Goal: Task Accomplishment & Management: Manage account settings

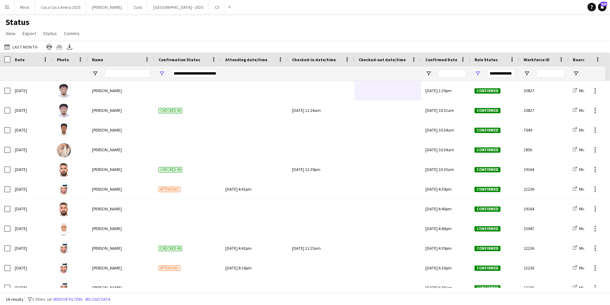
scroll to position [68, 0]
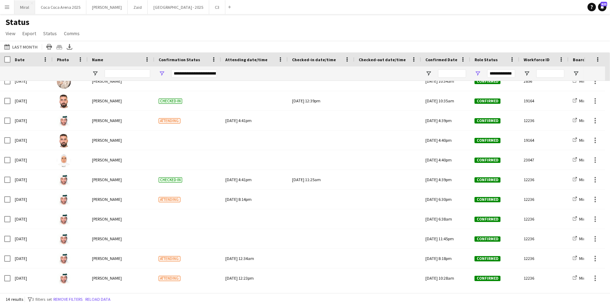
click at [24, 7] on button "Miral Close" at bounding box center [24, 7] width 21 height 14
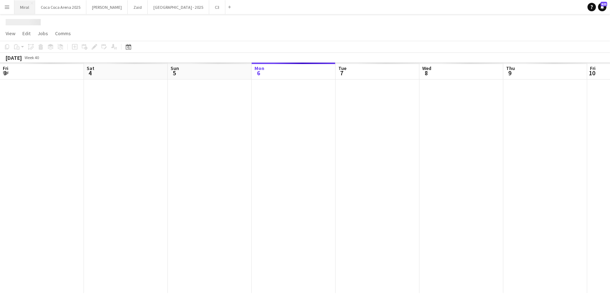
scroll to position [0, 168]
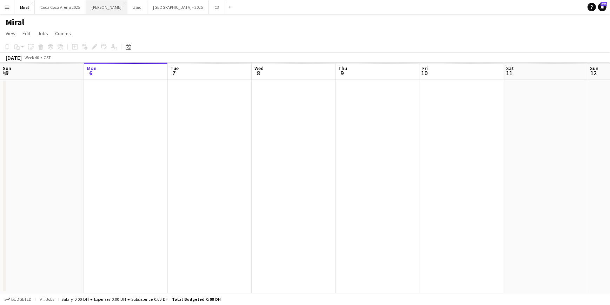
click at [97, 6] on button "[PERSON_NAME]" at bounding box center [106, 7] width 41 height 14
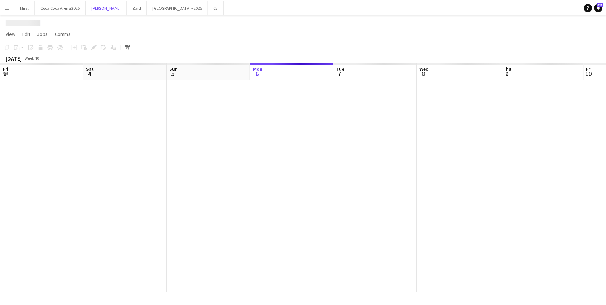
scroll to position [0, 168]
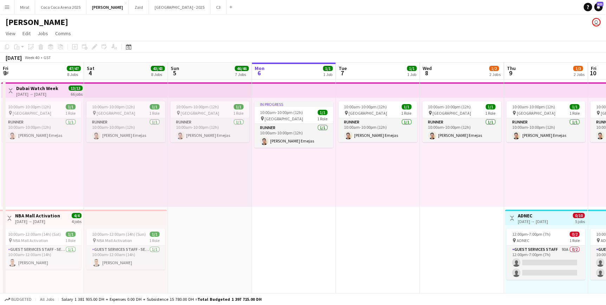
scroll to position [0, 224]
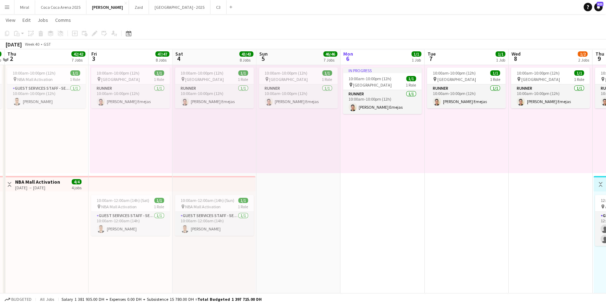
scroll to position [32, 0]
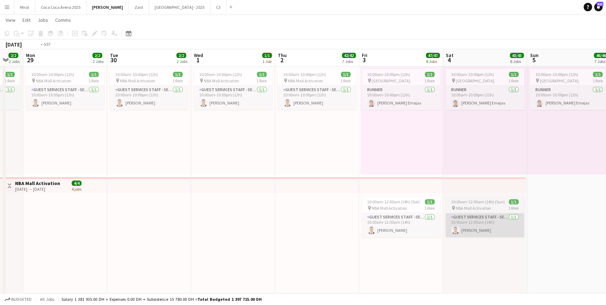
drag, startPoint x: 285, startPoint y: 215, endPoint x: 507, endPoint y: 229, distance: 222.8
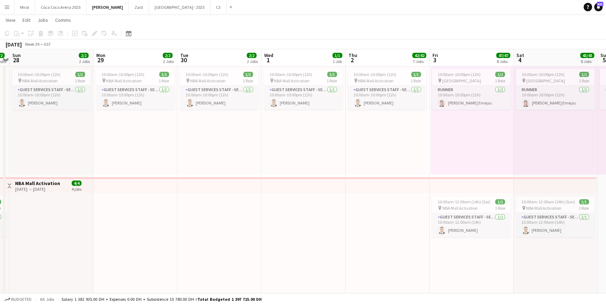
scroll to position [0, 327]
drag, startPoint x: 193, startPoint y: 236, endPoint x: 235, endPoint y: 237, distance: 41.5
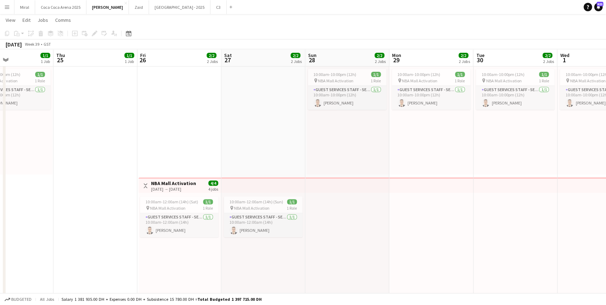
drag, startPoint x: 115, startPoint y: 162, endPoint x: 411, endPoint y: 156, distance: 296.9
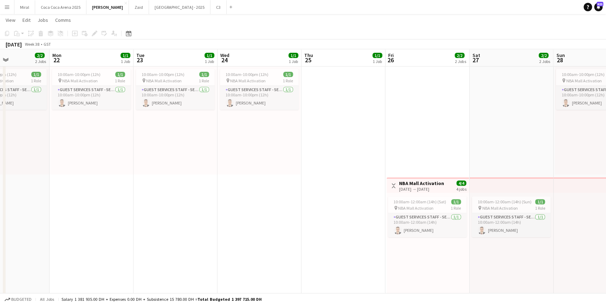
drag, startPoint x: 116, startPoint y: 143, endPoint x: 319, endPoint y: 153, distance: 203.3
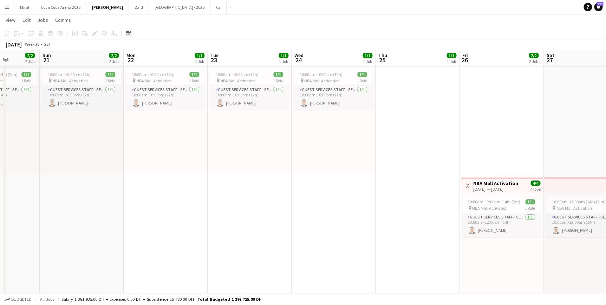
drag, startPoint x: 135, startPoint y: 161, endPoint x: 386, endPoint y: 157, distance: 251.2
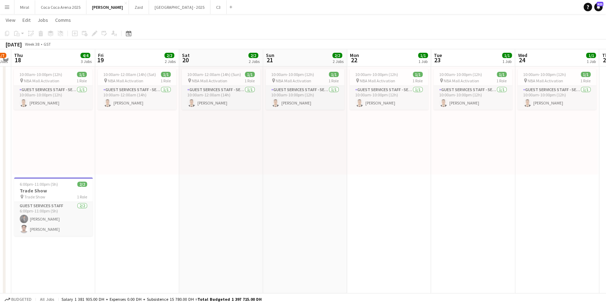
drag, startPoint x: 225, startPoint y: 165, endPoint x: 407, endPoint y: 173, distance: 182.8
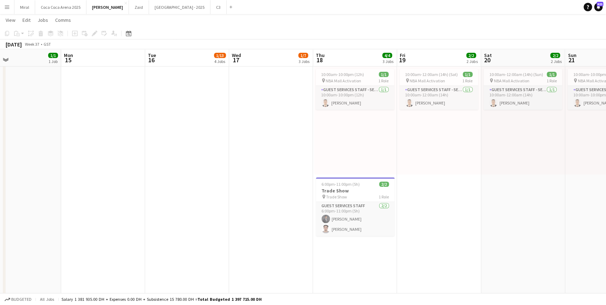
drag, startPoint x: 201, startPoint y: 152, endPoint x: 334, endPoint y: 152, distance: 133.8
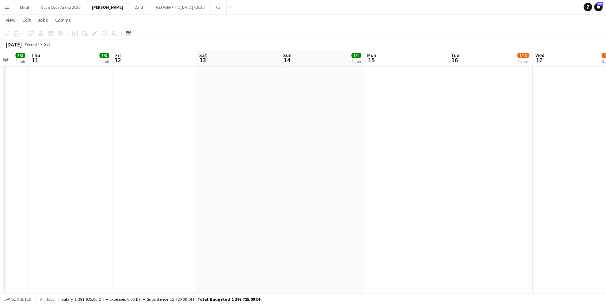
scroll to position [0, 213]
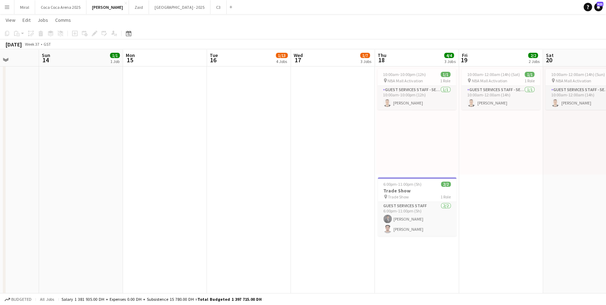
drag, startPoint x: 66, startPoint y: 153, endPoint x: -214, endPoint y: 172, distance: 280.6
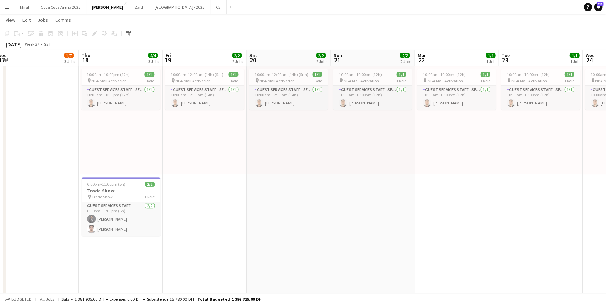
drag, startPoint x: 501, startPoint y: 215, endPoint x: 191, endPoint y: 229, distance: 309.4
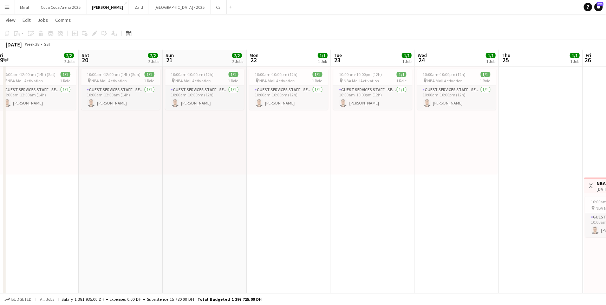
scroll to position [0, 189]
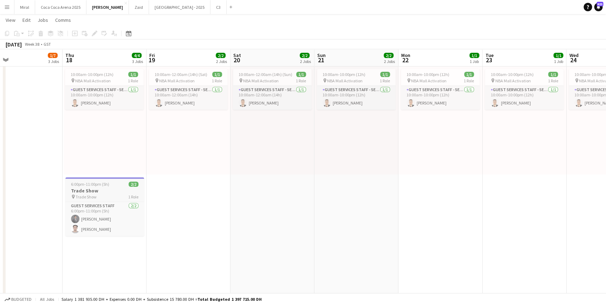
click at [111, 194] on div "pin Trade Show 1 Role" at bounding box center [104, 197] width 79 height 6
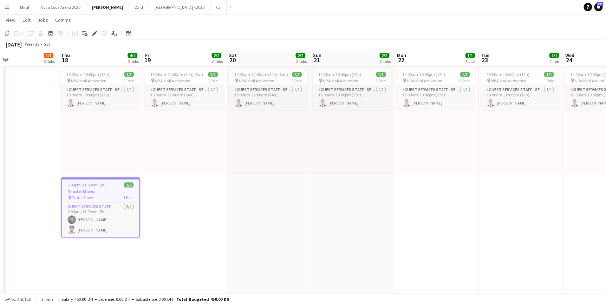
drag, startPoint x: 208, startPoint y: 217, endPoint x: 382, endPoint y: 221, distance: 173.6
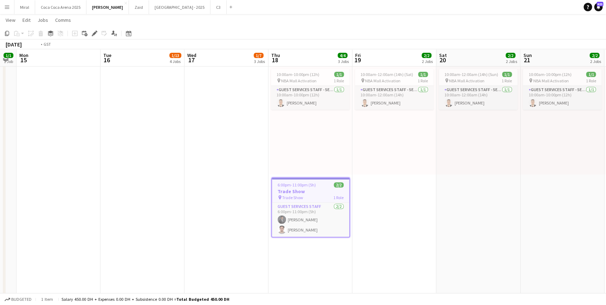
drag, startPoint x: 130, startPoint y: 221, endPoint x: 242, endPoint y: 213, distance: 112.4
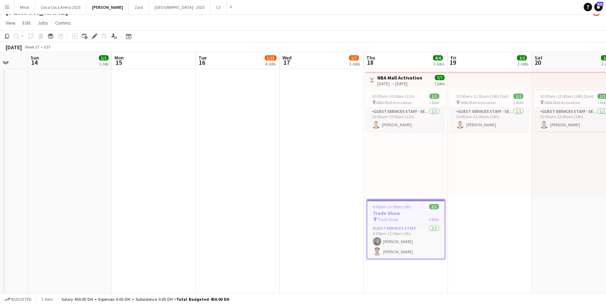
scroll to position [0, 0]
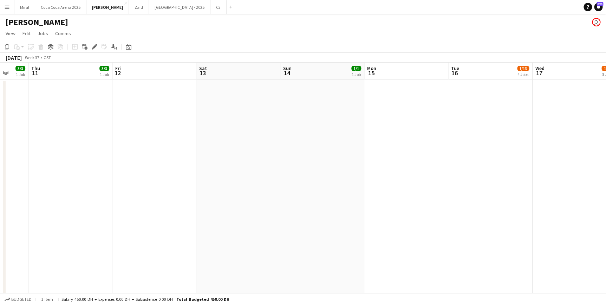
drag, startPoint x: 353, startPoint y: 171, endPoint x: 368, endPoint y: 174, distance: 15.4
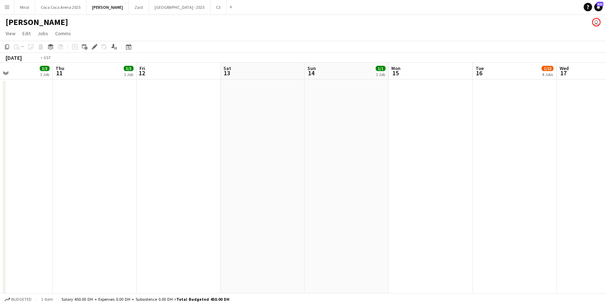
drag, startPoint x: 140, startPoint y: 179, endPoint x: 390, endPoint y: 161, distance: 250.1
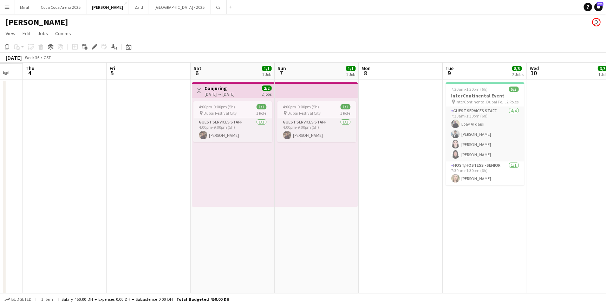
scroll to position [0, 222]
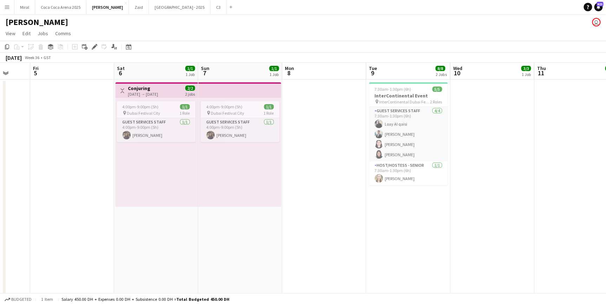
drag, startPoint x: 282, startPoint y: 178, endPoint x: 445, endPoint y: 173, distance: 162.7
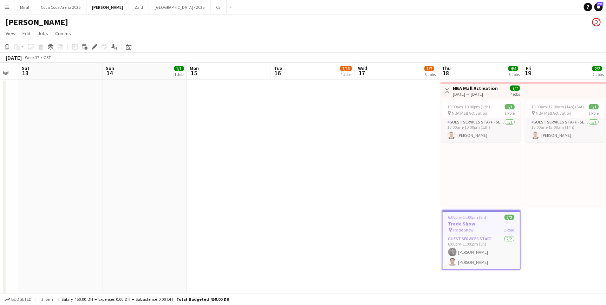
scroll to position [0, 233]
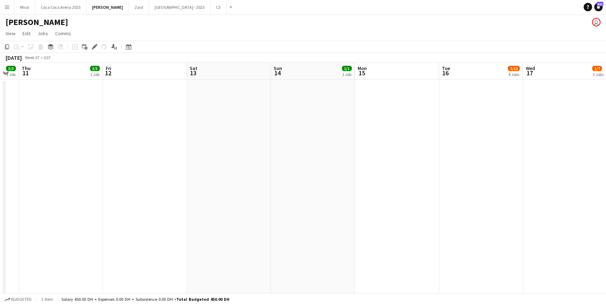
drag, startPoint x: 570, startPoint y: 215, endPoint x: 114, endPoint y: 194, distance: 456.4
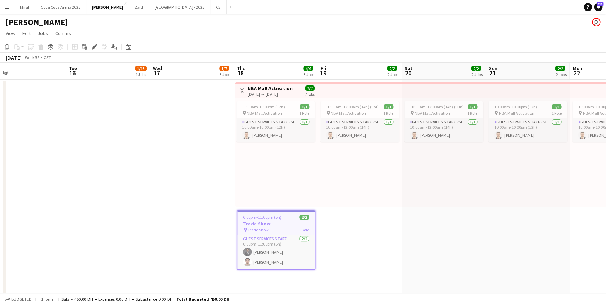
drag, startPoint x: 411, startPoint y: 187, endPoint x: -273, endPoint y: 186, distance: 683.5
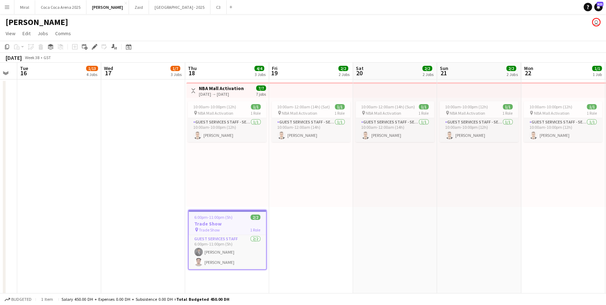
drag, startPoint x: 323, startPoint y: 176, endPoint x: 421, endPoint y: 230, distance: 112.6
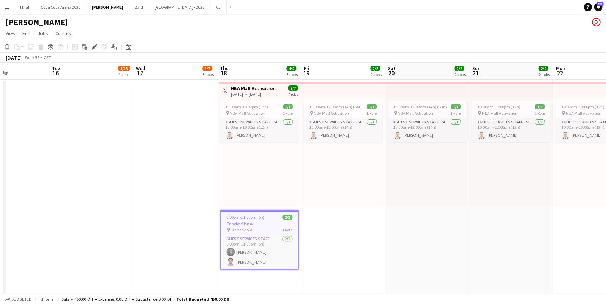
scroll to position [0, 212]
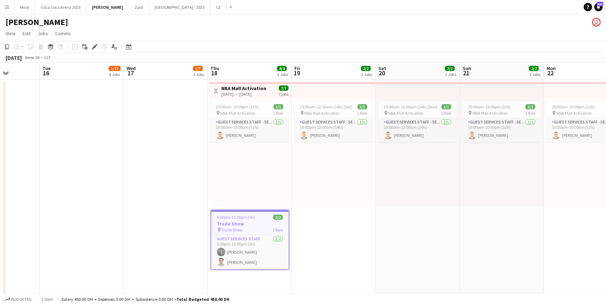
drag, startPoint x: 407, startPoint y: 204, endPoint x: 369, endPoint y: 204, distance: 38.6
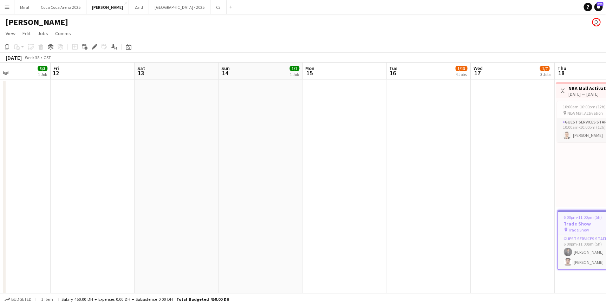
drag, startPoint x: 174, startPoint y: 164, endPoint x: 449, endPoint y: 169, distance: 274.7
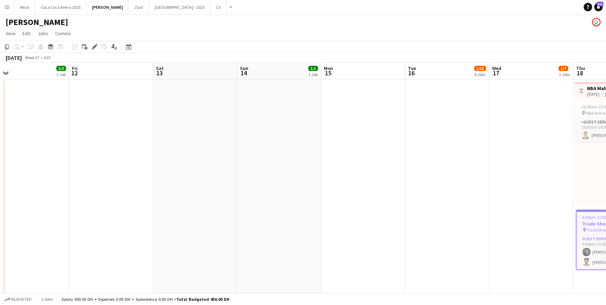
drag, startPoint x: 295, startPoint y: 170, endPoint x: 575, endPoint y: 136, distance: 282.7
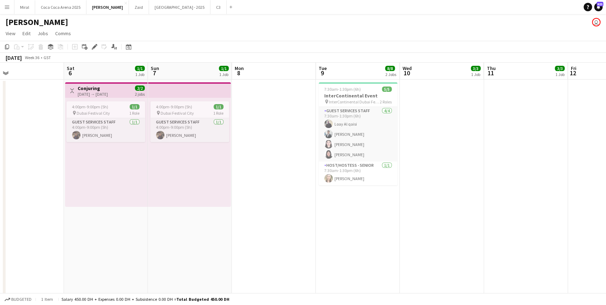
scroll to position [0, 210]
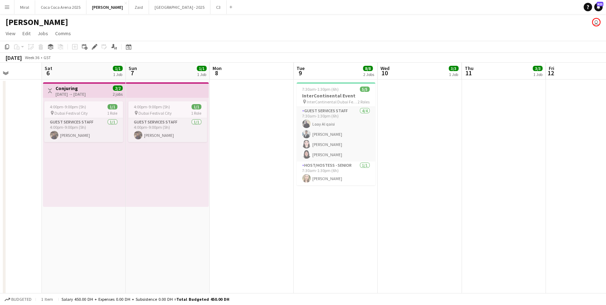
drag, startPoint x: 339, startPoint y: 153, endPoint x: 530, endPoint y: 138, distance: 191.0
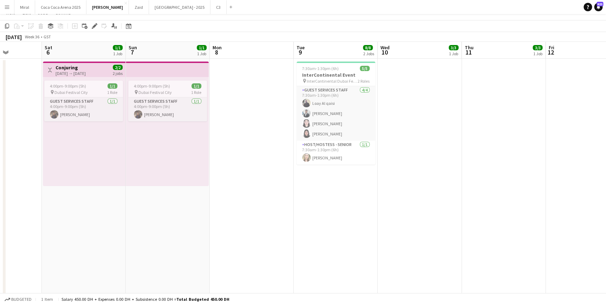
scroll to position [266, 0]
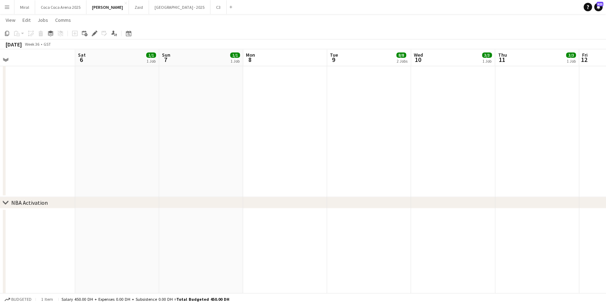
drag, startPoint x: 368, startPoint y: 136, endPoint x: 602, endPoint y: 119, distance: 234.8
drag, startPoint x: 241, startPoint y: 126, endPoint x: 390, endPoint y: 114, distance: 149.5
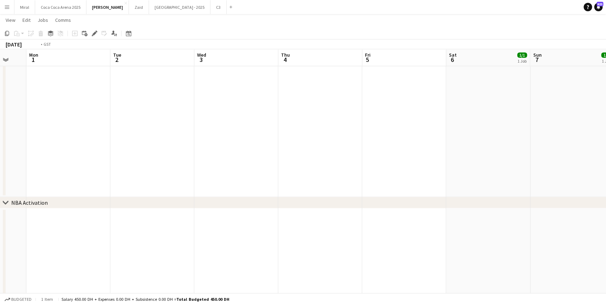
drag, startPoint x: 151, startPoint y: 136, endPoint x: 323, endPoint y: 116, distance: 173.0
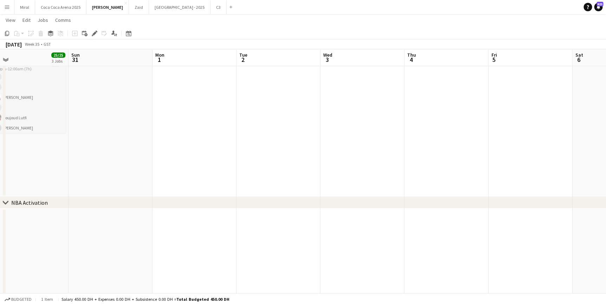
drag, startPoint x: 187, startPoint y: 131, endPoint x: 336, endPoint y: 124, distance: 148.8
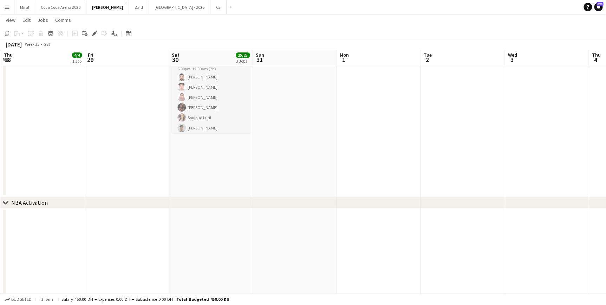
scroll to position [0, 315]
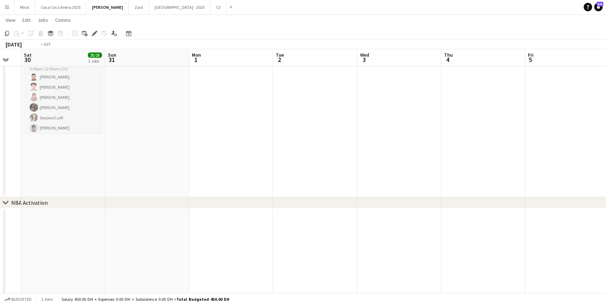
drag, startPoint x: 425, startPoint y: 147, endPoint x: 152, endPoint y: 120, distance: 273.8
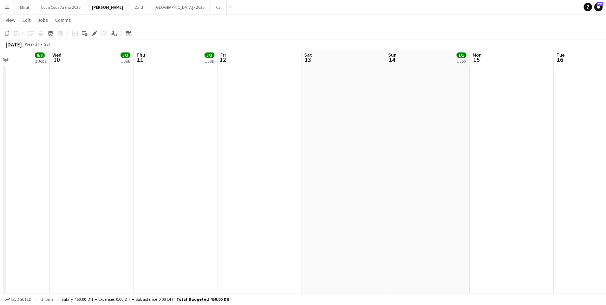
drag, startPoint x: 482, startPoint y: 134, endPoint x: 192, endPoint y: 136, distance: 289.4
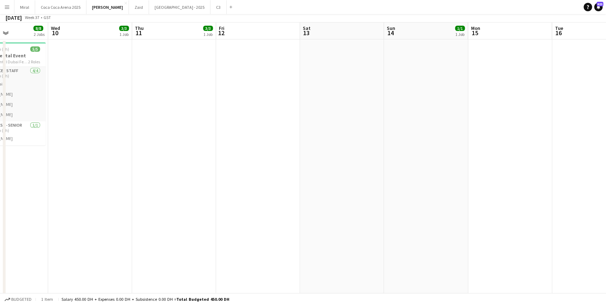
scroll to position [0, 0]
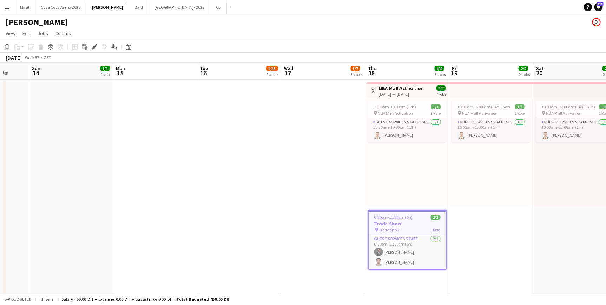
drag, startPoint x: 367, startPoint y: 150, endPoint x: -62, endPoint y: 155, distance: 429.3
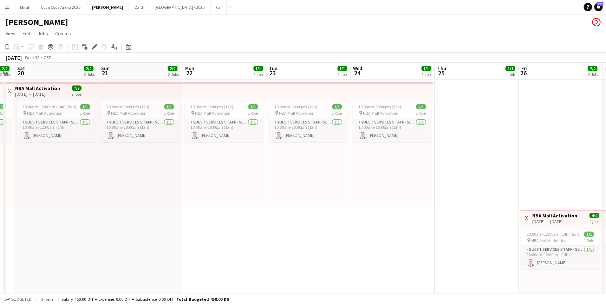
drag, startPoint x: 535, startPoint y: 168, endPoint x: -99, endPoint y: 177, distance: 634.8
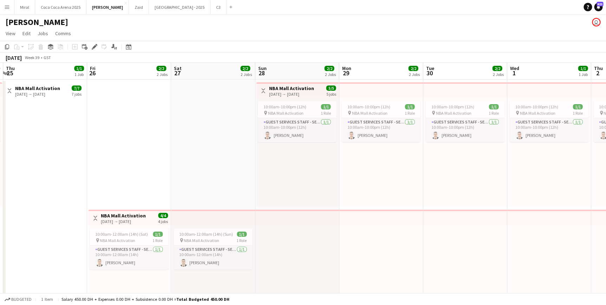
scroll to position [0, 198]
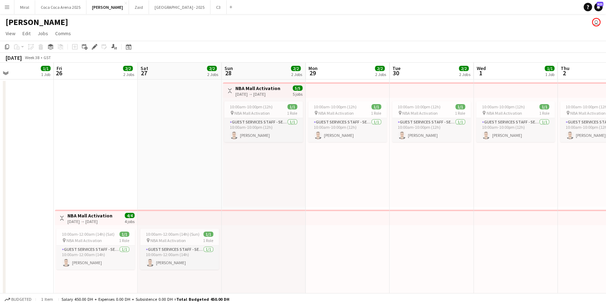
drag, startPoint x: 354, startPoint y: 165, endPoint x: -81, endPoint y: 186, distance: 435.7
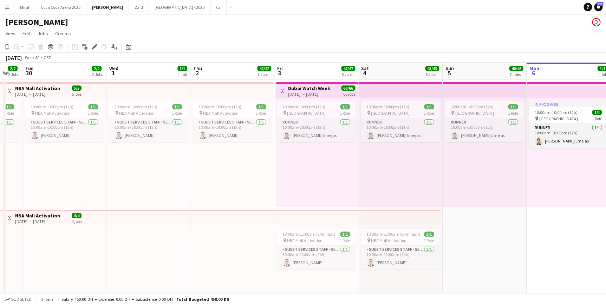
scroll to position [0, 253]
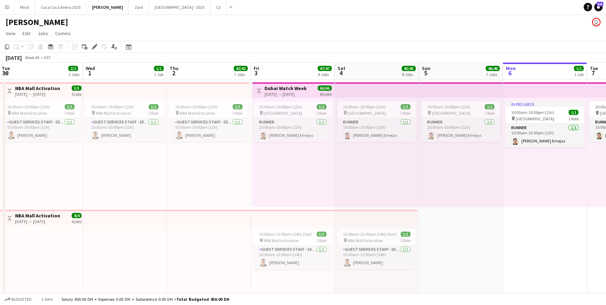
drag, startPoint x: 429, startPoint y: 165, endPoint x: 44, endPoint y: 177, distance: 385.1
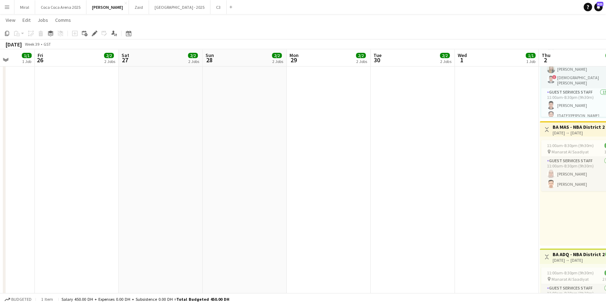
scroll to position [0, 214]
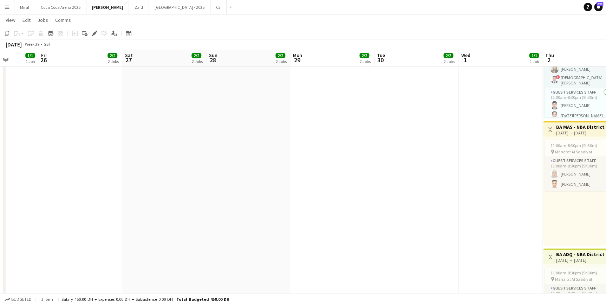
drag, startPoint x: 81, startPoint y: 177, endPoint x: 454, endPoint y: 180, distance: 373.0
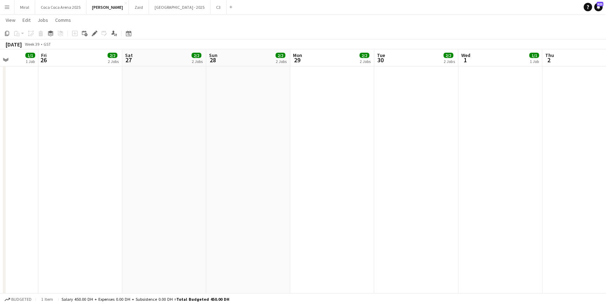
scroll to position [862, 0]
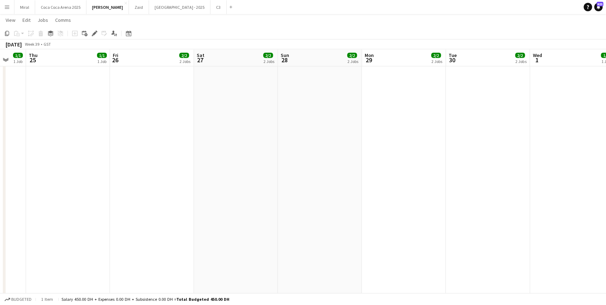
drag, startPoint x: 316, startPoint y: 193, endPoint x: 528, endPoint y: 184, distance: 212.0
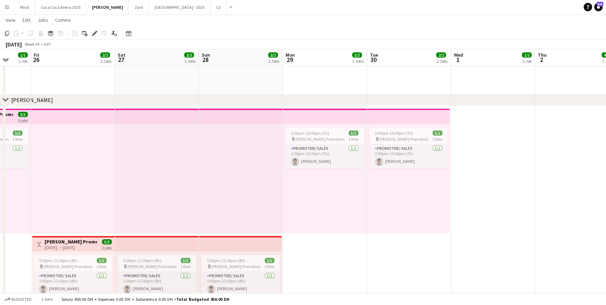
scroll to position [0, 218]
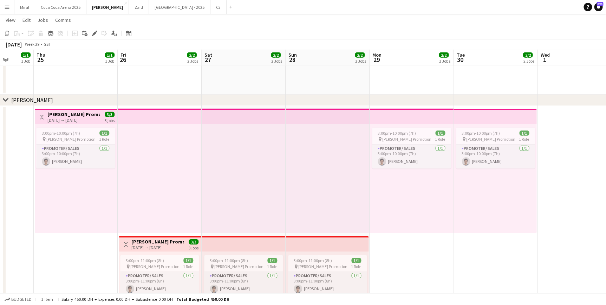
drag, startPoint x: 195, startPoint y: 181, endPoint x: -8, endPoint y: 180, distance: 203.0
click at [62, 149] on app-card-role "Promoter/ Sales 1/1 3:00pm-10:00pm (7h) Khalil Muhammad" at bounding box center [75, 156] width 79 height 24
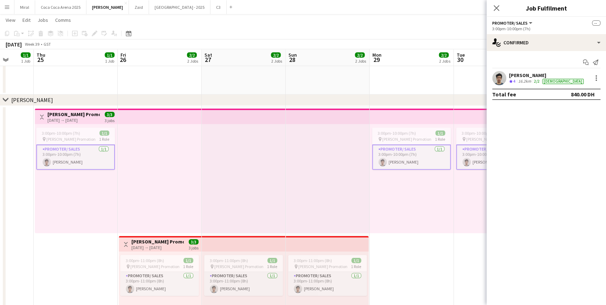
click at [523, 77] on div "Khalil Muhammad" at bounding box center [547, 75] width 76 height 6
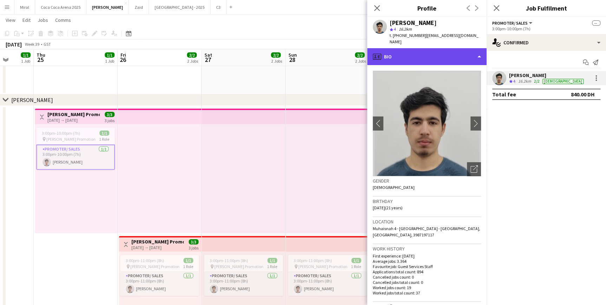
click at [468, 48] on div "profile Bio" at bounding box center [426, 56] width 119 height 17
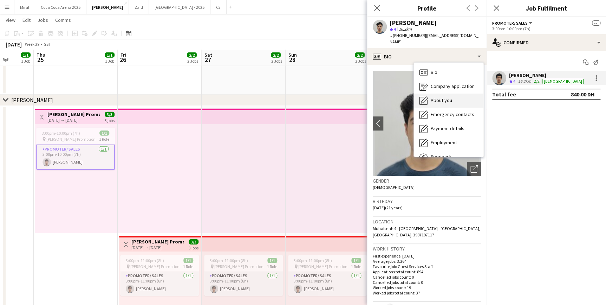
click at [445, 97] on span "About you" at bounding box center [441, 100] width 21 height 6
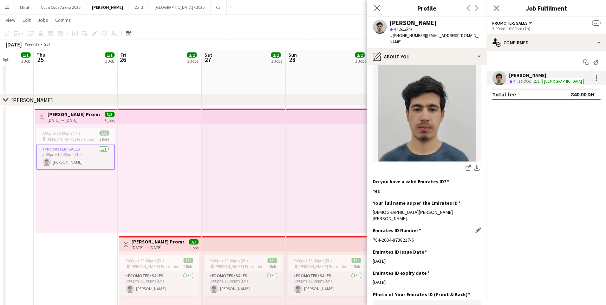
scroll to position [159, 0]
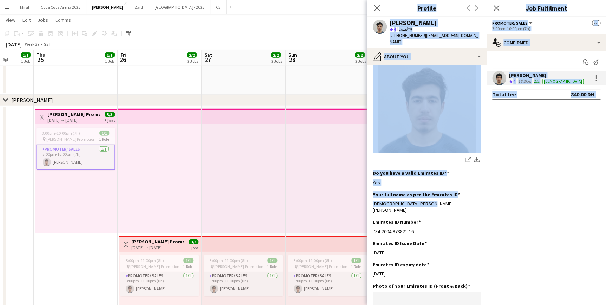
drag, startPoint x: 432, startPoint y: 185, endPoint x: 366, endPoint y: 185, distance: 66.0
drag, startPoint x: 366, startPoint y: 185, endPoint x: 445, endPoint y: 184, distance: 79.0
click at [445, 200] on div "Muhammad Khalil Bakhtiar" at bounding box center [427, 206] width 108 height 13
click at [439, 200] on div "Muhammad Khalil Bakhtiar" at bounding box center [427, 206] width 108 height 13
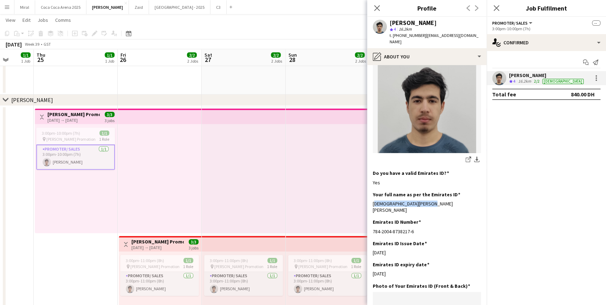
drag, startPoint x: 429, startPoint y: 184, endPoint x: 372, endPoint y: 186, distance: 57.6
click at [372, 186] on app-section-data-types "Bio Edit this field Muhammad Khalil. I began my event career with SS Event, whe…" at bounding box center [426, 185] width 119 height 240
copy div "Muhammad Khalil Bakhtiar"
click at [440, 218] on div "Emirates ID Number Edit this field" at bounding box center [427, 221] width 108 height 6
drag, startPoint x: 433, startPoint y: 183, endPoint x: 371, endPoint y: 186, distance: 62.2
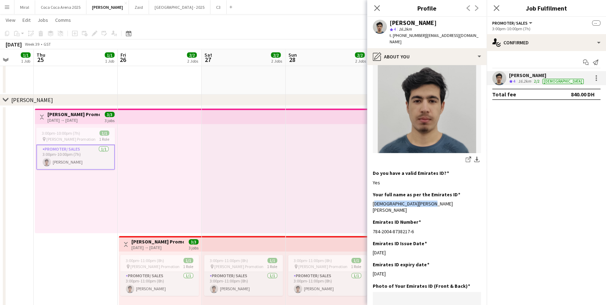
click at [371, 186] on app-section-data-types "Bio Edit this field Muhammad Khalil. I began my event career with SS Event, whe…" at bounding box center [426, 185] width 119 height 240
copy div "Muhammad Khalil Bakhtiar"
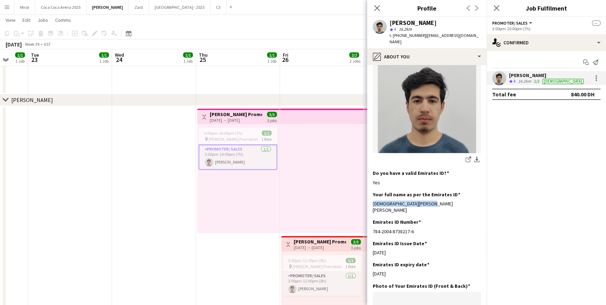
scroll to position [0, 224]
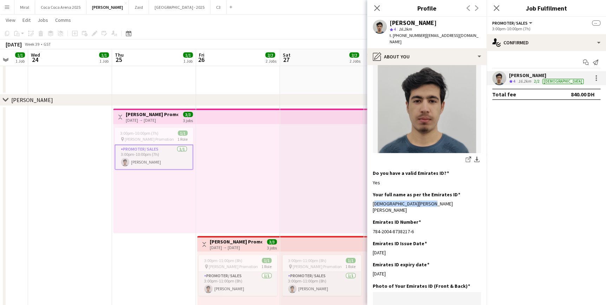
drag, startPoint x: 184, startPoint y: 177, endPoint x: 263, endPoint y: 172, distance: 78.9
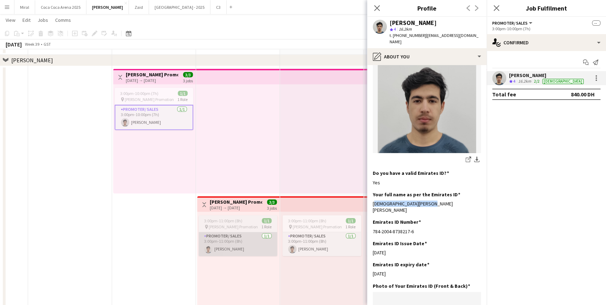
scroll to position [2369, 0]
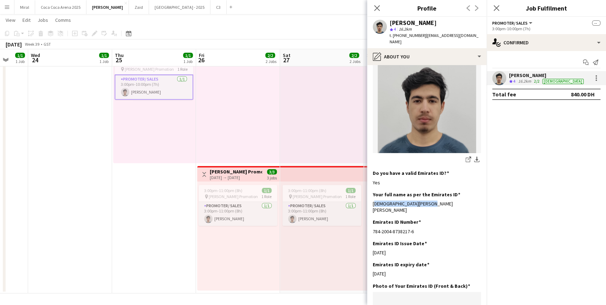
click at [147, 214] on app-date-cell "Toggle View Tamara Promotion 25-09-2025 → 30-09-2025 3/3 3 jobs 3:00pm-10:00pm …" at bounding box center [154, 164] width 84 height 257
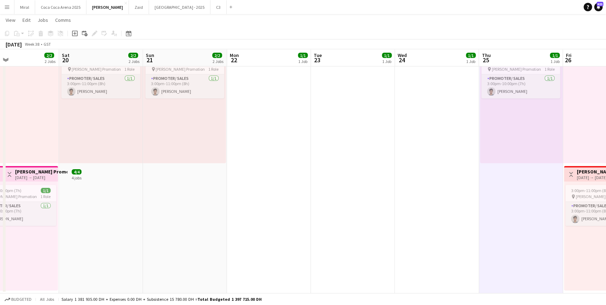
drag, startPoint x: 95, startPoint y: 215, endPoint x: 520, endPoint y: 221, distance: 425.1
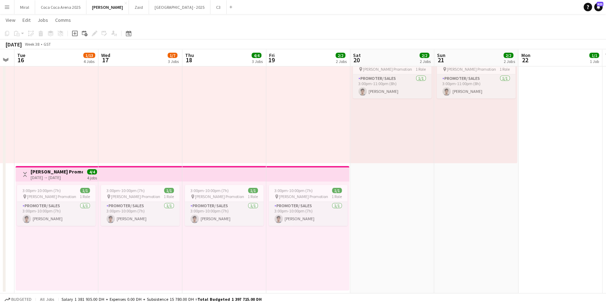
drag, startPoint x: 265, startPoint y: 245, endPoint x: 471, endPoint y: 232, distance: 205.9
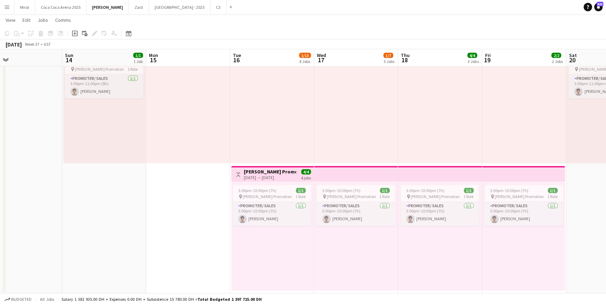
drag, startPoint x: 300, startPoint y: 250, endPoint x: 473, endPoint y: 239, distance: 173.8
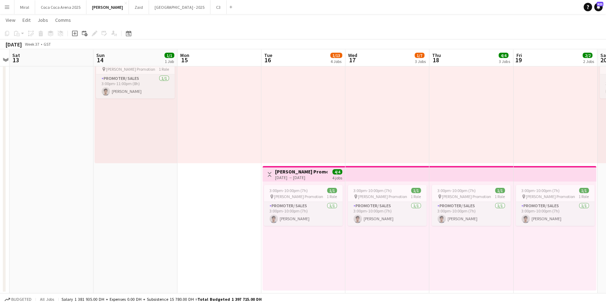
drag, startPoint x: 213, startPoint y: 247, endPoint x: 253, endPoint y: 239, distance: 40.9
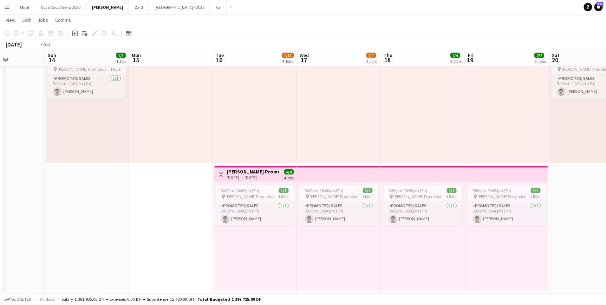
drag, startPoint x: 185, startPoint y: 236, endPoint x: 2, endPoint y: 234, distance: 183.4
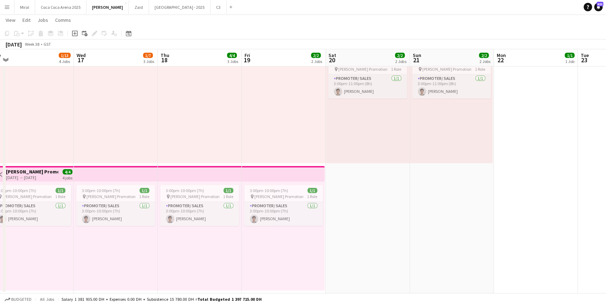
drag, startPoint x: 188, startPoint y: 250, endPoint x: 134, endPoint y: 249, distance: 54.1
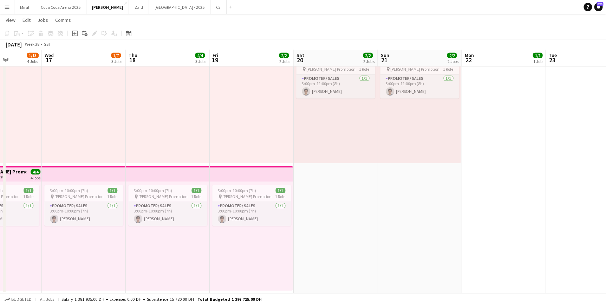
drag, startPoint x: 175, startPoint y: 246, endPoint x: 140, endPoint y: 244, distance: 35.1
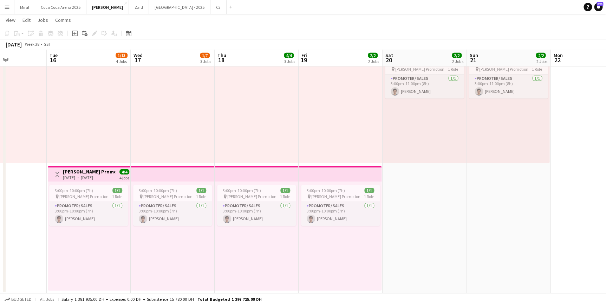
drag, startPoint x: 200, startPoint y: 243, endPoint x: 138, endPoint y: 244, distance: 62.2
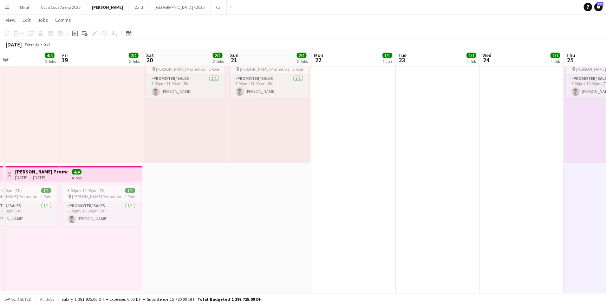
drag, startPoint x: 239, startPoint y: 238, endPoint x: 182, endPoint y: 238, distance: 57.3
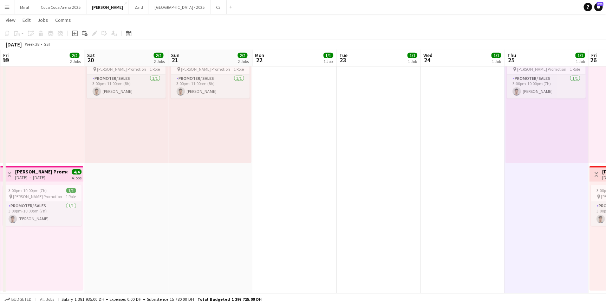
drag, startPoint x: 260, startPoint y: 232, endPoint x: 191, endPoint y: 234, distance: 68.9
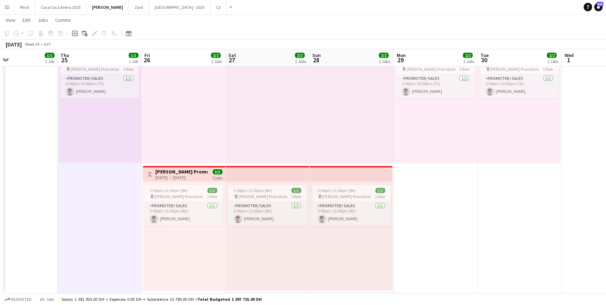
scroll to position [0, 231]
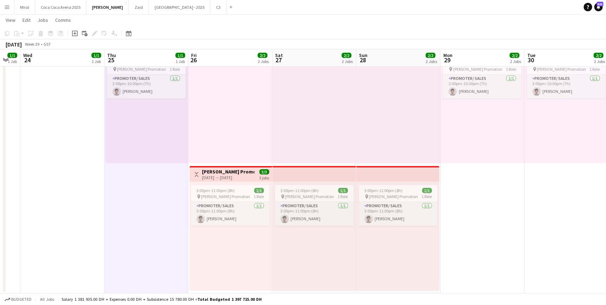
drag, startPoint x: 432, startPoint y: 260, endPoint x: -225, endPoint y: 213, distance: 658.9
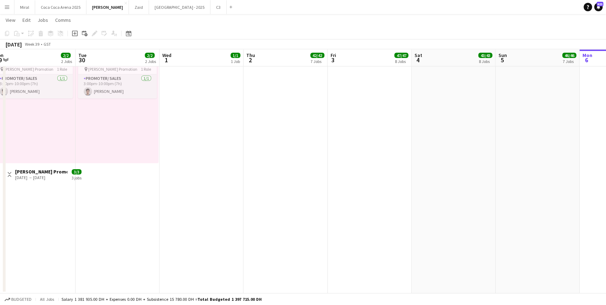
drag, startPoint x: 471, startPoint y: 237, endPoint x: 279, endPoint y: 235, distance: 192.8
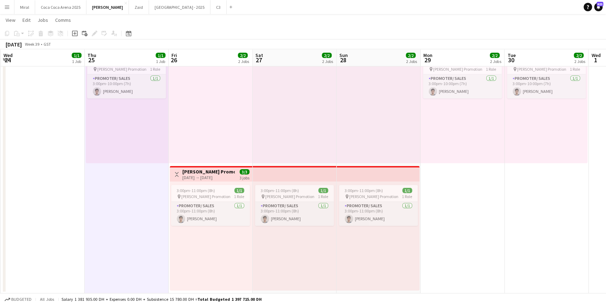
scroll to position [0, 166]
drag, startPoint x: 200, startPoint y: 241, endPoint x: 469, endPoint y: 231, distance: 268.9
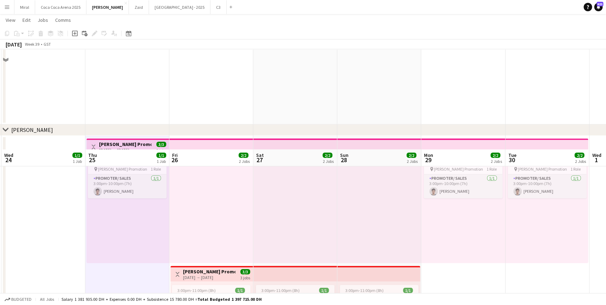
scroll to position [2369, 0]
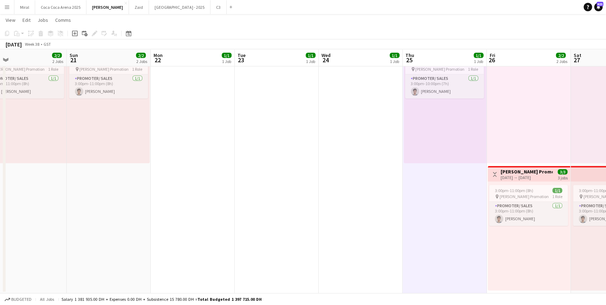
drag, startPoint x: 32, startPoint y: 212, endPoint x: 349, endPoint y: 189, distance: 318.0
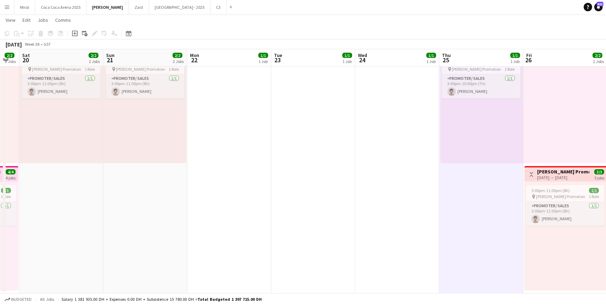
drag, startPoint x: 205, startPoint y: 162, endPoint x: 227, endPoint y: 159, distance: 21.3
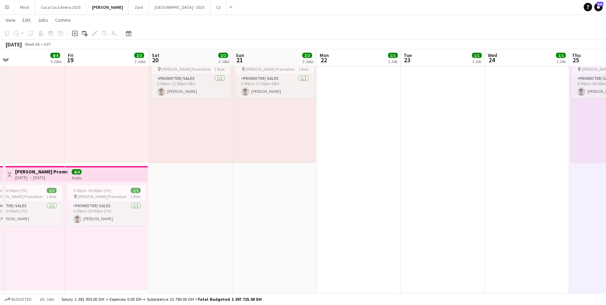
drag, startPoint x: 154, startPoint y: 170, endPoint x: 439, endPoint y: 170, distance: 284.9
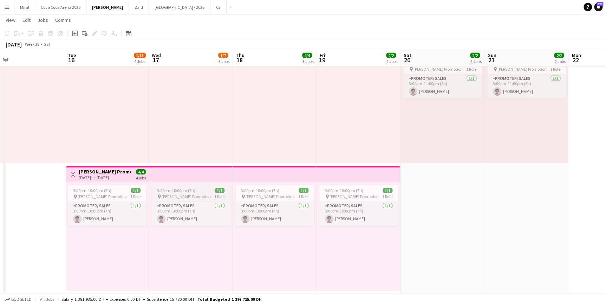
scroll to position [0, 187]
drag, startPoint x: 26, startPoint y: 184, endPoint x: 385, endPoint y: 187, distance: 359.3
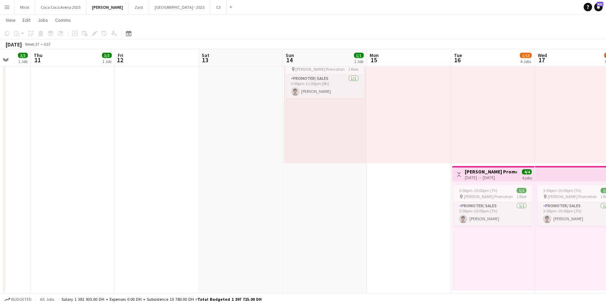
drag, startPoint x: 48, startPoint y: 188, endPoint x: 460, endPoint y: 175, distance: 411.9
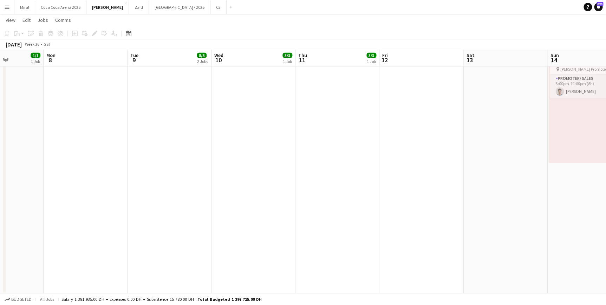
drag, startPoint x: 155, startPoint y: 189, endPoint x: 339, endPoint y: 182, distance: 183.5
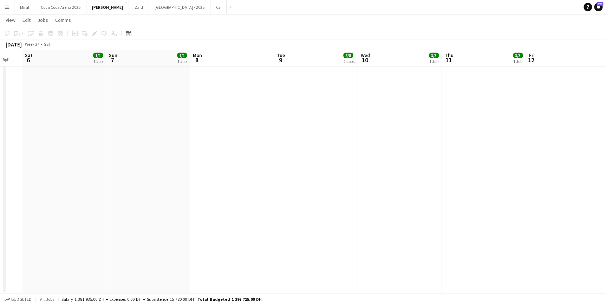
drag, startPoint x: 152, startPoint y: 178, endPoint x: 399, endPoint y: 163, distance: 247.1
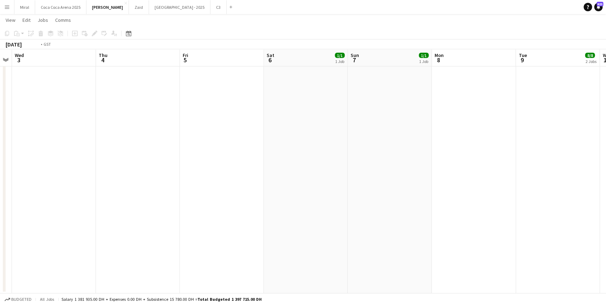
drag, startPoint x: 171, startPoint y: 170, endPoint x: 389, endPoint y: 151, distance: 219.3
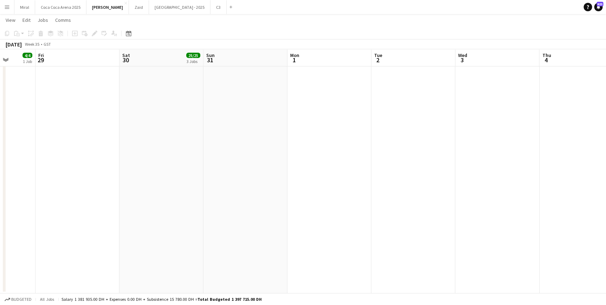
drag, startPoint x: 240, startPoint y: 130, endPoint x: 277, endPoint y: 133, distance: 38.0
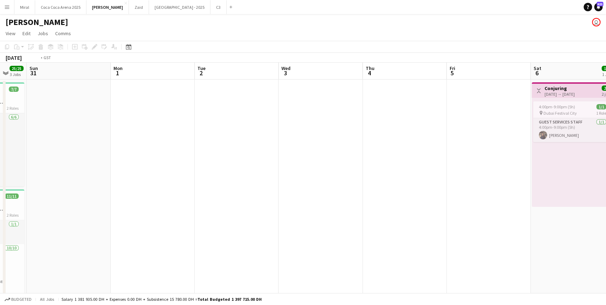
scroll to position [0, 293]
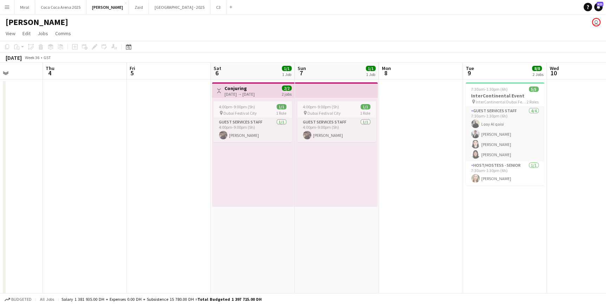
drag, startPoint x: 437, startPoint y: 158, endPoint x: -98, endPoint y: 191, distance: 536.7
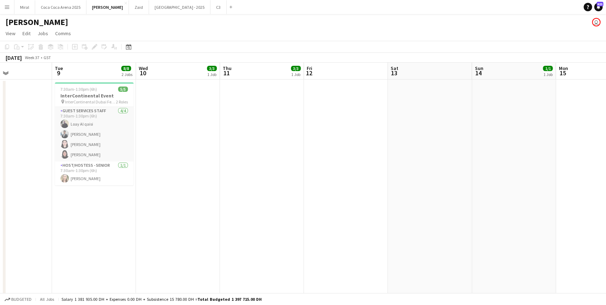
drag, startPoint x: 407, startPoint y: 174, endPoint x: -297, endPoint y: 197, distance: 704.3
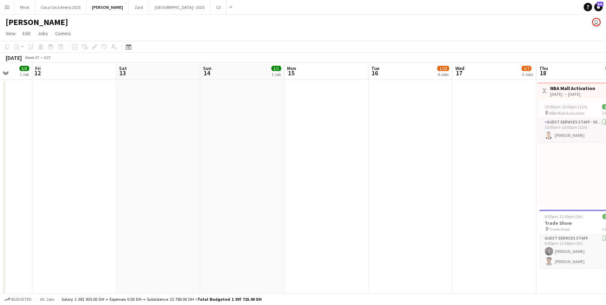
drag, startPoint x: 150, startPoint y: 145, endPoint x: -264, endPoint y: 152, distance: 413.8
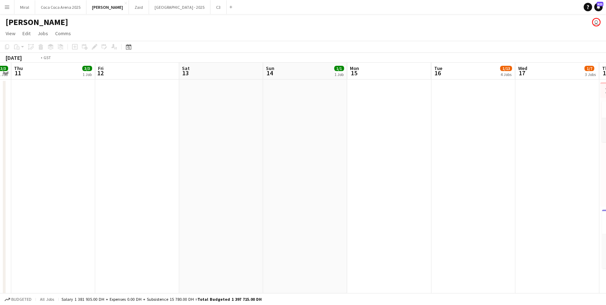
scroll to position [0, 265]
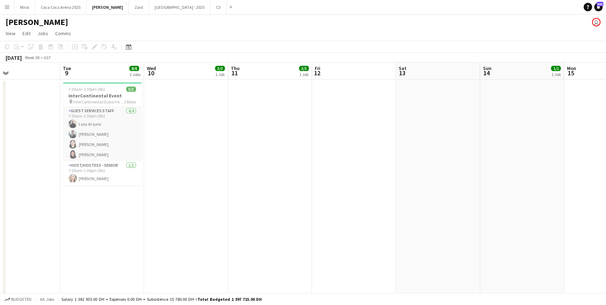
drag, startPoint x: 308, startPoint y: 119, endPoint x: 611, endPoint y: 158, distance: 305.7
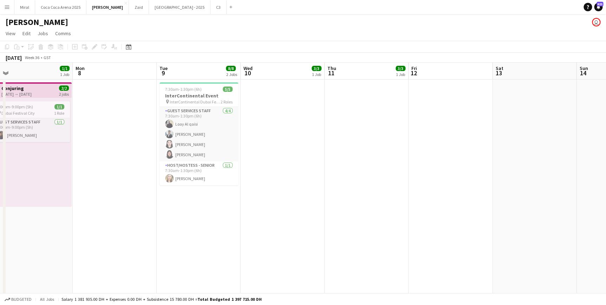
drag, startPoint x: 248, startPoint y: 158, endPoint x: 511, endPoint y: 158, distance: 263.1
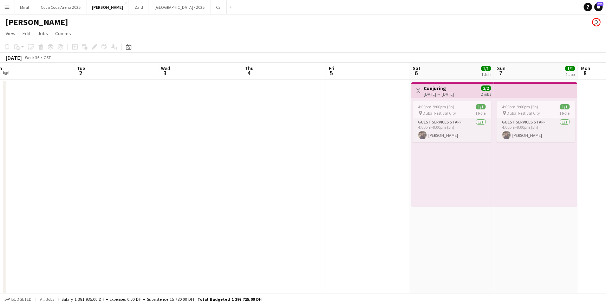
drag, startPoint x: 237, startPoint y: 155, endPoint x: 482, endPoint y: 144, distance: 245.8
drag, startPoint x: 131, startPoint y: 148, endPoint x: 435, endPoint y: 133, distance: 304.9
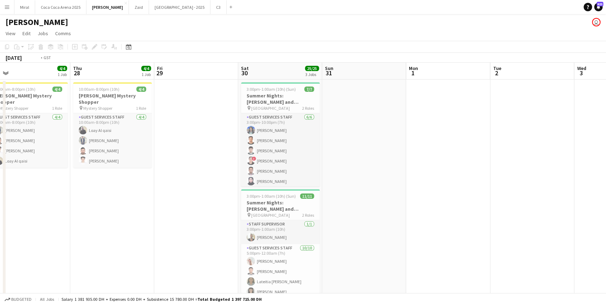
drag, startPoint x: 238, startPoint y: 137, endPoint x: 403, endPoint y: 130, distance: 164.9
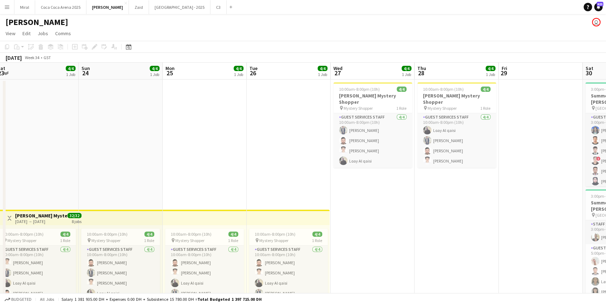
drag, startPoint x: 186, startPoint y: 146, endPoint x: 348, endPoint y: 135, distance: 162.7
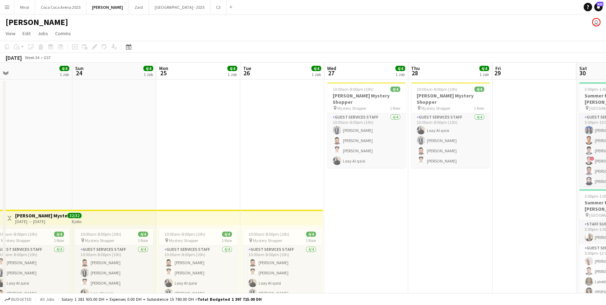
drag, startPoint x: 80, startPoint y: 140, endPoint x: 367, endPoint y: 126, distance: 287.3
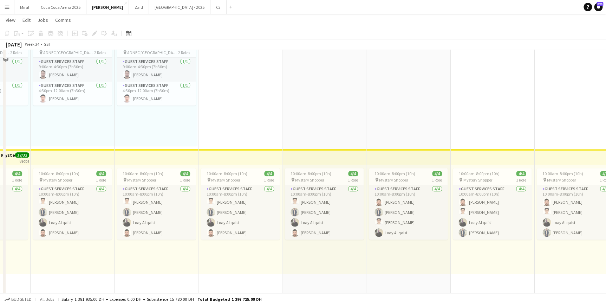
scroll to position [64, 0]
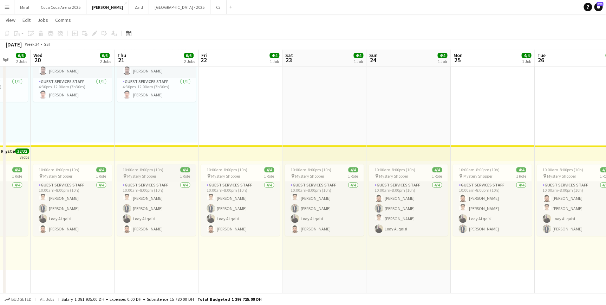
click at [150, 173] on span "Mystery Shopper" at bounding box center [141, 175] width 29 height 5
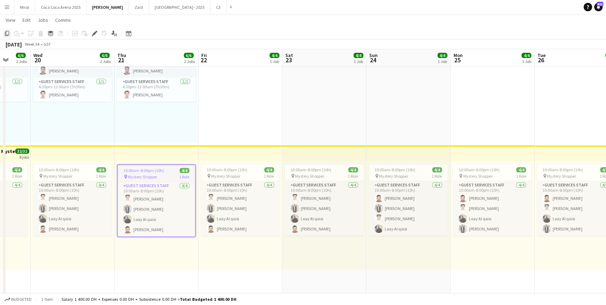
click at [6, 33] on icon at bounding box center [7, 33] width 4 height 5
click at [6, 35] on icon "Copy" at bounding box center [7, 34] width 6 height 6
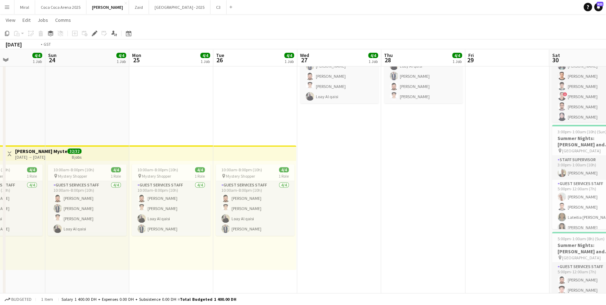
drag, startPoint x: 544, startPoint y: 272, endPoint x: -167, endPoint y: 249, distance: 711.3
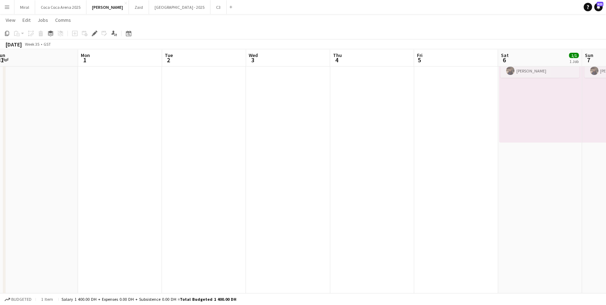
drag, startPoint x: 497, startPoint y: 211, endPoint x: -181, endPoint y: 208, distance: 677.9
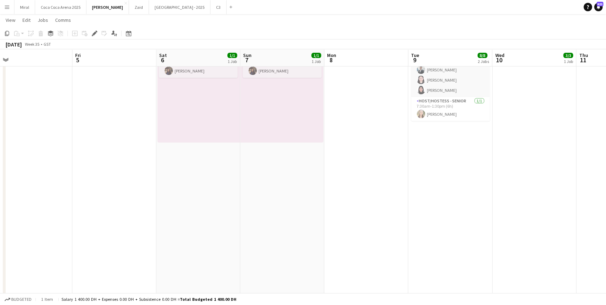
drag, startPoint x: 361, startPoint y: 185, endPoint x: -115, endPoint y: 190, distance: 476.3
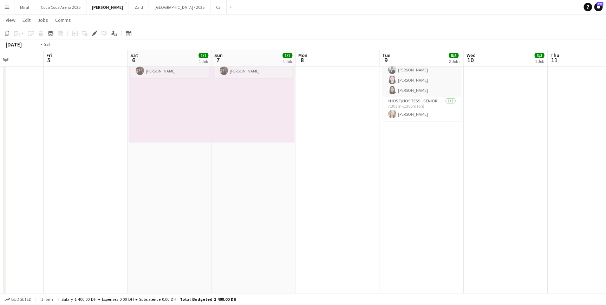
drag, startPoint x: 390, startPoint y: 199, endPoint x: -123, endPoint y: 196, distance: 513.2
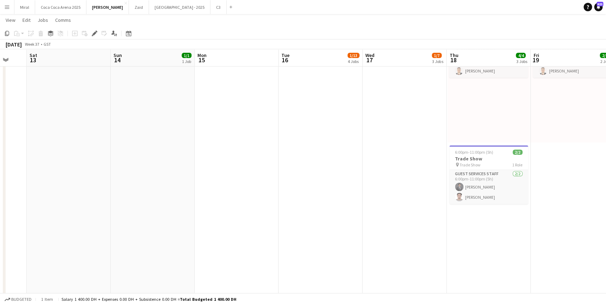
drag, startPoint x: 316, startPoint y: 191, endPoint x: 15, endPoint y: 173, distance: 301.5
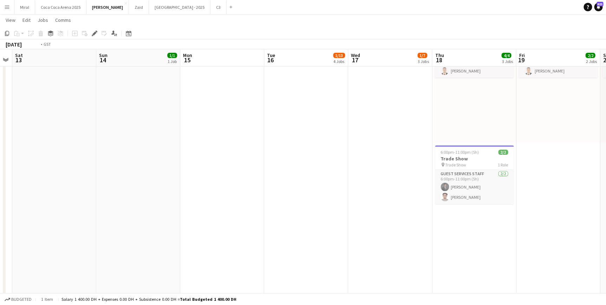
drag, startPoint x: 369, startPoint y: 183, endPoint x: -38, endPoint y: 180, distance: 406.7
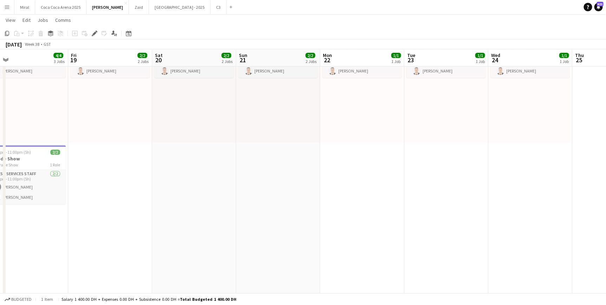
drag, startPoint x: 323, startPoint y: 184, endPoint x: 129, endPoint y: 172, distance: 194.6
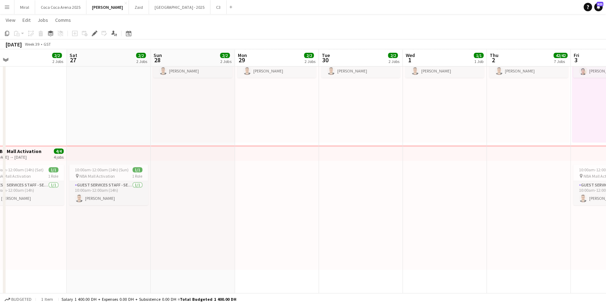
drag, startPoint x: 429, startPoint y: 178, endPoint x: 357, endPoint y: 182, distance: 71.7
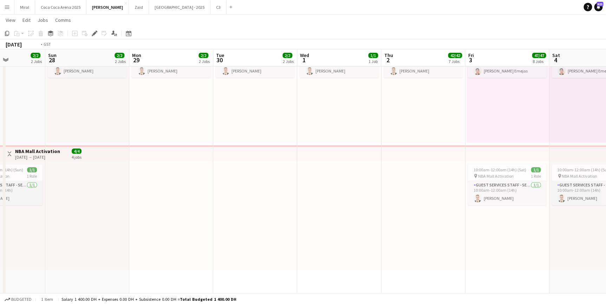
drag, startPoint x: 464, startPoint y: 187, endPoint x: 205, endPoint y: 183, distance: 258.5
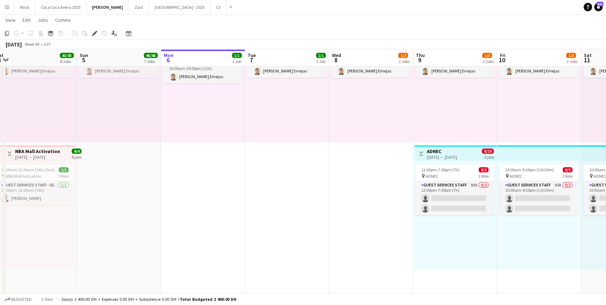
drag, startPoint x: 464, startPoint y: 197, endPoint x: 106, endPoint y: 204, distance: 357.6
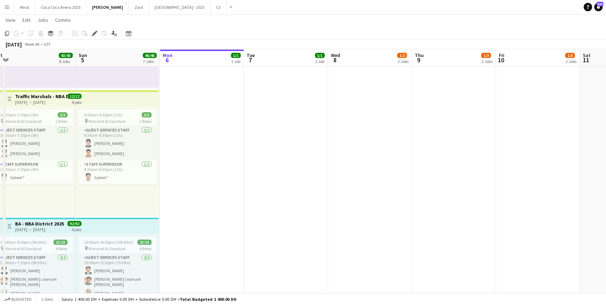
scroll to position [1277, 0]
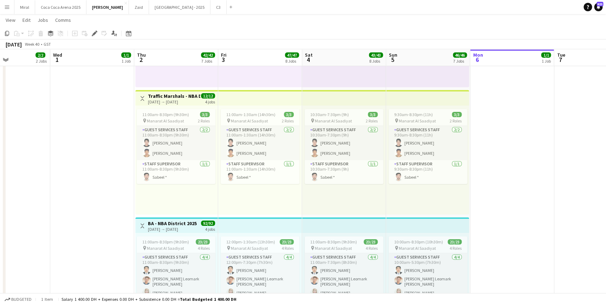
drag
click at [606, 201] on html "Menu Boards Boards Boards All jobs Status Workforce Workforce My Workforce Recr…" at bounding box center [303, 60] width 606 height 2674
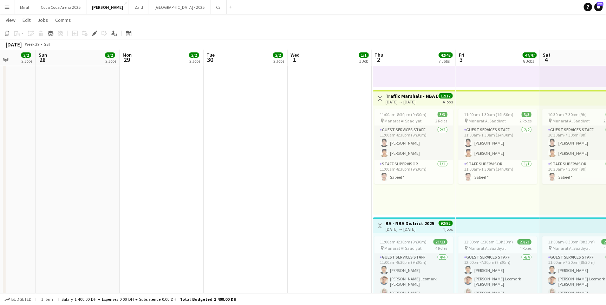
click at [485, 204] on app-calendar-viewport "Thu 25 1/1 1 Job Fri 26 2/2 2 Jobs Sat 27 2/2 2 Jobs Sun 28 2/2 2 Jobs Mon 29 2…" at bounding box center [303, 67] width 606 height 2634
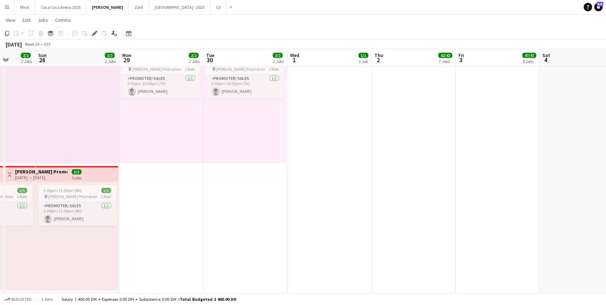
scroll to position [0, 302]
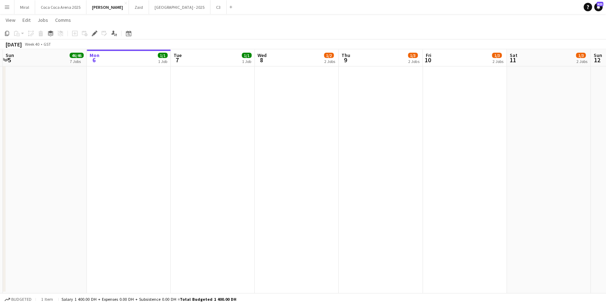
click at [210, 172] on app-date-cell at bounding box center [213, 164] width 84 height 257
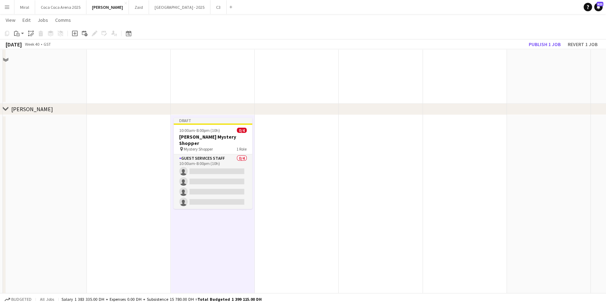
scroll to position [2273, 0]
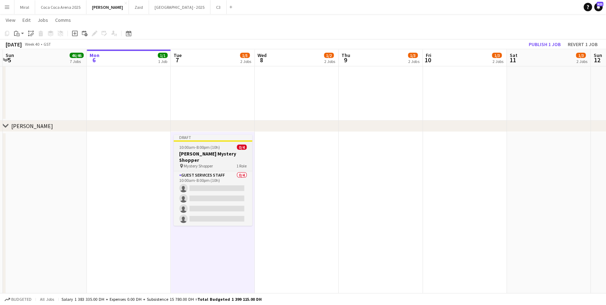
click at [200, 149] on app-job-card "Draft 10:00am-8:00pm (10h) 0/4 Tamara Mystery Shopper pin Mystery Shopper 1 Rol…" at bounding box center [213, 180] width 79 height 91
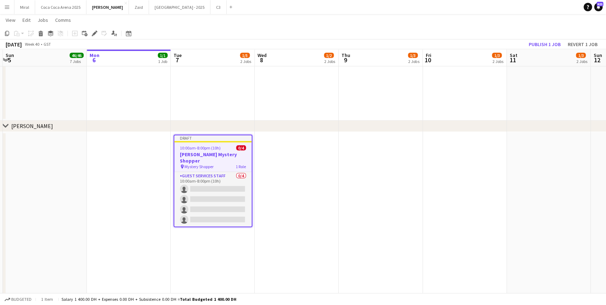
click at [219, 164] on div "pin Mystery Shopper 1 Role" at bounding box center [212, 167] width 77 height 6
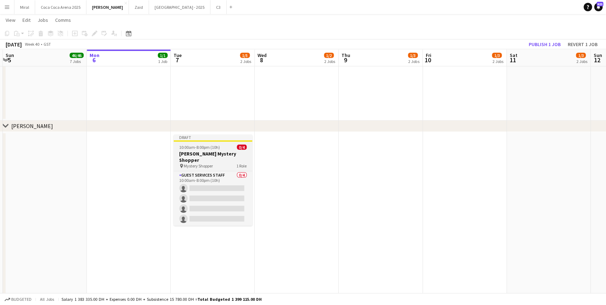
click at [219, 163] on div "pin Mystery Shopper 1 Role" at bounding box center [213, 166] width 79 height 6
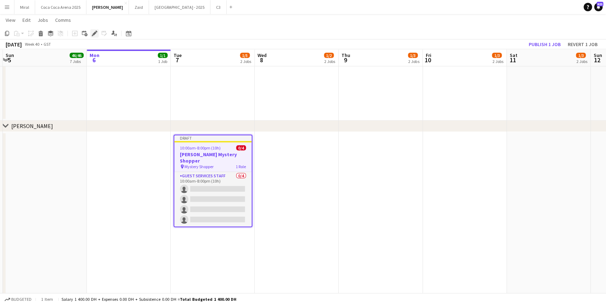
click at [92, 34] on icon "Edit" at bounding box center [95, 34] width 6 height 6
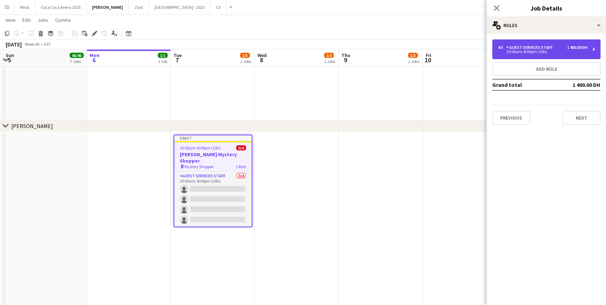
click at [541, 52] on div "10:00am-8:00pm (10h)" at bounding box center [543, 52] width 90 height 4
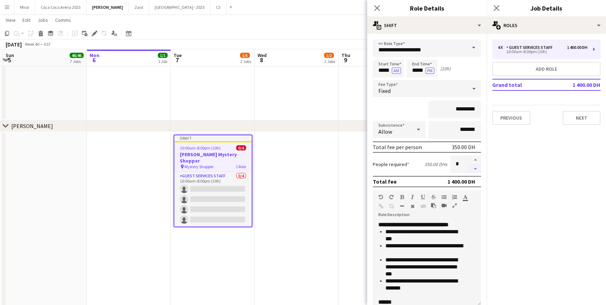
click at [470, 168] on button "button" at bounding box center [475, 168] width 11 height 9
type input "*"
click at [419, 70] on input "*****" at bounding box center [421, 69] width 31 height 18
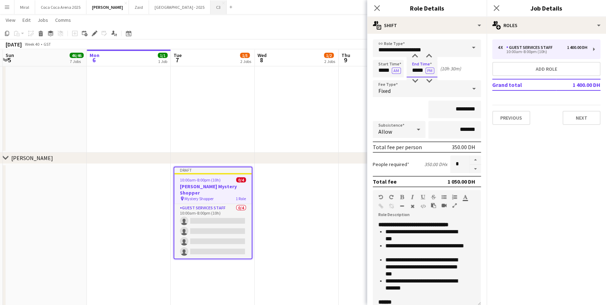
type input "*****"
click at [313, 213] on app-date-cell at bounding box center [297, 292] width 84 height 257
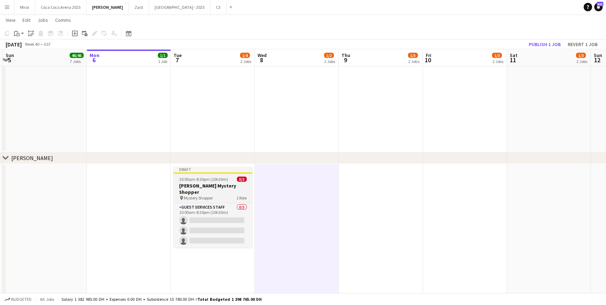
click at [217, 184] on h3 "Tamara Mystery Shopper" at bounding box center [213, 188] width 79 height 13
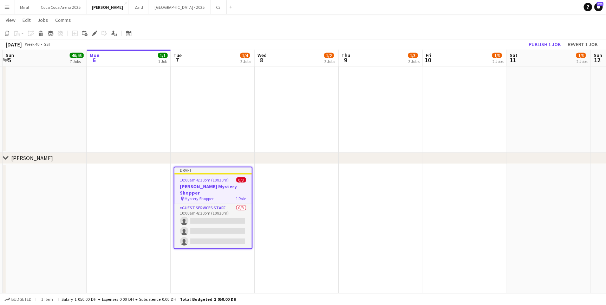
click at [93, 35] on icon at bounding box center [94, 34] width 4 height 4
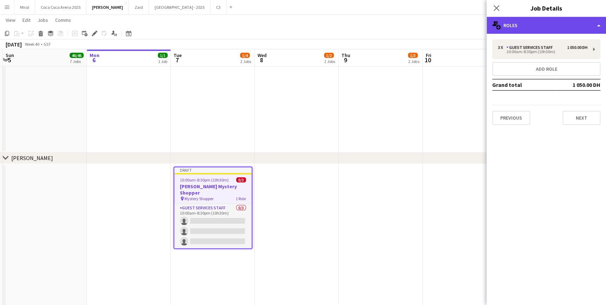
click at [545, 29] on div "multiple-users-add Roles" at bounding box center [545, 25] width 119 height 17
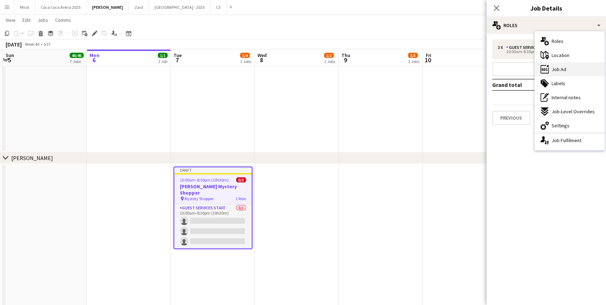
click at [560, 67] on span "Job Ad" at bounding box center [558, 69] width 15 height 6
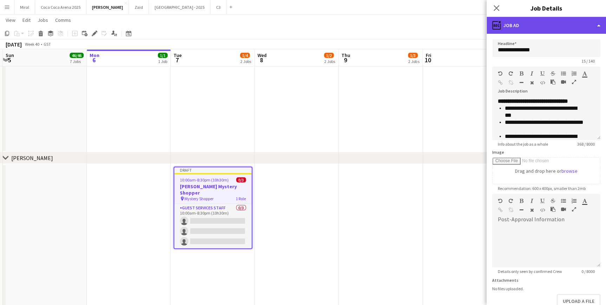
click at [554, 26] on div "ads-window Job Ad" at bounding box center [545, 25] width 119 height 17
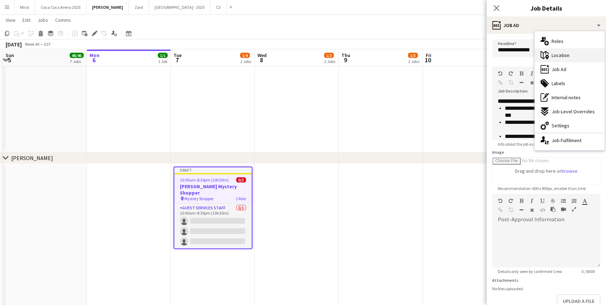
drag, startPoint x: 557, startPoint y: 68, endPoint x: 557, endPoint y: 56, distance: 11.9
click at [557, 56] on div "multiple-users-add Roles maps-pin-1 Location ads-window Job Ad tags-double Labe…" at bounding box center [570, 90] width 70 height 119
click at [557, 56] on span "Location" at bounding box center [560, 55] width 18 height 6
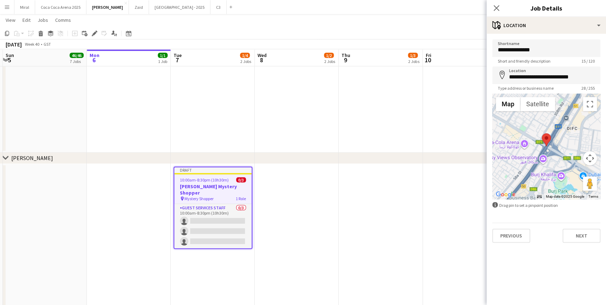
scroll to position [0, 250]
drag, startPoint x: 221, startPoint y: 191, endPoint x: 191, endPoint y: 174, distance: 34.3
click at [191, 174] on app-job-card "Draft 10:00am-8:30pm (10h30m) 0/3 Tamara Mystery Shopper pin Mystery Shopper 1 …" at bounding box center [211, 207] width 79 height 82
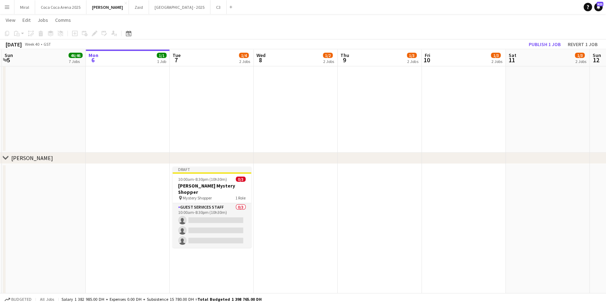
drag, startPoint x: 191, startPoint y: 174, endPoint x: 357, endPoint y: 240, distance: 178.2
click at [357, 240] on app-date-cell at bounding box center [380, 292] width 84 height 257
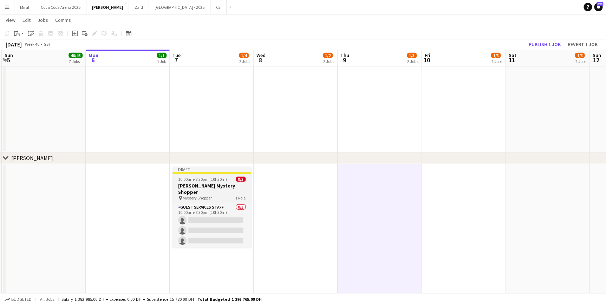
click at [185, 182] on h3 "Tamara Mystery Shopper" at bounding box center [211, 188] width 79 height 13
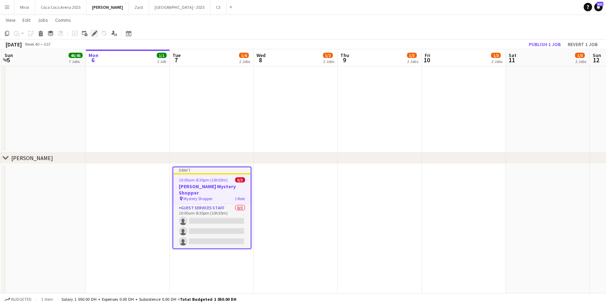
drag, startPoint x: 185, startPoint y: 182, endPoint x: 94, endPoint y: 34, distance: 173.8
click at [94, 34] on icon at bounding box center [94, 34] width 4 height 4
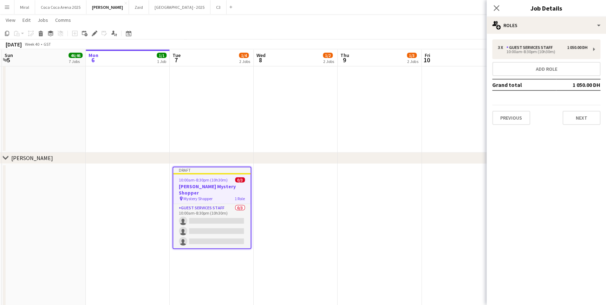
click at [193, 177] on span "10:00am-8:30pm (10h30m)" at bounding box center [203, 179] width 49 height 5
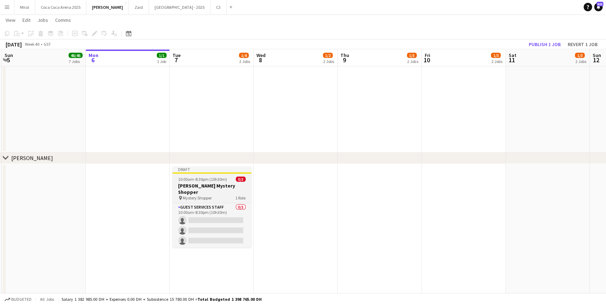
click at [193, 177] on span "10:00am-8:30pm (10h30m)" at bounding box center [202, 178] width 49 height 5
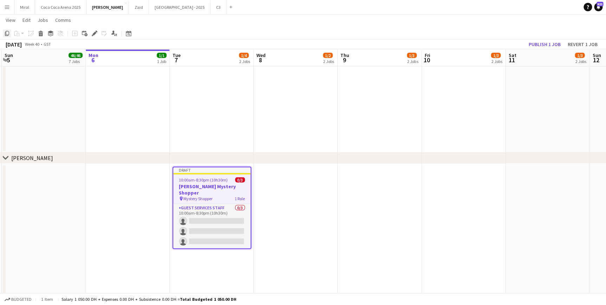
click at [7, 34] on icon "Copy" at bounding box center [7, 34] width 6 height 6
drag, startPoint x: 207, startPoint y: 256, endPoint x: 181, endPoint y: 273, distance: 30.7
click at [181, 270] on app-date-cell "Draft 10:00am-8:30pm (10h30m) 0/3 Tamara Mystery Shopper pin Mystery Shopper 1 …" at bounding box center [212, 292] width 84 height 257
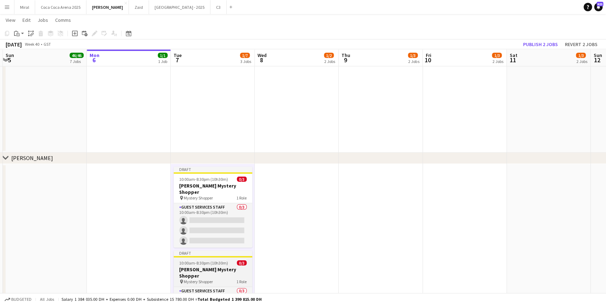
click at [221, 266] on h3 "Tamara Mystery Shopper" at bounding box center [213, 272] width 79 height 13
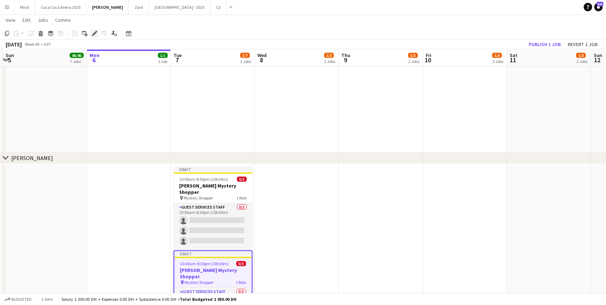
click at [92, 35] on icon "Edit" at bounding box center [95, 34] width 6 height 6
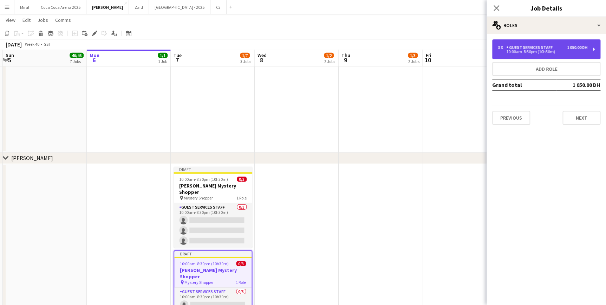
click at [529, 53] on div "10:00am-8:30pm (10h30m)" at bounding box center [543, 52] width 90 height 4
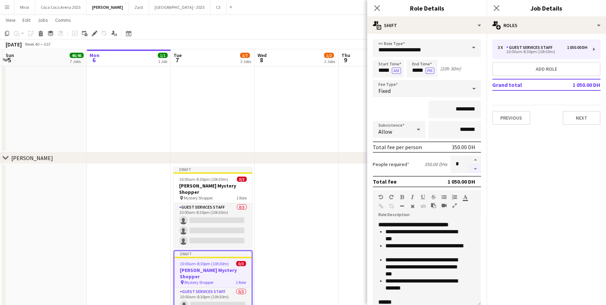
click at [470, 169] on button "button" at bounding box center [475, 168] width 11 height 9
type input "*"
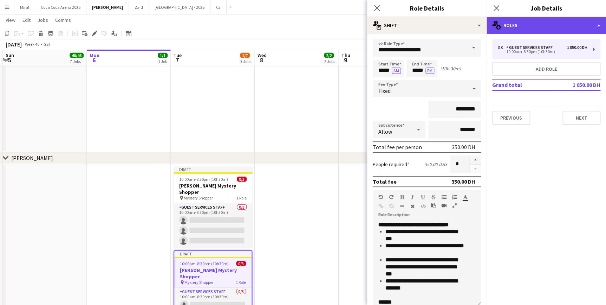
click at [542, 26] on div "multiple-users-add Roles" at bounding box center [545, 25] width 119 height 17
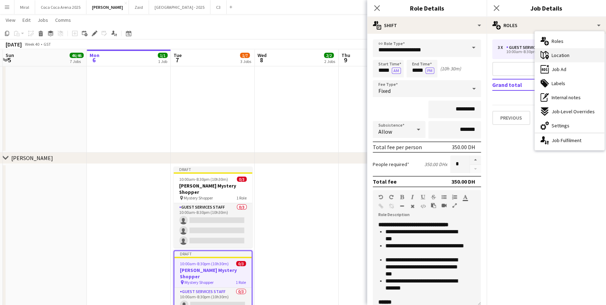
click at [567, 54] on span "Location" at bounding box center [560, 55] width 18 height 6
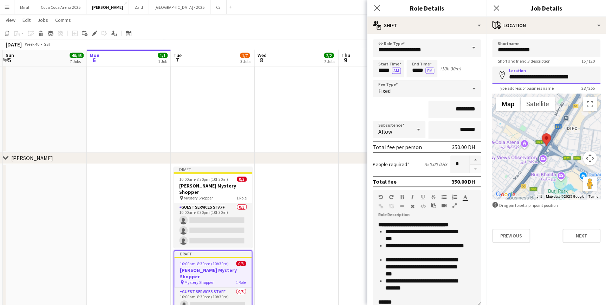
drag, startPoint x: 578, startPoint y: 77, endPoint x: 496, endPoint y: 76, distance: 81.9
click at [496, 76] on input "**********" at bounding box center [546, 75] width 108 height 18
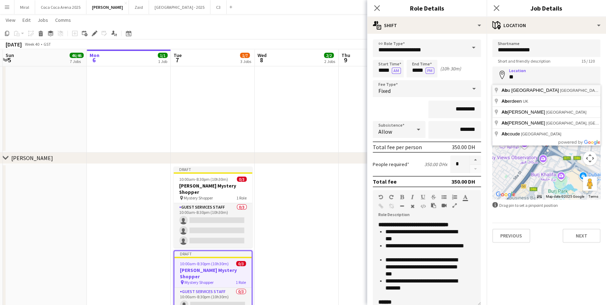
type input "**********"
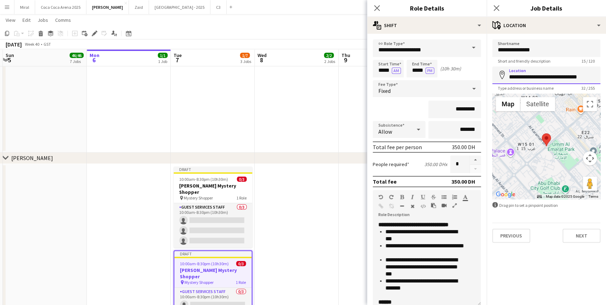
drag, startPoint x: 532, startPoint y: 79, endPoint x: 502, endPoint y: 78, distance: 29.9
click at [502, 78] on div "**********" at bounding box center [546, 75] width 108 height 18
drag, startPoint x: 546, startPoint y: 51, endPoint x: 465, endPoint y: 56, distance: 81.0
click at [466, 56] on span at bounding box center [473, 47] width 15 height 17
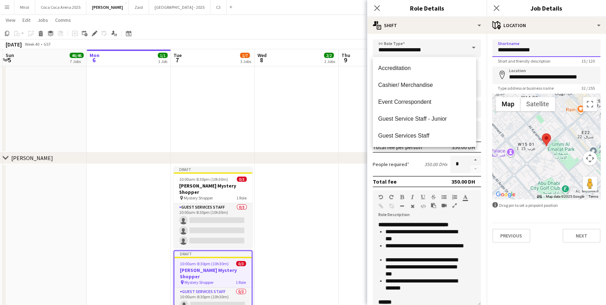
drag, startPoint x: 543, startPoint y: 48, endPoint x: 497, endPoint y: 52, distance: 45.8
click at [497, 52] on input "**********" at bounding box center [546, 48] width 108 height 18
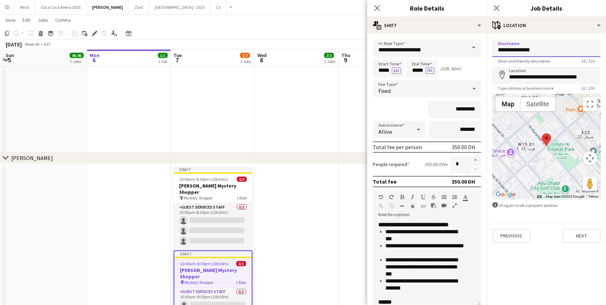
paste input
click at [216, 195] on div "pin Mystery Shopper 1 Role" at bounding box center [213, 198] width 79 height 6
type input "**********"
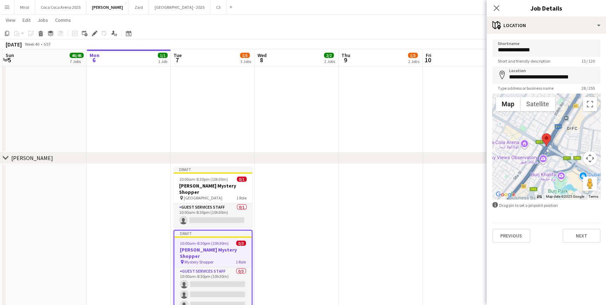
click at [216, 240] on span "10:00am-8:30pm (10h30m)" at bounding box center [204, 242] width 49 height 5
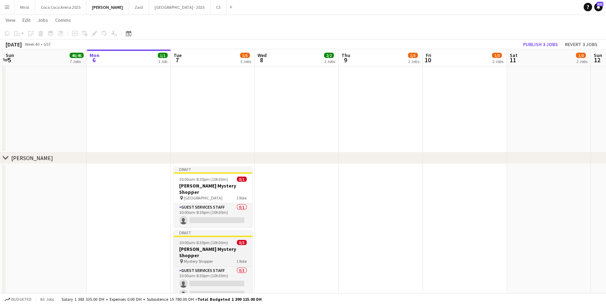
click at [216, 240] on span "10:00am-8:30pm (10h30m)" at bounding box center [203, 242] width 49 height 5
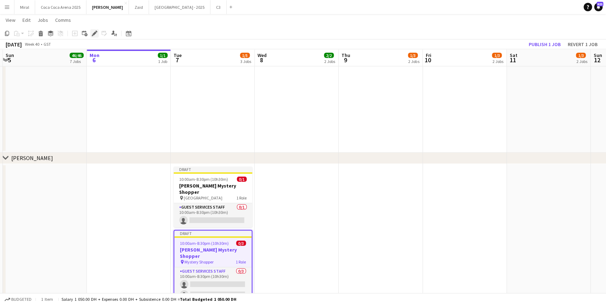
click at [95, 32] on icon at bounding box center [94, 34] width 4 height 4
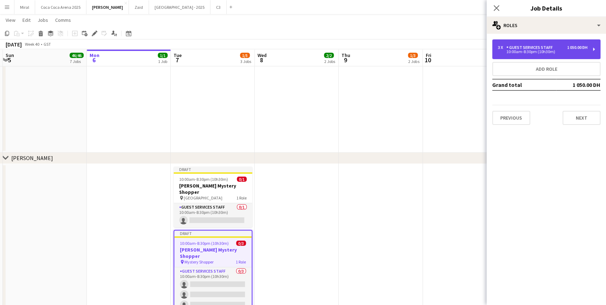
click at [524, 50] on div "10:00am-8:30pm (10h30m)" at bounding box center [543, 52] width 90 height 4
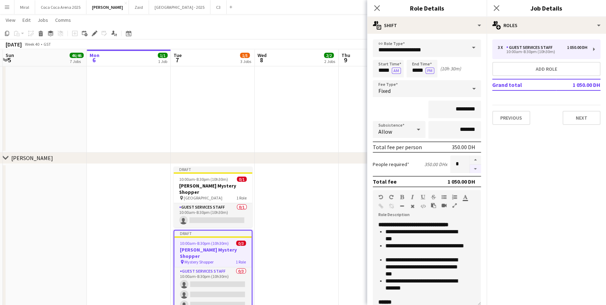
click at [470, 166] on button "button" at bounding box center [475, 168] width 11 height 9
type input "*"
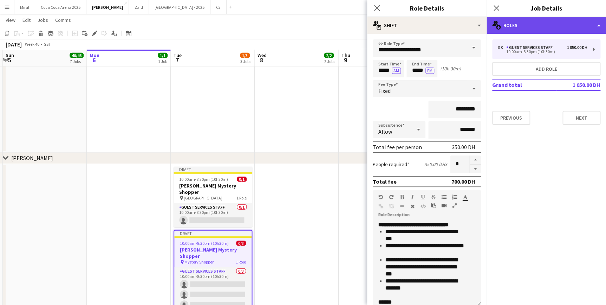
click at [536, 21] on div "multiple-users-add Roles" at bounding box center [545, 25] width 119 height 17
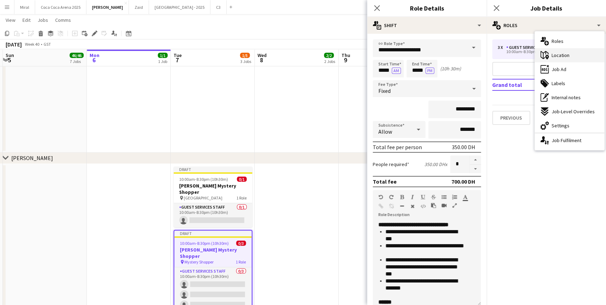
click at [562, 56] on span "Location" at bounding box center [560, 55] width 18 height 6
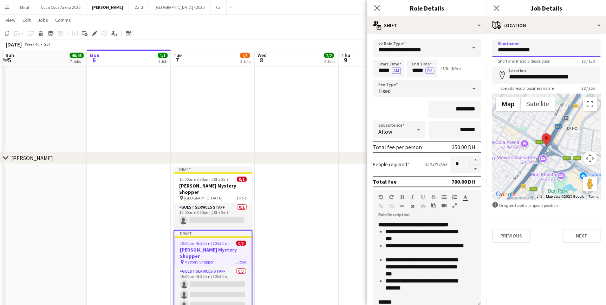
drag, startPoint x: 541, startPoint y: 51, endPoint x: 491, endPoint y: 51, distance: 49.5
click at [491, 51] on form "**********" at bounding box center [545, 140] width 119 height 203
type input "**********"
click at [323, 130] on app-date-cell "Updated 8:00am-3:00pm (7h) 1/1 Ambassador School pin Dubai 1 Role Guest Service…" at bounding box center [297, 21] width 84 height 261
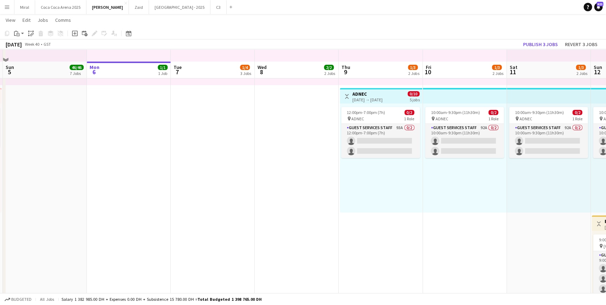
scroll to position [0, 0]
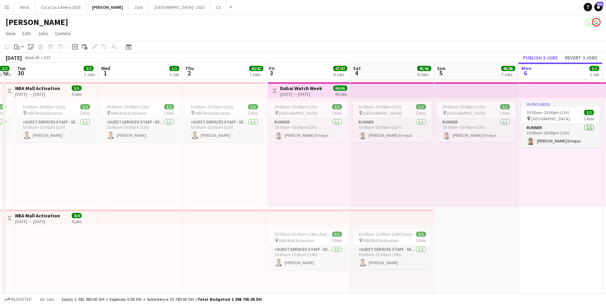
drag, startPoint x: 148, startPoint y: 179, endPoint x: 545, endPoint y: 181, distance: 397.3
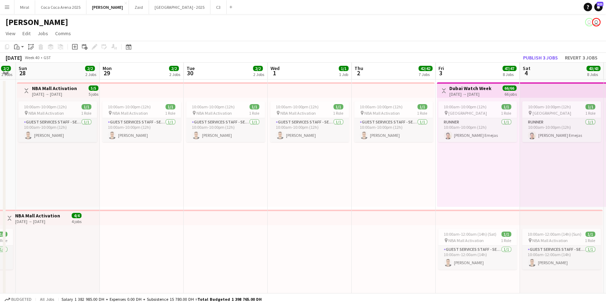
drag, startPoint x: 197, startPoint y: 165, endPoint x: 547, endPoint y: 168, distance: 350.6
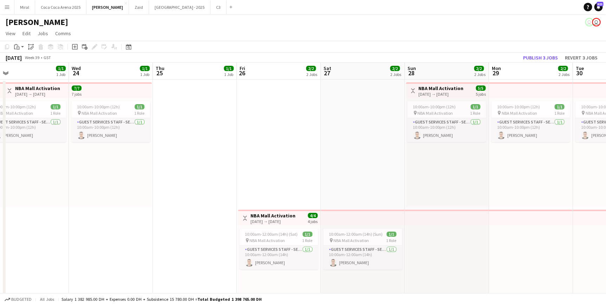
drag, startPoint x: 379, startPoint y: 167, endPoint x: 456, endPoint y: 172, distance: 77.1
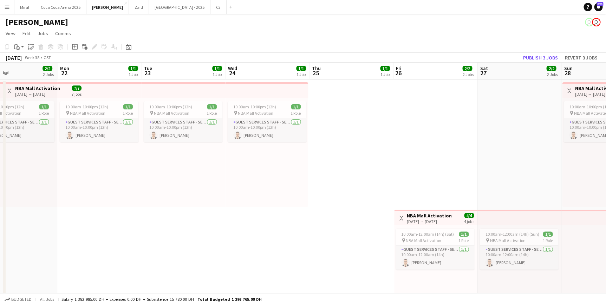
drag, startPoint x: 107, startPoint y: 164, endPoint x: 393, endPoint y: 170, distance: 286.7
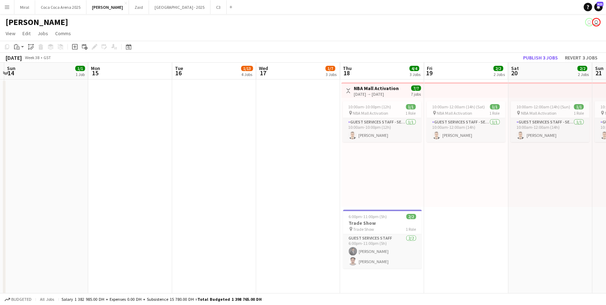
drag, startPoint x: 103, startPoint y: 169, endPoint x: 414, endPoint y: 166, distance: 311.6
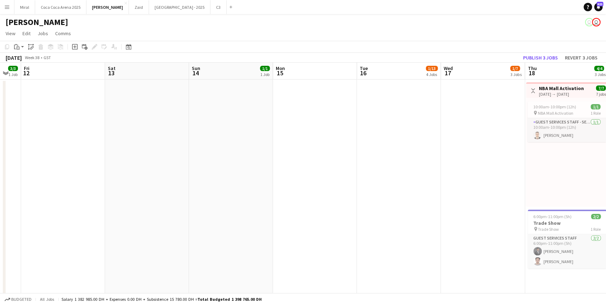
drag, startPoint x: 117, startPoint y: 165, endPoint x: 445, endPoint y: 160, distance: 327.7
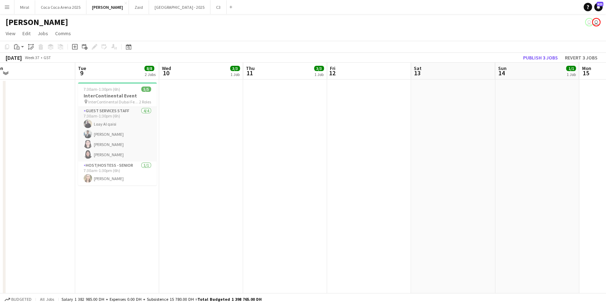
drag, startPoint x: 116, startPoint y: 163, endPoint x: 358, endPoint y: 161, distance: 242.0
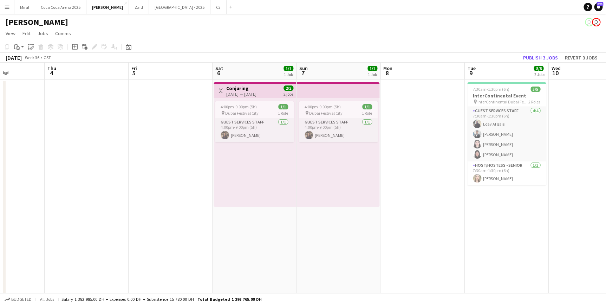
drag, startPoint x: 178, startPoint y: 165, endPoint x: 357, endPoint y: 174, distance: 178.6
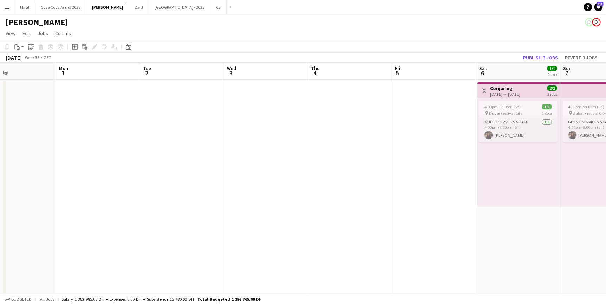
drag, startPoint x: 115, startPoint y: 169, endPoint x: 281, endPoint y: 171, distance: 165.8
drag, startPoint x: 118, startPoint y: 169, endPoint x: 351, endPoint y: 168, distance: 232.9
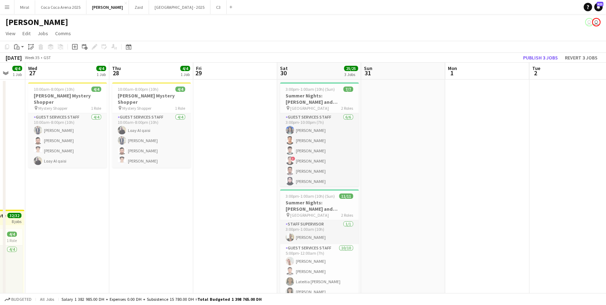
scroll to position [0, 142]
drag, startPoint x: 108, startPoint y: 166, endPoint x: 262, endPoint y: 172, distance: 154.3
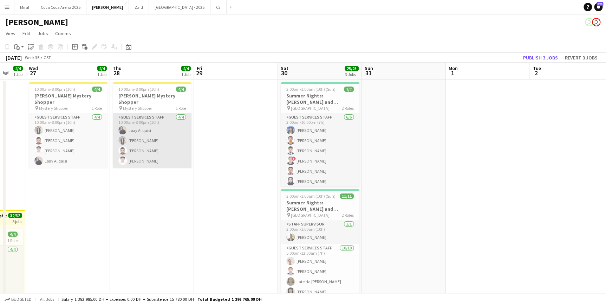
click at [168, 121] on app-card-role "Guest Services Staff 4/4 10:00am-8:00pm (10h) Loay Al qaisi Muhammad Numan Bila…" at bounding box center [152, 140] width 79 height 54
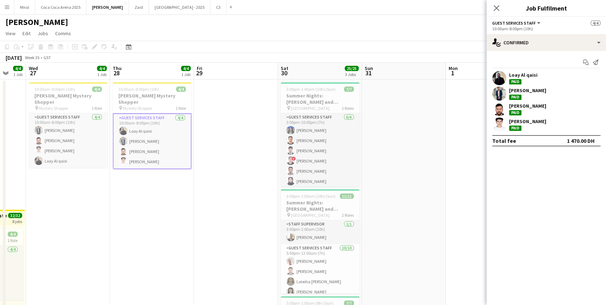
click at [530, 121] on div "Abdulla Mohamed" at bounding box center [527, 121] width 37 height 6
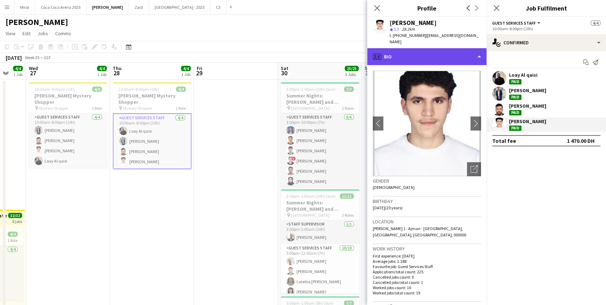
click at [454, 51] on div "profile Bio" at bounding box center [426, 56] width 119 height 17
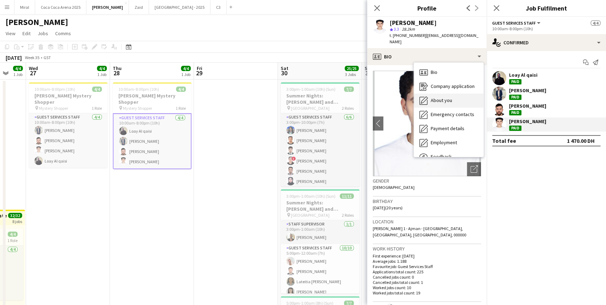
click at [452, 94] on div "About you About you" at bounding box center [449, 100] width 70 height 14
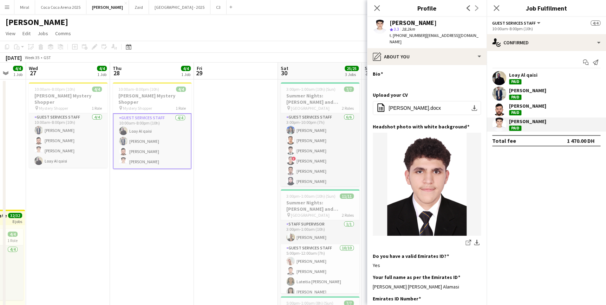
click at [529, 104] on div "Bilal Al Hamad" at bounding box center [527, 106] width 37 height 6
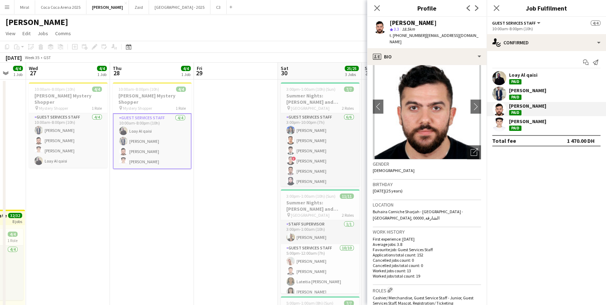
scroll to position [32, 0]
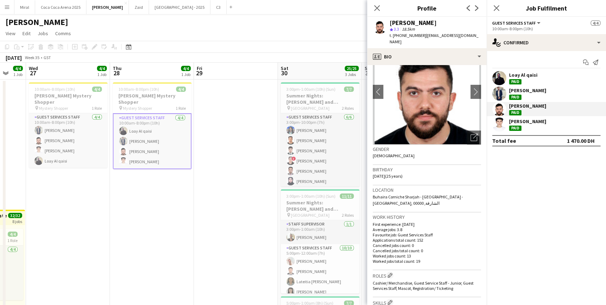
click at [532, 92] on div "Muhammad Numan" at bounding box center [527, 90] width 37 height 6
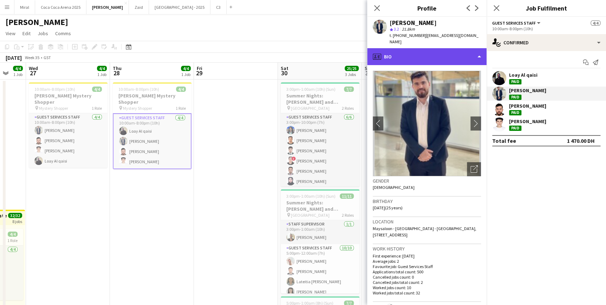
click at [461, 52] on div "profile Bio" at bounding box center [426, 56] width 119 height 17
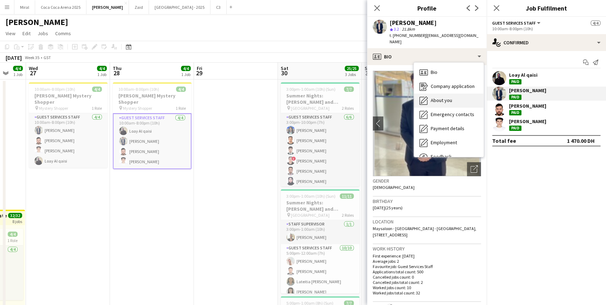
click at [454, 93] on div "About you About you" at bounding box center [449, 100] width 70 height 14
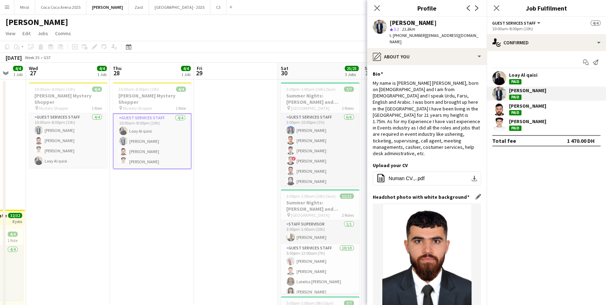
scroll to position [128, 0]
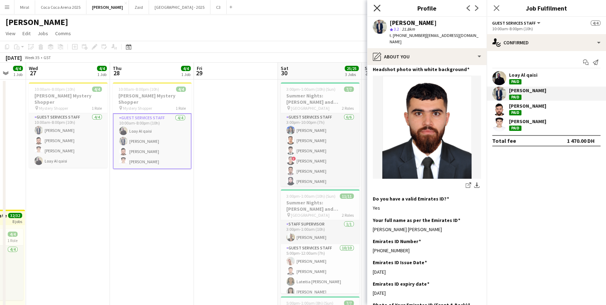
click at [377, 8] on icon at bounding box center [376, 8] width 7 height 7
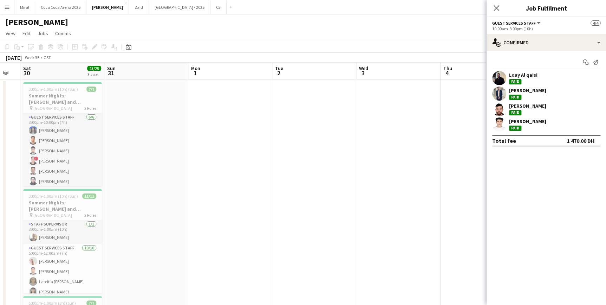
scroll to position [0, 207]
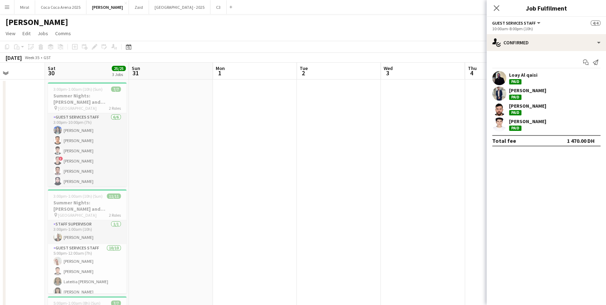
drag, startPoint x: 435, startPoint y: 199, endPoint x: 2, endPoint y: 170, distance: 434.1
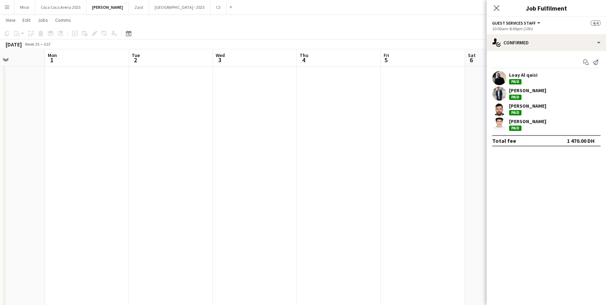
scroll to position [0, 204]
click at [493, 8] on icon "Close pop-in" at bounding box center [496, 8] width 7 height 7
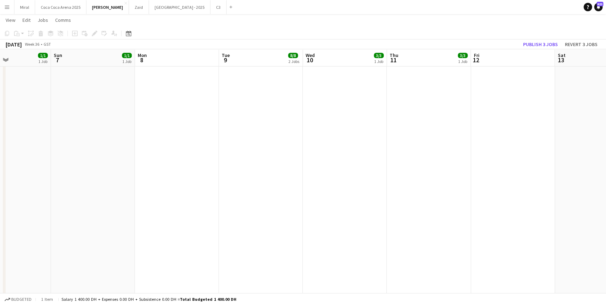
drag, startPoint x: 502, startPoint y: 165, endPoint x: -51, endPoint y: 141, distance: 554.1
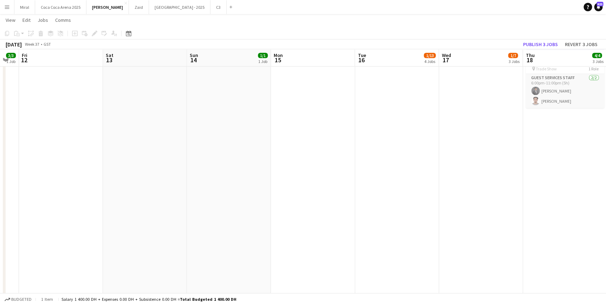
drag, startPoint x: 476, startPoint y: 142, endPoint x: -60, endPoint y: 136, distance: 536.0
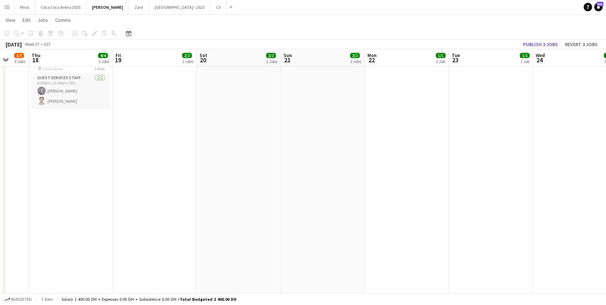
drag, startPoint x: 383, startPoint y: 155, endPoint x: 14, endPoint y: 145, distance: 368.9
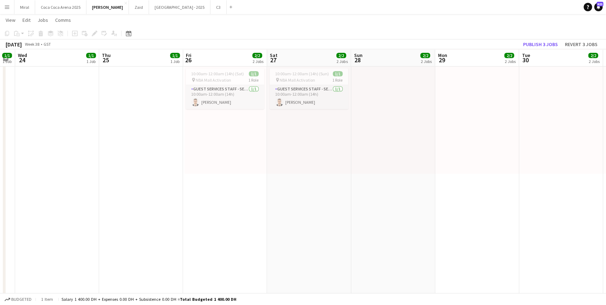
scroll to position [0, 271]
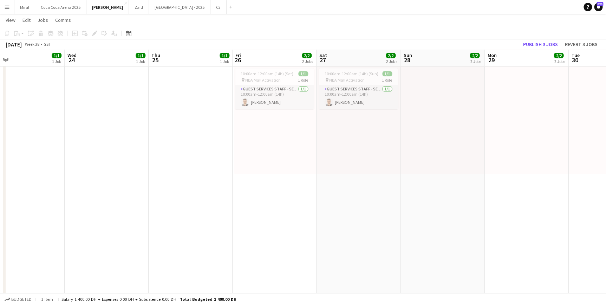
drag, startPoint x: 525, startPoint y: 158, endPoint x: 62, endPoint y: 156, distance: 462.6
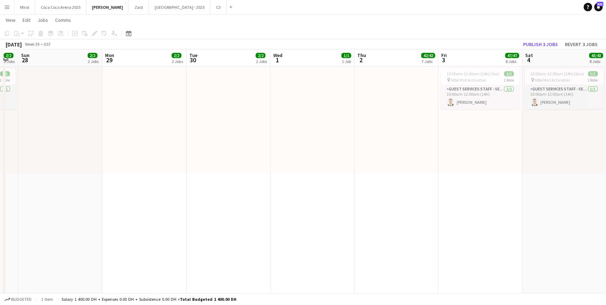
drag, startPoint x: 387, startPoint y: 153, endPoint x: 91, endPoint y: 151, distance: 295.4
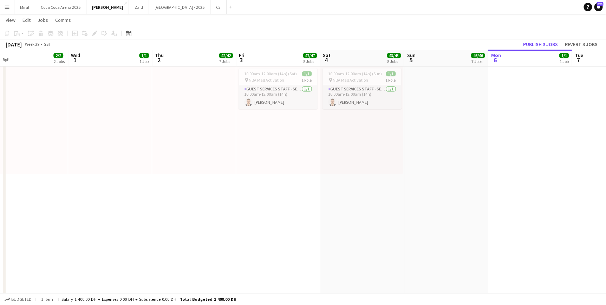
drag, startPoint x: 454, startPoint y: 151, endPoint x: 252, endPoint y: 156, distance: 202.0
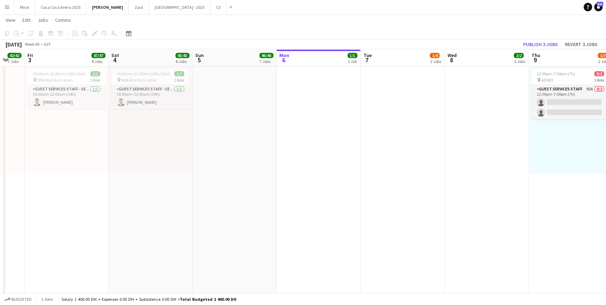
drag, startPoint x: 537, startPoint y: 158, endPoint x: 283, endPoint y: 156, distance: 253.6
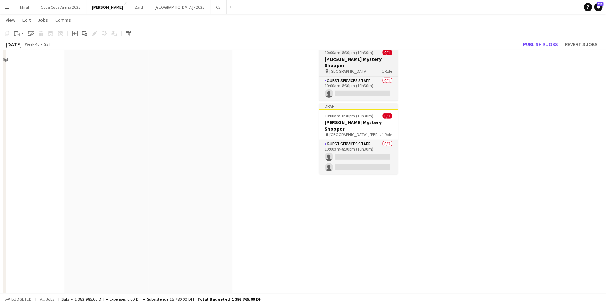
scroll to position [2369, 0]
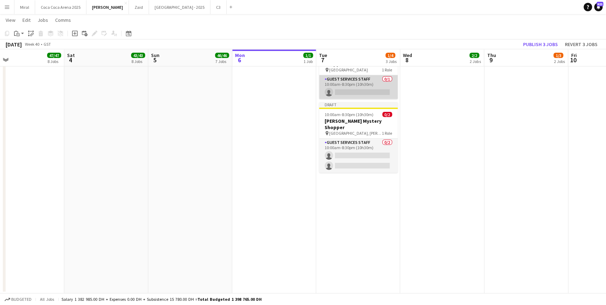
click at [355, 87] on app-card-role "Guest Services Staff 0/1 10:00am-8:30pm (10h30m) single-neutral-actions" at bounding box center [358, 87] width 79 height 24
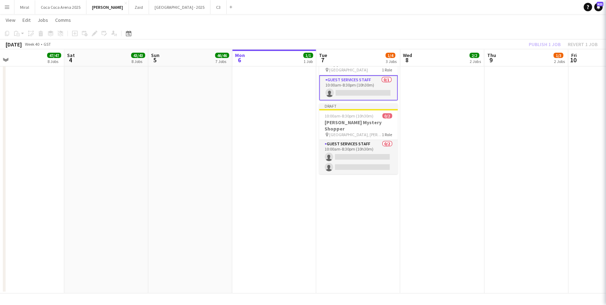
scroll to position [0, 187]
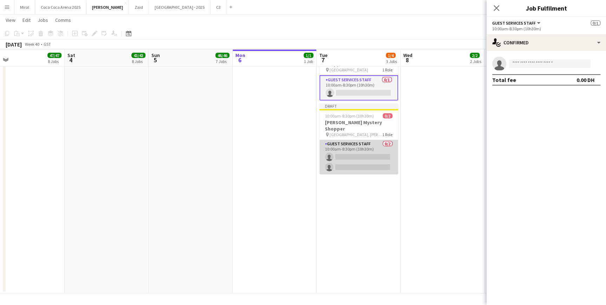
click at [355, 140] on app-card-role "Guest Services Staff 0/2 10:00am-8:30pm (10h30m) single-neutral-actions single-…" at bounding box center [358, 157] width 79 height 34
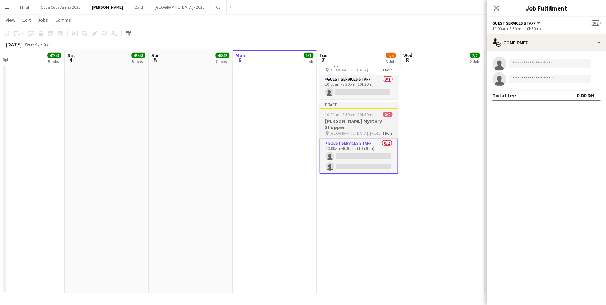
click at [361, 118] on h3 "Tamara Mystery Shopper" at bounding box center [358, 124] width 79 height 13
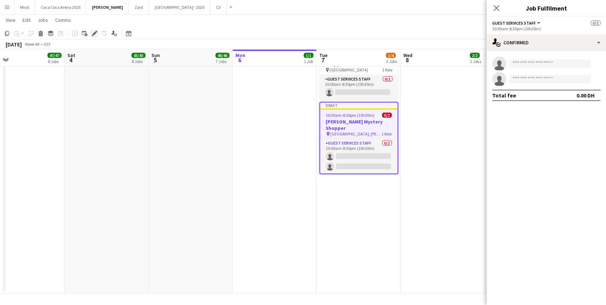
click at [95, 34] on icon "Edit" at bounding box center [95, 34] width 6 height 6
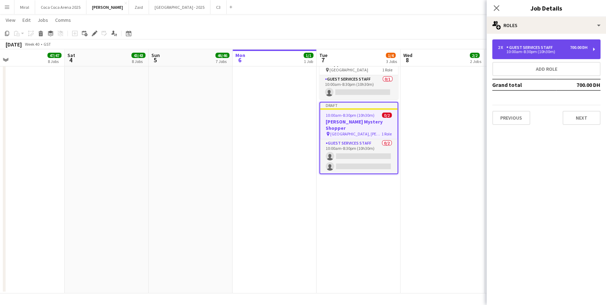
click at [559, 52] on div "10:00am-8:30pm (10h30m)" at bounding box center [543, 52] width 90 height 4
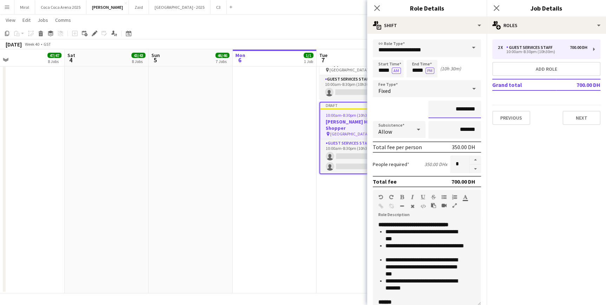
click at [451, 110] on input "*********" at bounding box center [454, 109] width 53 height 18
drag, startPoint x: 453, startPoint y: 109, endPoint x: 449, endPoint y: 109, distance: 4.9
click at [449, 109] on input "*********" at bounding box center [454, 109] width 53 height 18
type input "*********"
click at [345, 175] on app-date-cell "Draft 10:00am-8:30pm (10h30m) 0/1 Tamara Mystery Shopper pin Abu Dhabi 1 Role G…" at bounding box center [358, 164] width 84 height 257
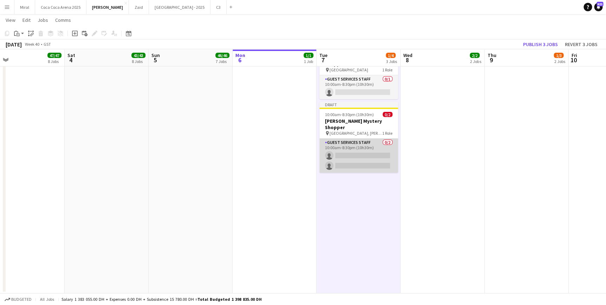
click at [349, 138] on app-card-role "Guest Services Staff 0/2 10:00am-8:30pm (10h30m) single-neutral-actions single-…" at bounding box center [358, 155] width 79 height 34
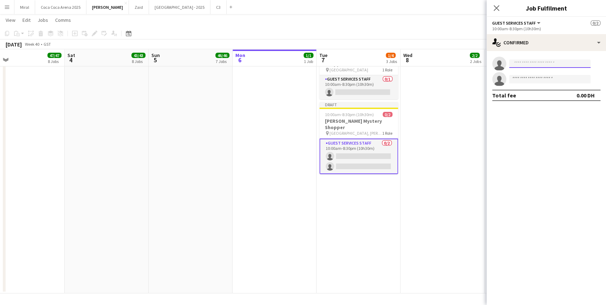
click at [529, 65] on input at bounding box center [549, 63] width 81 height 8
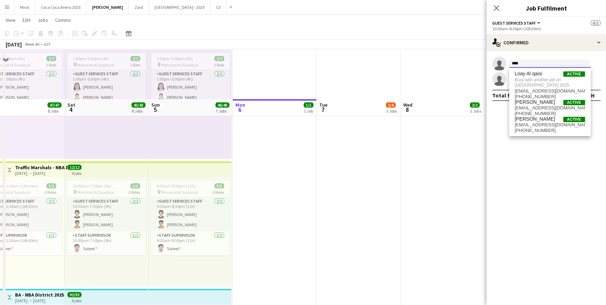
scroll to position [1187, 0]
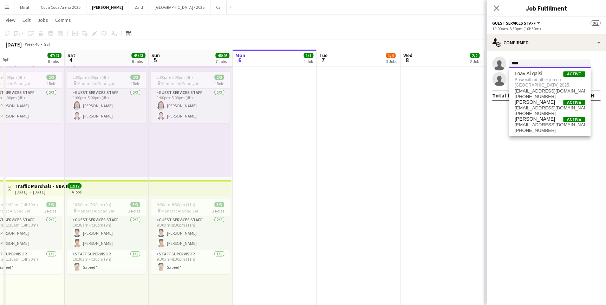
type input "****"
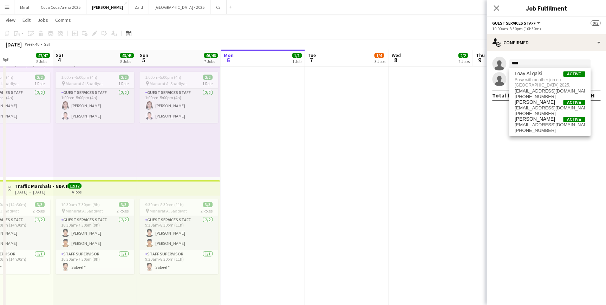
drag, startPoint x: 437, startPoint y: 132, endPoint x: 425, endPoint y: 137, distance: 12.7
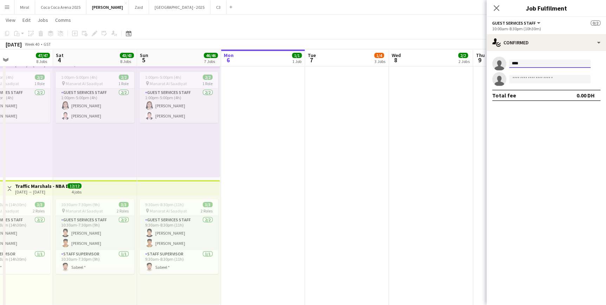
drag, startPoint x: 425, startPoint y: 137, endPoint x: 536, endPoint y: 65, distance: 132.8
click at [536, 65] on input "****" at bounding box center [549, 63] width 81 height 8
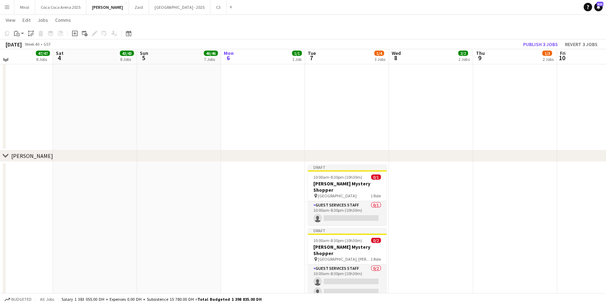
scroll to position [2369, 0]
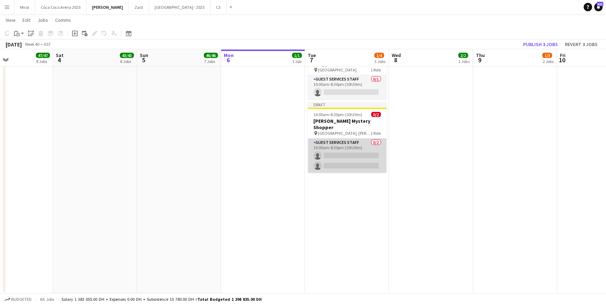
click at [344, 139] on app-card-role "Guest Services Staff 0/2 10:00am-8:30pm (10h30m) single-neutral-actions single-…" at bounding box center [347, 155] width 79 height 34
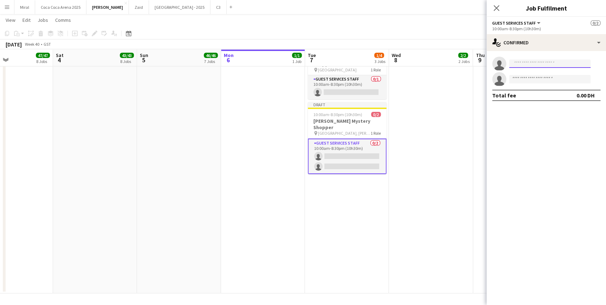
click at [550, 64] on input at bounding box center [549, 63] width 81 height 8
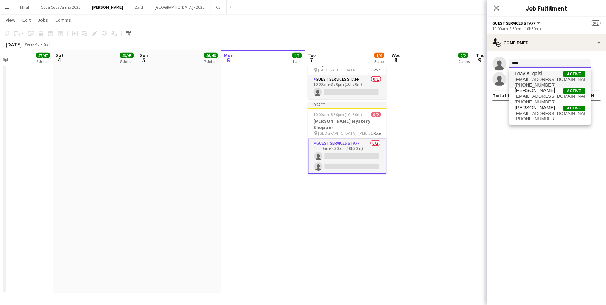
type input "****"
click at [552, 77] on span "loislah799@gmail.com" at bounding box center [550, 80] width 70 height 6
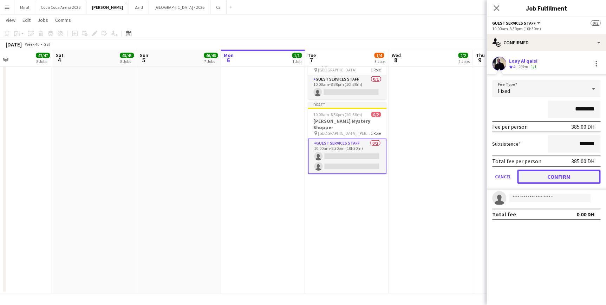
click at [571, 176] on button "Confirm" at bounding box center [558, 176] width 83 height 14
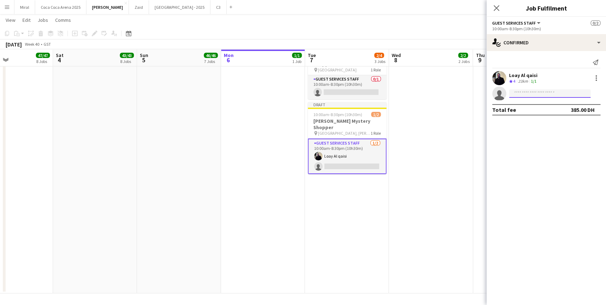
click at [539, 94] on input at bounding box center [549, 93] width 81 height 8
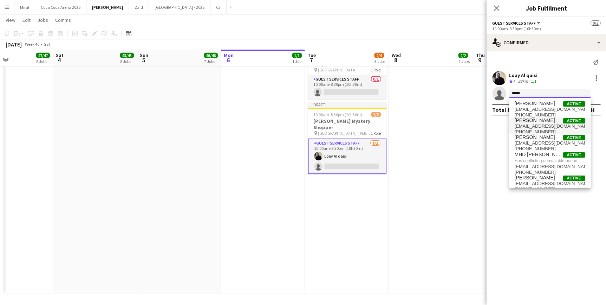
type input "*****"
click at [544, 133] on span "+971502387873" at bounding box center [550, 132] width 70 height 6
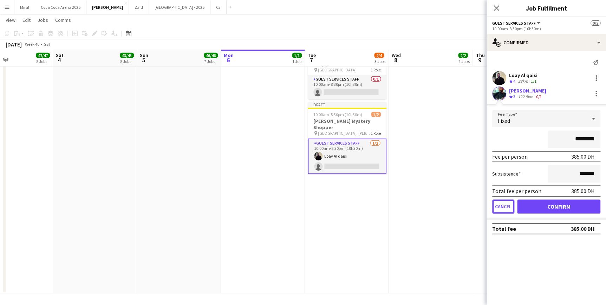
drag, startPoint x: 509, startPoint y: 208, endPoint x: 508, endPoint y: 203, distance: 4.6
click at [508, 207] on button "Cancel" at bounding box center [503, 206] width 22 height 14
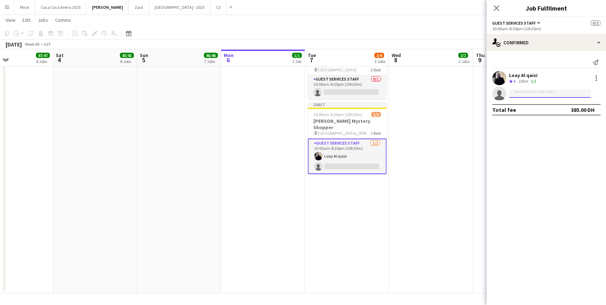
click at [524, 91] on input at bounding box center [549, 93] width 81 height 8
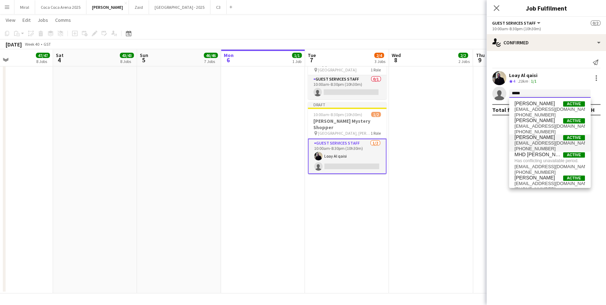
type input "*****"
click at [534, 139] on span "Bilal Al Hamad" at bounding box center [535, 137] width 40 height 6
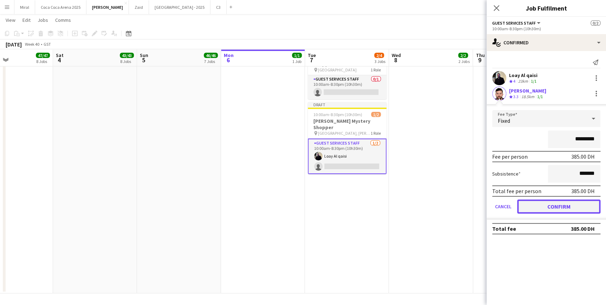
click at [557, 203] on button "Confirm" at bounding box center [558, 206] width 83 height 14
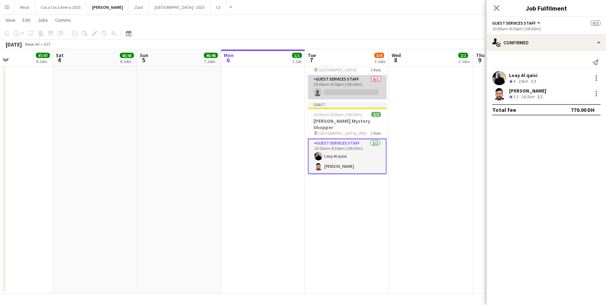
click at [344, 83] on app-card-role "Guest Services Staff 0/1 10:00am-8:30pm (10h30m) single-neutral-actions" at bounding box center [347, 87] width 79 height 24
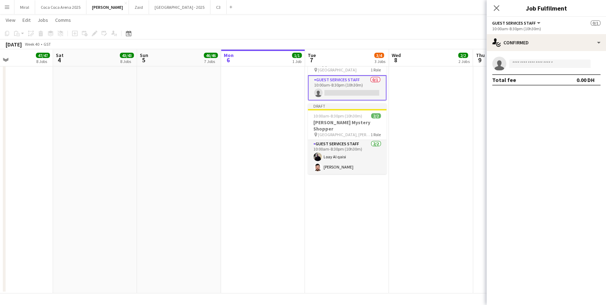
click at [354, 85] on app-card-role "Guest Services Staff 0/1 10:00am-8:30pm (10h30m) single-neutral-actions" at bounding box center [347, 87] width 79 height 25
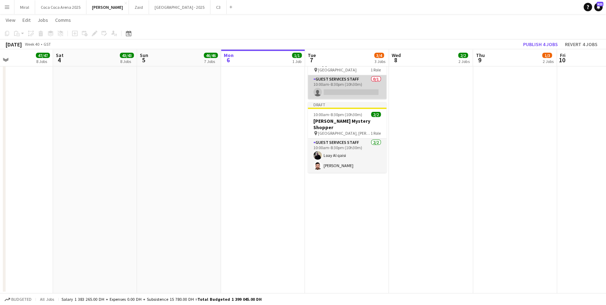
click at [336, 89] on app-card-role "Guest Services Staff 0/1 10:00am-8:30pm (10h30m) single-neutral-actions" at bounding box center [347, 87] width 79 height 24
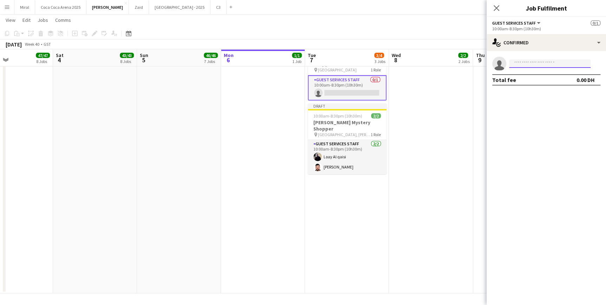
click at [528, 63] on input at bounding box center [549, 63] width 81 height 8
type input "**********"
click at [544, 80] on span "abd20091994@hotmail.com" at bounding box center [550, 80] width 70 height 6
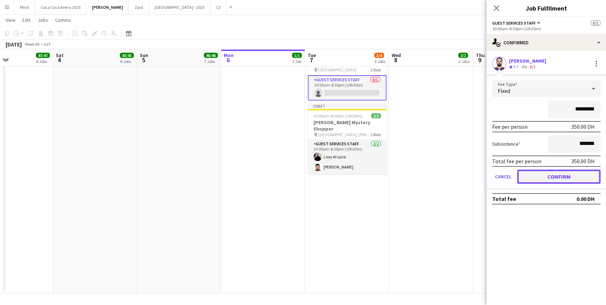
click at [568, 175] on button "Confirm" at bounding box center [558, 176] width 83 height 14
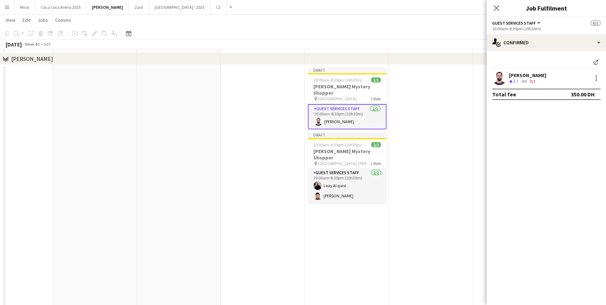
scroll to position [2305, 0]
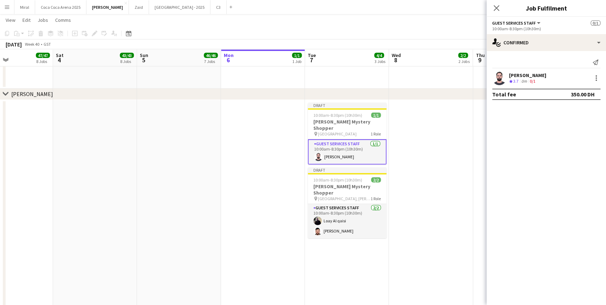
click at [423, 158] on app-date-cell at bounding box center [431, 228] width 84 height 257
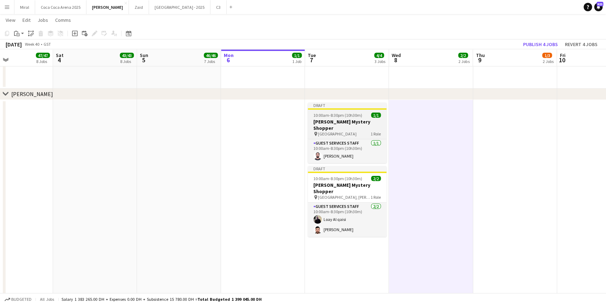
click at [350, 123] on h3 "Tamara Mystery Shopper" at bounding box center [347, 124] width 79 height 13
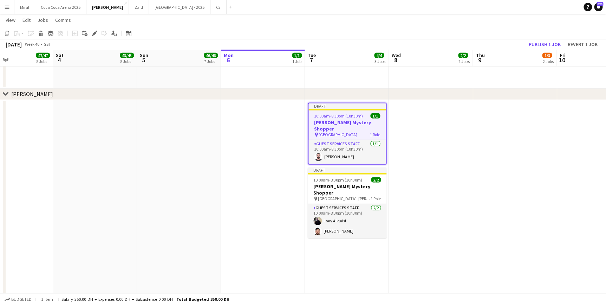
drag, startPoint x: 353, startPoint y: 113, endPoint x: 341, endPoint y: 125, distance: 16.4
click at [341, 132] on div "pin Abu Dhabi 1 Role" at bounding box center [346, 135] width 77 height 6
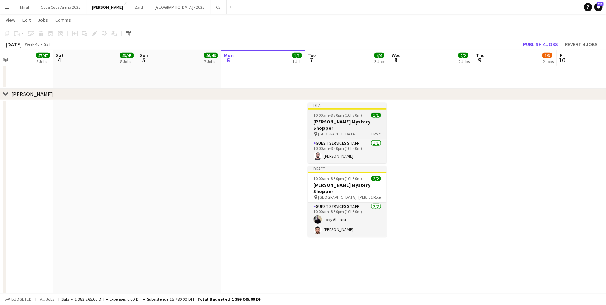
drag, startPoint x: 341, startPoint y: 125, endPoint x: 333, endPoint y: 120, distance: 8.9
click at [333, 120] on h3 "Tamara Mystery Shopper" at bounding box center [347, 124] width 79 height 13
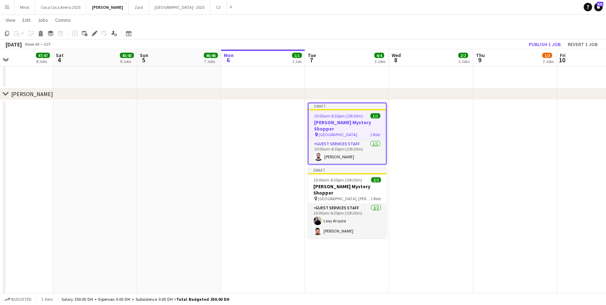
drag, startPoint x: 334, startPoint y: 120, endPoint x: 326, endPoint y: 121, distance: 7.9
click at [326, 121] on h3 "Tamara Mystery Shopper" at bounding box center [346, 125] width 77 height 13
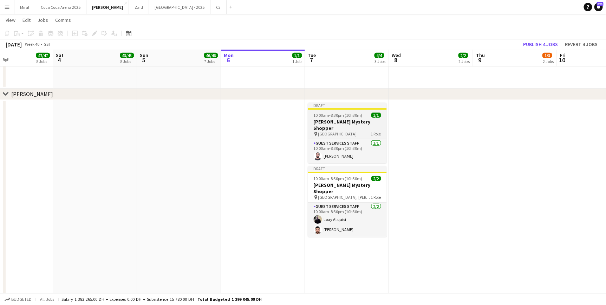
click at [326, 121] on h3 "Tamara Mystery Shopper" at bounding box center [347, 124] width 79 height 13
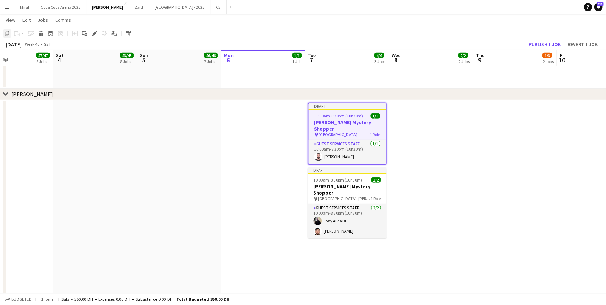
click at [7, 33] on icon "Copy" at bounding box center [7, 34] width 6 height 6
drag, startPoint x: 404, startPoint y: 133, endPoint x: 217, endPoint y: 126, distance: 187.0
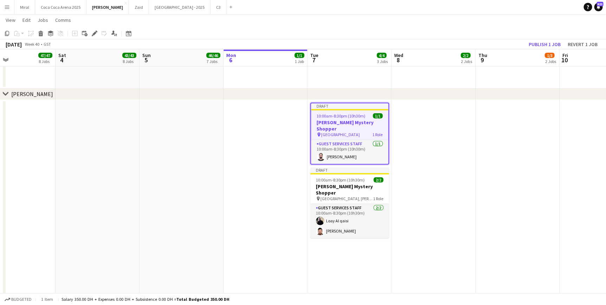
click at [339, 122] on h3 "Tamara Mystery Shopper" at bounding box center [349, 125] width 77 height 13
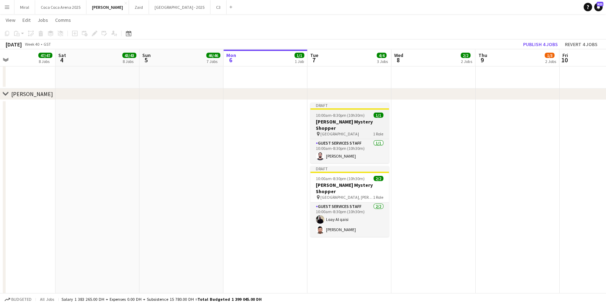
drag, startPoint x: 340, startPoint y: 122, endPoint x: 342, endPoint y: 129, distance: 7.2
click at [340, 123] on h3 "Tamara Mystery Shopper" at bounding box center [349, 124] width 79 height 13
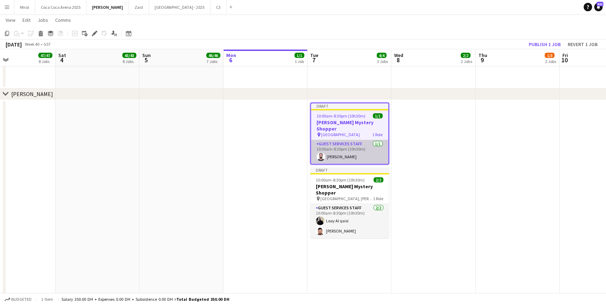
click at [344, 144] on app-card-role "Guest Services Staff 1/1 10:00am-8:30pm (10h30m) Abdulrahman Alrefai" at bounding box center [349, 152] width 77 height 24
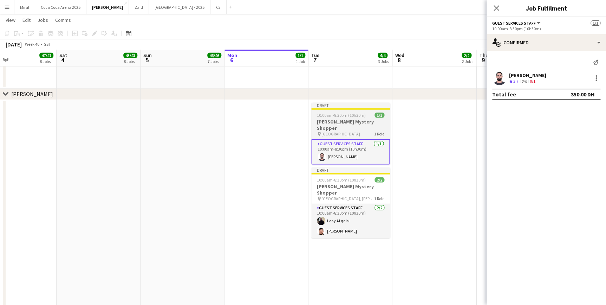
drag, startPoint x: 351, startPoint y: 117, endPoint x: 341, endPoint y: 117, distance: 9.5
click at [341, 117] on app-job-card "Draft 10:00am-8:30pm (10h30m) 1/1 Tamara Mystery Shopper pin Abu Dhabi 1 Role G…" at bounding box center [350, 134] width 79 height 62
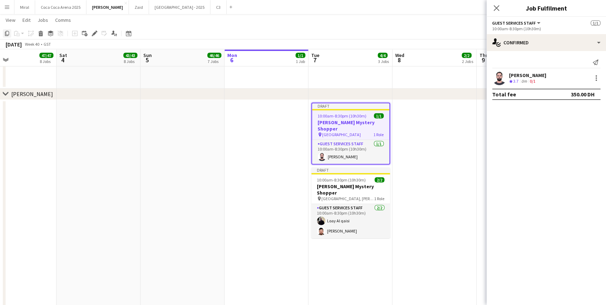
click at [8, 33] on icon "Copy" at bounding box center [7, 34] width 6 height 6
click at [446, 154] on app-date-cell at bounding box center [434, 228] width 84 height 257
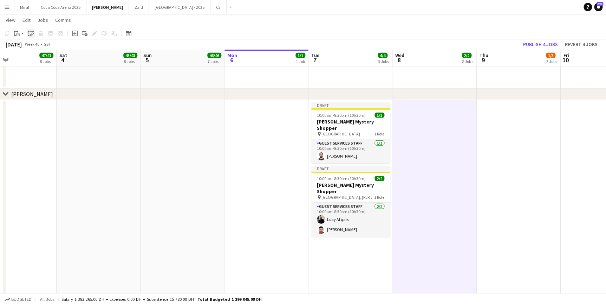
click at [27, 33] on div "Paste linked Job" at bounding box center [31, 33] width 8 height 8
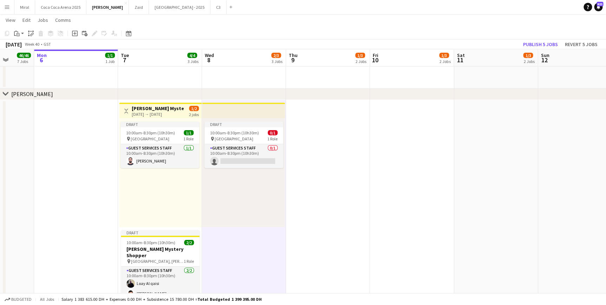
scroll to position [0, 221]
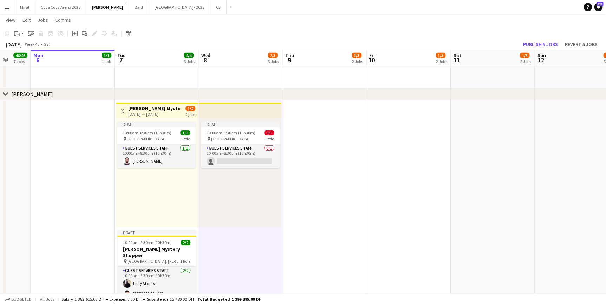
drag, startPoint x: 548, startPoint y: 165, endPoint x: 354, endPoint y: 164, distance: 193.9
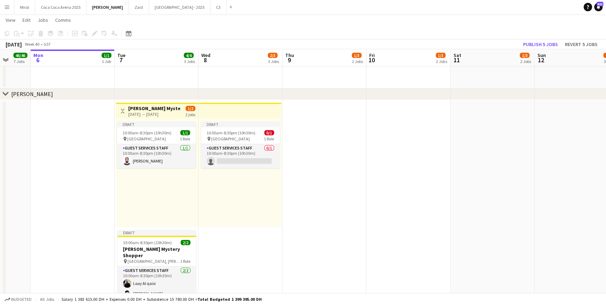
click at [306, 146] on app-date-cell at bounding box center [324, 228] width 84 height 257
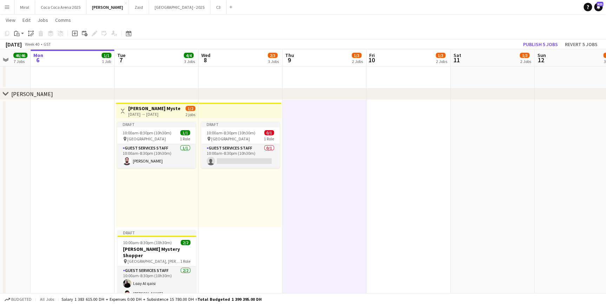
click at [429, 183] on app-date-cell at bounding box center [408, 228] width 84 height 257
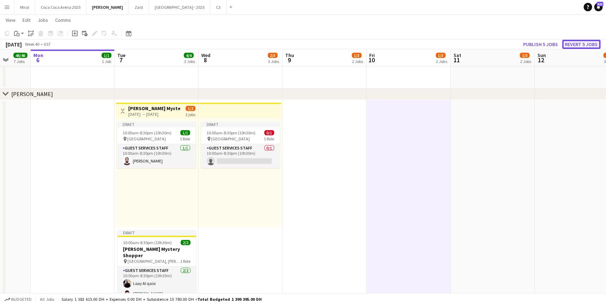
click at [589, 44] on button "Revert 5 jobs" at bounding box center [581, 44] width 38 height 9
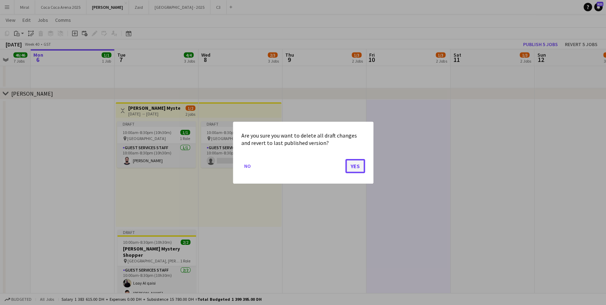
click at [354, 164] on button "Yes" at bounding box center [355, 165] width 20 height 14
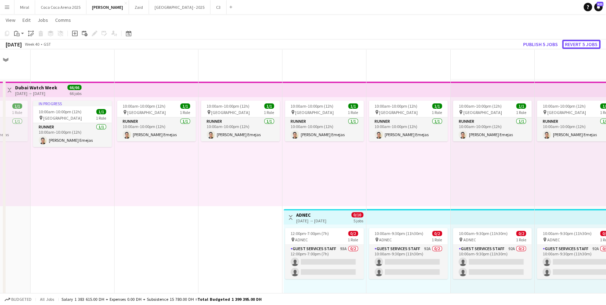
scroll to position [2305, 0]
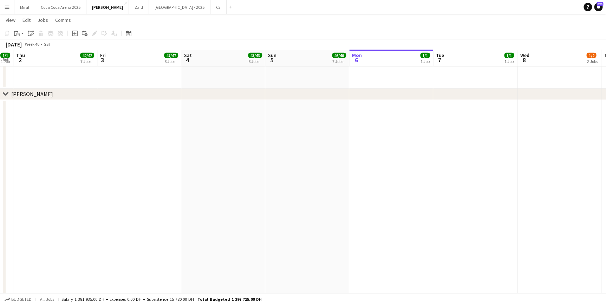
drag, startPoint x: 106, startPoint y: 181, endPoint x: 414, endPoint y: 188, distance: 308.5
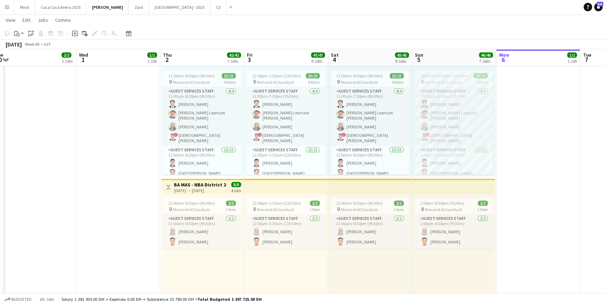
scroll to position [0, 161]
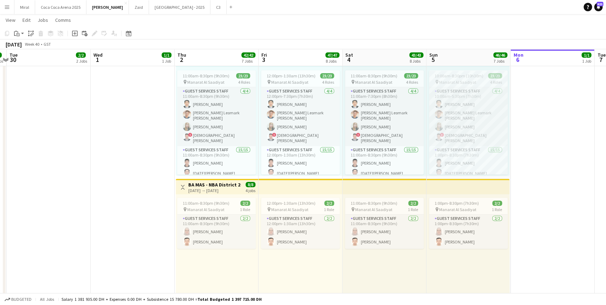
drag, startPoint x: 98, startPoint y: 133, endPoint x: 334, endPoint y: 133, distance: 235.3
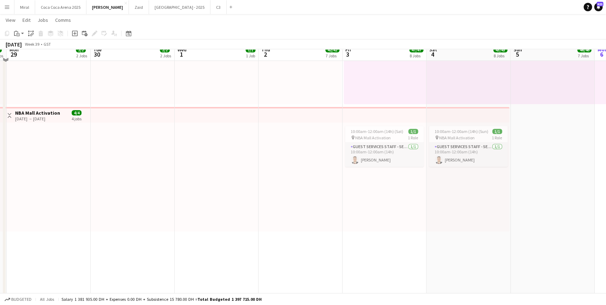
scroll to position [0, 0]
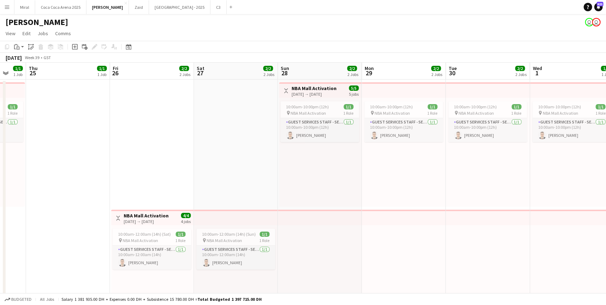
drag, startPoint x: 39, startPoint y: 161, endPoint x: 405, endPoint y: 162, distance: 366.3
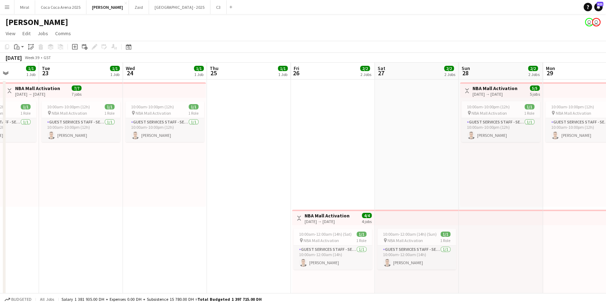
drag, startPoint x: 180, startPoint y: 156, endPoint x: 284, endPoint y: 168, distance: 104.6
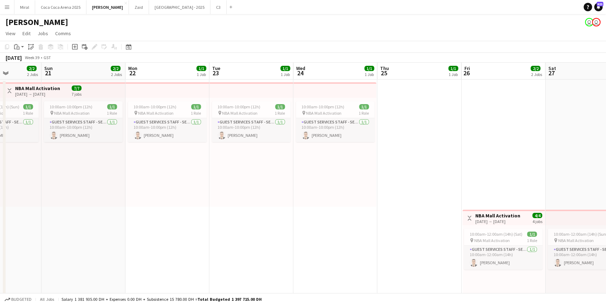
drag, startPoint x: 184, startPoint y: 169, endPoint x: 414, endPoint y: 169, distance: 230.1
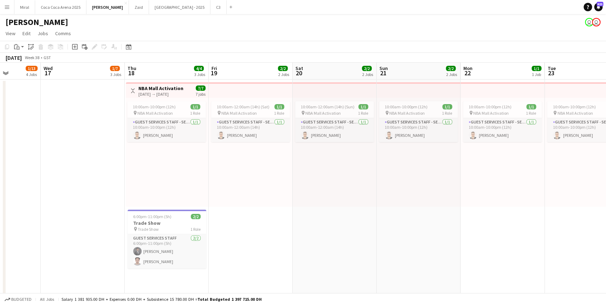
drag, startPoint x: 221, startPoint y: 174, endPoint x: 407, endPoint y: 174, distance: 185.5
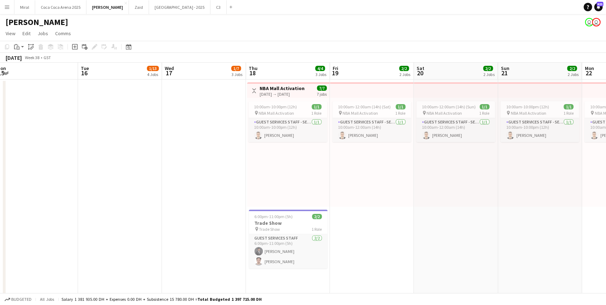
drag, startPoint x: 71, startPoint y: 165, endPoint x: 293, endPoint y: 157, distance: 222.1
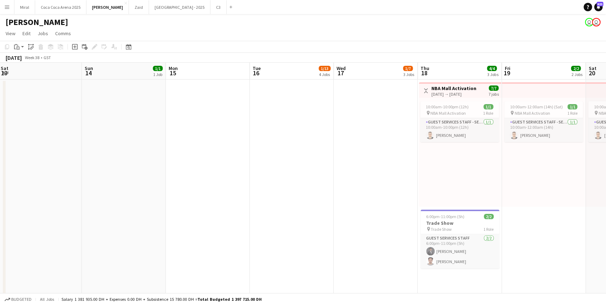
drag, startPoint x: 199, startPoint y: 161, endPoint x: 392, endPoint y: 154, distance: 192.9
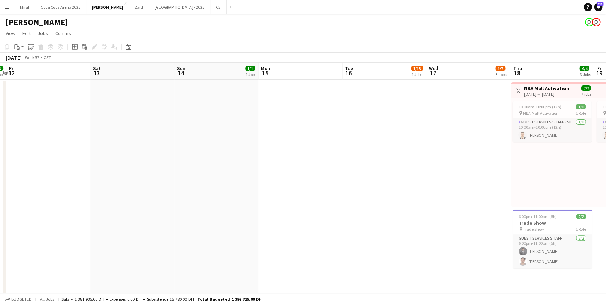
drag, startPoint x: 116, startPoint y: 158, endPoint x: 293, endPoint y: 152, distance: 176.8
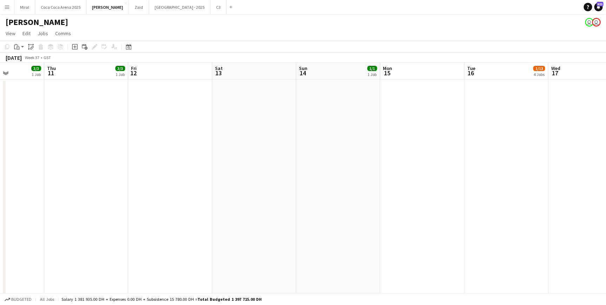
drag, startPoint x: 64, startPoint y: 149, endPoint x: 176, endPoint y: 148, distance: 111.7
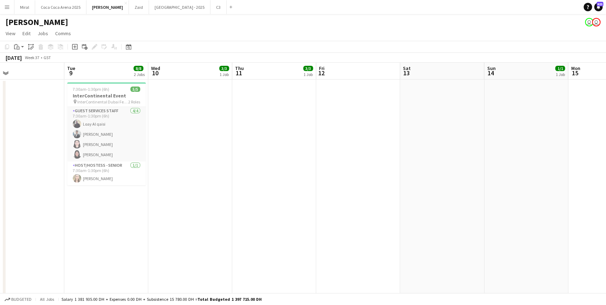
drag, startPoint x: 111, startPoint y: 148, endPoint x: 188, endPoint y: 143, distance: 77.4
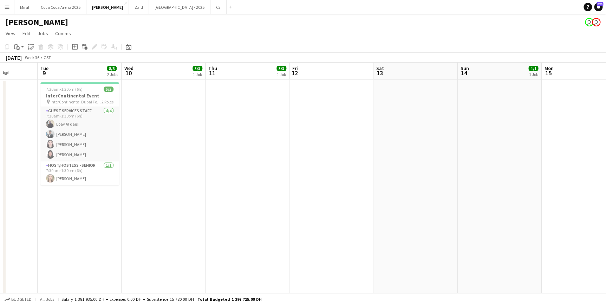
drag, startPoint x: 49, startPoint y: 143, endPoint x: 266, endPoint y: 146, distance: 217.5
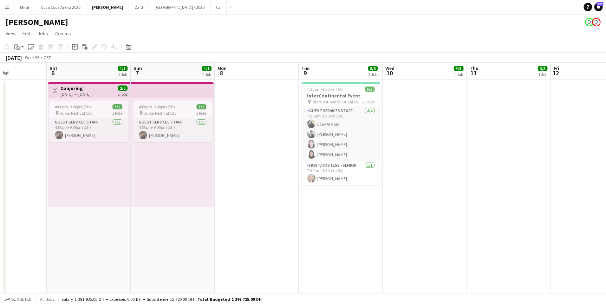
drag, startPoint x: 164, startPoint y: 149, endPoint x: 310, endPoint y: 161, distance: 147.0
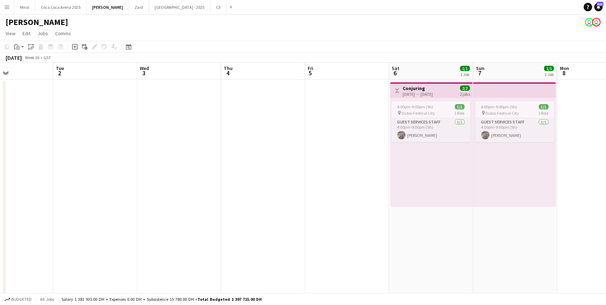
drag, startPoint x: 157, startPoint y: 159, endPoint x: 252, endPoint y: 161, distance: 95.6
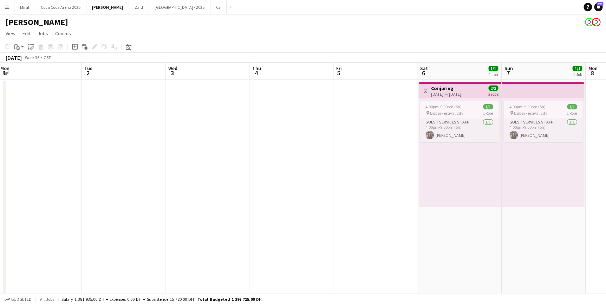
drag, startPoint x: 136, startPoint y: 159, endPoint x: 299, endPoint y: 165, distance: 162.7
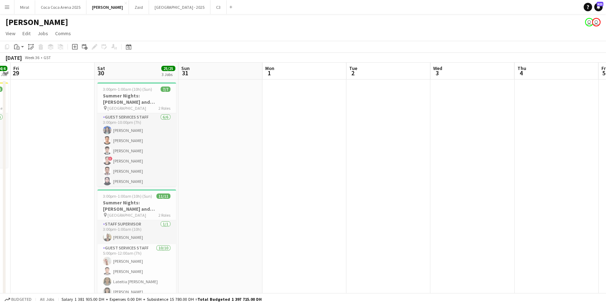
drag, startPoint x: 89, startPoint y: 158, endPoint x: 157, endPoint y: 156, distance: 67.5
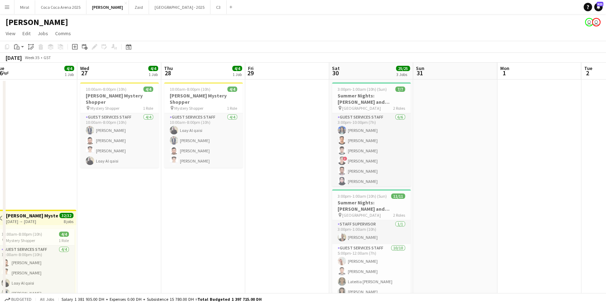
drag, startPoint x: 46, startPoint y: 151, endPoint x: 251, endPoint y: 172, distance: 206.3
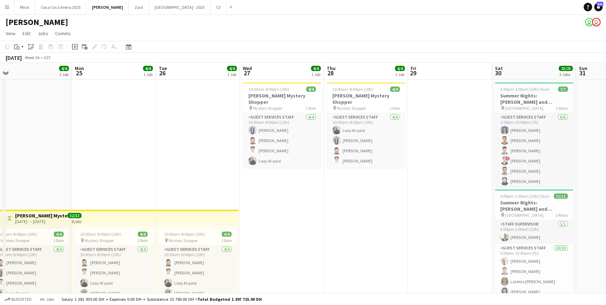
scroll to position [0, 175]
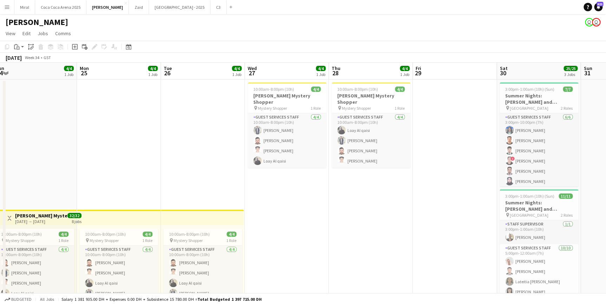
drag, startPoint x: 153, startPoint y: 189, endPoint x: 315, endPoint y: 211, distance: 163.3
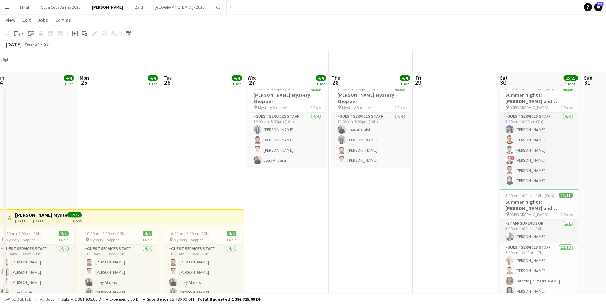
scroll to position [64, 0]
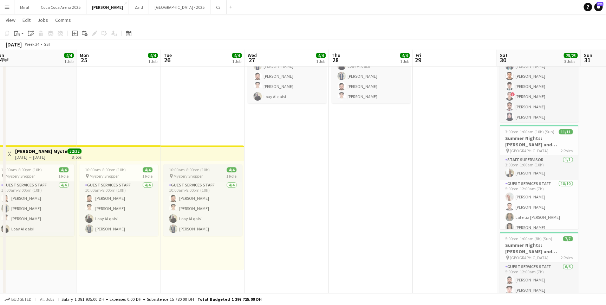
drag, startPoint x: 192, startPoint y: 166, endPoint x: 186, endPoint y: 174, distance: 9.8
click at [185, 174] on span "Mystery Shopper" at bounding box center [188, 175] width 29 height 5
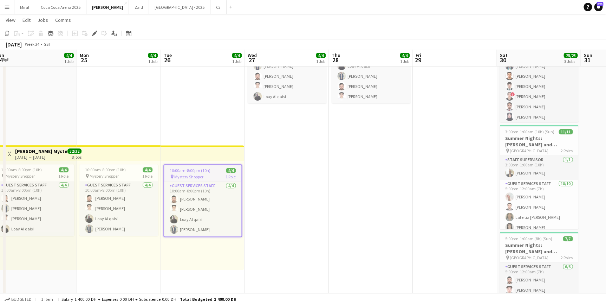
scroll to position [0, 173]
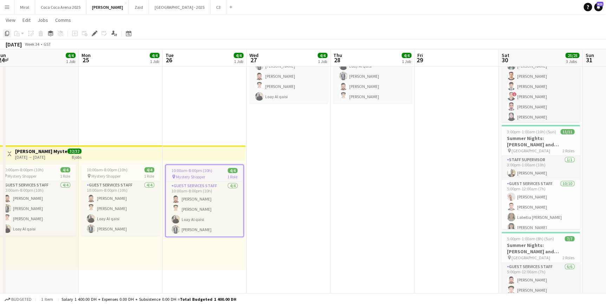
click at [7, 34] on icon "Copy" at bounding box center [7, 34] width 6 height 6
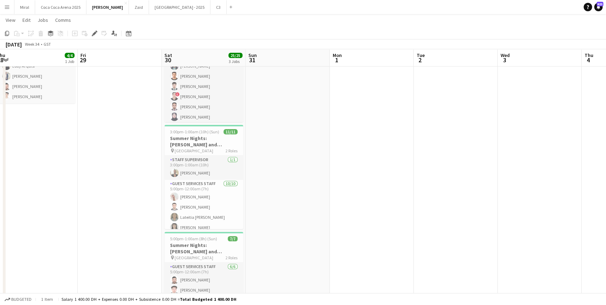
drag, startPoint x: 277, startPoint y: 146, endPoint x: -277, endPoint y: 117, distance: 555.0
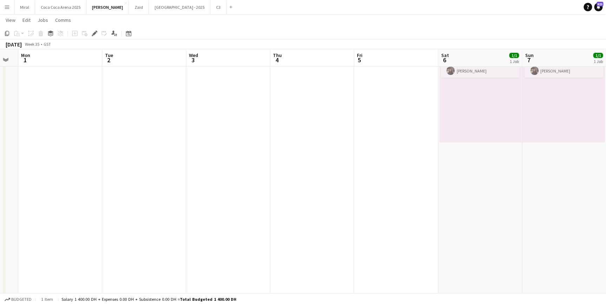
drag, startPoint x: 96, startPoint y: 143, endPoint x: 137, endPoint y: 124, distance: 44.9
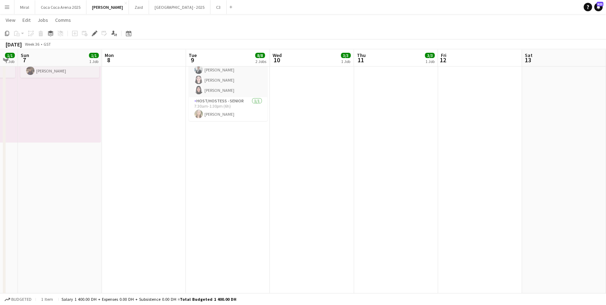
drag, startPoint x: 449, startPoint y: 131, endPoint x: 150, endPoint y: 104, distance: 300.9
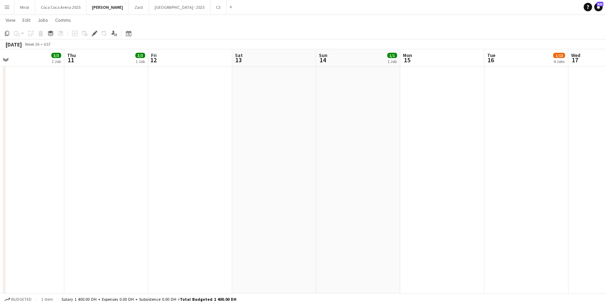
drag, startPoint x: 201, startPoint y: 119, endPoint x: 65, endPoint y: 105, distance: 136.4
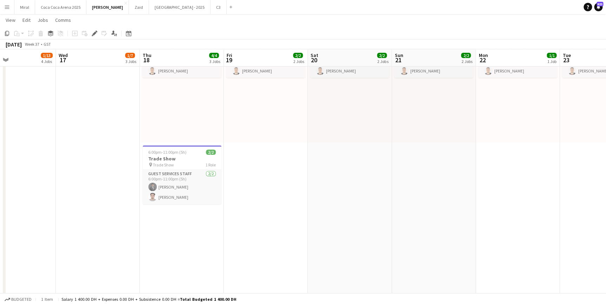
drag, startPoint x: 190, startPoint y: 119, endPoint x: 11, endPoint y: 104, distance: 180.1
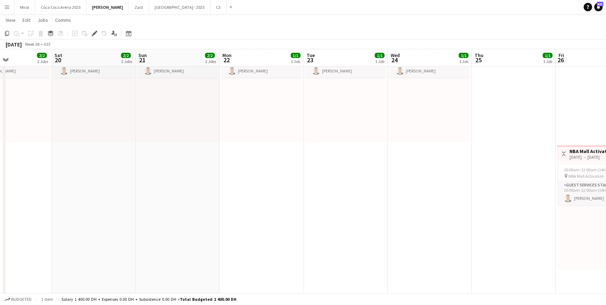
drag, startPoint x: 317, startPoint y: 126, endPoint x: 152, endPoint y: 104, distance: 166.2
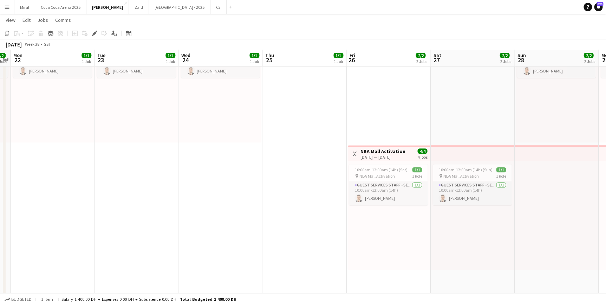
drag, startPoint x: 406, startPoint y: 130, endPoint x: 273, endPoint y: 122, distance: 133.0
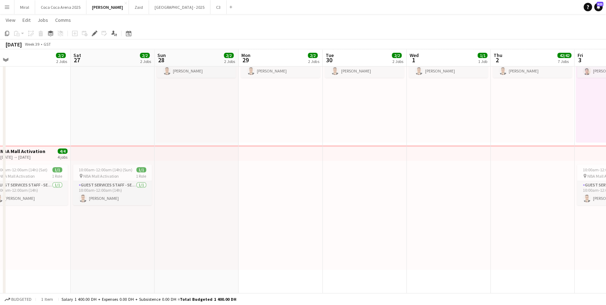
drag, startPoint x: 465, startPoint y: 136, endPoint x: 131, endPoint y: 123, distance: 333.9
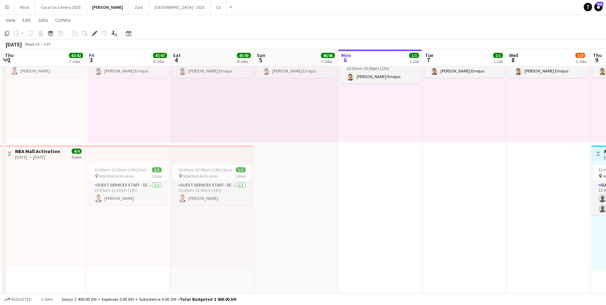
drag, startPoint x: 361, startPoint y: 133, endPoint x: 240, endPoint y: 119, distance: 122.0
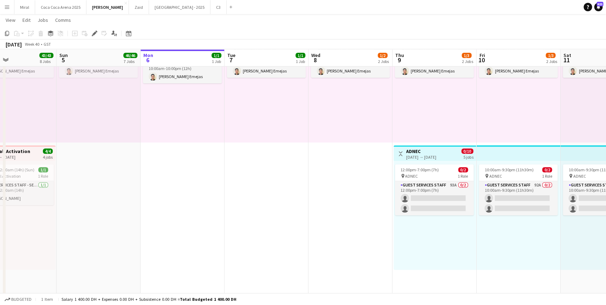
scroll to position [0, 201]
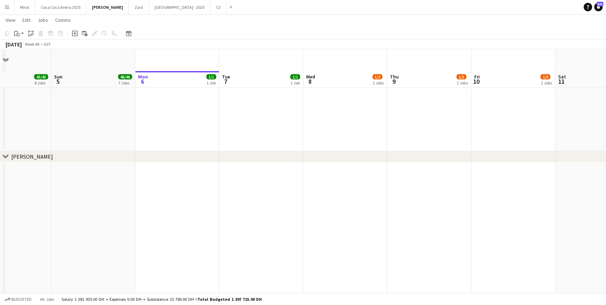
scroll to position [2267, 0]
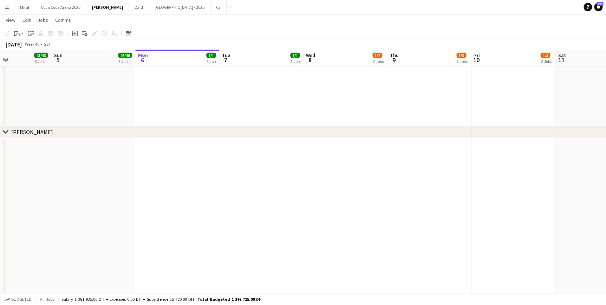
click at [264, 215] on app-date-cell at bounding box center [261, 266] width 84 height 257
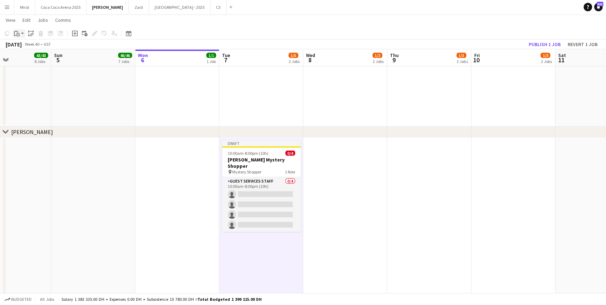
drag, startPoint x: 260, startPoint y: 156, endPoint x: 15, endPoint y: 34, distance: 273.8
click at [15, 34] on icon "Paste" at bounding box center [17, 34] width 6 height 6
click at [33, 46] on link "Paste Ctrl+V" at bounding box center [52, 47] width 66 height 6
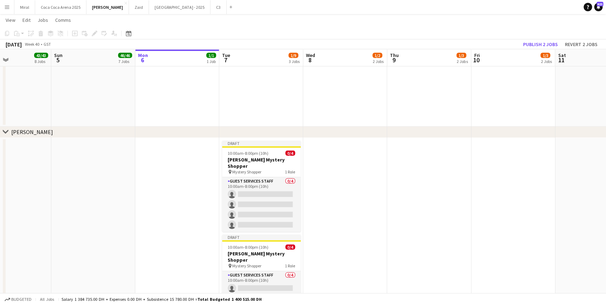
click at [22, 46] on div "[DATE]" at bounding box center [14, 44] width 16 height 7
click at [259, 159] on h3 "Tamara Mystery Shopper" at bounding box center [261, 162] width 79 height 13
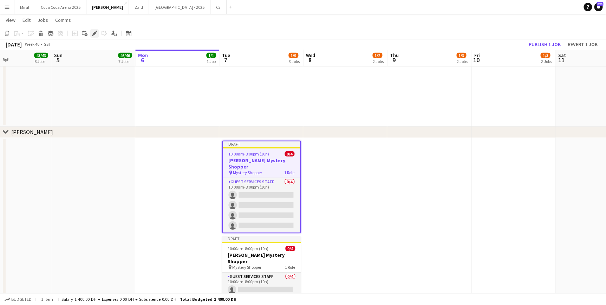
click at [92, 31] on icon "Edit" at bounding box center [95, 34] width 6 height 6
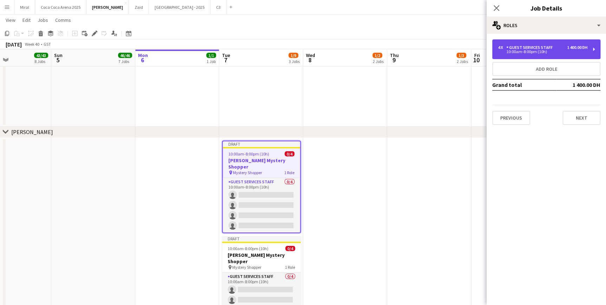
click at [530, 51] on div "10:00am-8:00pm (10h)" at bounding box center [543, 52] width 90 height 4
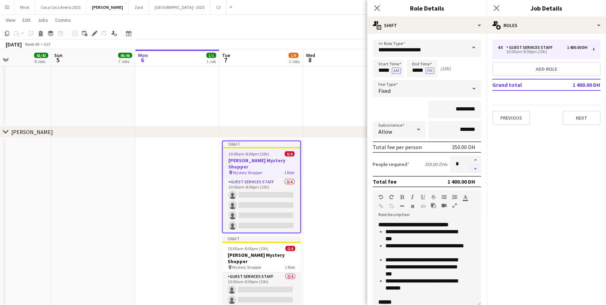
click at [470, 167] on button "button" at bounding box center [475, 168] width 11 height 9
type input "*"
click at [445, 110] on input "*********" at bounding box center [454, 109] width 53 height 18
click at [443, 109] on input "********" at bounding box center [454, 109] width 53 height 18
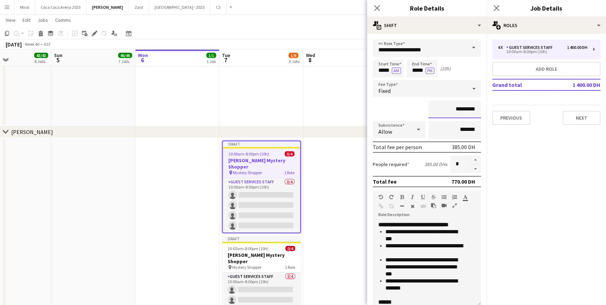
type input "*********"
click at [419, 70] on input "*****" at bounding box center [421, 69] width 31 height 18
type input "*****"
click at [584, 119] on button "Next" at bounding box center [581, 118] width 38 height 14
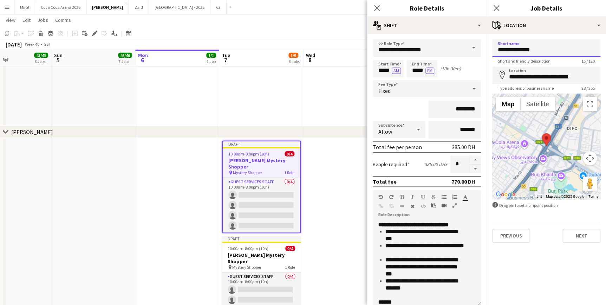
click at [488, 52] on form "**********" at bounding box center [545, 140] width 119 height 203
type input "**********"
click at [586, 235] on button "Next" at bounding box center [581, 235] width 38 height 14
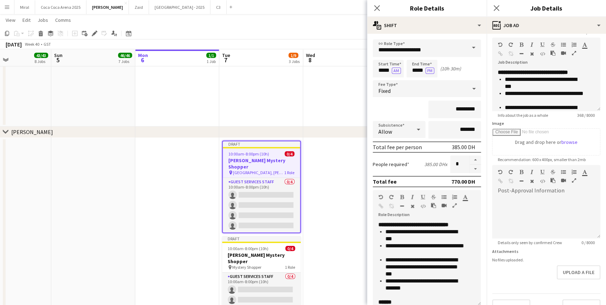
scroll to position [42, 0]
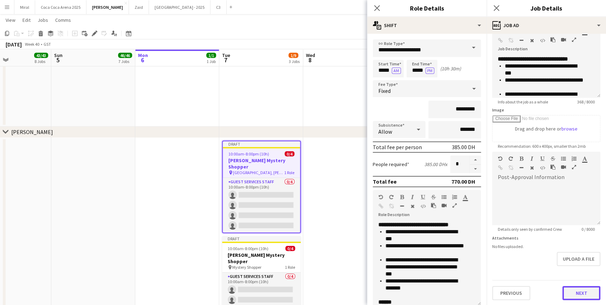
click at [582, 292] on button "Next" at bounding box center [581, 293] width 38 height 14
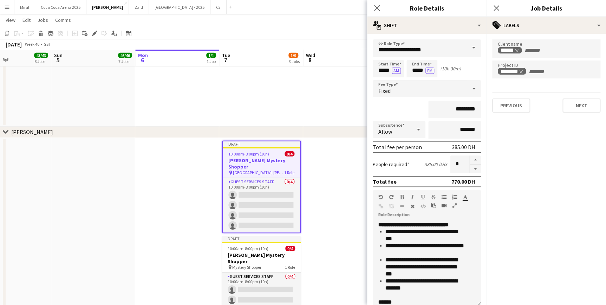
scroll to position [0, 0]
click at [587, 105] on button "Next" at bounding box center [581, 105] width 38 height 14
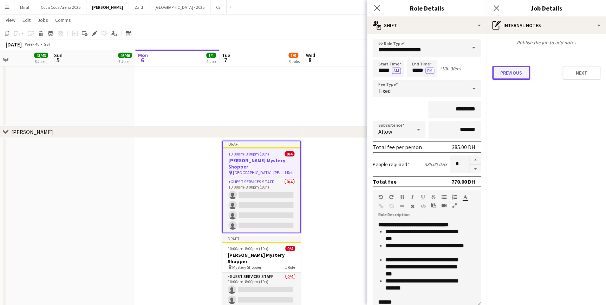
click at [513, 77] on button "Previous" at bounding box center [511, 73] width 38 height 14
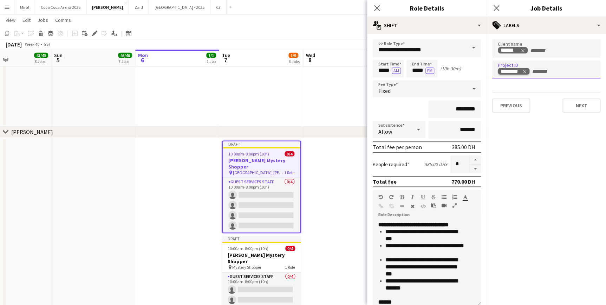
click at [525, 70] on icon "Remove tag" at bounding box center [524, 71] width 5 height 5
click at [576, 98] on div "Previous Next" at bounding box center [546, 102] width 108 height 20
click at [580, 102] on button "Next" at bounding box center [581, 105] width 38 height 14
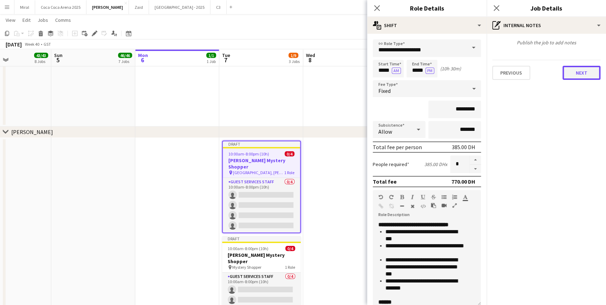
click at [585, 72] on button "Next" at bounding box center [581, 73] width 38 height 14
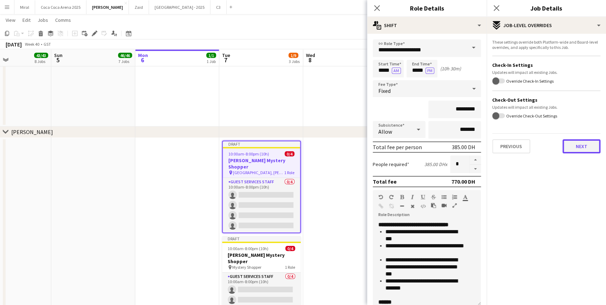
click at [586, 146] on button "Next" at bounding box center [581, 146] width 38 height 14
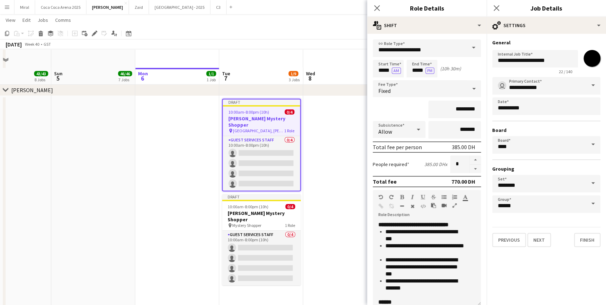
scroll to position [2331, 0]
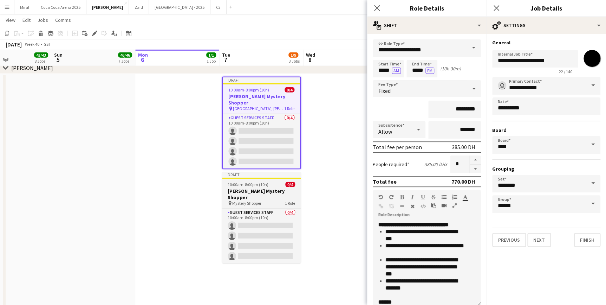
click at [263, 200] on div "pin Mystery Shopper 1 Role" at bounding box center [261, 203] width 79 height 6
type input "*******"
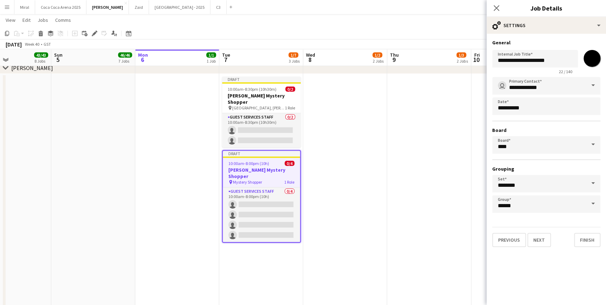
click h3 "Tamara Mystery Shopper"
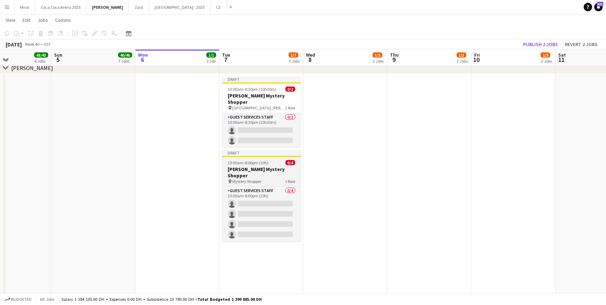
click h3 "Tamara Mystery Shopper"
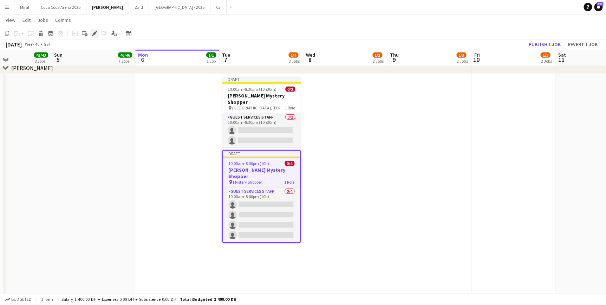
click icon "Edit"
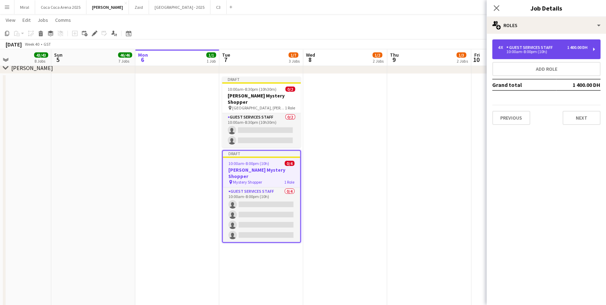
click div "10:00am-8:00pm (10h)"
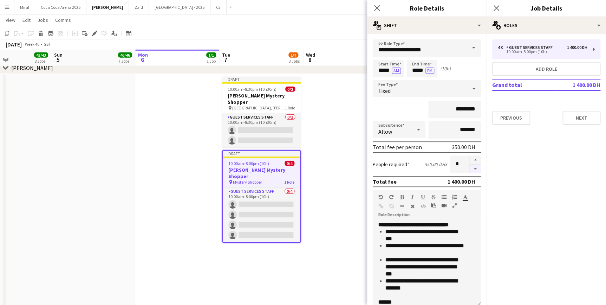
click button "button"
type input "*"
click input "*****"
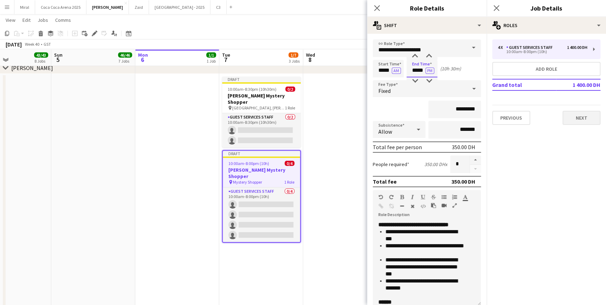
type input "*****"
click button "Next"
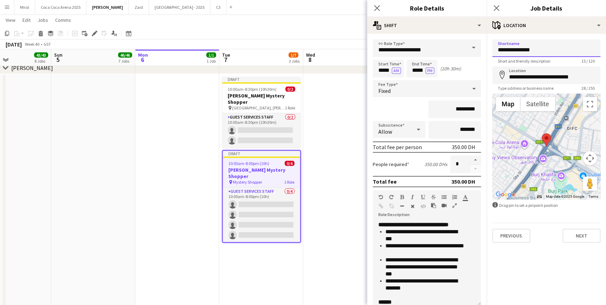
drag, startPoint x: 536, startPoint y: 49, endPoint x: 493, endPoint y: 49, distance: 43.2
click input "**********"
type input "*********"
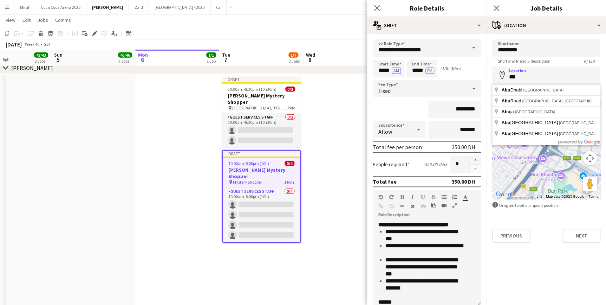
type input "**********"
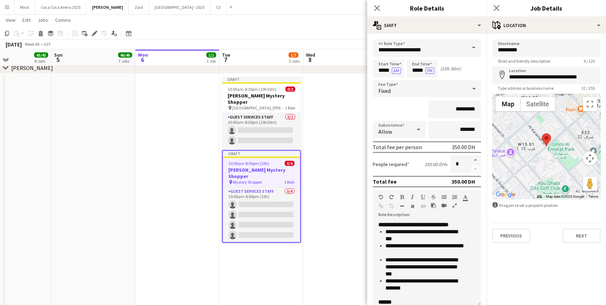
click app-date-cell
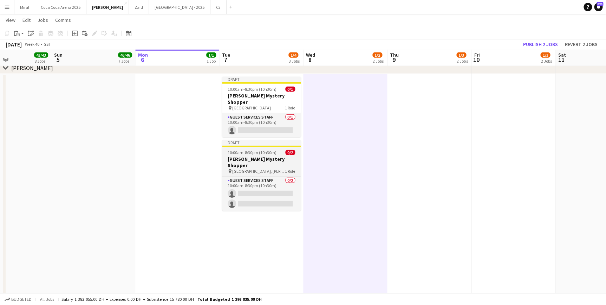
click h3 "Tamara Mystery Shopper"
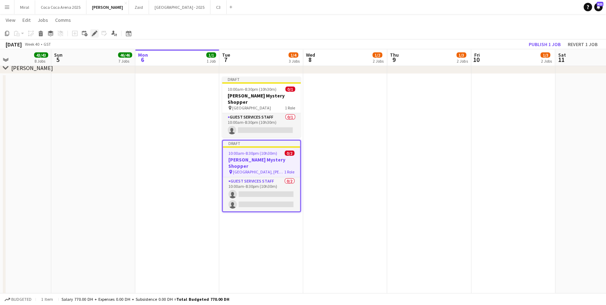
click icon "Edit"
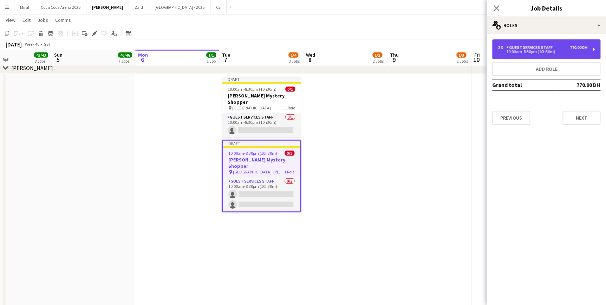
click div "10:00am-8:30pm (10h30m)"
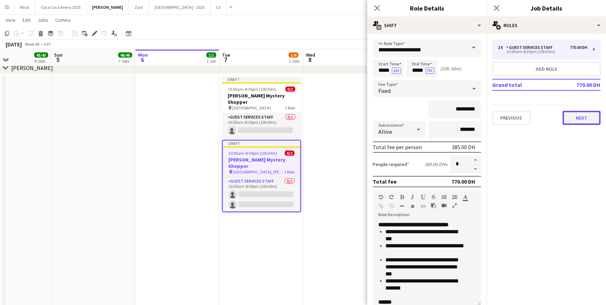
click button "Next"
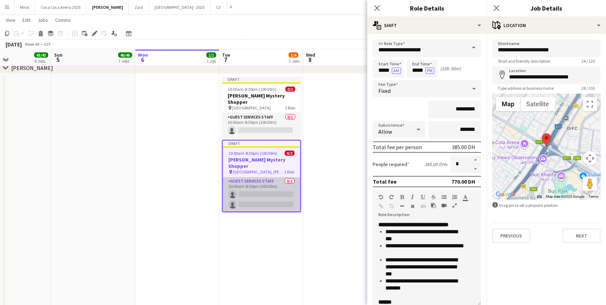
click app-card-role "Guest Services Staff 0/2 10:00am-8:30pm (10h30m) single-neutral-actions single-…"
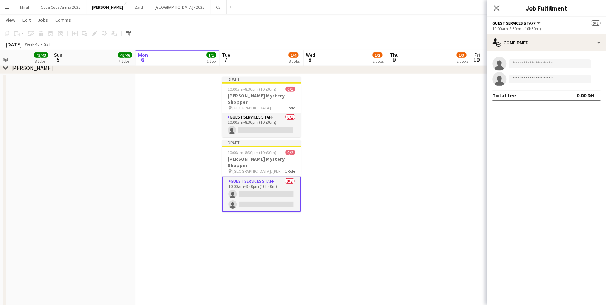
click app-date-cell
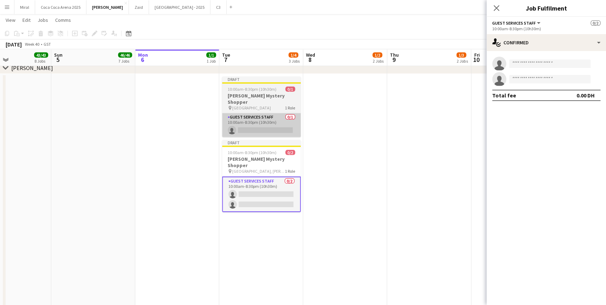
scroll to position [0, 200]
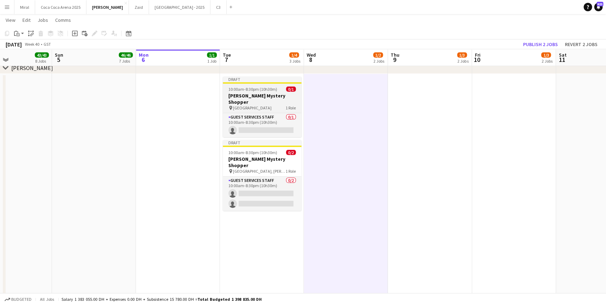
click span "10:00am-8:30pm (10h30m)"
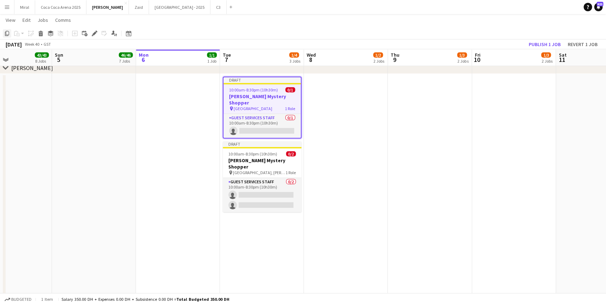
click icon "Copy"
click app-date-cell
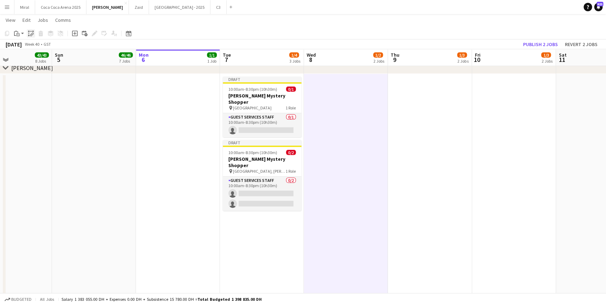
click icon
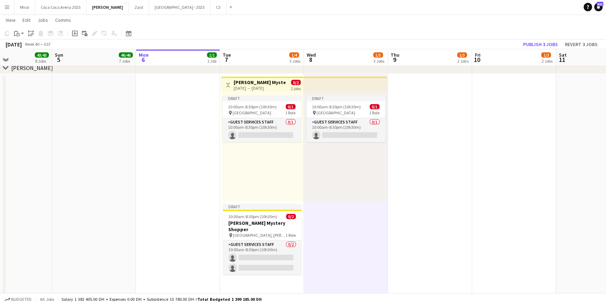
click app-date-cell
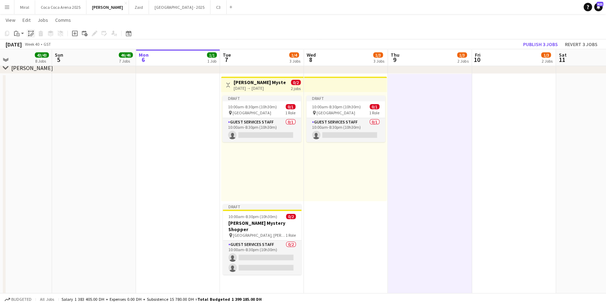
click icon "Paste linked Job"
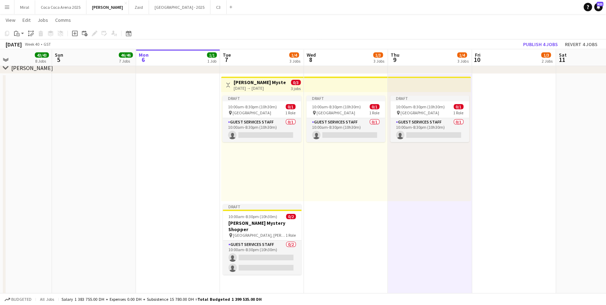
click app-date-cell
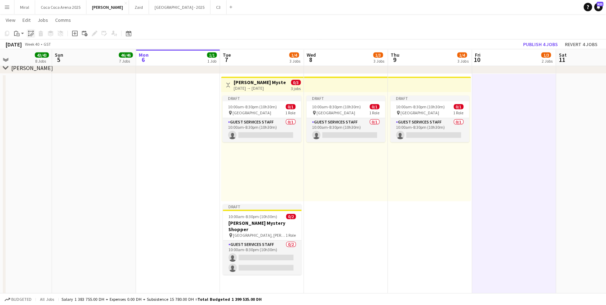
click icon
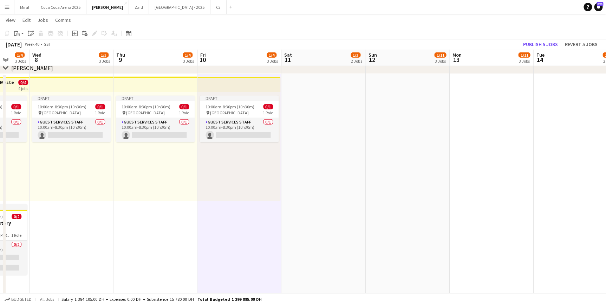
scroll to position [0, 193]
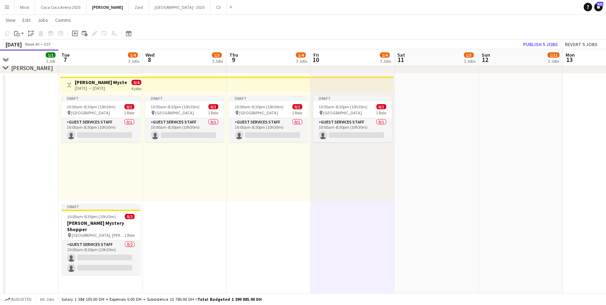
drag, startPoint x: 579, startPoint y: 151, endPoint x: 249, endPoint y: 150, distance: 329.5
click app-calendar-viewport "Sat 4 43/43 8 Jobs Sun 5 46/46 7 Jobs Mon 6 1/1 1 Job Tue 7 1/4 3 Jobs Wed 8 1/…"
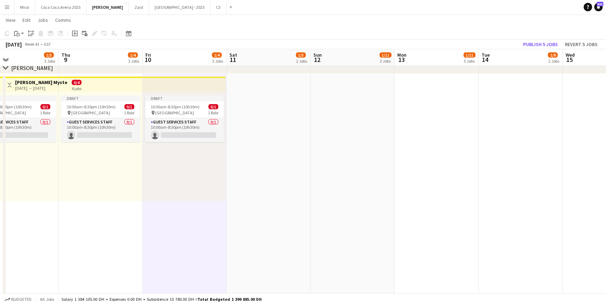
click app-date-cell
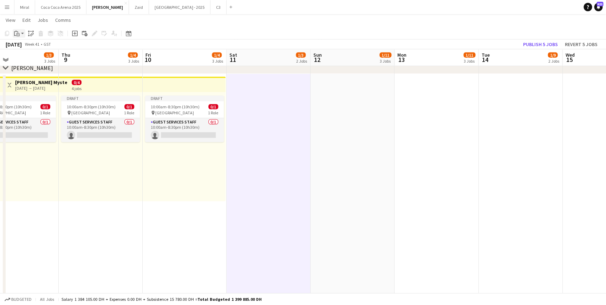
click div "Paste"
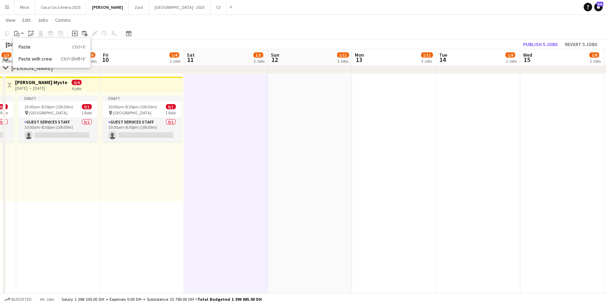
drag, startPoint x: 351, startPoint y: 119, endPoint x: 95, endPoint y: 85, distance: 257.6
click app-calendar-viewport "Mon 6 1/1 1 Job Tue 7 1/4 3 Jobs Wed 8 1/3 3 Jobs Thu 9 1/4 3 Jobs Fri 10 1/4 3…"
click icon "Paste linked Job"
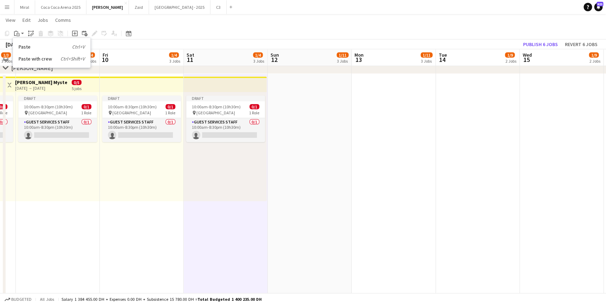
drag, startPoint x: 295, startPoint y: 105, endPoint x: 289, endPoint y: 104, distance: 5.8
click app-date-cell
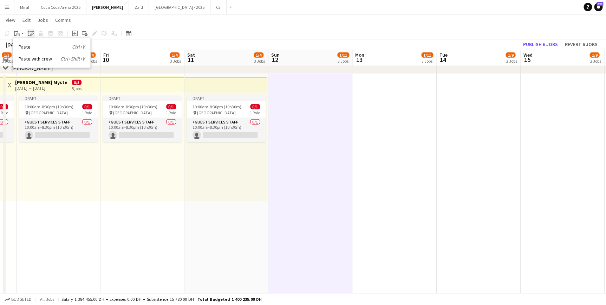
click icon "Paste linked Job"
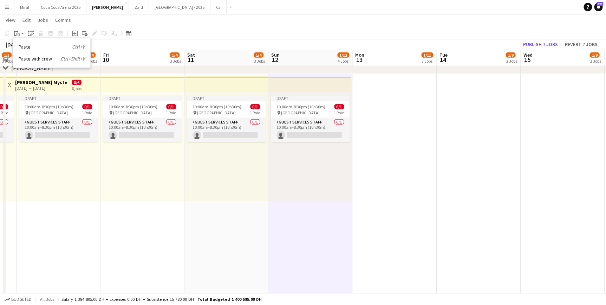
click app-date-cell
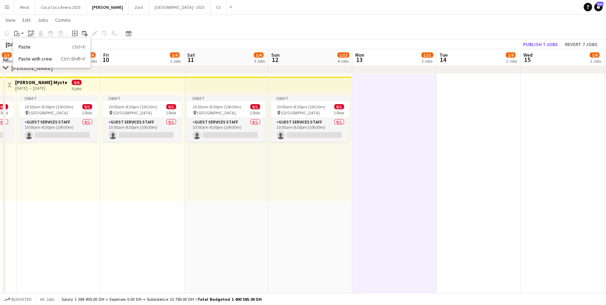
click icon "Paste linked Job"
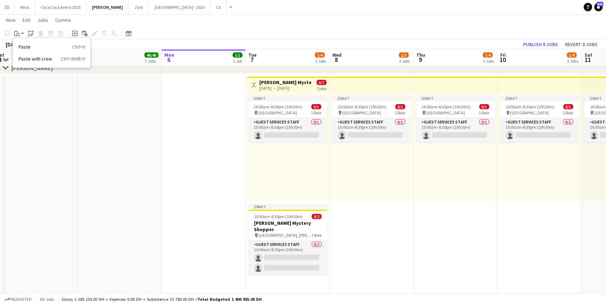
drag, startPoint x: 157, startPoint y: 214, endPoint x: 275, endPoint y: 235, distance: 120.2
click app-calendar-viewport "Fri 3 47/47 8 Jobs Sat 4 43/43 8 Jobs Sun 5 46/46 7 Jobs Mon 6 1/1 1 Job Tue 7 …"
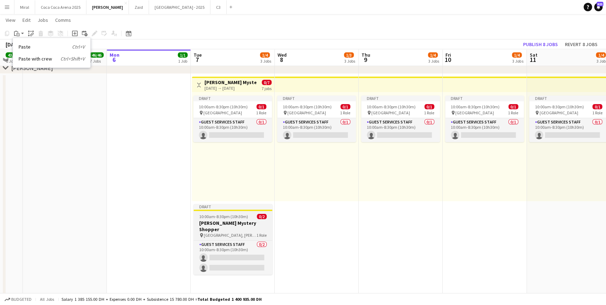
click span "Dubai, Sharjah and Ajman"
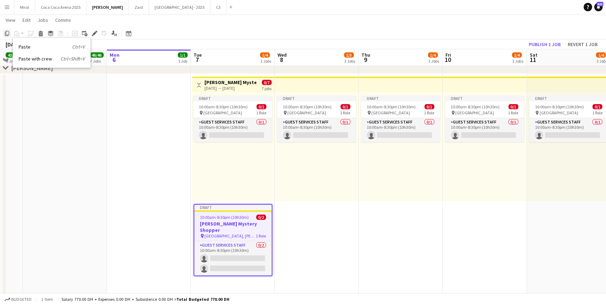
click icon "Copy"
click app-date-cell "Draft 10:00am-8:30pm (10h30m) 0/1 pin Abu Dhabi 1 Role Guest Services Staff 0/1…"
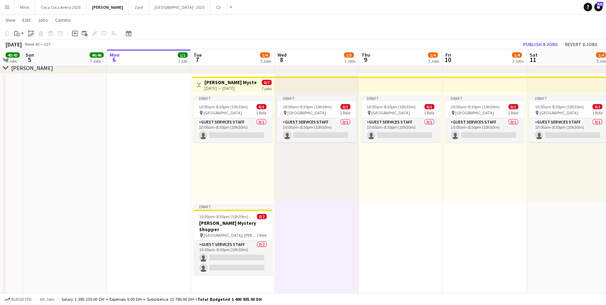
click icon "Paste linked Job"
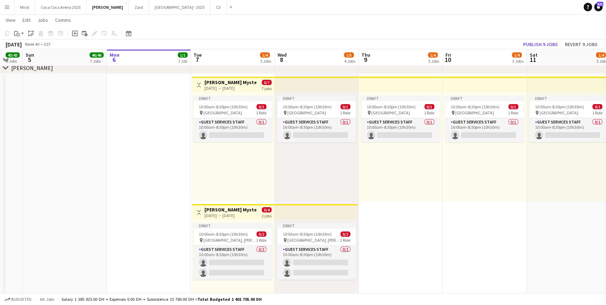
click app-date-cell "Draft 10:00am-8:30pm (10h30m) 0/1 pin Abu Dhabi 1 Role Guest Services Staff 0/1…"
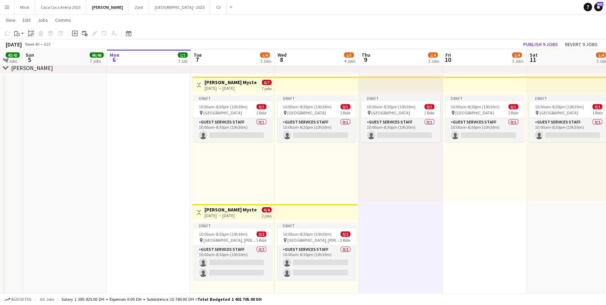
click icon "Paste linked Job"
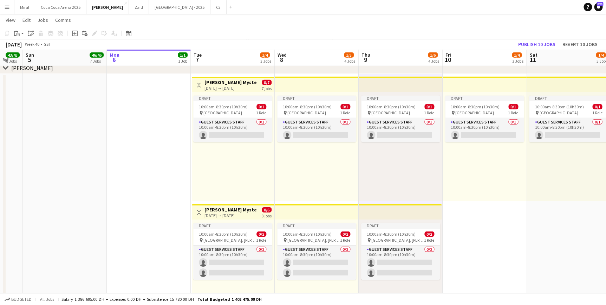
click app-date-cell "Draft 10:00am-8:30pm (10h30m) 0/1 pin Abu Dhabi 1 Role Guest Services Staff 0/1…"
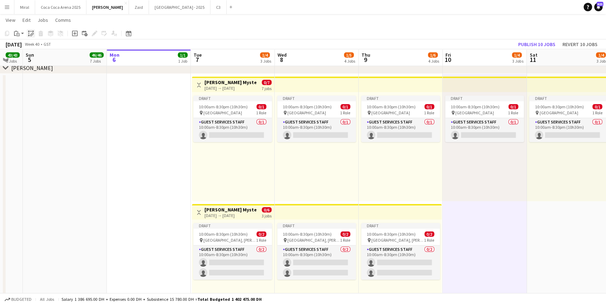
click icon "Paste linked Job"
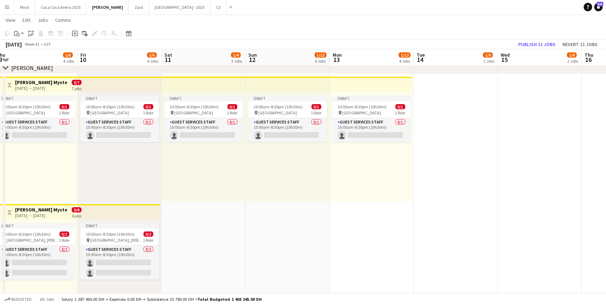
drag, startPoint x: 557, startPoint y: 235, endPoint x: 192, endPoint y: 221, distance: 365.2
click app-calendar-viewport "Sun 5 46/46 7 Jobs Mon 6 1/1 1 Job Tue 7 1/4 3 Jobs Wed 8 1/5 4 Jobs Thu 9 1/6 …"
drag, startPoint x: 208, startPoint y: 222, endPoint x: 178, endPoint y: 209, distance: 31.6
click app-date-cell "Draft 10:00am-8:30pm (10h30m) 0/1 pin Abu Dhabi 1 Role Guest Services Staff 0/1…"
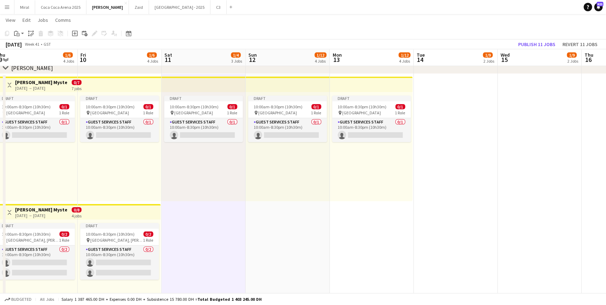
scroll to position [0, 342]
click icon "Paste"
click icon "Paste linked Job"
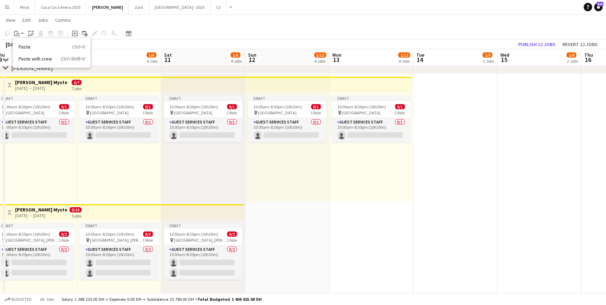
drag, startPoint x: 270, startPoint y: 228, endPoint x: 251, endPoint y: 212, distance: 25.1
click app-date-cell "Draft 10:00am-8:30pm (10h30m) 0/1 pin Abu Dhabi 1 Role Guest Services Staff 0/1…"
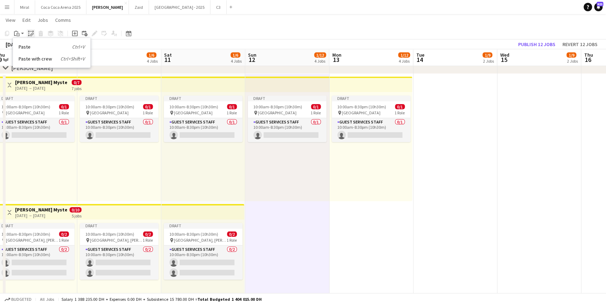
click icon "Paste linked Job"
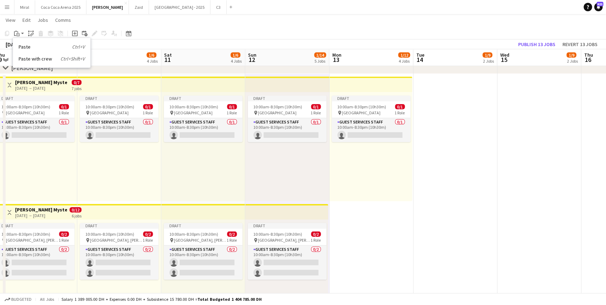
click app-date-cell "Draft 10:00am-8:30pm (10h30m) 0/1 pin Abu Dhabi 1 Role Guest Services Staff 0/1…"
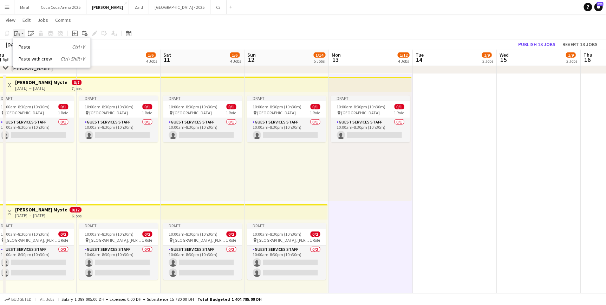
click icon
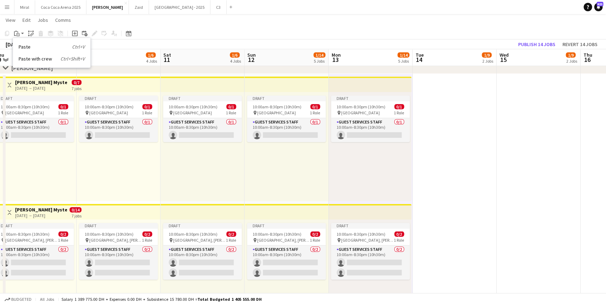
click app-date-cell
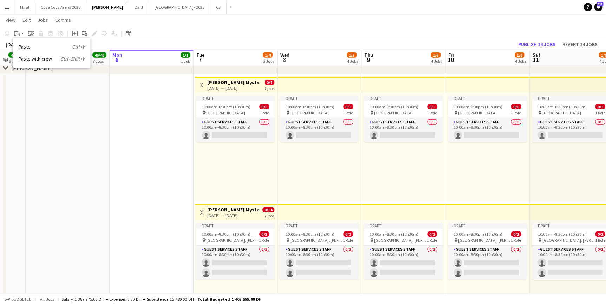
scroll to position [0, 172]
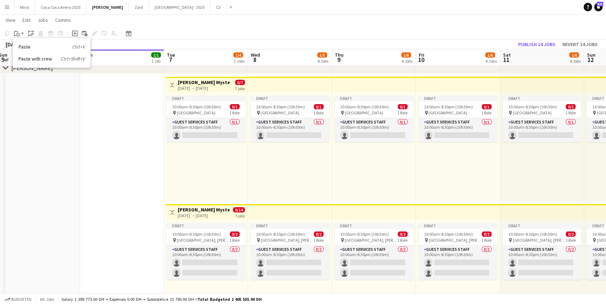
drag, startPoint x: 277, startPoint y: 190, endPoint x: 448, endPoint y: 196, distance: 170.8
click html "Menu Boards Boards Boards All jobs Status Workforce Workforce My Workforce Recr…"
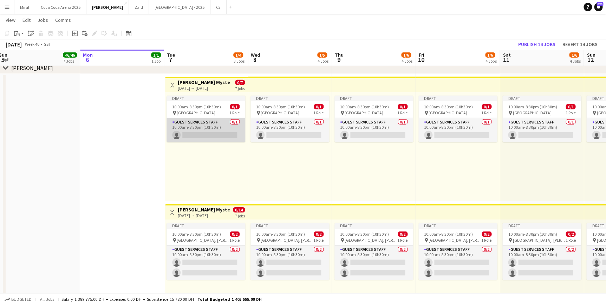
click app-card-role "Guest Services Staff 0/1 10:00am-8:30pm (10h30m) single-neutral-actions"
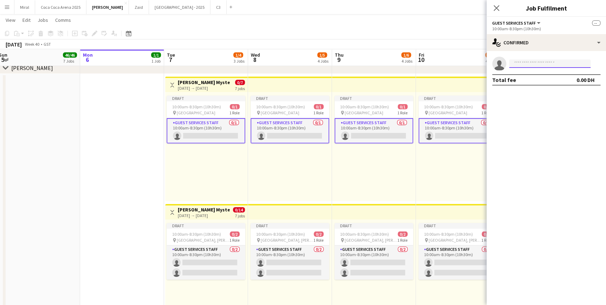
click at [522, 64] on input at bounding box center [549, 63] width 81 height 8
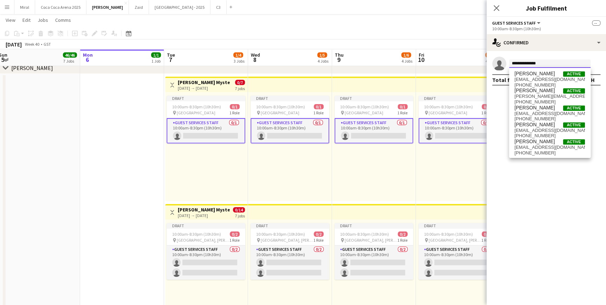
drag, startPoint x: 522, startPoint y: 64, endPoint x: 549, endPoint y: 62, distance: 26.8
click at [549, 62] on input "**********" at bounding box center [549, 63] width 81 height 8
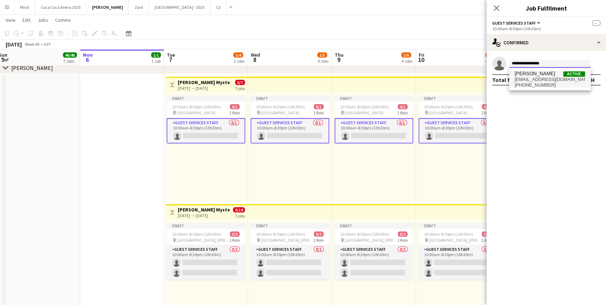
type input "**********"
click at [545, 76] on span "[PERSON_NAME]" at bounding box center [535, 74] width 40 height 6
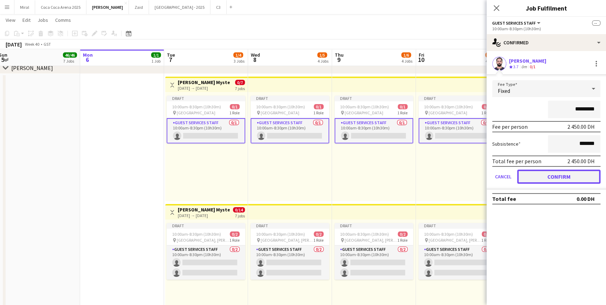
click at [564, 172] on button "Confirm" at bounding box center [558, 176] width 83 height 14
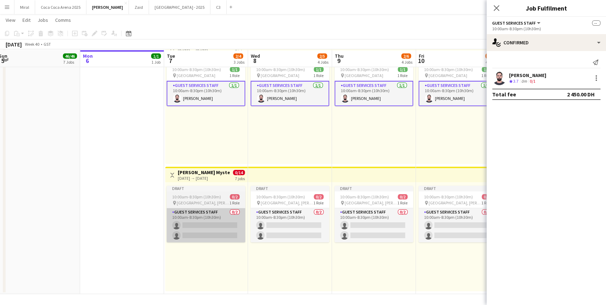
scroll to position [2369, 0]
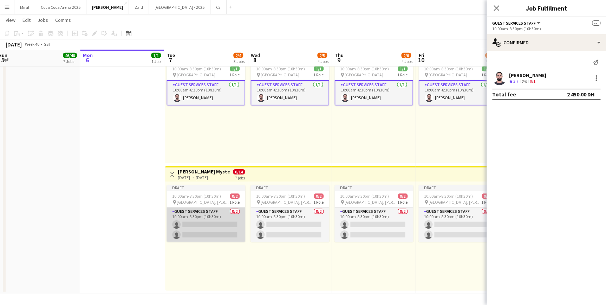
click at [215, 232] on app-card-role "Guest Services Staff 0/2 10:00am-8:30pm (10h30m) single-neutral-actions single-…" at bounding box center [205, 224] width 79 height 34
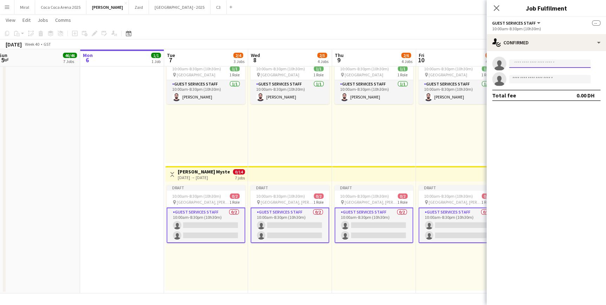
click at [545, 63] on input at bounding box center [549, 63] width 81 height 8
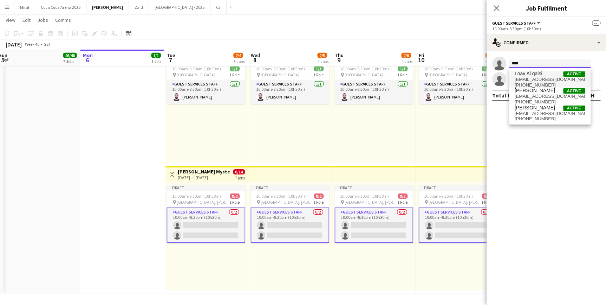
type input "****"
click at [544, 72] on span "Loay Al qaisi Active" at bounding box center [550, 74] width 70 height 6
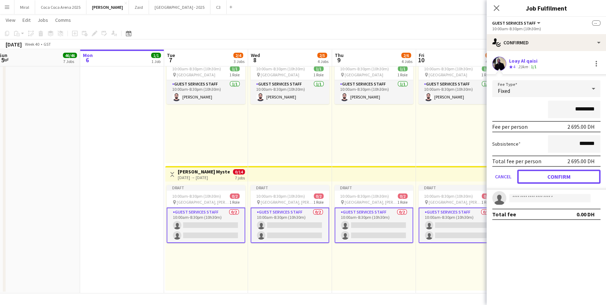
drag, startPoint x: 560, startPoint y: 174, endPoint x: 485, endPoint y: 174, distance: 75.2
click at [560, 174] on button "Confirm" at bounding box center [558, 176] width 83 height 14
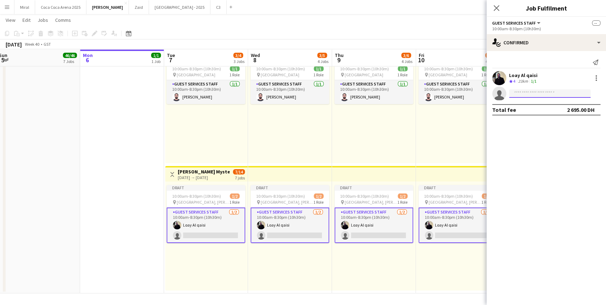
click at [529, 94] on input at bounding box center [549, 93] width 81 height 8
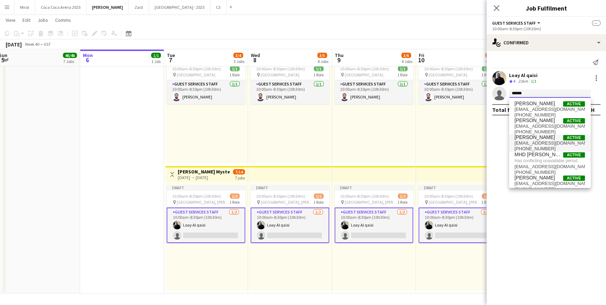
type input "*****"
click at [530, 144] on span "b.alhamad8@gmail.com" at bounding box center [550, 143] width 70 height 6
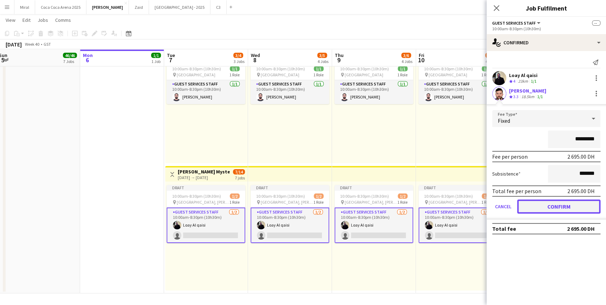
click at [556, 206] on button "Confirm" at bounding box center [558, 206] width 83 height 14
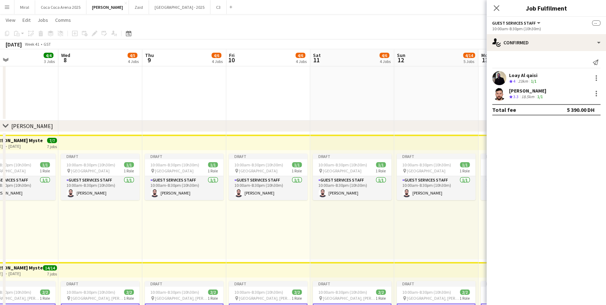
scroll to position [0, 221]
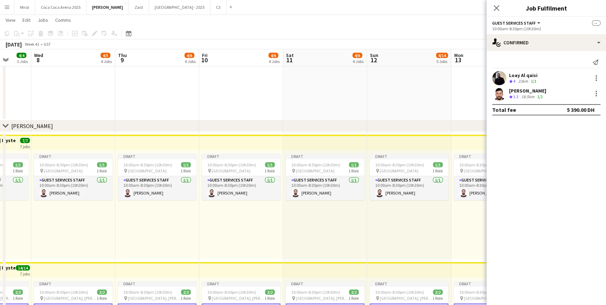
drag, startPoint x: 453, startPoint y: 256, endPoint x: 236, endPoint y: 229, distance: 218.4
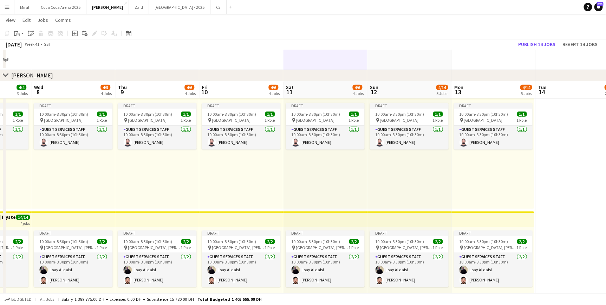
scroll to position [2369, 0]
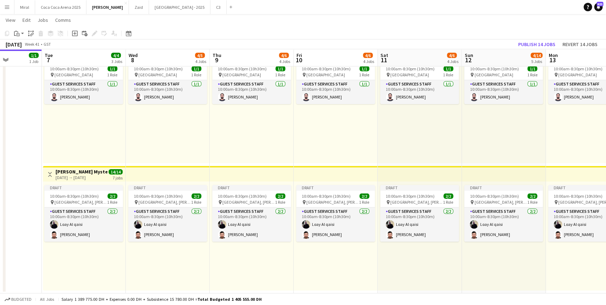
drag, startPoint x: 393, startPoint y: 150, endPoint x: 404, endPoint y: 110, distance: 41.7
click at [86, 72] on div "pin Abu Dhabi 1 Role" at bounding box center [84, 75] width 79 height 6
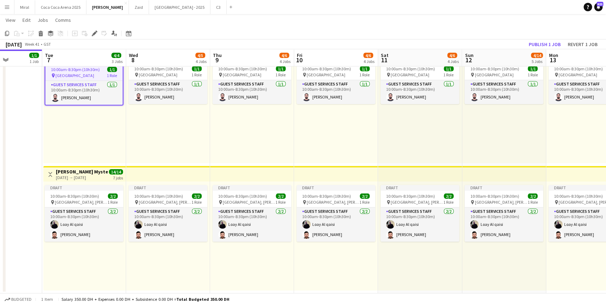
click at [293, 131] on div "Draft 10:00am-8:30pm (10h30m) 1/1 pin Abu Dhabi 1 Role Guest Services Staff 1/1…" at bounding box center [252, 108] width 84 height 109
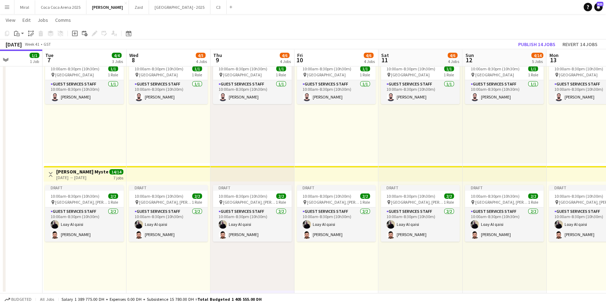
click at [411, 36] on app-toolbar "Copy Paste Paste Ctrl+V Paste with crew Ctrl+Shift+V Paste linked Job Delete Gr…" at bounding box center [303, 33] width 606 height 12
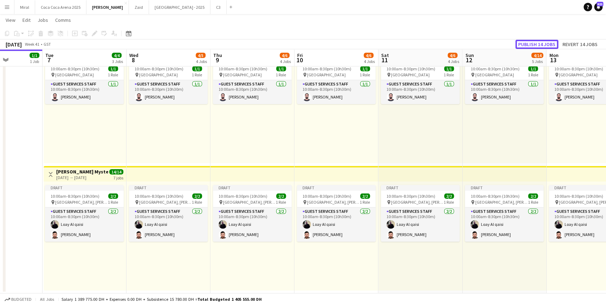
drag, startPoint x: 529, startPoint y: 44, endPoint x: 488, endPoint y: 35, distance: 42.1
click at [529, 44] on button "Publish 14 jobs" at bounding box center [536, 44] width 43 height 9
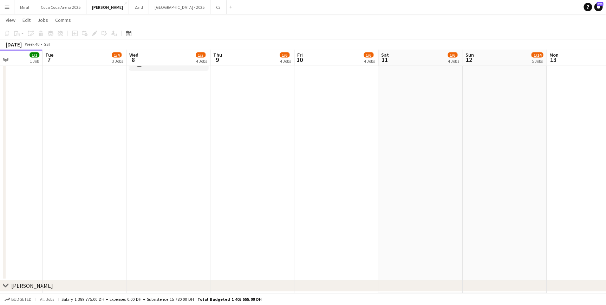
scroll to position [0, 179]
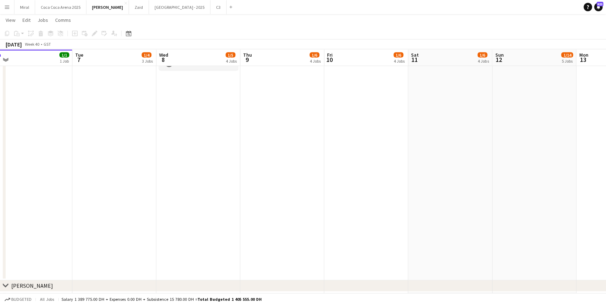
drag, startPoint x: 196, startPoint y: 142, endPoint x: 477, endPoint y: 161, distance: 282.4
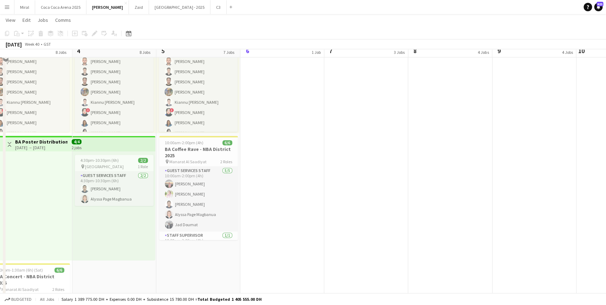
scroll to position [1730, 0]
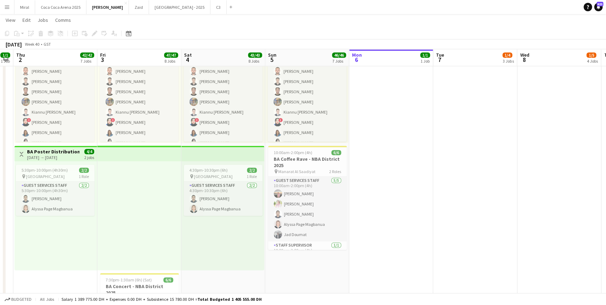
drag, startPoint x: 277, startPoint y: 201, endPoint x: 387, endPoint y: 208, distance: 110.2
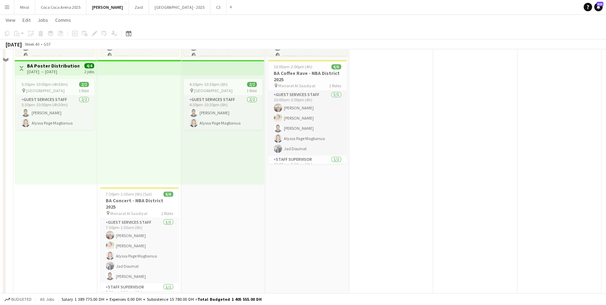
scroll to position [1826, 0]
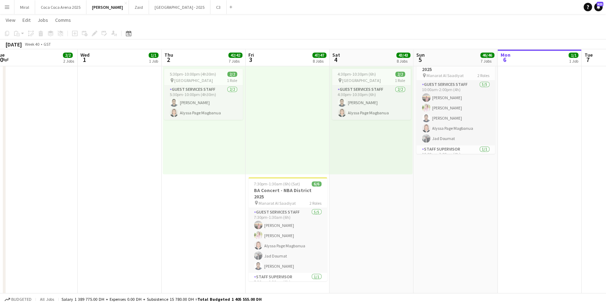
drag, startPoint x: 273, startPoint y: 224, endPoint x: 423, endPoint y: 236, distance: 150.8
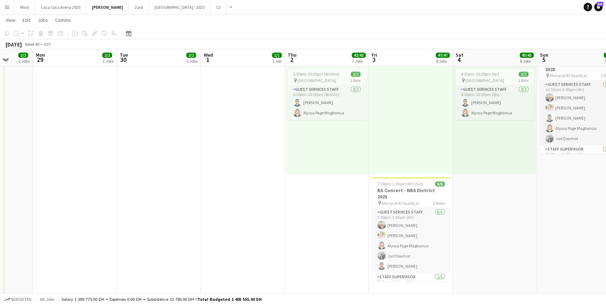
scroll to position [0, 176]
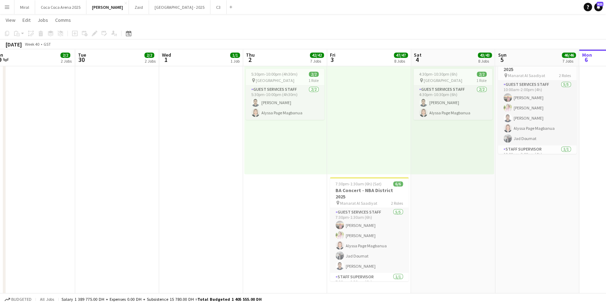
drag, startPoint x: 184, startPoint y: 218, endPoint x: 256, endPoint y: 225, distance: 73.1
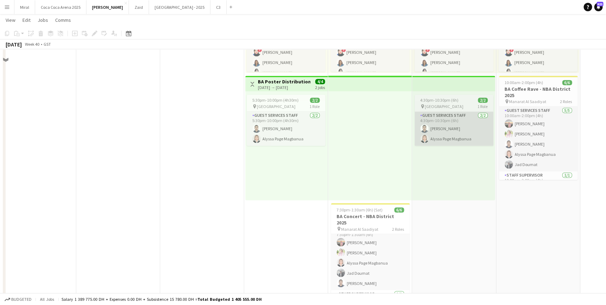
scroll to position [1730, 0]
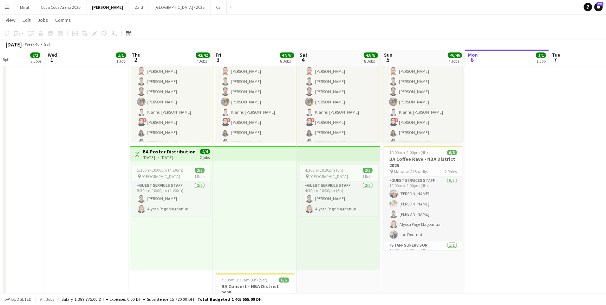
drag, startPoint x: 197, startPoint y: 152, endPoint x: 216, endPoint y: 163, distance: 21.8
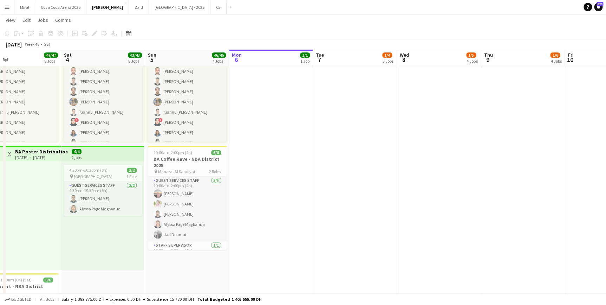
drag, startPoint x: 494, startPoint y: 190, endPoint x: 262, endPoint y: 192, distance: 232.2
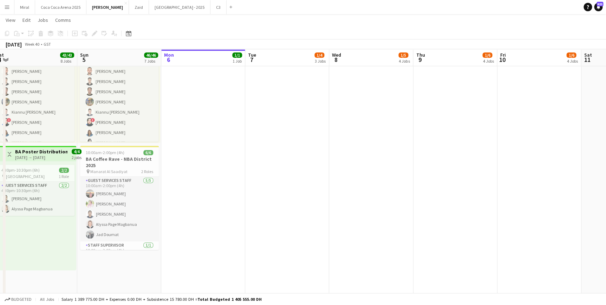
drag, startPoint x: 372, startPoint y: 174, endPoint x: 286, endPoint y: 170, distance: 86.1
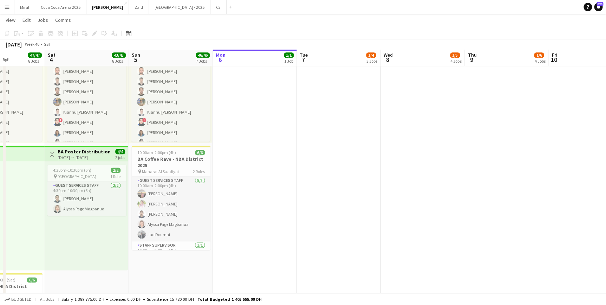
drag, startPoint x: 336, startPoint y: 158, endPoint x: 256, endPoint y: 157, distance: 80.8
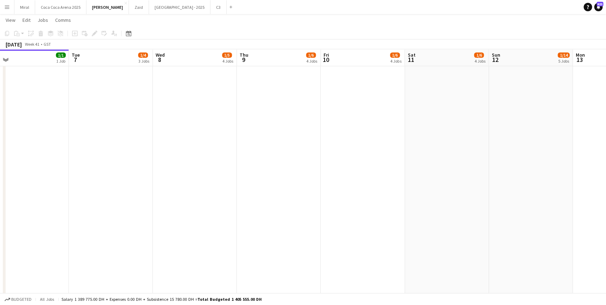
drag, startPoint x: 347, startPoint y: 152, endPoint x: 287, endPoint y: 149, distance: 59.4
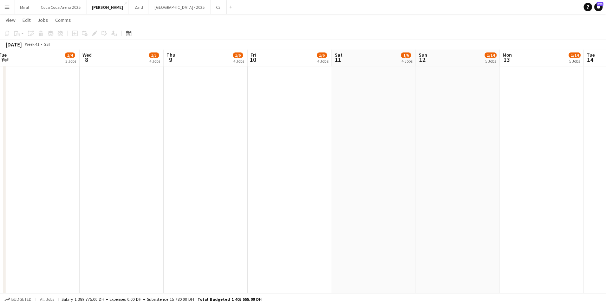
drag, startPoint x: 335, startPoint y: 144, endPoint x: 260, endPoint y: 144, distance: 75.9
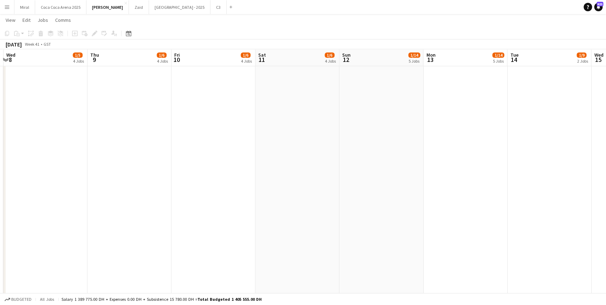
drag, startPoint x: 314, startPoint y: 141, endPoint x: 272, endPoint y: 141, distance: 41.8
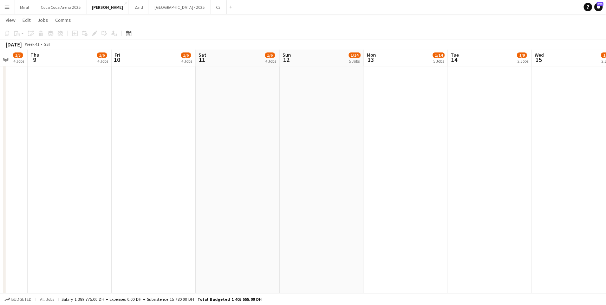
drag, startPoint x: 368, startPoint y: 135, endPoint x: 317, endPoint y: 137, distance: 51.0
click at [64, 7] on button "Coca Coca Arena 2025 Close" at bounding box center [60, 7] width 51 height 14
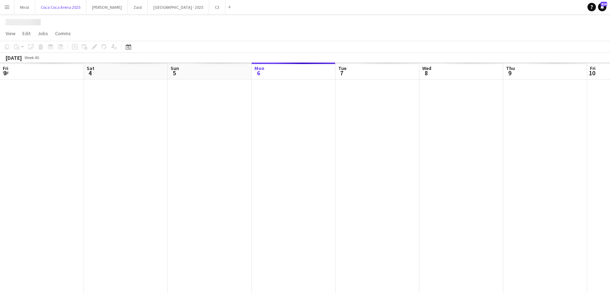
scroll to position [0, 168]
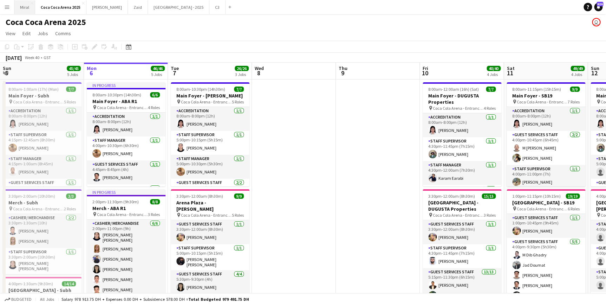
click at [29, 5] on button "Miral Close" at bounding box center [24, 7] width 21 height 14
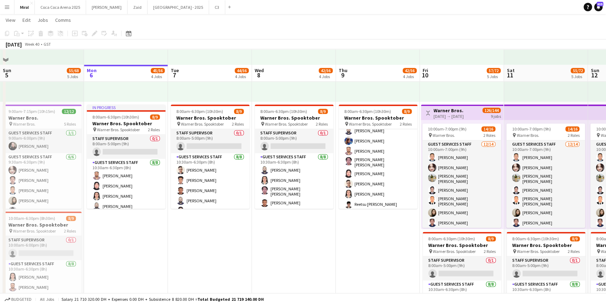
scroll to position [369, 0]
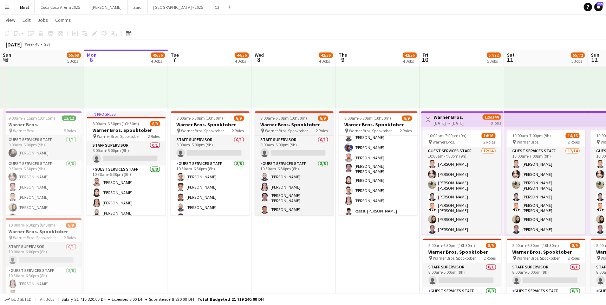
drag, startPoint x: 287, startPoint y: 122, endPoint x: 270, endPoint y: 124, distance: 17.0
click at [270, 124] on h3 "Warner Bros. Spooktober" at bounding box center [294, 124] width 79 height 6
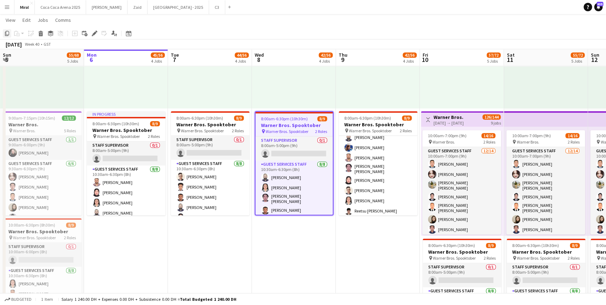
click at [6, 33] on icon at bounding box center [7, 33] width 4 height 5
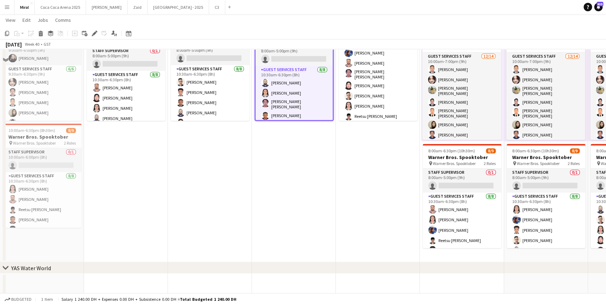
scroll to position [464, 0]
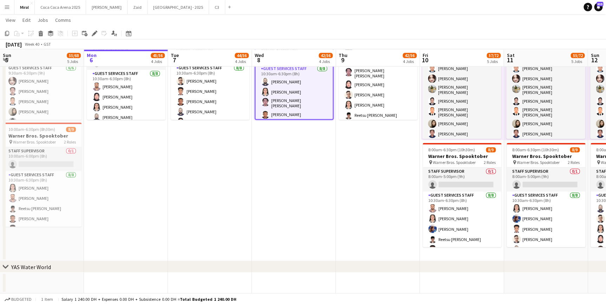
click at [292, 198] on app-date-cell "9:30am-6:30pm (9h) 1/1 pin Warner Bros. 1 Role Guest Services Staff 1/1 9:30am-…" at bounding box center [294, 72] width 84 height 375
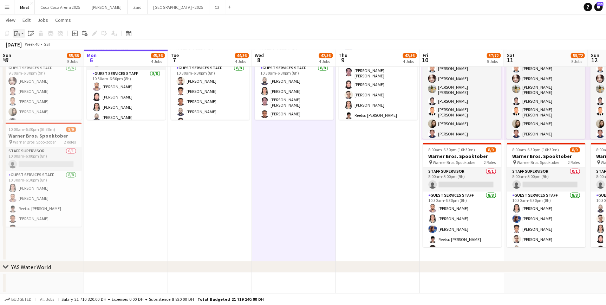
click at [18, 34] on icon "Paste" at bounding box center [17, 34] width 6 height 6
click at [31, 48] on link "Paste Ctrl+V" at bounding box center [52, 47] width 66 height 6
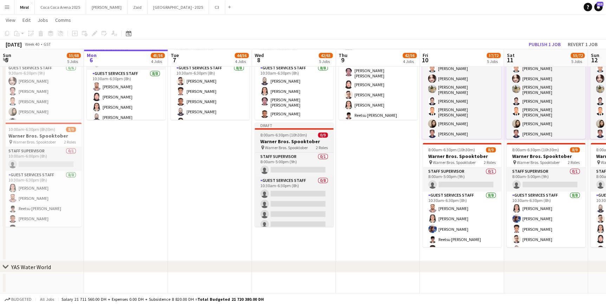
click at [299, 137] on span "8:00am-6:30pm (10h30m)" at bounding box center [283, 134] width 47 height 5
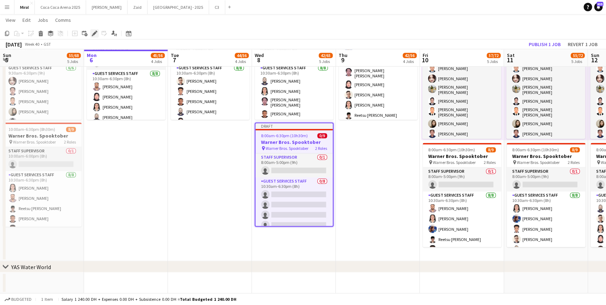
click at [92, 33] on icon "Edit" at bounding box center [95, 34] width 6 height 6
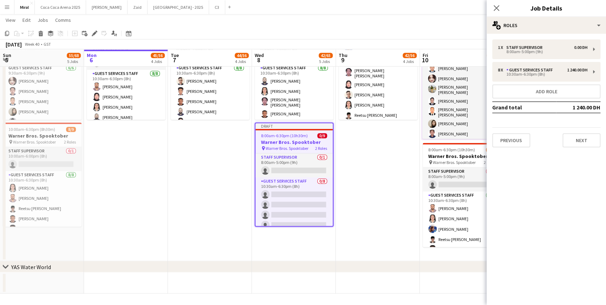
click at [386, 184] on app-date-cell "9:30am-6:30pm (9h) 1/1 pin Warner Bros. 1 Role Guest Services Staff 1/1 9:30am-…" at bounding box center [378, 72] width 84 height 375
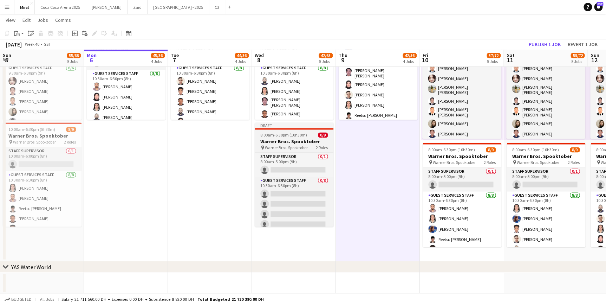
click at [302, 138] on h3 "Warner Bros. Spooktober" at bounding box center [294, 141] width 79 height 6
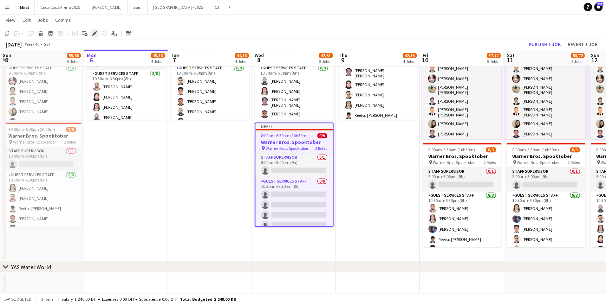
click at [92, 33] on icon "Edit" at bounding box center [95, 34] width 6 height 6
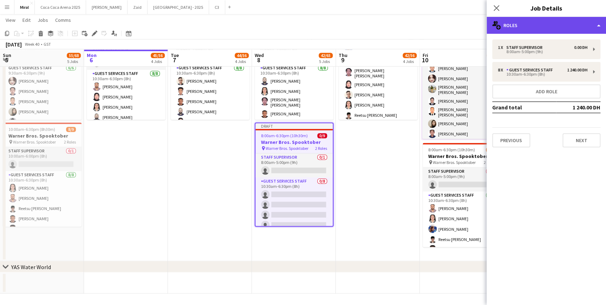
click at [572, 27] on div "multiple-users-add Roles" at bounding box center [545, 25] width 119 height 17
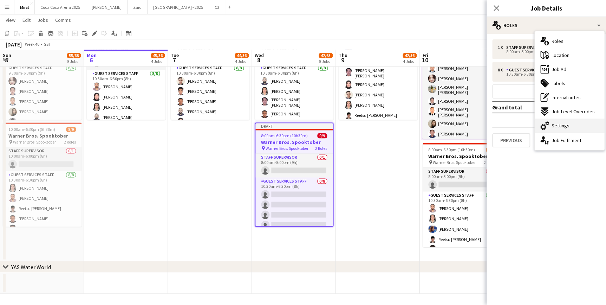
click at [565, 128] on span "Settings" at bounding box center [560, 125] width 18 height 6
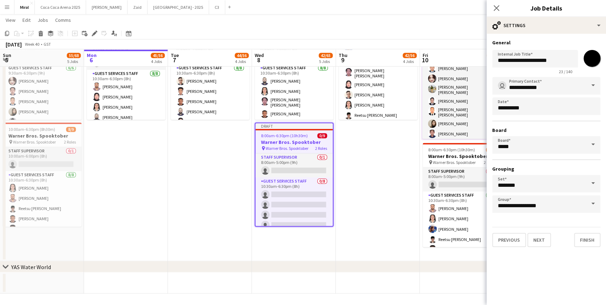
click at [591, 62] on input "*******" at bounding box center [591, 58] width 25 height 25
type input "*******"
drag, startPoint x: 537, startPoint y: 60, endPoint x: 564, endPoint y: 59, distance: 26.7
click at [564, 59] on input "**********" at bounding box center [535, 59] width 86 height 18
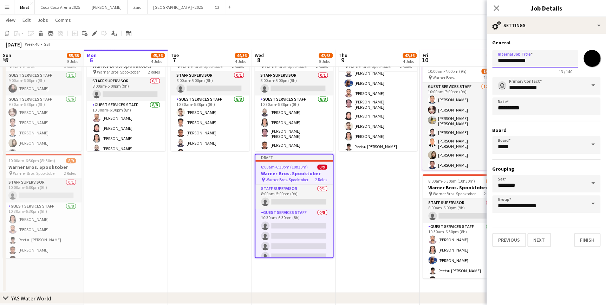
scroll to position [432, 0]
click at [539, 59] on input "**********" at bounding box center [535, 59] width 86 height 18
click at [552, 60] on input "**********" at bounding box center [535, 59] width 86 height 18
drag, startPoint x: 562, startPoint y: 58, endPoint x: 491, endPoint y: 65, distance: 71.0
click at [491, 65] on form "**********" at bounding box center [545, 142] width 119 height 207
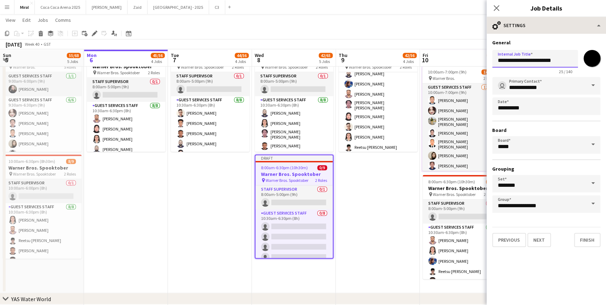
type input "**********"
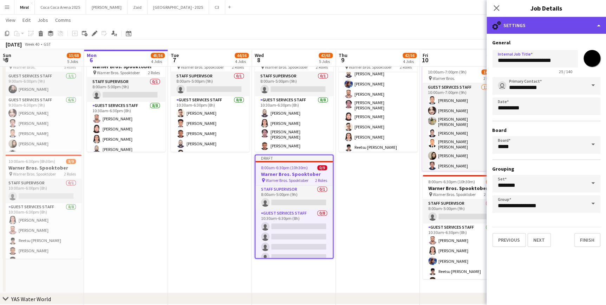
click at [550, 25] on div "cog-double-3 Settings" at bounding box center [545, 25] width 119 height 17
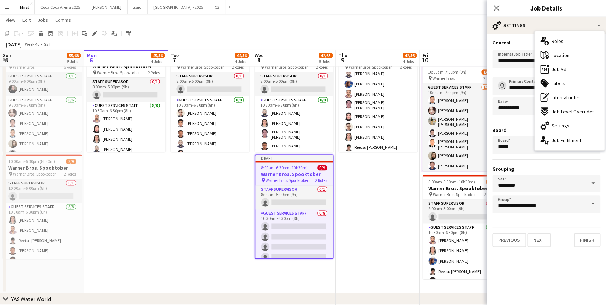
click at [567, 41] on div "multiple-users-add Roles" at bounding box center [570, 41] width 70 height 14
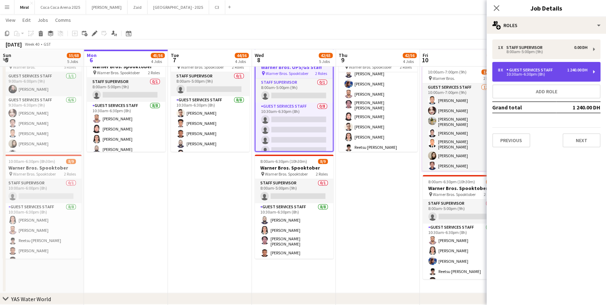
click at [529, 77] on div "8 x Guest Services Staff 1 240.00 DH 10:30am-6:30pm (8h)" at bounding box center [546, 72] width 108 height 20
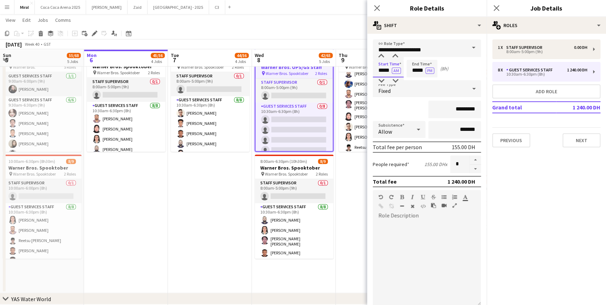
drag, startPoint x: 379, startPoint y: 70, endPoint x: 390, endPoint y: 66, distance: 12.3
click at [391, 69] on input "*****" at bounding box center [388, 69] width 31 height 18
type input "*****"
drag, startPoint x: 410, startPoint y: 70, endPoint x: 423, endPoint y: 68, distance: 13.1
click at [423, 68] on input "*****" at bounding box center [421, 69] width 31 height 18
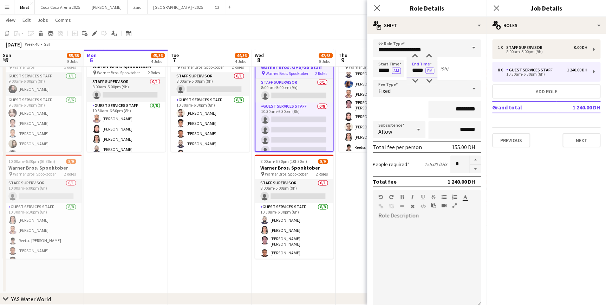
type input "*****"
click at [553, 179] on mat-expansion-panel "pencil3 General details 1 x Staff Supervisor 0.00 DH 8:00am-5:00pm (9h) 8 x Gue…" at bounding box center [545, 169] width 119 height 271
click at [228, 218] on app-date-cell "9:30am-6:30pm (9h) 1/1 pin Warner Bros. 1 Role Guest Services Staff 1/1 9:30am-…" at bounding box center [210, 104] width 84 height 375
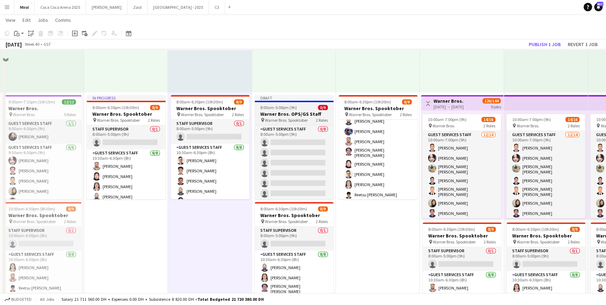
scroll to position [369, 0]
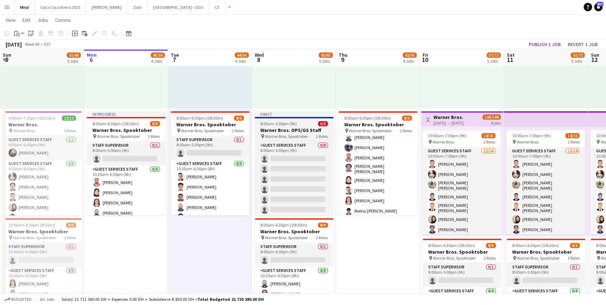
click at [288, 127] on h3 "Warner Bros. OPS/GS Staff" at bounding box center [294, 130] width 79 height 6
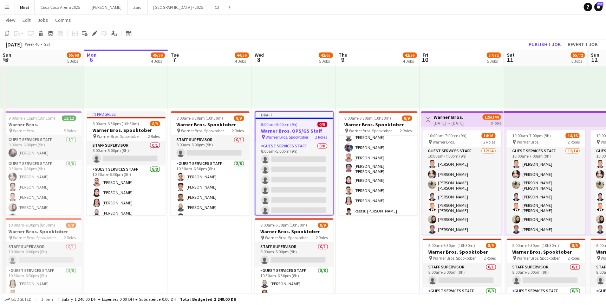
click at [288, 126] on span "8:00am-5:00pm (9h)" at bounding box center [279, 124] width 37 height 5
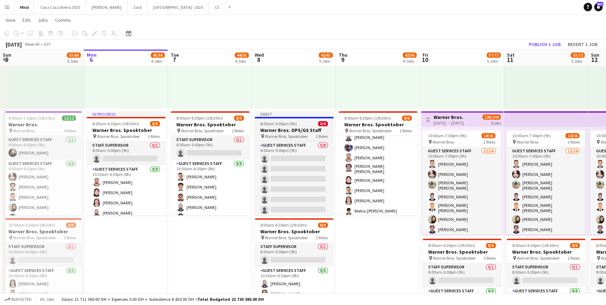
click at [288, 126] on app-job-card "Draft 8:00am-5:00pm (9h) 0/9 Warner Bros. OPS/GS Staff pin Warner Bros. Spookto…" at bounding box center [294, 163] width 79 height 104
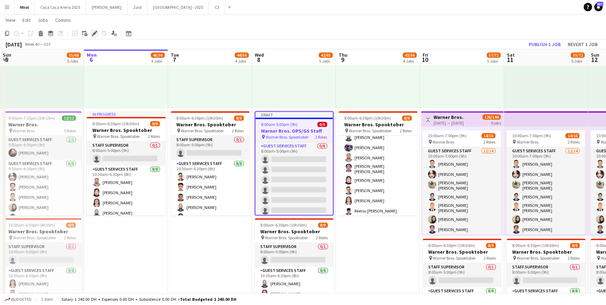
click at [91, 34] on div "Edit" at bounding box center [94, 33] width 8 height 8
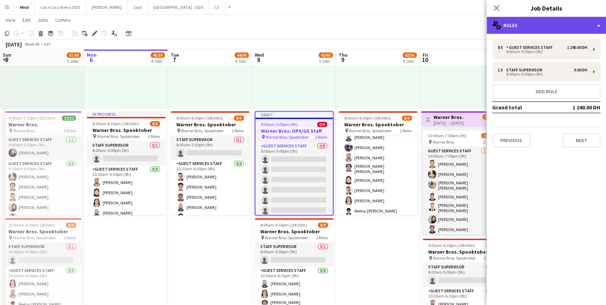
click at [561, 21] on div "multiple-users-add Roles" at bounding box center [545, 25] width 119 height 17
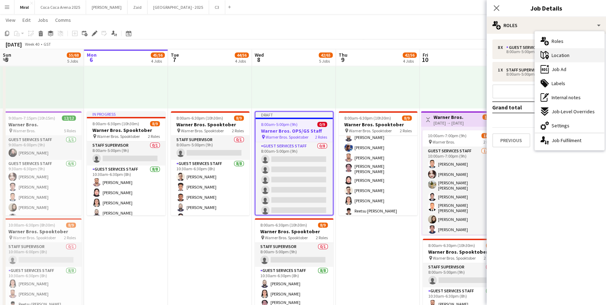
click at [575, 53] on div "maps-pin-1 Location" at bounding box center [570, 55] width 70 height 14
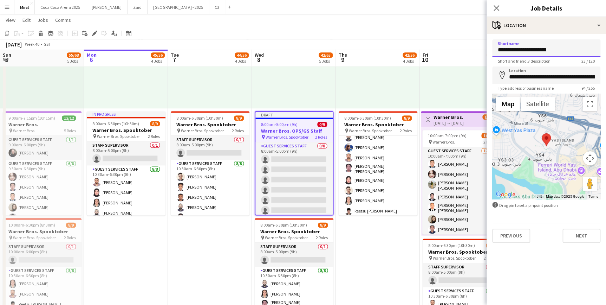
drag, startPoint x: 556, startPoint y: 49, endPoint x: 530, endPoint y: 53, distance: 26.2
click at [530, 52] on input "**********" at bounding box center [546, 48] width 108 height 18
type input "**********"
click at [563, 86] on div "Type address or business name 94 / 255" at bounding box center [546, 87] width 108 height 5
click at [588, 234] on button "Next" at bounding box center [581, 235] width 38 height 14
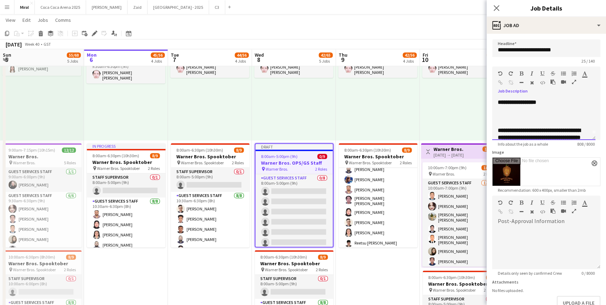
scroll to position [0, 0]
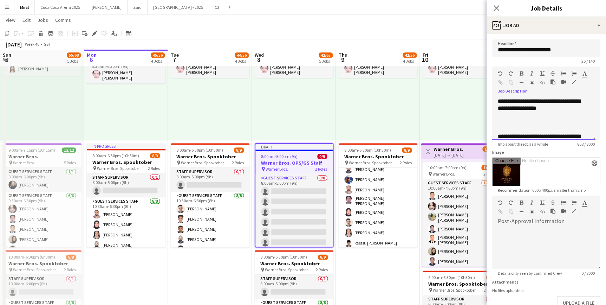
drag, startPoint x: 498, startPoint y: 102, endPoint x: 550, endPoint y: 102, distance: 52.3
click at [550, 102] on b "**********" at bounding box center [539, 104] width 83 height 12
click at [554, 106] on p "**********" at bounding box center [544, 105] width 92 height 14
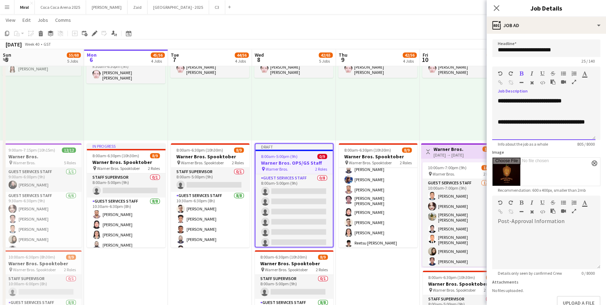
scroll to position [78, 0]
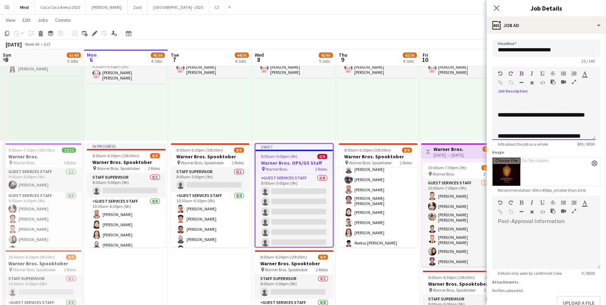
click at [536, 117] on b "**********" at bounding box center [541, 114] width 87 height 5
click at [568, 117] on b "**********" at bounding box center [541, 114] width 87 height 5
drag, startPoint x: 544, startPoint y: 109, endPoint x: 555, endPoint y: 97, distance: 15.9
click at [550, 89] on div "**********" at bounding box center [546, 102] width 108 height 73
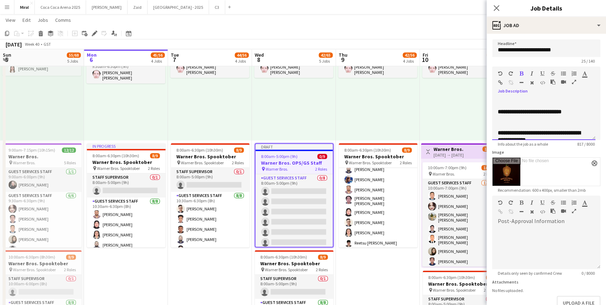
click at [576, 101] on p at bounding box center [544, 97] width 92 height 7
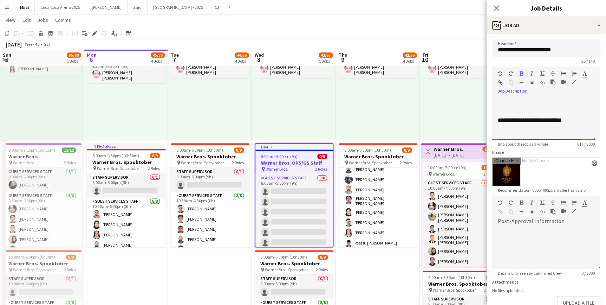
scroll to position [43, 0]
drag, startPoint x: 580, startPoint y: 100, endPoint x: 498, endPoint y: 126, distance: 86.0
click at [498, 126] on div "**********" at bounding box center [543, 119] width 103 height 42
click at [498, 125] on p at bounding box center [544, 121] width 92 height 7
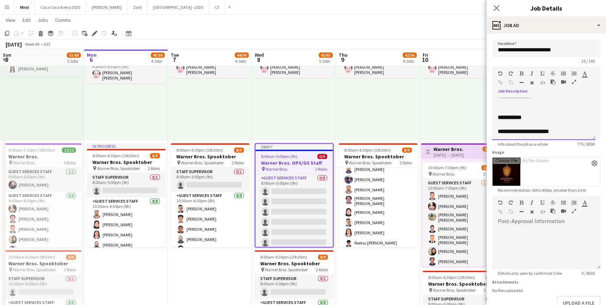
drag, startPoint x: 515, startPoint y: 112, endPoint x: 511, endPoint y: 112, distance: 3.5
click at [511, 99] on b "**********" at bounding box center [515, 95] width 34 height 5
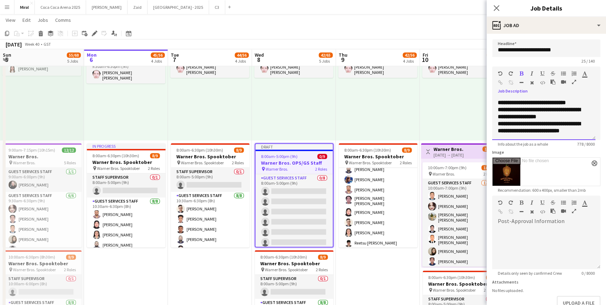
scroll to position [286, 0]
click at [592, 162] on app-icon "close" at bounding box center [594, 163] width 4 height 3
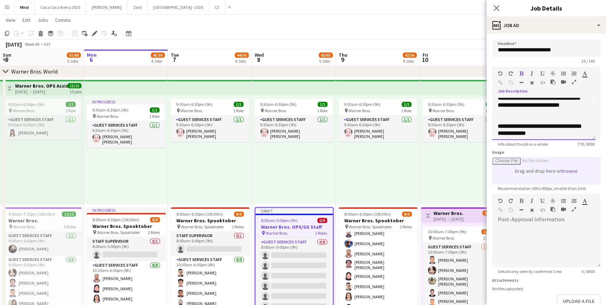
scroll to position [25, 0]
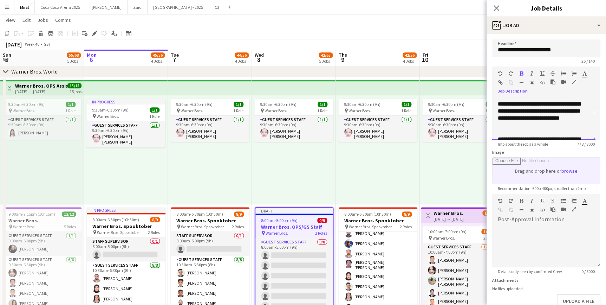
drag, startPoint x: 548, startPoint y: 111, endPoint x: 558, endPoint y: 128, distance: 19.4
click at [558, 128] on div "**********" at bounding box center [543, 119] width 103 height 42
drag, startPoint x: 546, startPoint y: 110, endPoint x: 530, endPoint y: 111, distance: 15.8
click at [530, 111] on b "**********" at bounding box center [539, 110] width 83 height 19
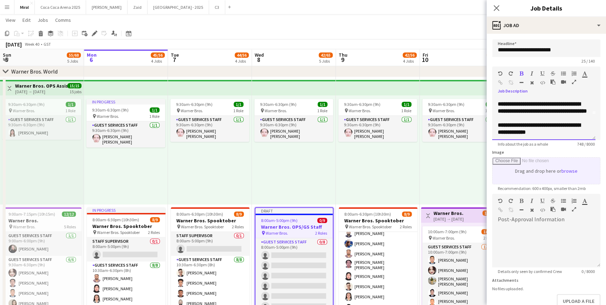
click at [549, 115] on p "**********" at bounding box center [544, 107] width 92 height 14
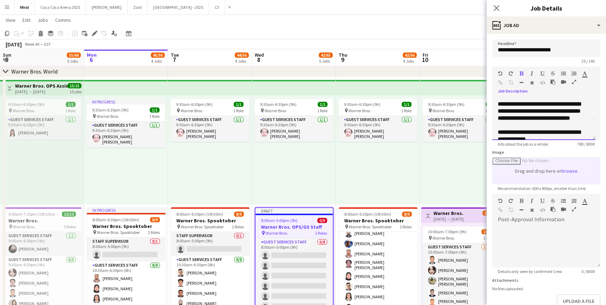
click at [540, 114] on b "**********" at bounding box center [539, 110] width 83 height 19
click at [541, 118] on b "**********" at bounding box center [539, 110] width 83 height 19
click at [570, 122] on p "**********" at bounding box center [544, 110] width 92 height 21
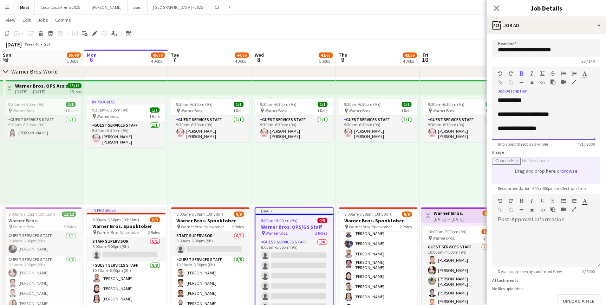
scroll to position [279, 0]
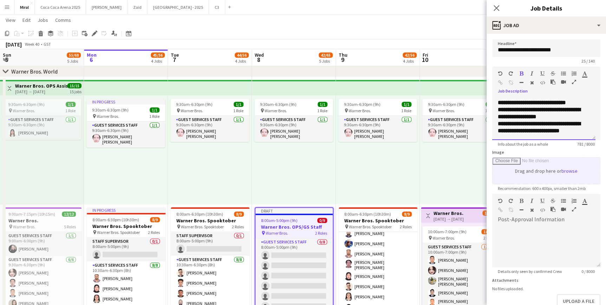
click at [528, 135] on div "**********" at bounding box center [543, 119] width 103 height 42
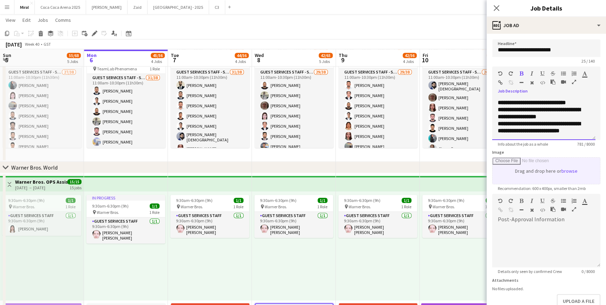
drag, startPoint x: 497, startPoint y: 103, endPoint x: 575, endPoint y: 144, distance: 88.1
click at [575, 144] on app-form-group "**********" at bounding box center [546, 106] width 108 height 80
copy div "**********"
click at [520, 127] on p "**********" at bounding box center [544, 127] width 92 height 14
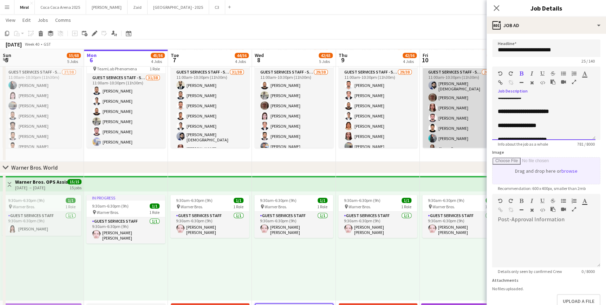
scroll to position [0, 0]
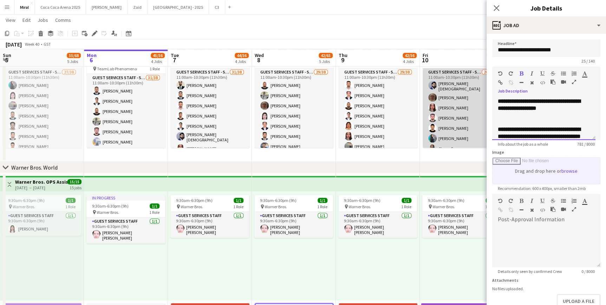
drag, startPoint x: 516, startPoint y: 132, endPoint x: 478, endPoint y: 71, distance: 72.0
click at [478, 71] on body "Menu Boards Boards Boards All jobs Status Workforce Workforce My Workforce Recr…" at bounding box center [303, 207] width 606 height 769
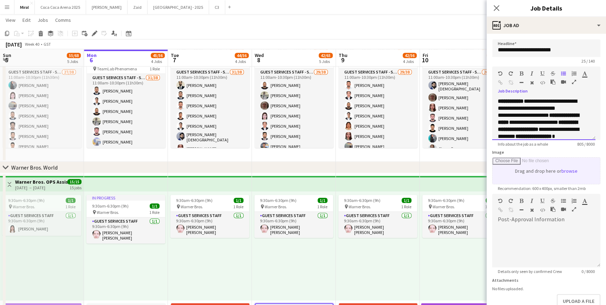
click at [576, 108] on p "**********" at bounding box center [541, 105] width 87 height 14
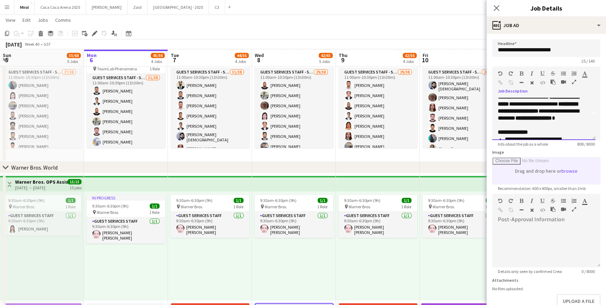
click at [578, 117] on p "**********" at bounding box center [541, 110] width 87 height 35
click at [539, 123] on p "**********" at bounding box center [541, 110] width 87 height 35
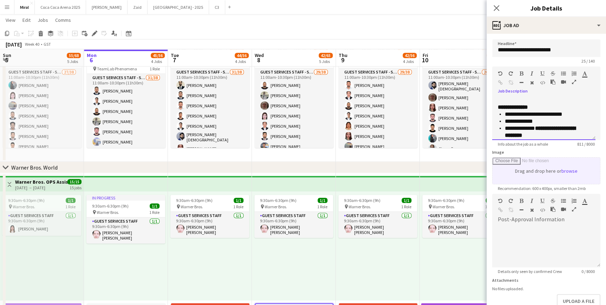
scroll to position [89, 0]
click at [549, 102] on p "**********" at bounding box center [545, 100] width 80 height 14
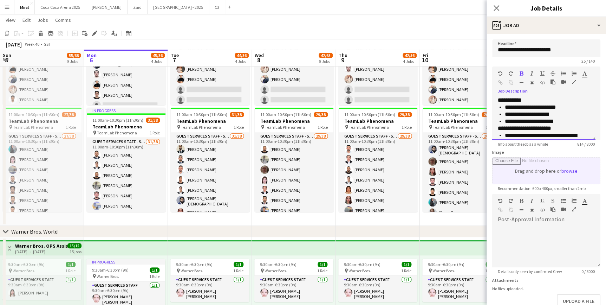
scroll to position [115, 0]
click at [560, 105] on p "**********" at bounding box center [545, 105] width 80 height 7
click at [567, 113] on p "**********" at bounding box center [545, 115] width 80 height 7
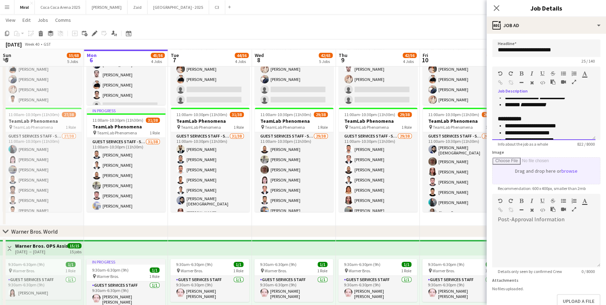
scroll to position [114, 0]
click at [523, 112] on div at bounding box center [544, 113] width 92 height 7
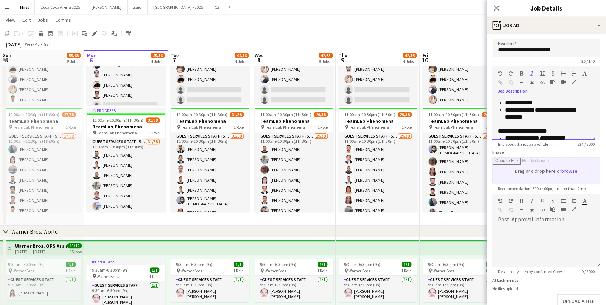
click at [545, 124] on div at bounding box center [544, 123] width 92 height 7
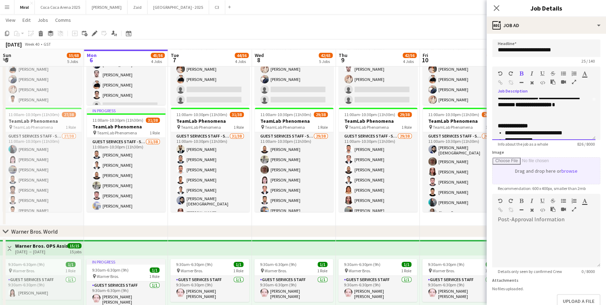
scroll to position [37, 0]
click at [517, 118] on p at bounding box center [544, 120] width 92 height 7
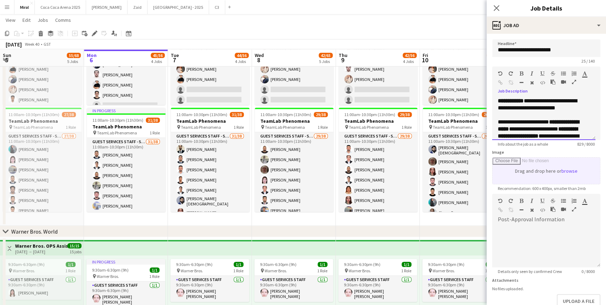
scroll to position [0, 0]
click at [571, 115] on p at bounding box center [544, 115] width 92 height 7
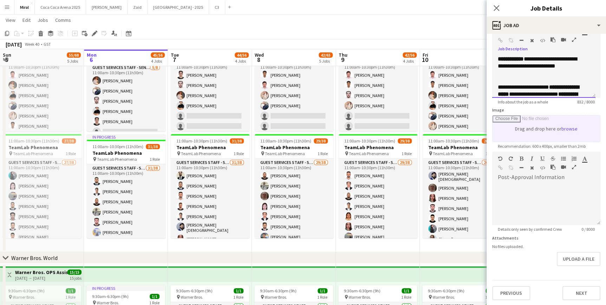
scroll to position [113, 0]
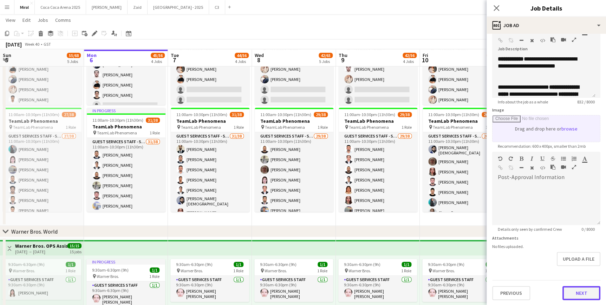
click at [584, 294] on button "Next" at bounding box center [581, 293] width 38 height 14
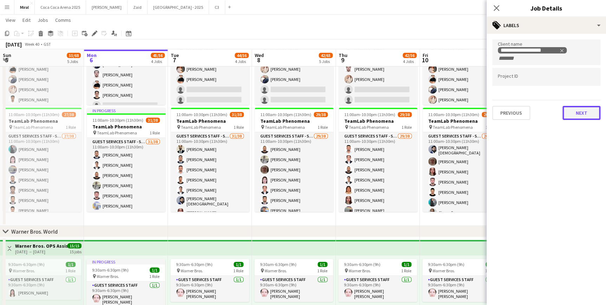
click at [584, 107] on button "Next" at bounding box center [581, 113] width 38 height 14
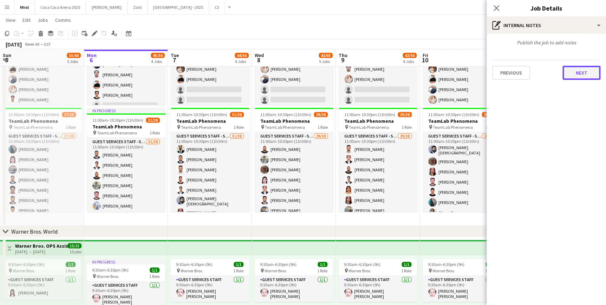
click at [587, 69] on button "Next" at bounding box center [581, 73] width 38 height 14
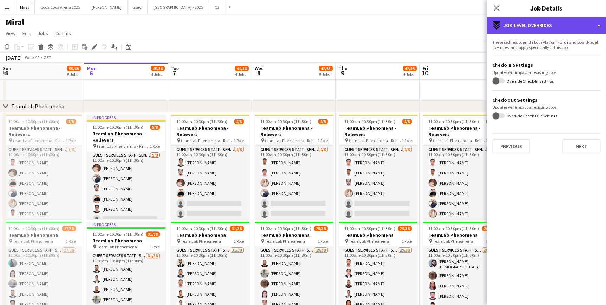
click at [591, 22] on div "expand-all-down Job-Level Overrides" at bounding box center [545, 25] width 119 height 17
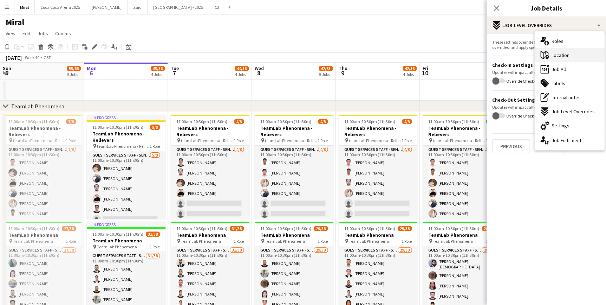
click at [572, 55] on div "maps-pin-1 Location" at bounding box center [570, 55] width 70 height 14
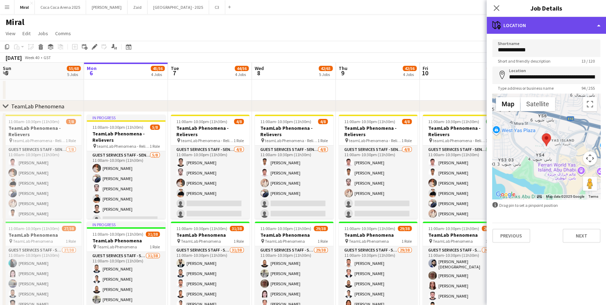
click at [568, 24] on div "maps-pin-1 Location" at bounding box center [545, 25] width 119 height 17
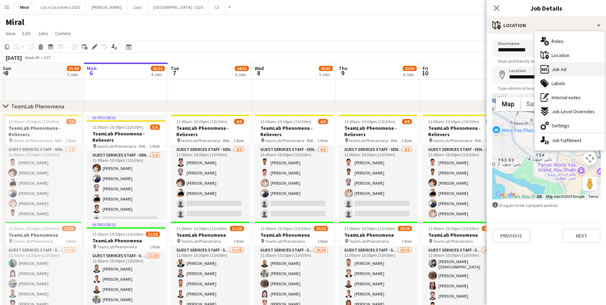
click at [564, 70] on span "Job Ad" at bounding box center [558, 69] width 15 height 6
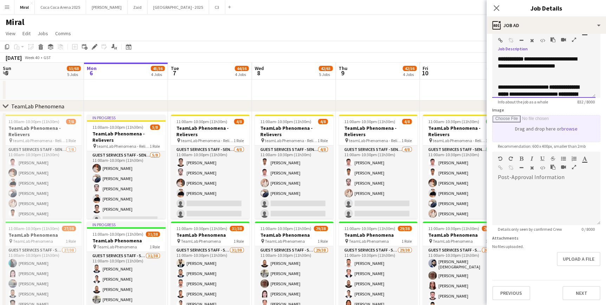
drag, startPoint x: 508, startPoint y: 91, endPoint x: 483, endPoint y: 40, distance: 56.6
copy div "**********"
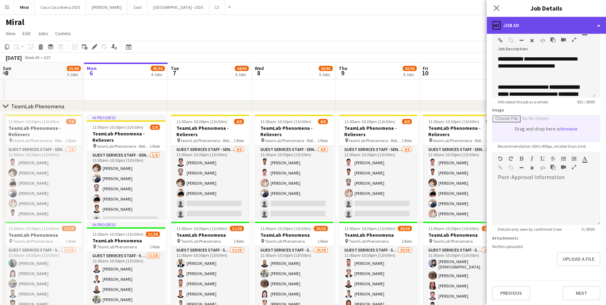
click at [568, 23] on div "ads-window Job Ad" at bounding box center [545, 25] width 119 height 17
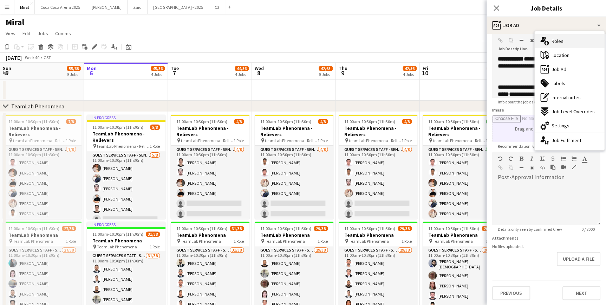
click at [555, 39] on span "Roles" at bounding box center [557, 41] width 12 height 6
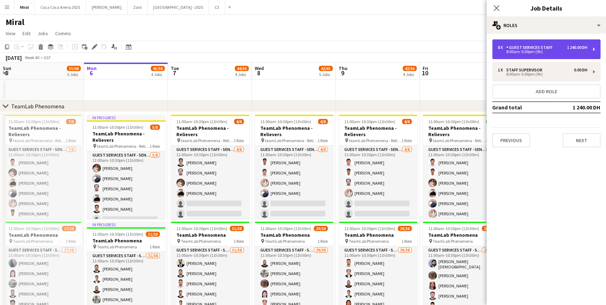
click at [545, 46] on div "Guest Services Staff" at bounding box center [530, 47] width 49 height 5
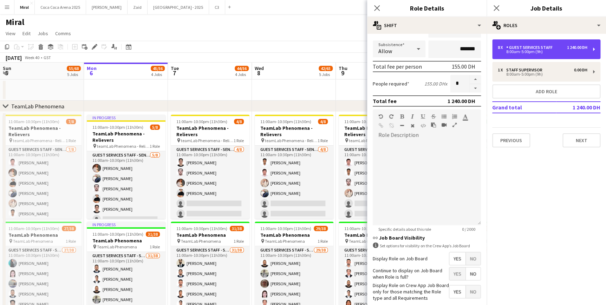
scroll to position [96, 0]
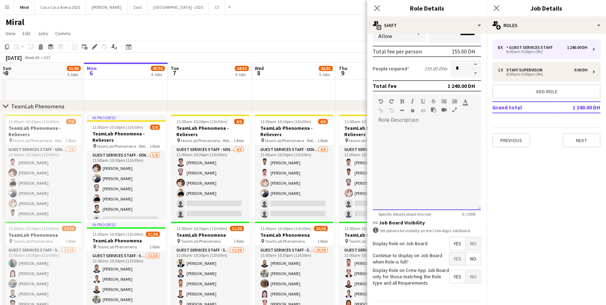
click at [422, 131] on div at bounding box center [427, 167] width 108 height 84
paste div
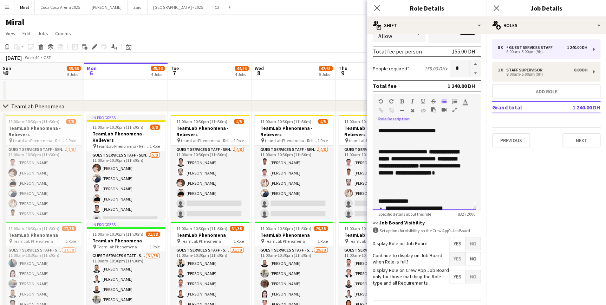
scroll to position [0, 0]
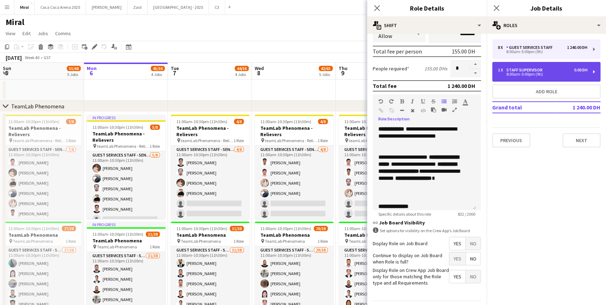
click at [544, 70] on div "1 x Staff Supervisor 0.00 DH" at bounding box center [543, 69] width 90 height 5
type input "**********"
type input "*******"
type input "*"
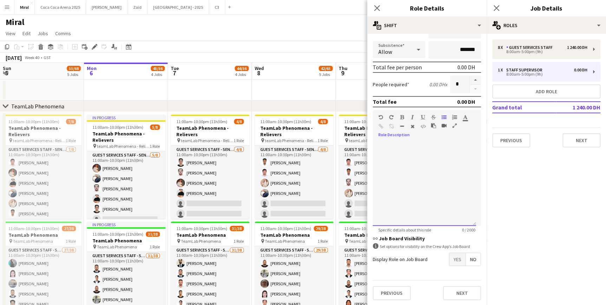
click at [418, 153] on div at bounding box center [424, 183] width 103 height 84
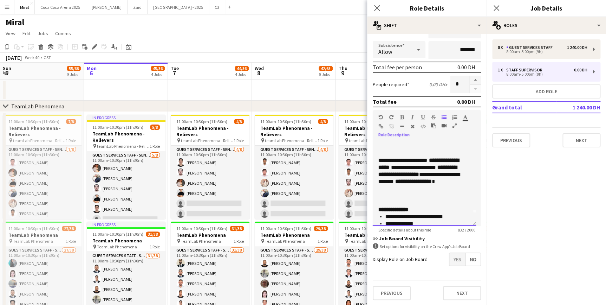
scroll to position [0, 0]
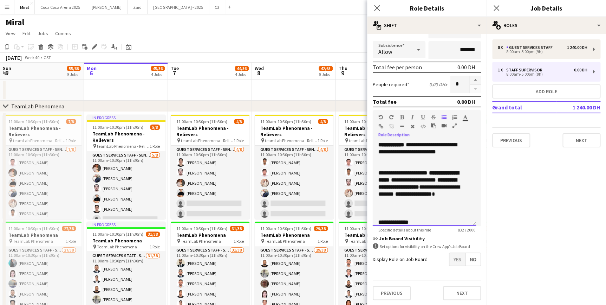
drag, startPoint x: 406, startPoint y: 166, endPoint x: 433, endPoint y: 173, distance: 27.5
click at [433, 173] on span "**********" at bounding box center [418, 176] width 80 height 12
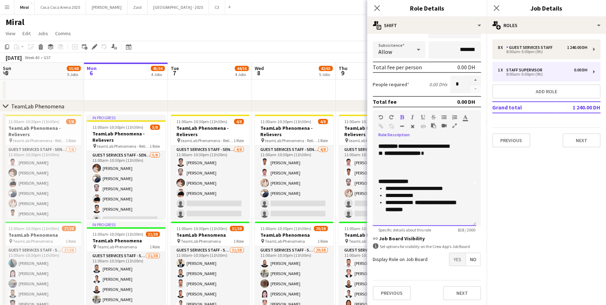
scroll to position [9, 0]
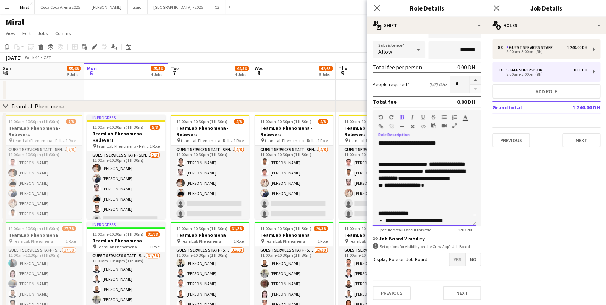
drag, startPoint x: 443, startPoint y: 162, endPoint x: 447, endPoint y: 167, distance: 7.0
click at [447, 167] on p "**********" at bounding box center [421, 178] width 87 height 35
drag, startPoint x: 433, startPoint y: 162, endPoint x: 405, endPoint y: 169, distance: 28.5
click at [429, 166] on span "**********" at bounding box center [447, 163] width 37 height 5
copy span "**********"
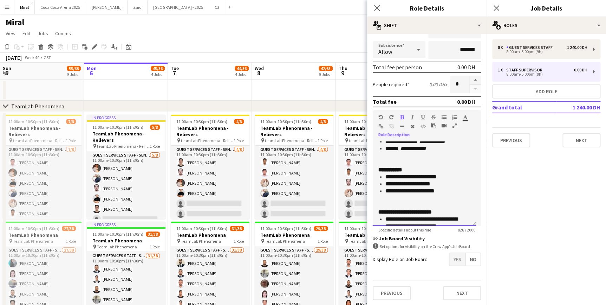
scroll to position [169, 0]
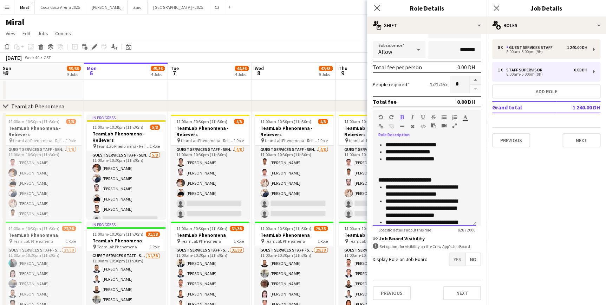
drag, startPoint x: 440, startPoint y: 178, endPoint x: 375, endPoint y: 179, distance: 65.3
click at [375, 179] on div "**********" at bounding box center [424, 183] width 103 height 84
copy span "**********"
click at [444, 204] on p "**********" at bounding box center [425, 207] width 80 height 21
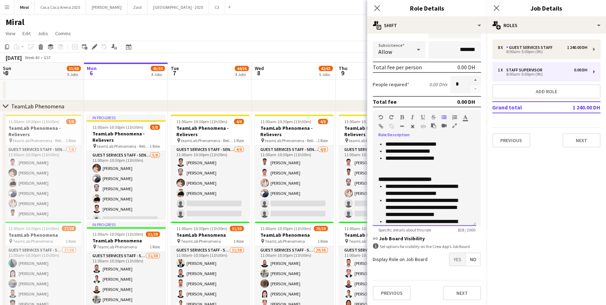
drag, startPoint x: 422, startPoint y: 216, endPoint x: 385, endPoint y: 187, distance: 47.1
click at [385, 187] on ul "**********" at bounding box center [424, 221] width 92 height 77
click at [445, 179] on p "**********" at bounding box center [424, 179] width 92 height 7
click at [386, 193] on p "**********" at bounding box center [425, 200] width 80 height 21
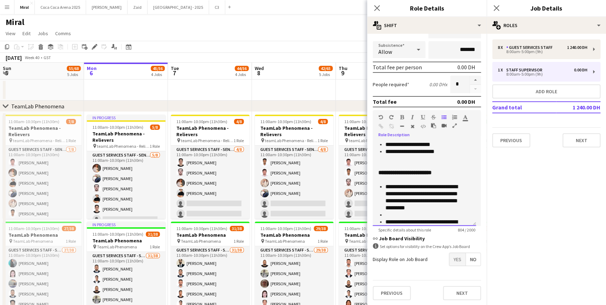
click at [392, 213] on p at bounding box center [427, 214] width 85 height 7
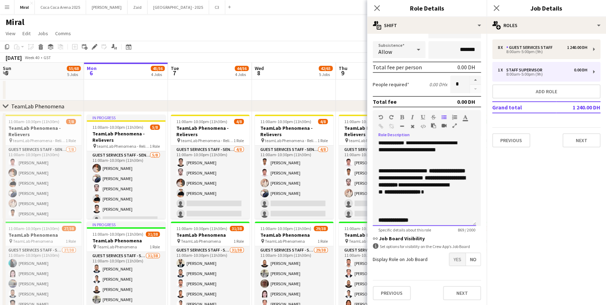
scroll to position [0, 0]
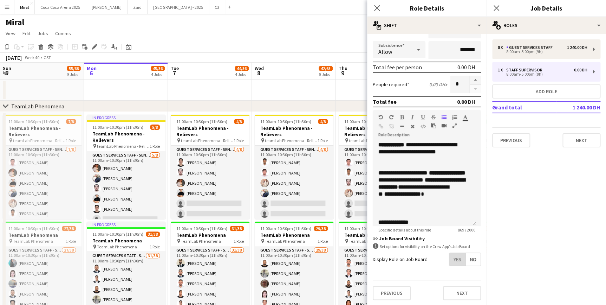
click at [453, 259] on span "Yes" at bounding box center [457, 259] width 16 height 13
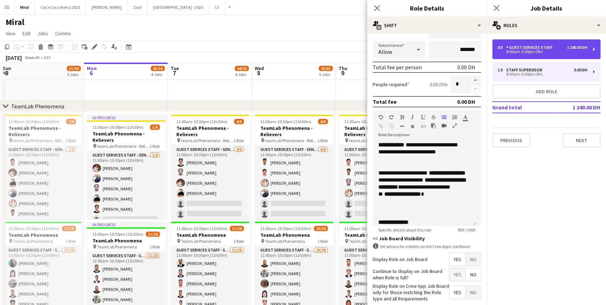
click at [534, 53] on div "8:00am-5:00pm (9h)" at bounding box center [543, 52] width 90 height 4
type input "**********"
type input "*********"
type input "*"
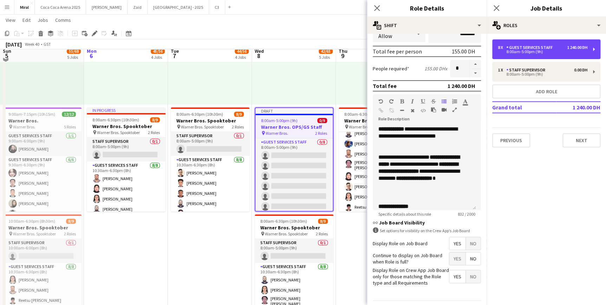
scroll to position [369, 0]
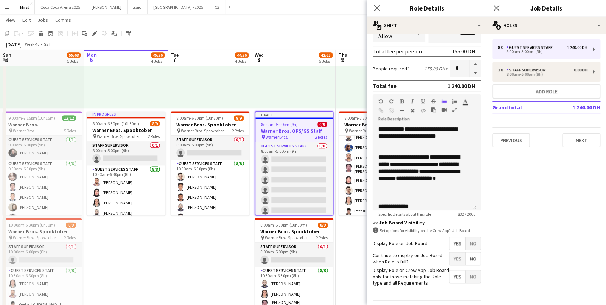
click at [467, 244] on span "No" at bounding box center [473, 243] width 15 height 13
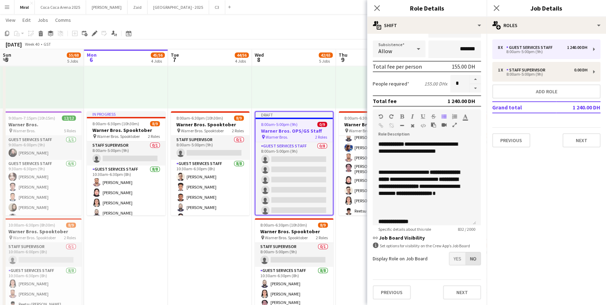
scroll to position [80, 0]
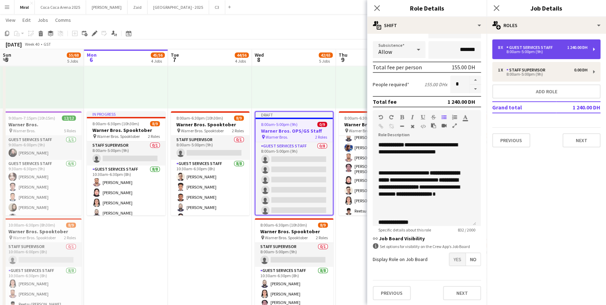
click at [535, 52] on div "8:00am-5:00pm (9h)" at bounding box center [543, 52] width 90 height 4
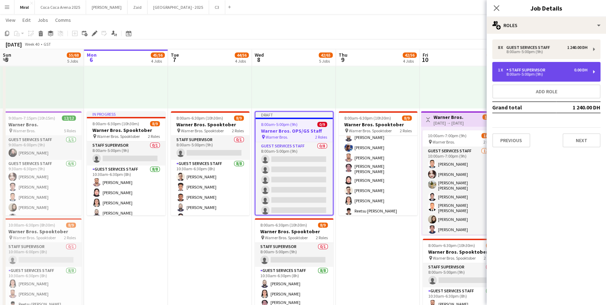
click at [541, 78] on div "1 x Staff Supervisor 0.00 DH 8:00am-5:00pm (9h)" at bounding box center [546, 72] width 108 height 20
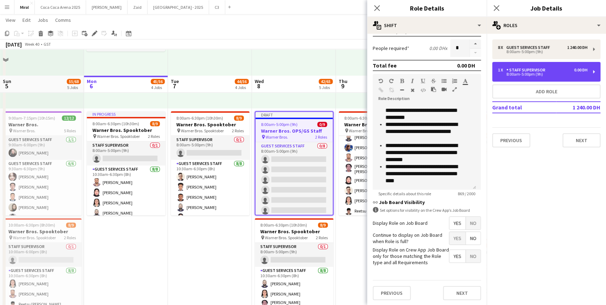
scroll to position [400, 0]
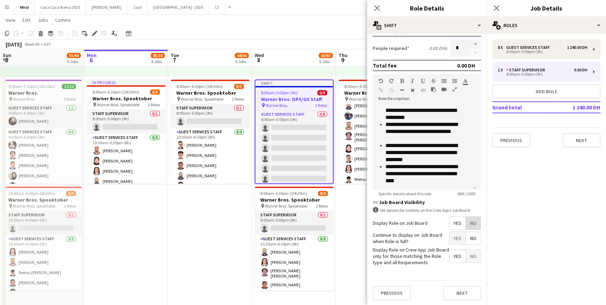
click at [471, 225] on span "No" at bounding box center [473, 222] width 15 height 13
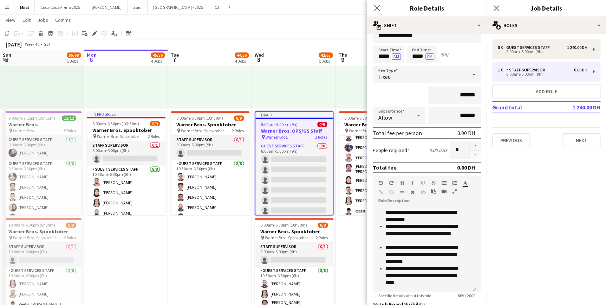
scroll to position [0, 0]
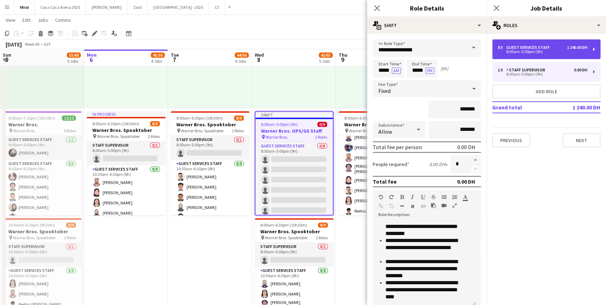
click at [535, 50] on div "8:00am-5:00pm (9h)" at bounding box center [543, 52] width 90 height 4
type input "**********"
type input "*********"
type input "*"
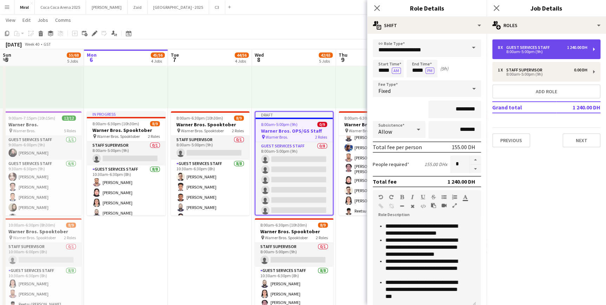
scroll to position [209, 0]
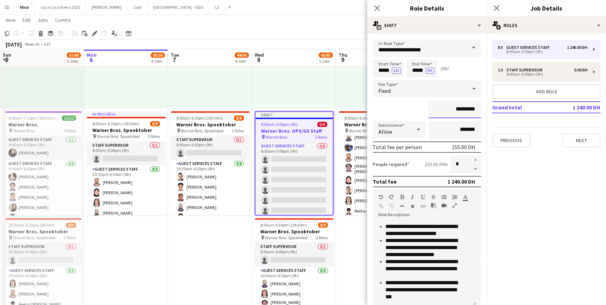
drag, startPoint x: 454, startPoint y: 110, endPoint x: 442, endPoint y: 110, distance: 12.3
click at [442, 110] on input "*********" at bounding box center [454, 109] width 53 height 18
type input "*******"
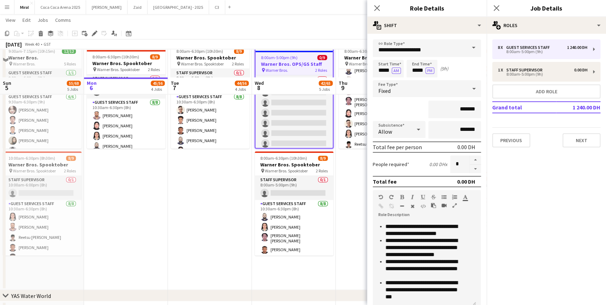
scroll to position [464, 0]
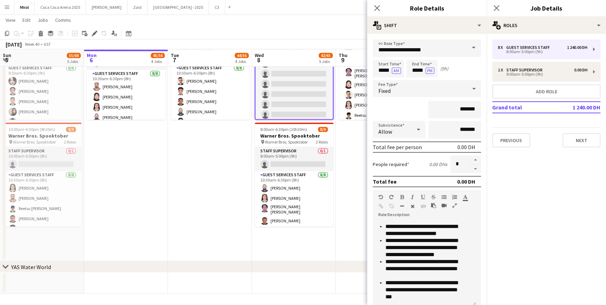
click at [358, 153] on app-date-cell "9:30am-6:30pm (9h) 1/1 pin Warner Bros. 1 Role Guest Services Staff 1/1 9:30am-…" at bounding box center [378, 72] width 84 height 375
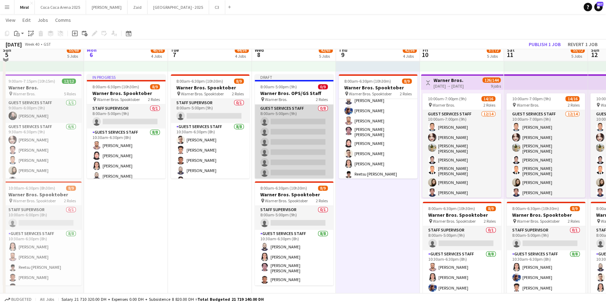
scroll to position [400, 0]
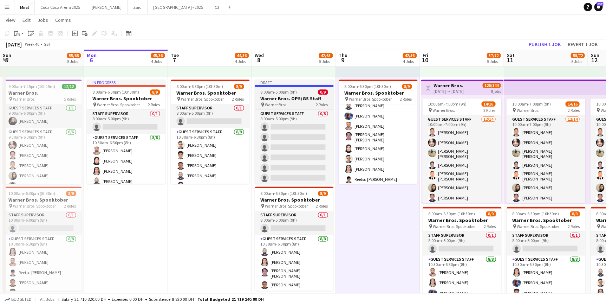
click at [291, 93] on span "8:00am-5:00pm (9h)" at bounding box center [278, 91] width 37 height 5
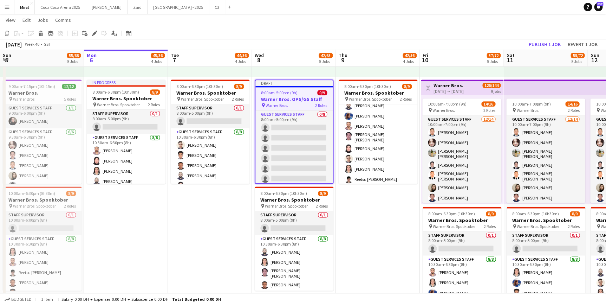
drag, startPoint x: 93, startPoint y: 30, endPoint x: 587, endPoint y: 76, distance: 496.1
click at [93, 30] on div "Edit" at bounding box center [94, 33] width 8 height 8
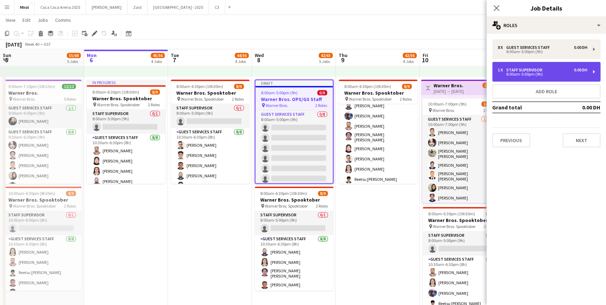
click at [562, 75] on div "8:00am-5:00pm (9h)" at bounding box center [543, 74] width 90 height 4
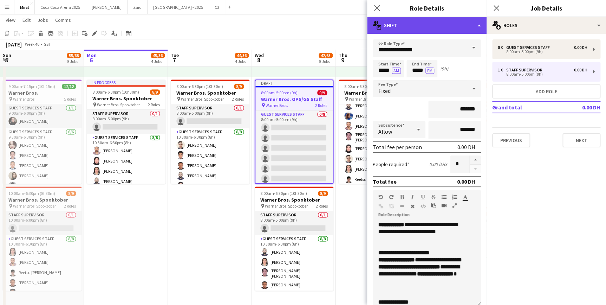
click at [477, 27] on div "multiple-actions-text Shift" at bounding box center [426, 25] width 119 height 17
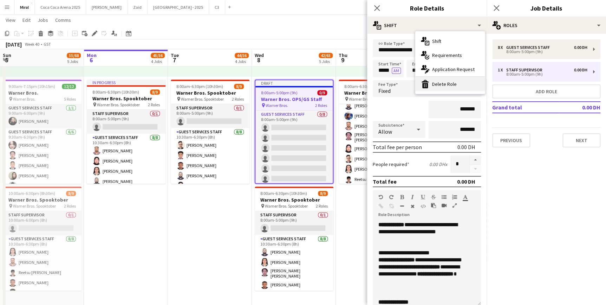
click at [446, 83] on div "bin-2 Delete Role" at bounding box center [450, 84] width 70 height 14
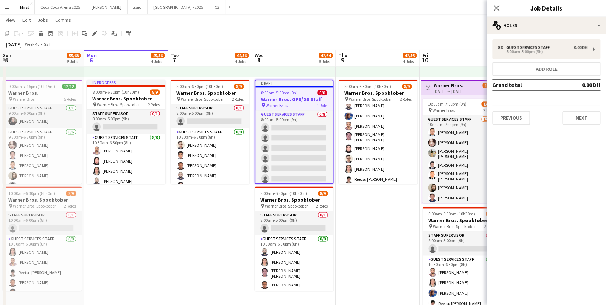
click at [367, 228] on app-date-cell "9:30am-6:30pm (9h) 1/1 pin Warner Bros. 1 Role Guest Services Staff 1/1 9:30am-…" at bounding box center [378, 136] width 84 height 375
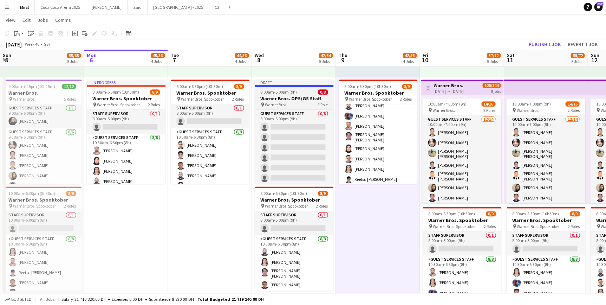
click at [295, 100] on h3 "Warner Bros. OPS/GS Staff" at bounding box center [294, 98] width 79 height 6
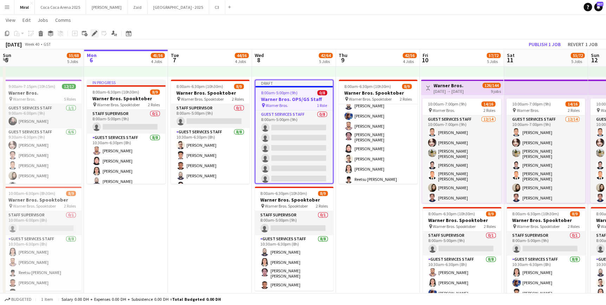
click at [92, 32] on icon "Edit" at bounding box center [95, 34] width 6 height 6
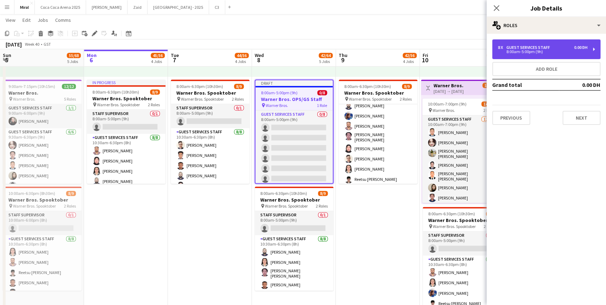
click at [557, 49] on div "8 x Guest Services Staff 0.00 DH" at bounding box center [543, 47] width 90 height 5
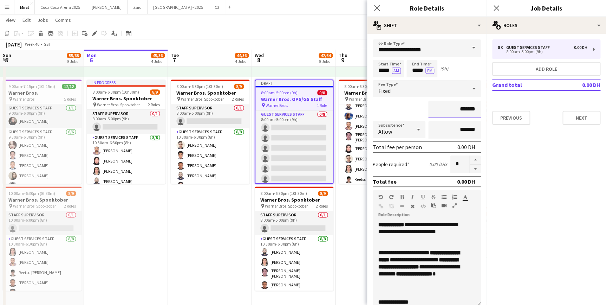
click at [453, 109] on input "*******" at bounding box center [454, 109] width 53 height 18
drag, startPoint x: 453, startPoint y: 109, endPoint x: 445, endPoint y: 108, distance: 8.8
click at [445, 108] on input "*******" at bounding box center [454, 109] width 53 height 18
type input "*********"
click at [582, 117] on button "Next" at bounding box center [581, 118] width 38 height 14
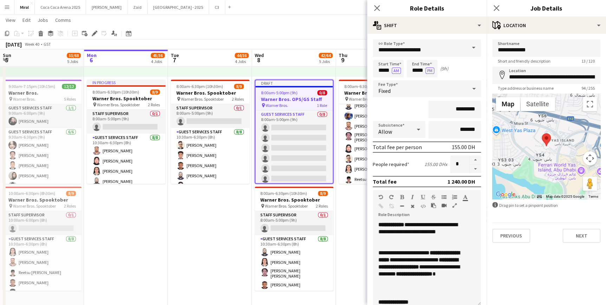
click at [304, 38] on app-toolbar "Copy Paste Paste Ctrl+V Paste with crew Ctrl+Shift+V Paste linked Job Delete Gr…" at bounding box center [303, 33] width 606 height 12
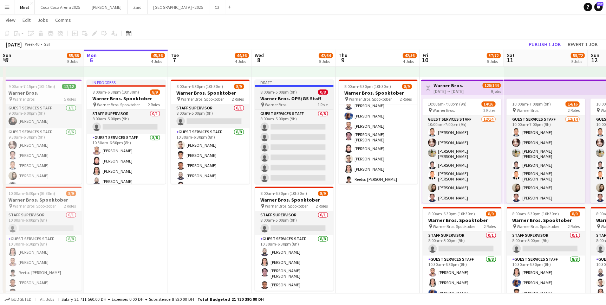
click at [285, 102] on span "Warner Bros." at bounding box center [276, 104] width 22 height 5
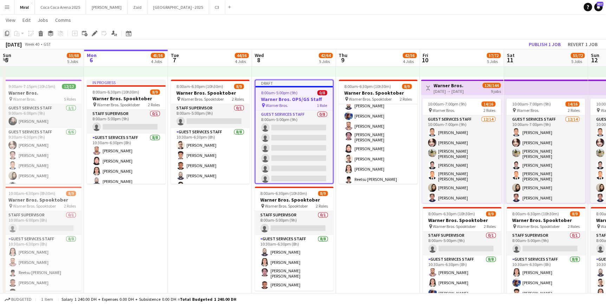
drag, startPoint x: 285, startPoint y: 101, endPoint x: 7, endPoint y: 33, distance: 286.4
click at [7, 33] on icon "Copy" at bounding box center [7, 34] width 6 height 6
click at [369, 243] on app-date-cell "9:30am-6:30pm (9h) 1/1 pin Warner Bros. 1 Role Guest Services Staff 1/1 9:30am-…" at bounding box center [378, 136] width 84 height 375
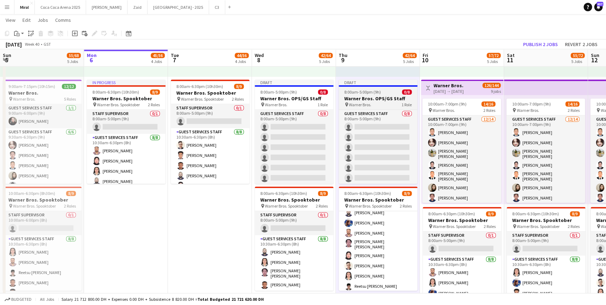
click at [379, 98] on h3 "Warner Bros. OPS/GS Staff" at bounding box center [378, 98] width 79 height 6
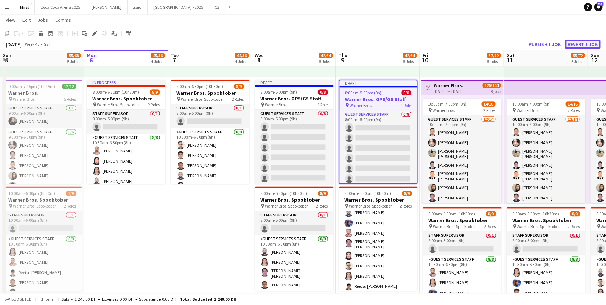
click at [580, 43] on button "Revert 1 job" at bounding box center [582, 44] width 35 height 9
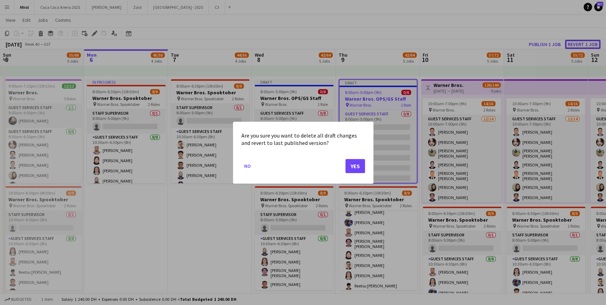
scroll to position [0, 0]
click at [357, 164] on button "Yes" at bounding box center [355, 165] width 20 height 14
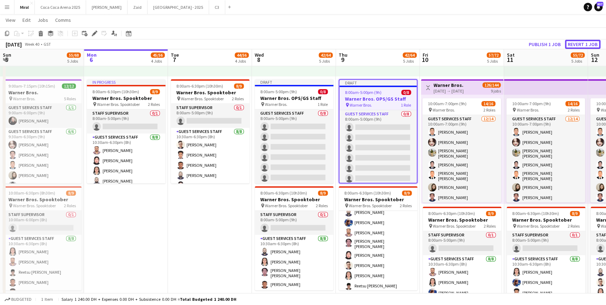
scroll to position [400, 0]
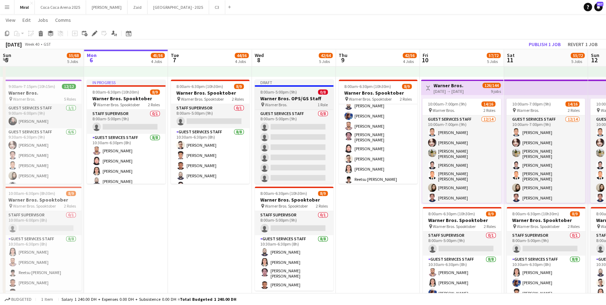
click at [295, 91] on div "8:00am-5:00pm (9h) 0/8" at bounding box center [294, 91] width 79 height 5
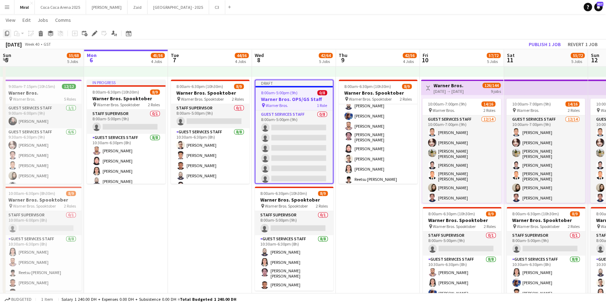
click at [6, 33] on icon "Copy" at bounding box center [7, 34] width 6 height 6
drag, startPoint x: 358, startPoint y: 225, endPoint x: 373, endPoint y: 260, distance: 37.9
click at [373, 260] on app-date-cell "9:30am-6:30pm (9h) 1/1 pin Warner Bros. 1 Role Guest Services Staff 1/1 9:30am-…" at bounding box center [378, 136] width 84 height 375
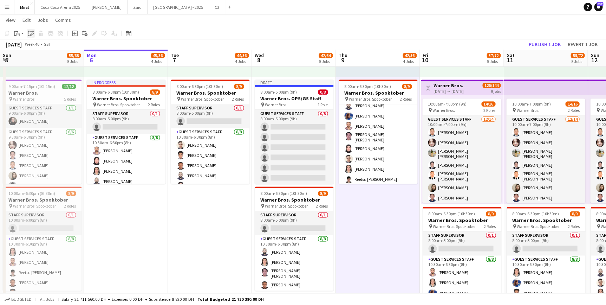
click at [28, 32] on icon "Paste linked Job" at bounding box center [31, 34] width 6 height 6
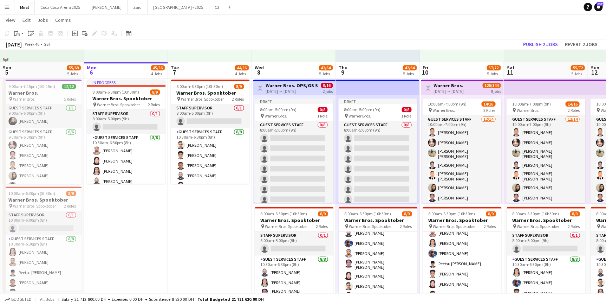
scroll to position [464, 0]
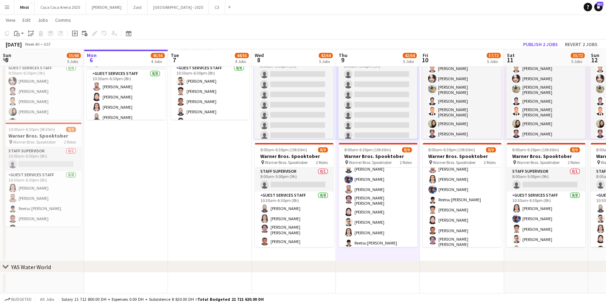
click at [478, 254] on app-date-cell "9:30am-6:30pm (9h) 1/1 pin Warner Bros. 1 Role Guest Services Staff 1/1 9:30am-…" at bounding box center [462, 72] width 84 height 375
click at [32, 32] on icon "Paste linked Job" at bounding box center [31, 34] width 6 height 6
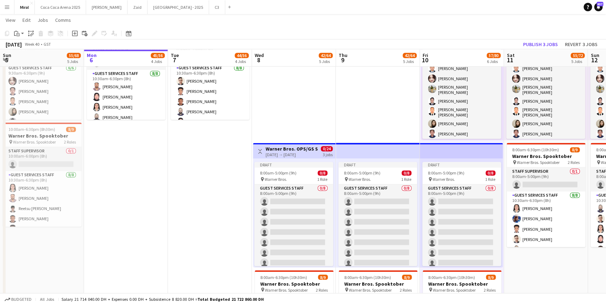
click at [550, 262] on app-date-cell "9:30am-6:30pm (9h) 1/1 pin Warner Bros. 1 Role Guest Services Staff 1/1 9:30am-…" at bounding box center [546, 136] width 84 height 502
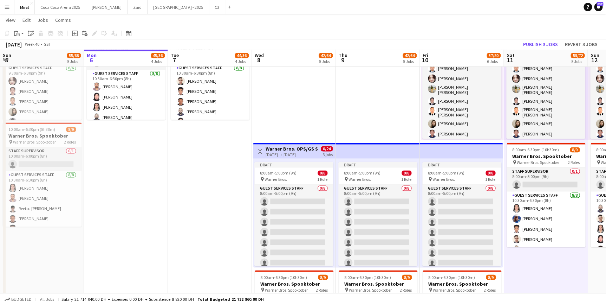
click at [30, 32] on icon "Paste linked Job" at bounding box center [31, 34] width 6 height 6
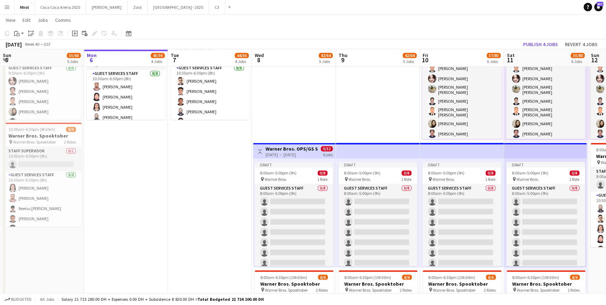
click at [31, 34] on icon "Paste linked Job" at bounding box center [31, 34] width 6 height 6
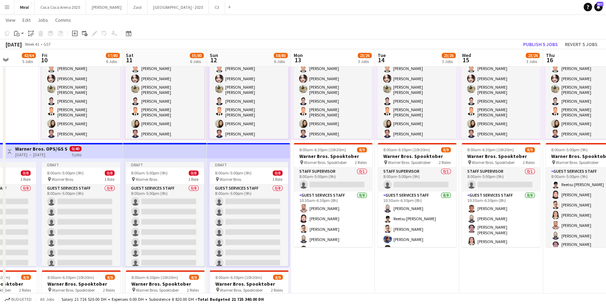
scroll to position [0, 216]
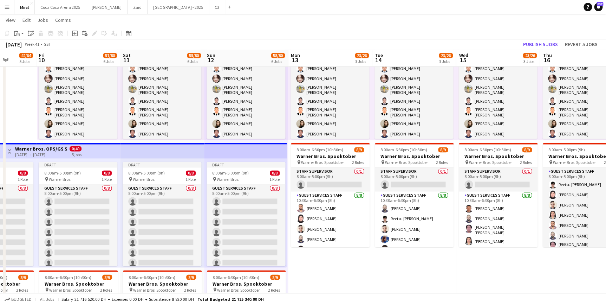
drag, startPoint x: 525, startPoint y: 153, endPoint x: 142, endPoint y: 111, distance: 385.9
click at [342, 264] on app-date-cell "9:30am-6:30pm (9h) 1/1 pin Warner Bros. 1 Role Guest Services Staff 1/1 9:30am-…" at bounding box center [330, 136] width 84 height 502
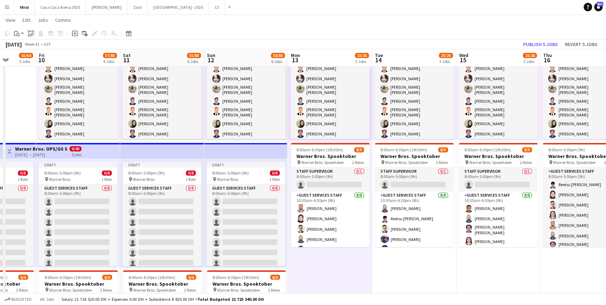
click at [30, 34] on icon "Paste linked Job" at bounding box center [31, 34] width 6 height 6
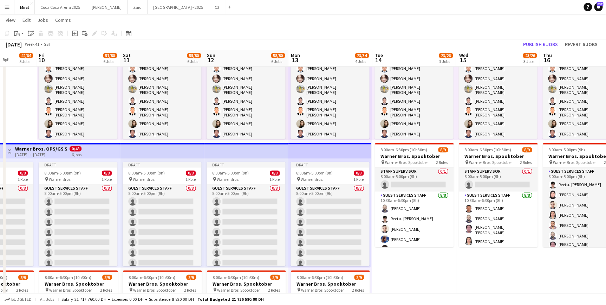
click at [412, 267] on app-date-cell "9:30am-6:30pm (9h) 1/1 pin Warner Bros. 1 Role Guest Services Staff 1/1 9:30am-…" at bounding box center [414, 136] width 84 height 502
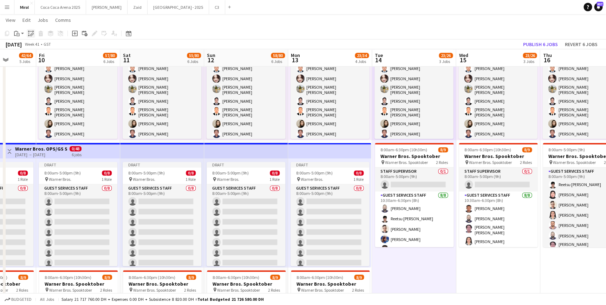
click at [32, 33] on icon at bounding box center [32, 34] width 2 height 3
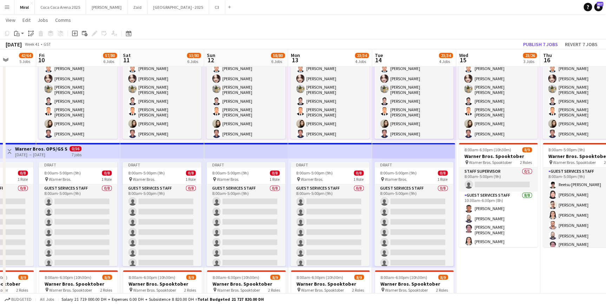
click at [505, 274] on app-date-cell "9:30am-6:30pm (9h) 1/1 pin Warner Bros. 1 Role Guest Services Staff 1/1 9:30am-…" at bounding box center [498, 136] width 84 height 502
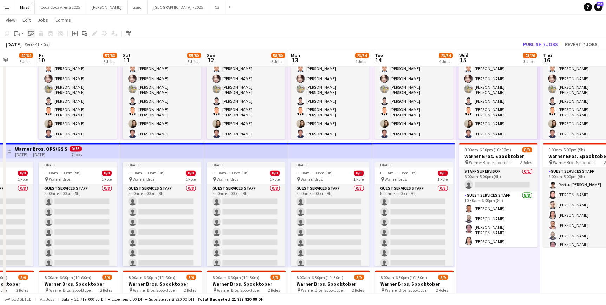
click at [30, 31] on icon "Paste linked Job" at bounding box center [31, 34] width 6 height 6
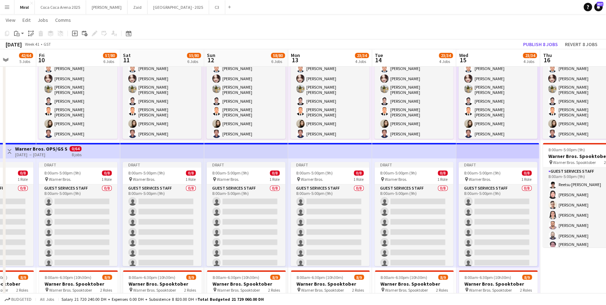
click at [564, 268] on app-date-cell "Toggle View Warner Bros. OPS Assistant 16-10-2025 → 31-10-2025 16/16 16 jobs 9:…" at bounding box center [582, 136] width 84 height 502
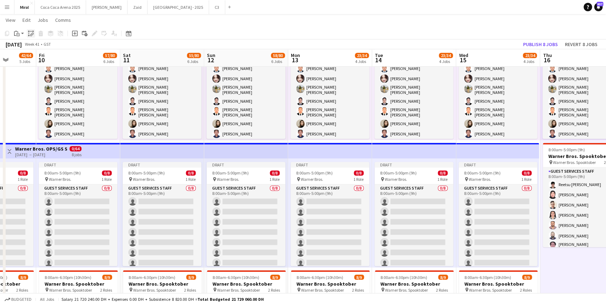
click at [29, 31] on icon at bounding box center [28, 31] width 1 height 1
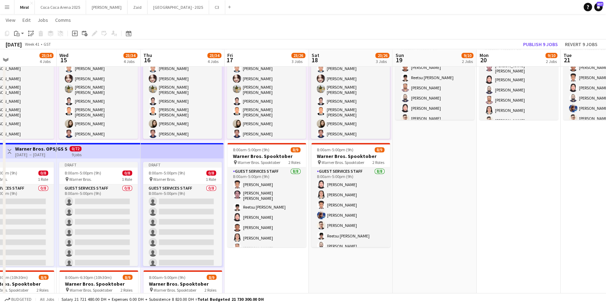
scroll to position [0, 225]
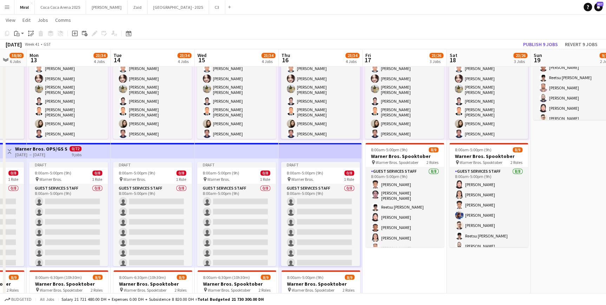
drag, startPoint x: 562, startPoint y: 246, endPoint x: 132, endPoint y: 235, distance: 429.4
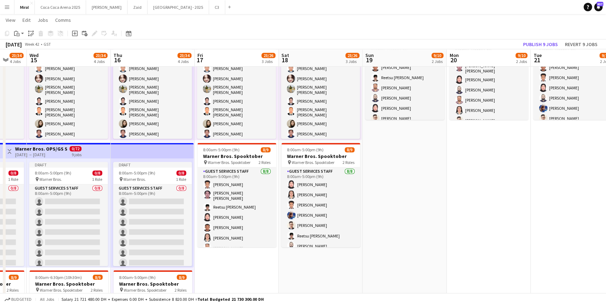
click at [262, 257] on app-date-cell "9:30am-6:30pm (9h) 1/1 pin Warner Bros. 1 Role Guest Services Staff 1/1 9:30am-…" at bounding box center [237, 136] width 84 height 502
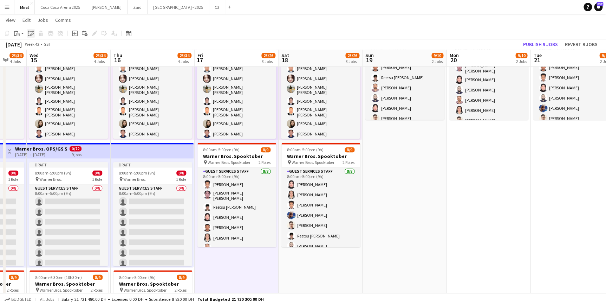
drag, startPoint x: 21, startPoint y: 33, endPoint x: 29, endPoint y: 35, distance: 8.3
click at [29, 35] on div "Copy Paste Paste Ctrl+V Paste with crew Ctrl+Shift+V Paste linked Job Delete Gr…" at bounding box center [34, 33] width 62 height 8
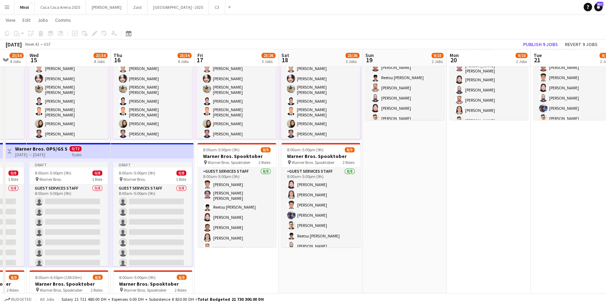
click at [29, 35] on div "Copy Paste Paste Ctrl+V Paste with crew Ctrl+Shift+V Paste linked Job Delete Gr…" at bounding box center [34, 33] width 62 height 8
click at [246, 276] on app-date-cell "9:30am-6:30pm (9h) 1/1 pin Warner Bros. 1 Role Guest Services Staff 1/1 9:30am-…" at bounding box center [237, 136] width 84 height 502
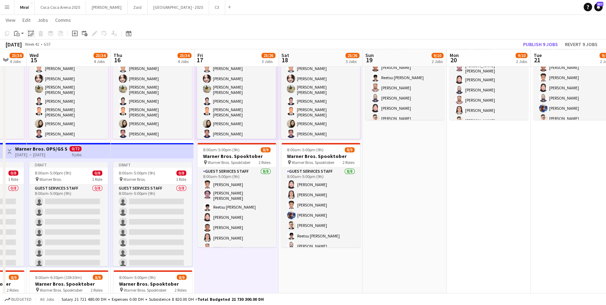
click at [31, 34] on icon "Paste linked Job" at bounding box center [31, 34] width 6 height 6
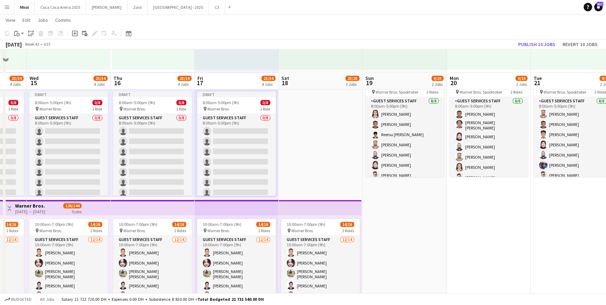
scroll to position [400, 0]
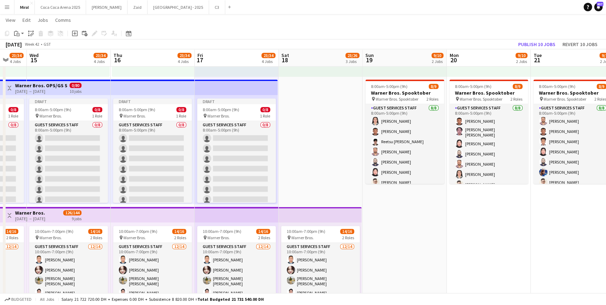
click at [325, 148] on app-date-cell "9:30am-6:30pm (9h) 1/1 pin Warner Bros. 1 Role Guest Services Staff 1/1 9:30am-…" at bounding box center [321, 200] width 84 height 502
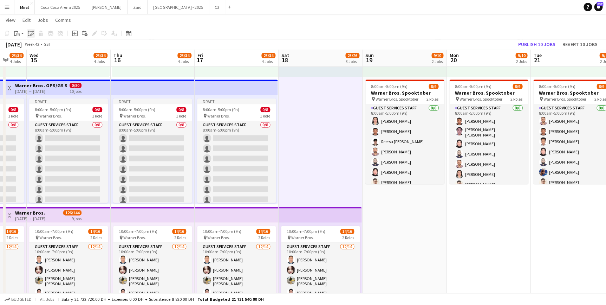
click at [30, 32] on icon "Paste linked Job" at bounding box center [31, 34] width 6 height 6
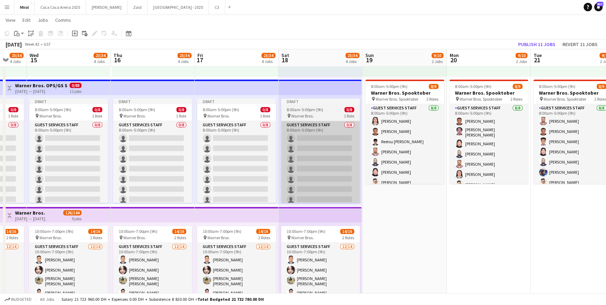
drag, startPoint x: 376, startPoint y: 210, endPoint x: 345, endPoint y: 180, distance: 43.5
click at [377, 210] on app-date-cell "9:30am-6:30pm (9h) 1/1 pin Warner Bros. 1 Role Guest Services Staff 1/1 9:30am-…" at bounding box center [404, 200] width 84 height 502
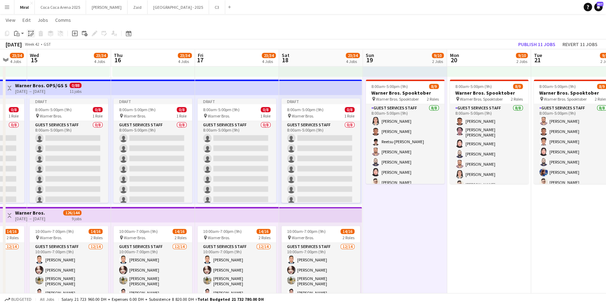
click at [31, 33] on icon "Paste linked Job" at bounding box center [31, 34] width 6 height 6
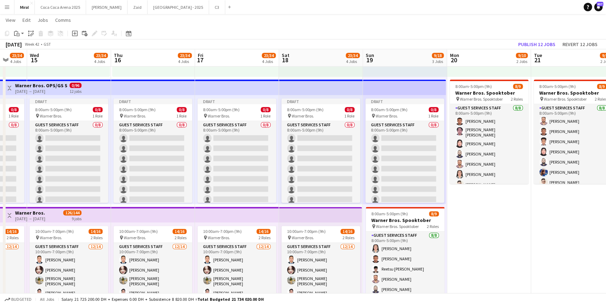
click at [472, 208] on app-date-cell "9:30am-6:30pm (9h) 1/1 pin Warner Bros. 1 Role Guest Services Staff 1/1 9:30am-…" at bounding box center [489, 200] width 84 height 502
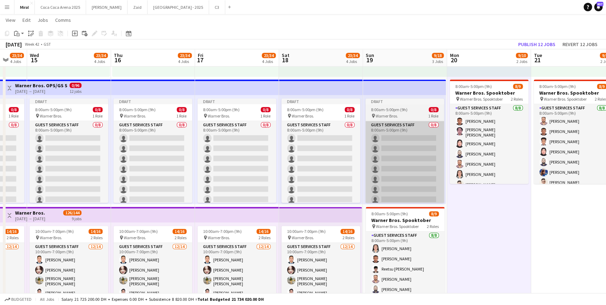
scroll to position [0, 224]
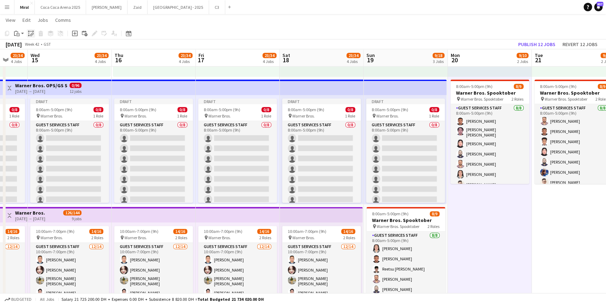
click at [31, 31] on icon "Paste linked Job" at bounding box center [31, 34] width 6 height 6
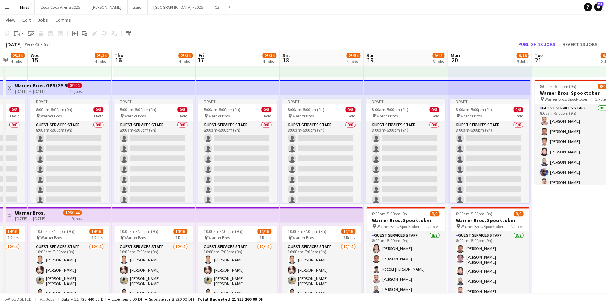
drag, startPoint x: 578, startPoint y: 213, endPoint x: 564, endPoint y: 203, distance: 16.8
click at [578, 212] on app-date-cell "9:30am-6:30pm (9h) 1/1 pin Warner Bros. 1 Role Guest Services Staff 1/1 9:30am-…" at bounding box center [573, 200] width 84 height 502
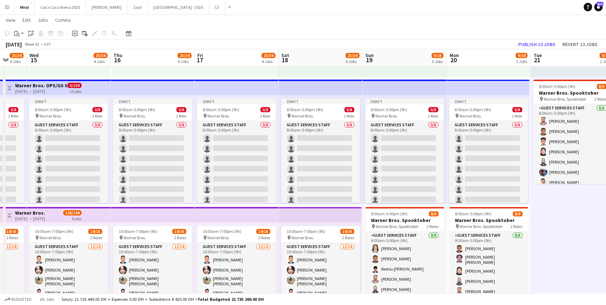
drag, startPoint x: 28, startPoint y: 35, endPoint x: 73, endPoint y: 44, distance: 45.5
click at [28, 35] on icon at bounding box center [28, 35] width 1 height 1
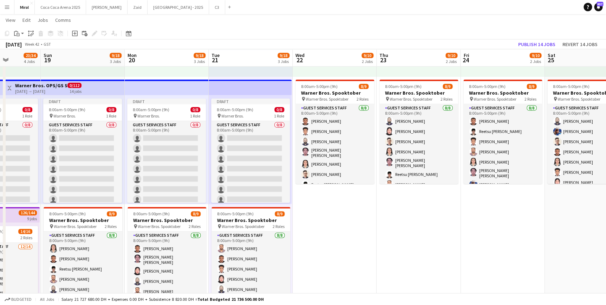
drag, startPoint x: 511, startPoint y: 93, endPoint x: 220, endPoint y: 89, distance: 291.6
click at [201, 73] on app-calendar-viewport "Thu 16 23/34 4 Jobs Fri 17 23/34 4 Jobs Sat 18 23/34 4 Jobs Sun 19 9/18 3 Jobs …" at bounding box center [303, 55] width 606 height 857
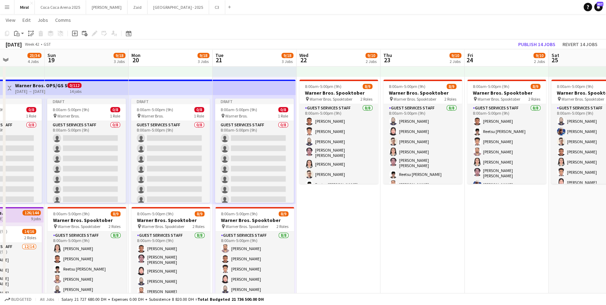
click at [365, 201] on app-date-cell "9:30am-6:30pm (9h) 1/1 pin Warner Bros. 1 Role Guest Services Staff 1/1 9:30am-…" at bounding box center [338, 200] width 84 height 502
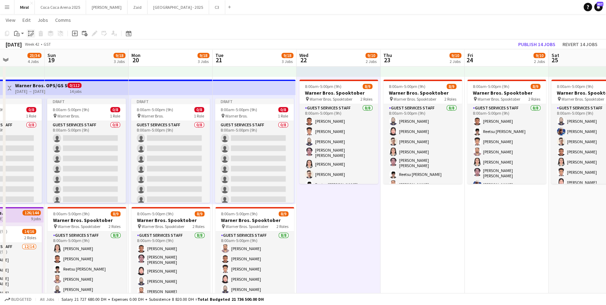
click at [33, 32] on icon at bounding box center [32, 31] width 1 height 1
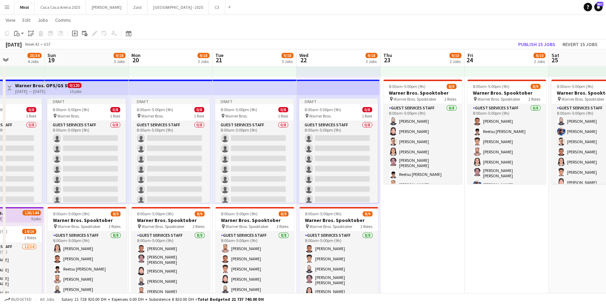
click at [417, 211] on app-date-cell "9:30am-6:30pm (9h) 1/1 pin Warner Bros. 1 Role Guest Services Staff 1/1 9:30am-…" at bounding box center [422, 200] width 84 height 502
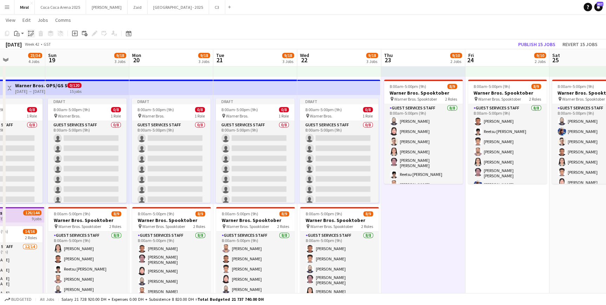
click at [32, 33] on icon at bounding box center [32, 34] width 2 height 3
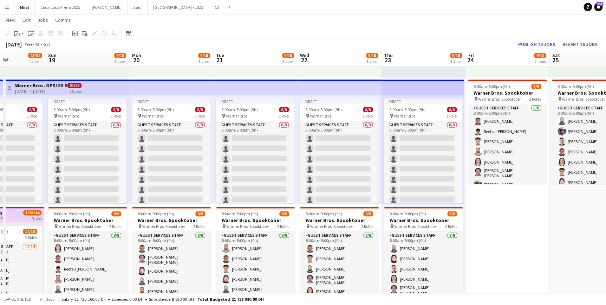
scroll to position [0, 205]
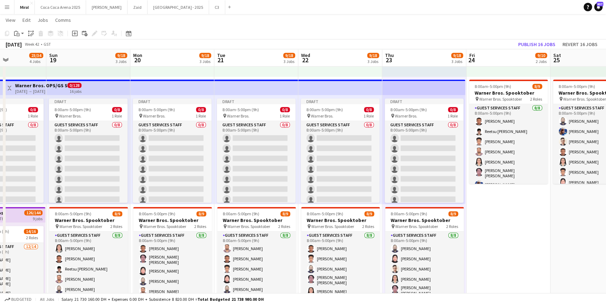
click at [497, 218] on app-date-cell "9:30am-6:30pm (9h) 1/1 pin Warner Bros. 1 Role Guest Services Staff 1/1 9:30am-…" at bounding box center [508, 200] width 84 height 502
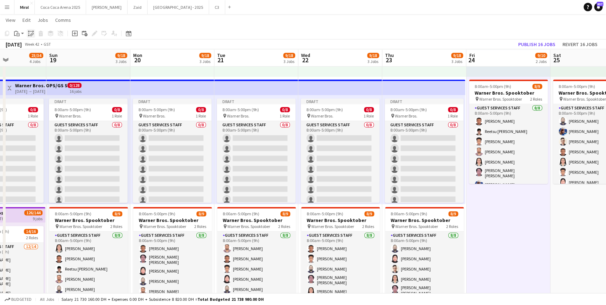
click at [32, 33] on icon "Paste linked Job" at bounding box center [31, 34] width 6 height 6
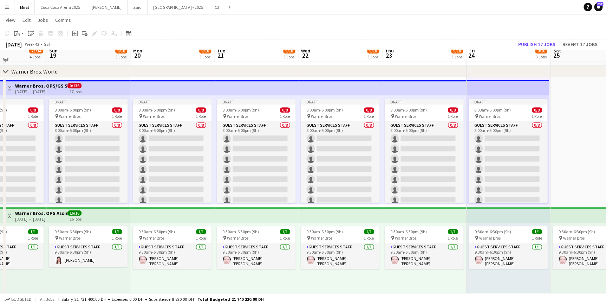
scroll to position [241, 0]
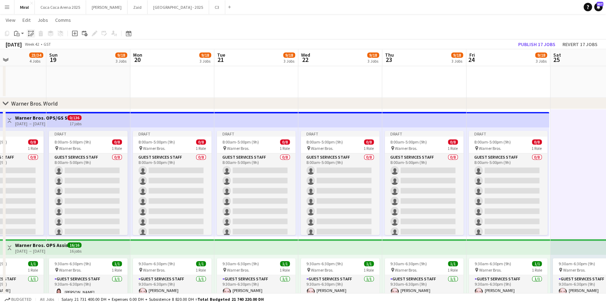
click at [32, 34] on icon "Paste linked Job" at bounding box center [31, 34] width 6 height 6
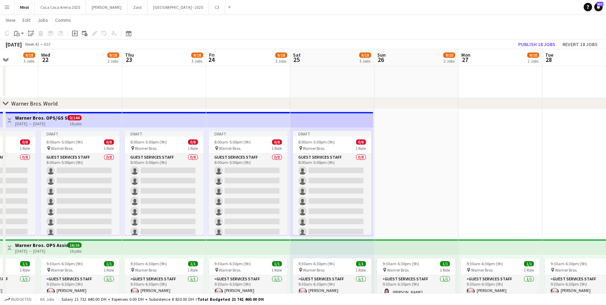
scroll to position [0, 207]
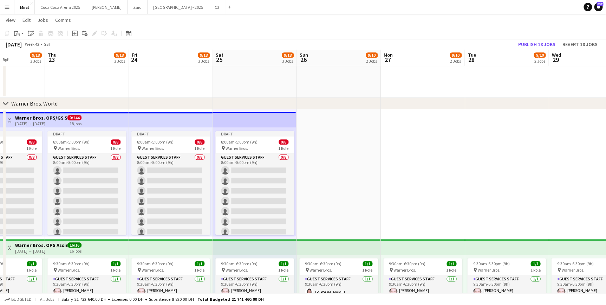
drag, startPoint x: 586, startPoint y: 143, endPoint x: 250, endPoint y: 128, distance: 335.8
click at [250, 128] on app-calendar-viewport "Mon 20 9/18 3 Jobs Tue 21 9/18 3 Jobs Wed 22 9/18 3 Jobs Thu 23 9/18 3 Jobs Fri…" at bounding box center [303, 214] width 606 height 857
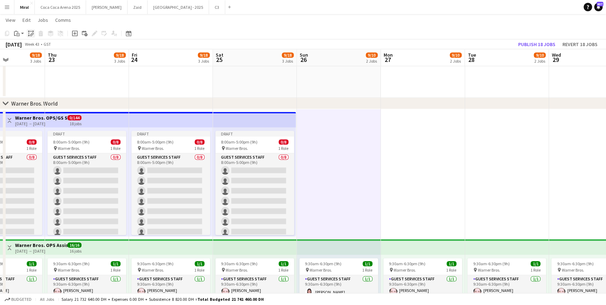
click at [31, 32] on icon "Paste linked Job" at bounding box center [31, 34] width 6 height 6
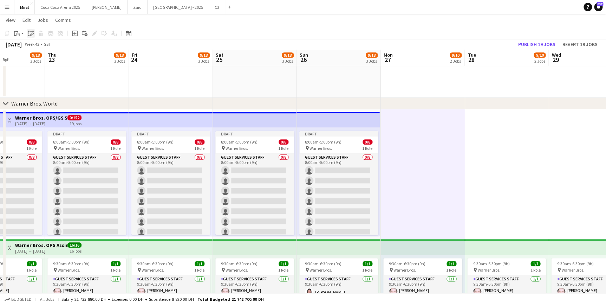
click at [30, 33] on icon "Paste linked Job" at bounding box center [31, 34] width 6 height 6
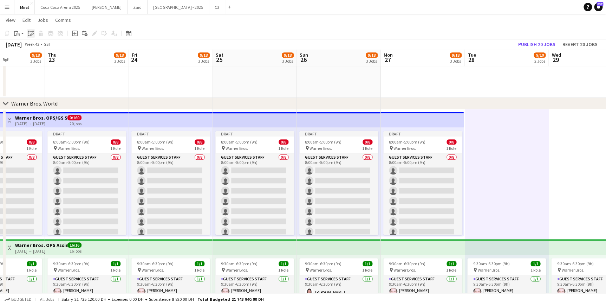
click at [31, 34] on icon "Paste linked Job" at bounding box center [31, 34] width 6 height 6
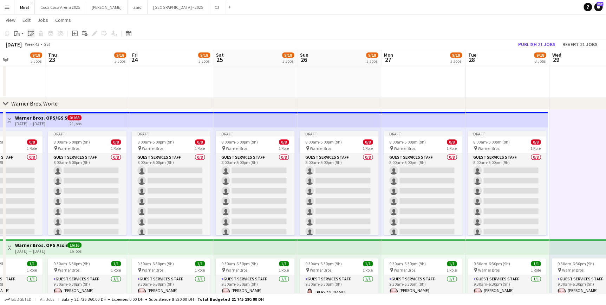
click at [30, 33] on icon "Paste linked Job" at bounding box center [31, 34] width 6 height 6
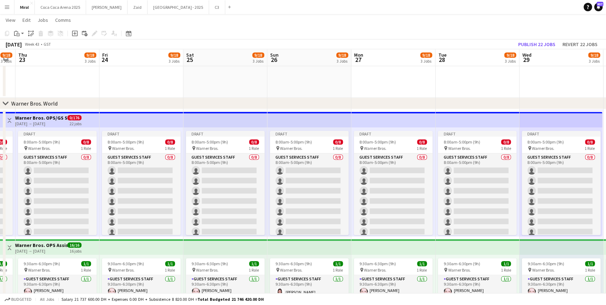
scroll to position [0, 292]
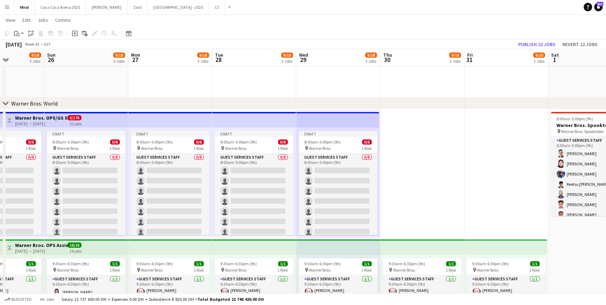
drag, startPoint x: 573, startPoint y: 125, endPoint x: 195, endPoint y: 98, distance: 378.6
click at [195, 98] on div "chevron-right TeamLab Phenomena chevron-right Warner Bros. World chevron-right …" at bounding box center [303, 214] width 606 height 857
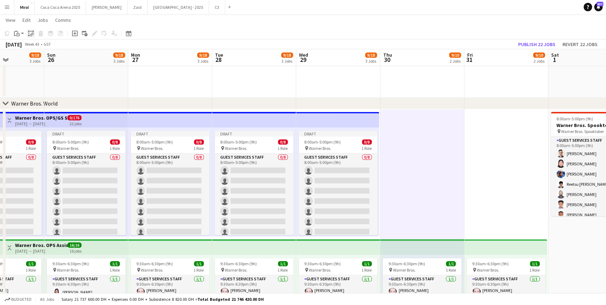
click at [29, 35] on icon "Paste linked Job" at bounding box center [31, 34] width 6 height 6
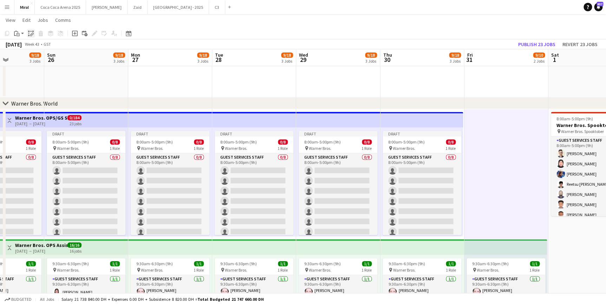
click at [31, 33] on icon "Paste linked Job" at bounding box center [31, 34] width 6 height 6
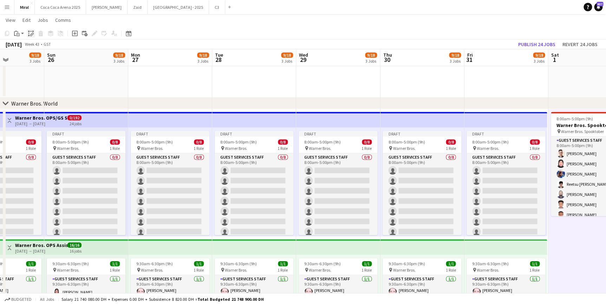
click at [28, 33] on icon at bounding box center [28, 33] width 0 height 2
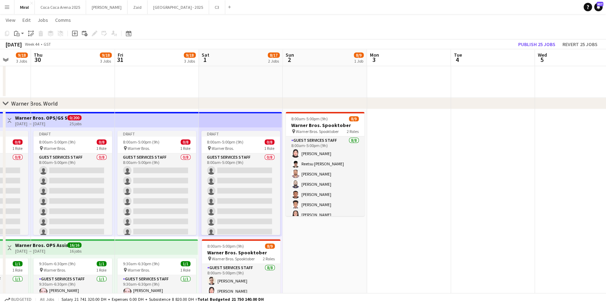
drag, startPoint x: 583, startPoint y: 197, endPoint x: 234, endPoint y: 188, distance: 348.9
click at [234, 188] on app-calendar-viewport "Sun 26 9/18 3 Jobs Mon 27 9/18 3 Jobs Tue 28 9/18 3 Jobs Wed 29 9/18 3 Jobs Thu…" at bounding box center [303, 214] width 606 height 857
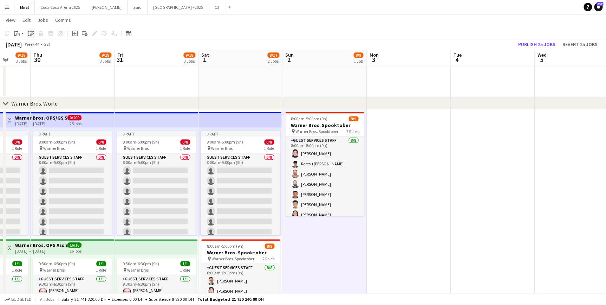
click at [30, 31] on icon "Paste linked Job" at bounding box center [31, 34] width 6 height 6
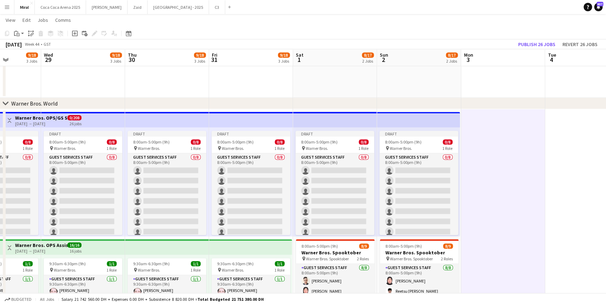
scroll to position [0, 195]
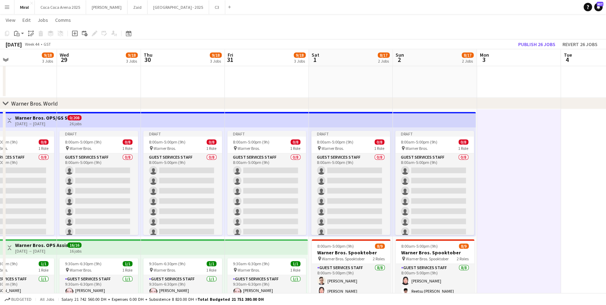
drag, startPoint x: 389, startPoint y: 186, endPoint x: 499, endPoint y: 195, distance: 110.7
click at [499, 195] on app-calendar-viewport "Sun 26 9/18 3 Jobs Mon 27 9/18 3 Jobs Tue 28 9/18 3 Jobs Wed 29 9/18 3 Jobs Thu…" at bounding box center [303, 214] width 606 height 857
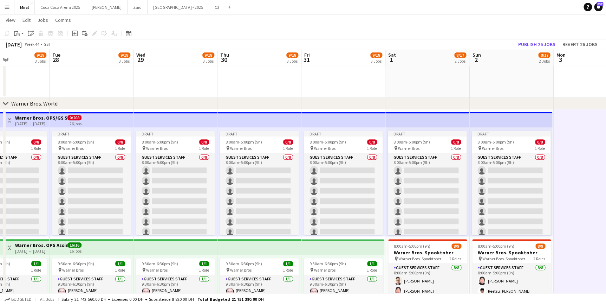
drag, startPoint x: 436, startPoint y: 207, endPoint x: 520, endPoint y: 216, distance: 84.9
click at [520, 216] on app-calendar-viewport "Sat 25 9/18 3 Jobs Sun 26 9/18 3 Jobs Mon 27 9/18 3 Jobs Tue 28 9/18 3 Jobs Wed…" at bounding box center [303, 214] width 606 height 857
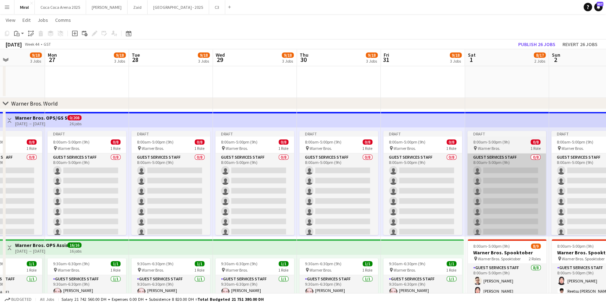
drag, startPoint x: 436, startPoint y: 215, endPoint x: 506, endPoint y: 225, distance: 71.3
click at [509, 224] on app-calendar-viewport "Fri 24 9/18 3 Jobs Sat 25 9/18 3 Jobs Sun 26 9/18 3 Jobs Mon 27 9/18 3 Jobs Tue…" at bounding box center [303, 214] width 606 height 857
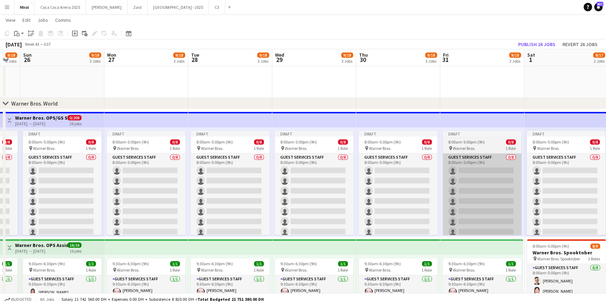
drag, startPoint x: 410, startPoint y: 214, endPoint x: 469, endPoint y: 214, distance: 59.0
click at [469, 214] on app-calendar-viewport "Fri 24 9/18 3 Jobs Sat 25 9/18 3 Jobs Sun 26 9/18 3 Jobs Mon 27 9/18 3 Jobs Tue…" at bounding box center [303, 214] width 606 height 857
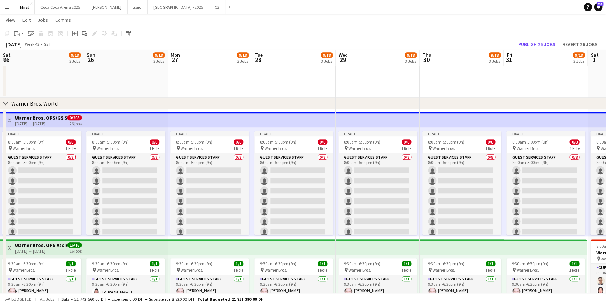
drag, startPoint x: 375, startPoint y: 207, endPoint x: 437, endPoint y: 208, distance: 61.8
click at [437, 208] on app-calendar-viewport "Thu 23 9/18 3 Jobs Fri 24 9/18 3 Jobs Sat 25 9/18 3 Jobs Sun 26 9/18 3 Jobs Mon…" at bounding box center [303, 214] width 606 height 857
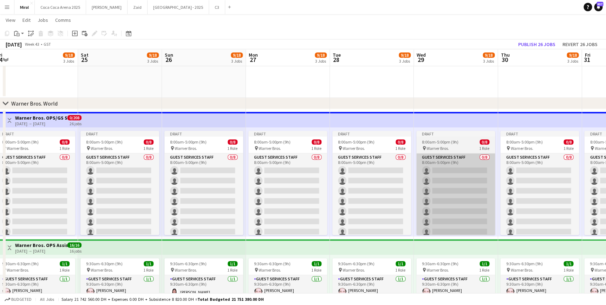
drag, startPoint x: 370, startPoint y: 208, endPoint x: 435, endPoint y: 208, distance: 64.6
click at [449, 208] on app-calendar-viewport "Wed 22 9/18 3 Jobs Thu 23 9/18 3 Jobs Fri 24 9/18 3 Jobs Sat 25 9/18 3 Jobs Sun…" at bounding box center [303, 214] width 606 height 857
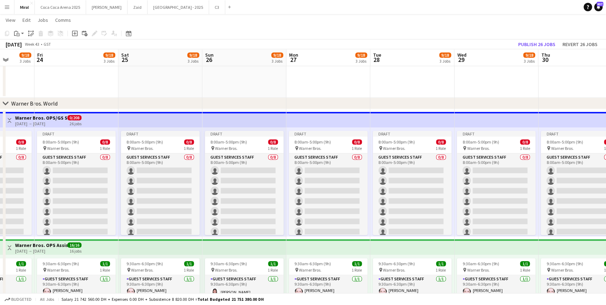
drag, startPoint x: 371, startPoint y: 206, endPoint x: 496, endPoint y: 207, distance: 124.3
click at [496, 207] on app-calendar-viewport "Tue 21 9/18 3 Jobs Wed 22 9/18 3 Jobs Thu 23 9/18 3 Jobs Fri 24 9/18 3 Jobs Sat…" at bounding box center [303, 214] width 606 height 857
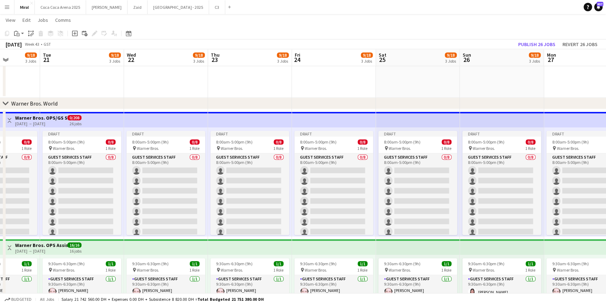
scroll to position [0, 218]
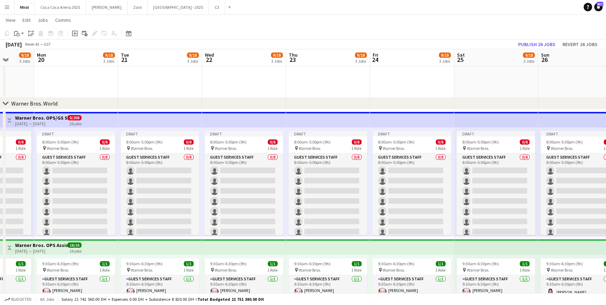
drag, startPoint x: 335, startPoint y: 206, endPoint x: 611, endPoint y: 213, distance: 276.2
click at [606, 213] on html "Menu Boards Boards Boards All jobs Status Workforce Workforce My Workforce Recr…" at bounding box center [303, 207] width 606 height 896
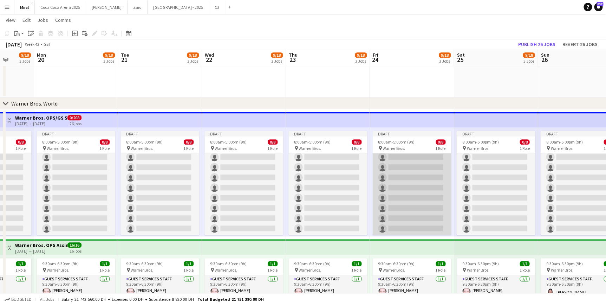
scroll to position [0, 0]
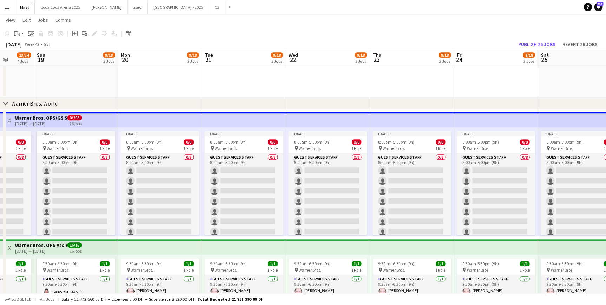
drag, startPoint x: 333, startPoint y: 196, endPoint x: 564, endPoint y: 197, distance: 231.1
click at [575, 197] on app-calendar-viewport "Thu 16 23/34 4 Jobs Fri 17 23/34 4 Jobs Sat 18 23/34 4 Jobs Sun 19 9/18 3 Jobs …" at bounding box center [303, 214] width 606 height 857
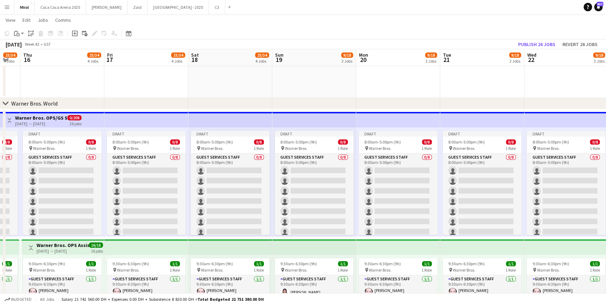
drag, startPoint x: 502, startPoint y: 196, endPoint x: 566, endPoint y: 197, distance: 63.6
click at [570, 197] on app-calendar-viewport "Tue 14 23/34 4 Jobs Wed 15 23/34 4 Jobs Thu 16 23/34 4 Jobs Fri 17 23/34 4 Jobs…" at bounding box center [303, 214] width 606 height 857
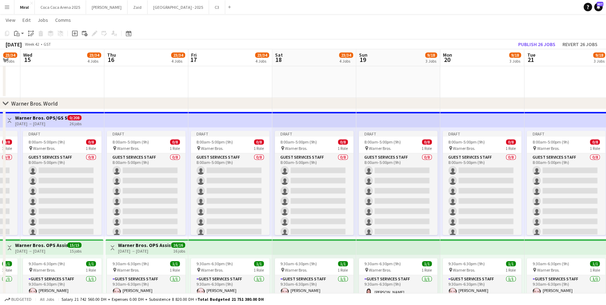
drag, startPoint x: 301, startPoint y: 188, endPoint x: 266, endPoint y: 192, distance: 34.7
click at [558, 191] on app-calendar-viewport "Mon 13 23/34 4 Jobs Tue 14 23/34 4 Jobs Wed 15 23/34 4 Jobs Thu 16 23/34 4 Jobs…" at bounding box center [303, 214] width 606 height 857
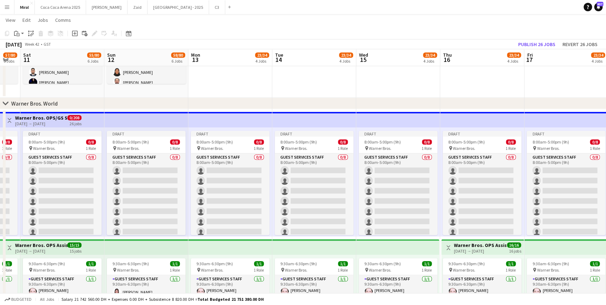
drag, startPoint x: 266, startPoint y: 192, endPoint x: 457, endPoint y: 189, distance: 190.4
click at [493, 186] on app-calendar-viewport "Thu 9 42/64 5 Jobs Fri 10 57/80 6 Jobs Sat 11 55/80 6 Jobs Sun 12 58/80 6 Jobs …" at bounding box center [303, 214] width 606 height 857
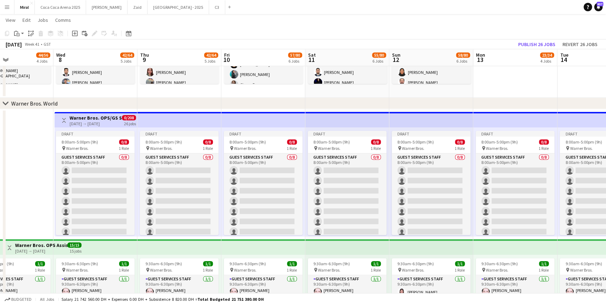
drag, startPoint x: 364, startPoint y: 186, endPoint x: 501, endPoint y: 190, distance: 137.1
click at [521, 187] on app-calendar-viewport "Mon 6 45/56 4 Jobs Tue 7 44/56 4 Jobs Wed 8 42/64 5 Jobs Thu 9 42/64 5 Jobs Fri…" at bounding box center [303, 214] width 606 height 857
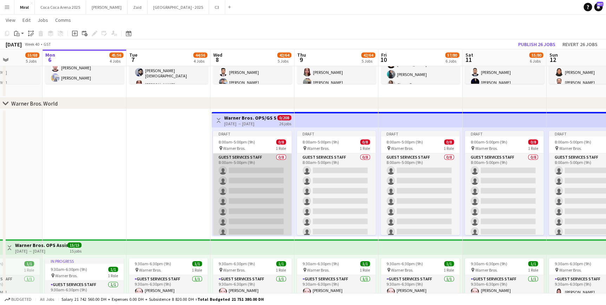
click at [265, 188] on app-card-role "Guest Services Staff 0/8 8:00am-5:00pm (9h) single-neutral-actions single-neutr…" at bounding box center [252, 200] width 79 height 95
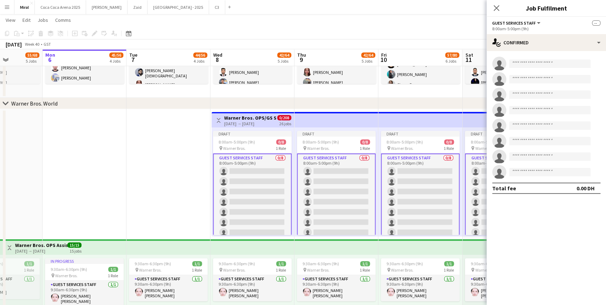
click at [263, 121] on div "[DATE] → [DATE]" at bounding box center [250, 123] width 52 height 5
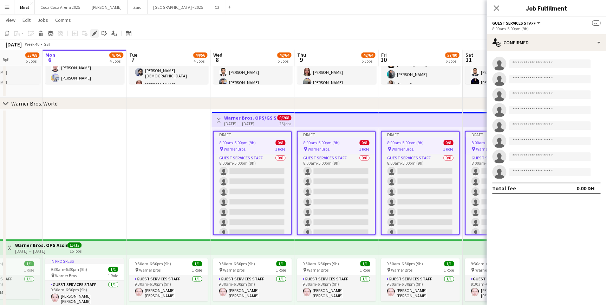
click at [93, 34] on icon at bounding box center [94, 34] width 4 height 4
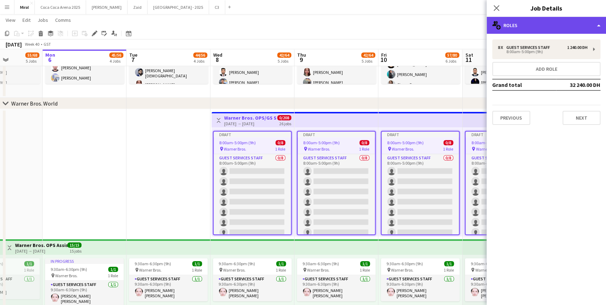
click at [578, 26] on div "multiple-users-add Roles" at bounding box center [545, 25] width 119 height 17
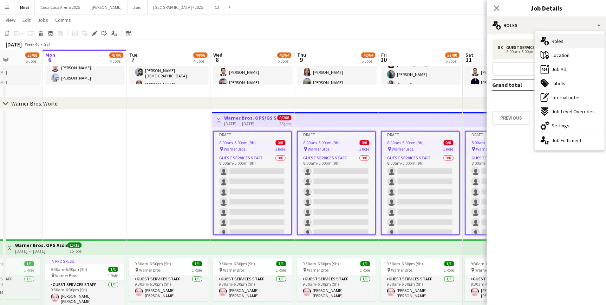
click at [568, 43] on div "multiple-users-add Roles" at bounding box center [570, 41] width 70 height 14
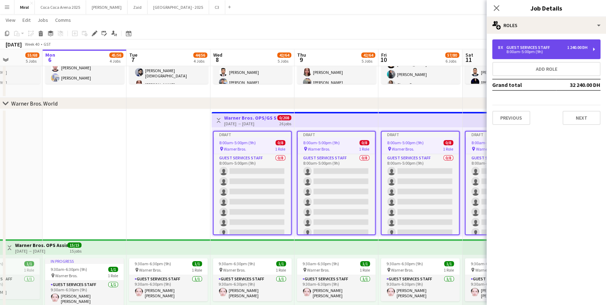
click at [560, 48] on div "8 x Guest Services Staff 1 240.00 DH" at bounding box center [543, 47] width 90 height 5
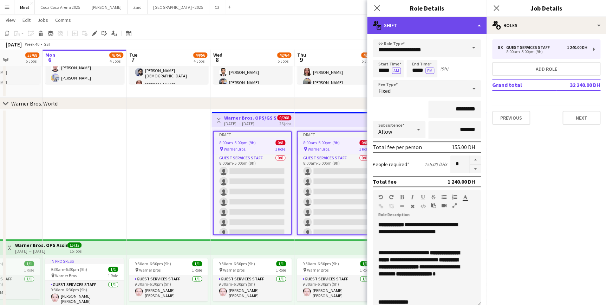
click at [441, 26] on div "multiple-actions-text Shift" at bounding box center [426, 25] width 119 height 17
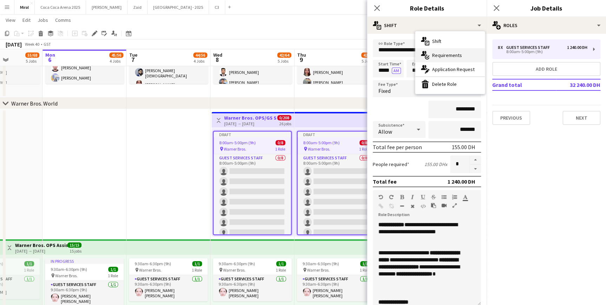
click at [455, 54] on span "Requirements" at bounding box center [447, 55] width 30 height 6
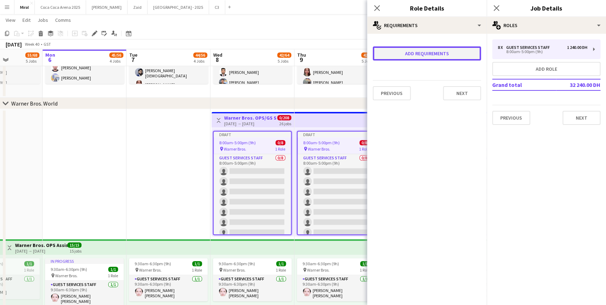
click at [446, 53] on button "Add requirements" at bounding box center [427, 53] width 108 height 14
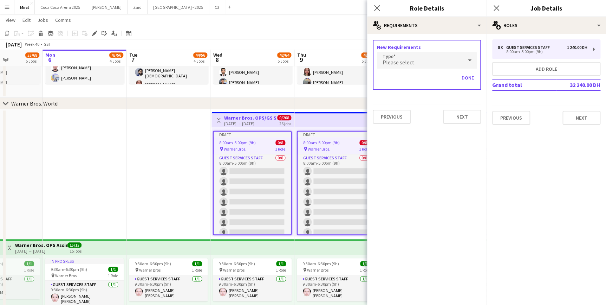
click at [460, 61] on div "Please select" at bounding box center [420, 60] width 86 height 17
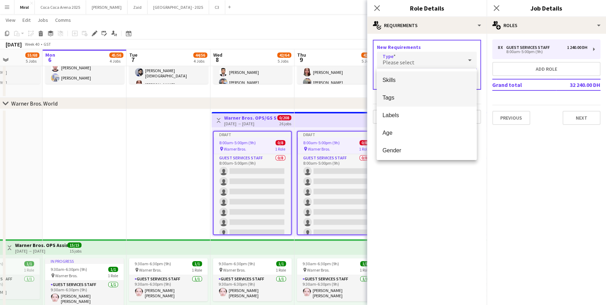
click at [411, 101] on mat-option "Tags" at bounding box center [427, 98] width 100 height 18
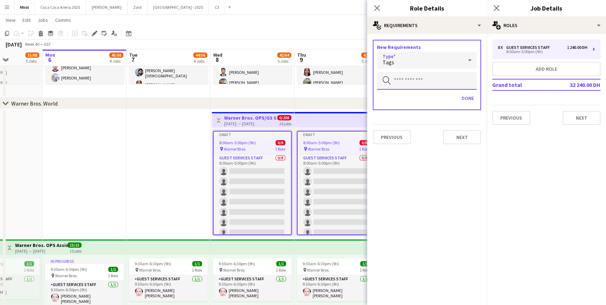
click at [420, 85] on input "text" at bounding box center [427, 81] width 100 height 18
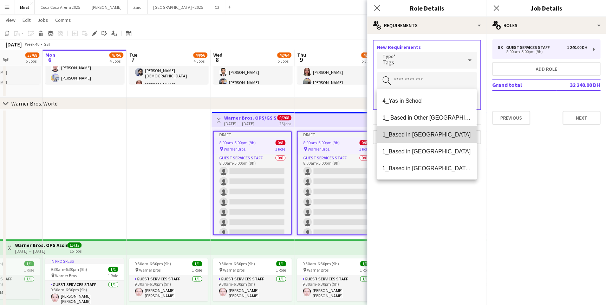
click at [438, 135] on span "1_Based in [GEOGRAPHIC_DATA]" at bounding box center [426, 134] width 89 height 7
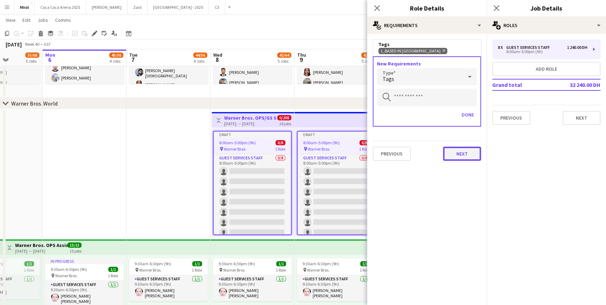
click at [467, 154] on button "Next" at bounding box center [462, 153] width 38 height 14
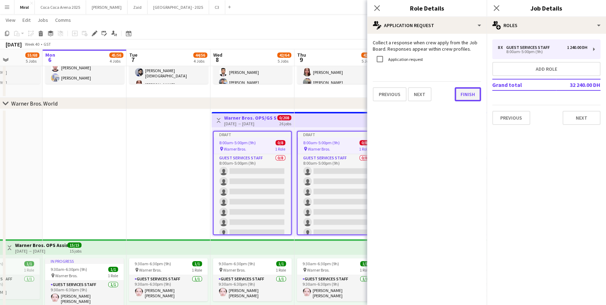
click at [467, 98] on button "Finish" at bounding box center [468, 94] width 26 height 14
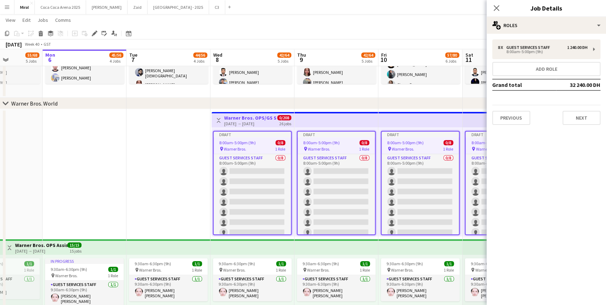
click at [449, 32] on app-toolbar "Copy Paste Paste Ctrl+V Paste with crew Ctrl+Shift+V Paste linked Job Delete Gr…" at bounding box center [303, 33] width 606 height 12
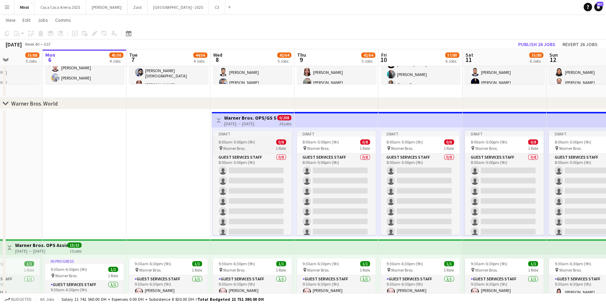
click at [257, 139] on div "8:00am-5:00pm (9h) 0/8" at bounding box center [252, 141] width 79 height 5
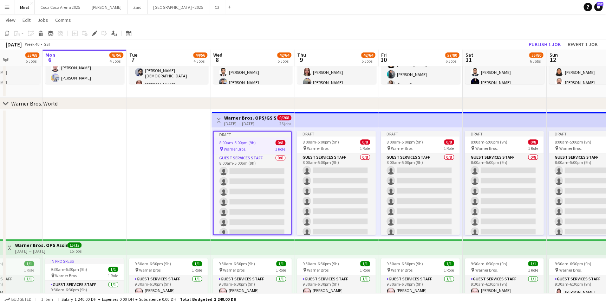
drag, startPoint x: 92, startPoint y: 34, endPoint x: 249, endPoint y: 130, distance: 184.8
click at [246, 134] on app-calendar "Copy Paste Paste Ctrl+V Paste with crew Ctrl+Shift+V Paste linked Job Delete Gr…" at bounding box center [303, 214] width 606 height 857
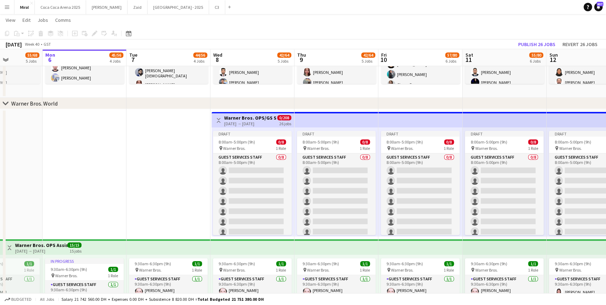
click at [252, 121] on div "[DATE] → [DATE]" at bounding box center [250, 123] width 52 height 5
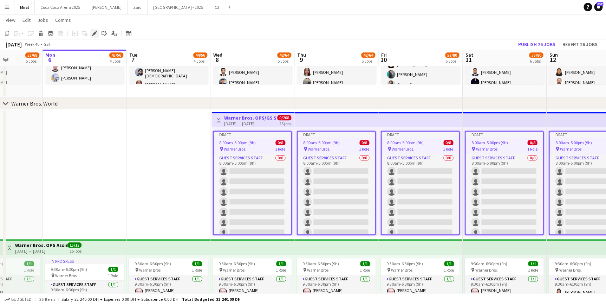
click at [95, 33] on icon at bounding box center [94, 34] width 4 height 4
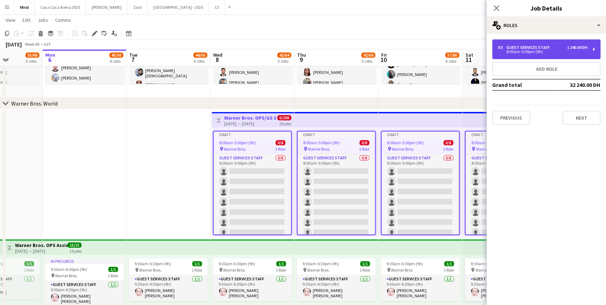
click at [562, 53] on div "8:00am-5:00pm (9h)" at bounding box center [543, 52] width 90 height 4
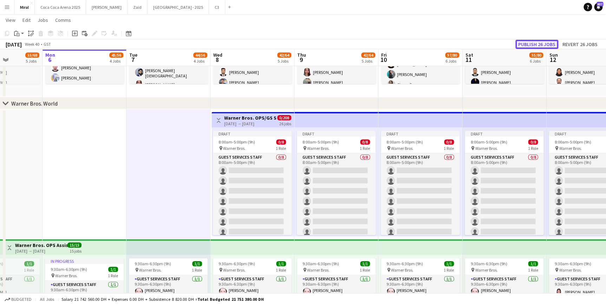
click at [545, 42] on button "Publish 26 jobs" at bounding box center [536, 44] width 43 height 9
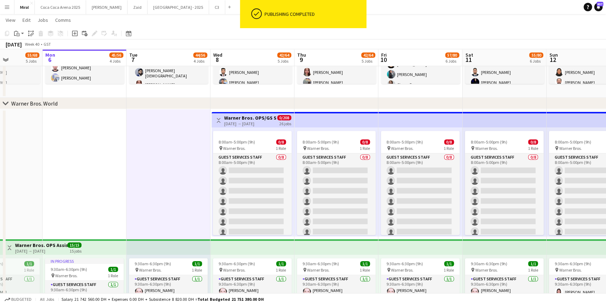
click at [258, 117] on h3 "Warner Bros. OPS/GS Staff" at bounding box center [250, 118] width 52 height 6
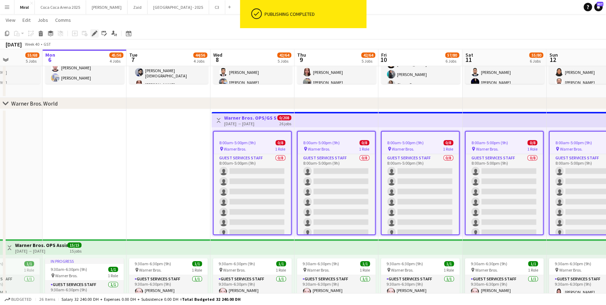
click at [90, 33] on div "Edit" at bounding box center [94, 33] width 8 height 8
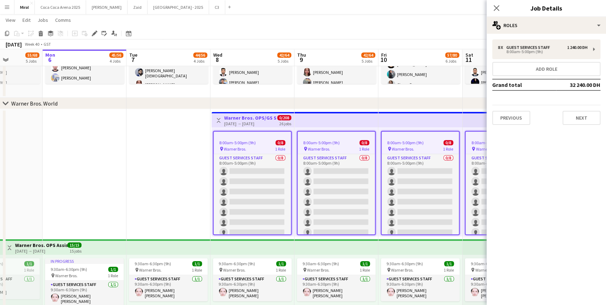
click at [249, 147] on div "pin Warner Bros. 1 Role" at bounding box center [252, 149] width 77 height 6
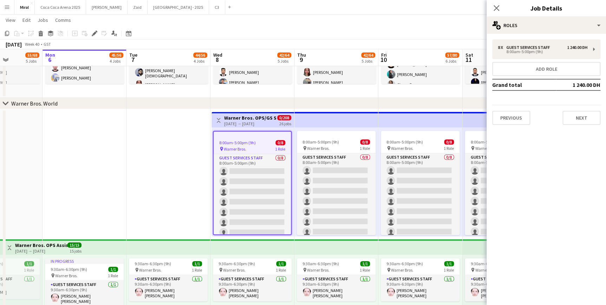
click at [249, 147] on div "pin Warner Bros. 1 Role" at bounding box center [252, 149] width 77 height 6
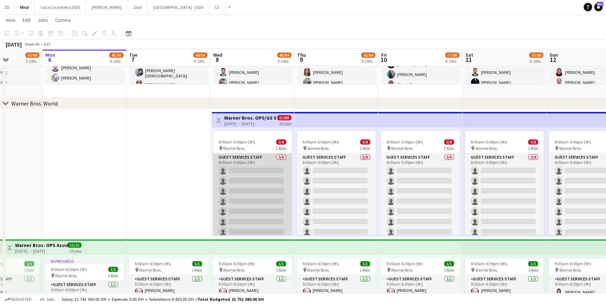
click at [258, 166] on app-card-role "Guest Services Staff 0/8 8:00am-5:00pm (9h) single-neutral-actions single-neutr…" at bounding box center [252, 200] width 79 height 95
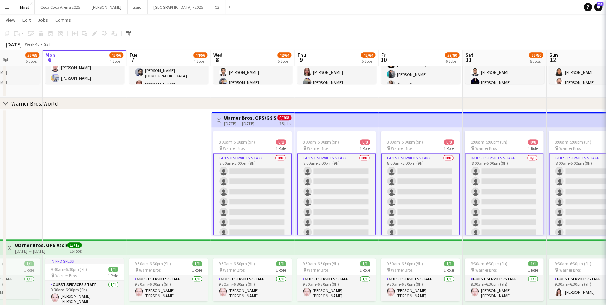
scroll to position [0, 209]
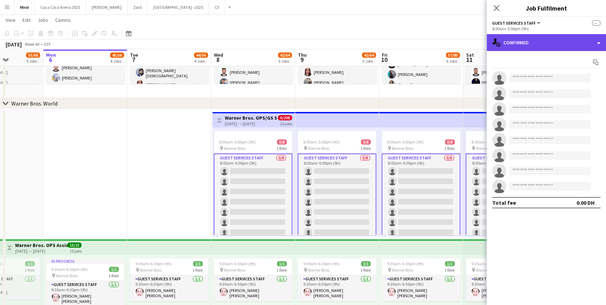
click at [577, 42] on div "single-neutral-actions-check-2 Confirmed" at bounding box center [545, 42] width 119 height 17
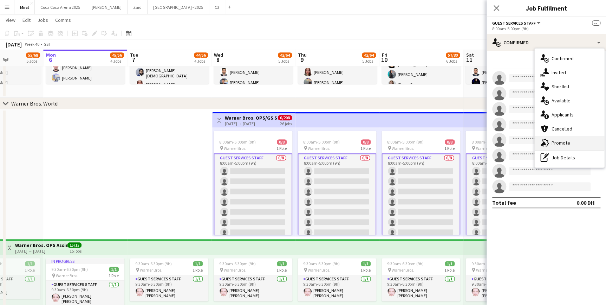
click at [565, 143] on span "Promote" at bounding box center [560, 142] width 19 height 6
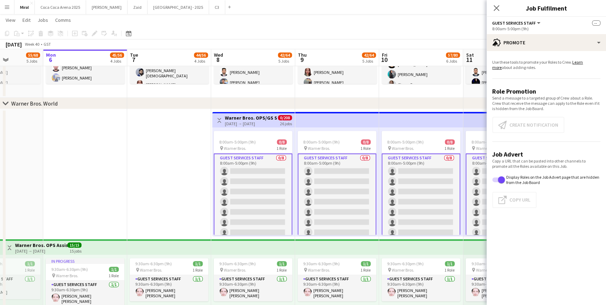
click at [256, 160] on app-card-role "Guest Services Staff 0/8 8:00am-5:00pm (9h) single-neutral-actions single-neutr…" at bounding box center [253, 201] width 79 height 97
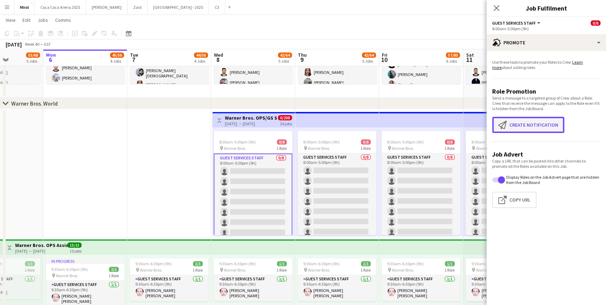
click at [538, 127] on button "Create notification Create notification" at bounding box center [528, 125] width 72 height 16
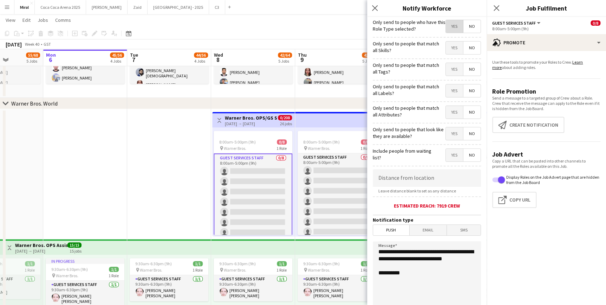
click at [450, 27] on span "Yes" at bounding box center [454, 26] width 17 height 13
click at [450, 47] on span "Yes" at bounding box center [454, 47] width 17 height 13
click at [447, 67] on span "Yes" at bounding box center [454, 69] width 17 height 13
click at [450, 89] on span "Yes" at bounding box center [454, 90] width 17 height 13
click at [449, 112] on span "Yes" at bounding box center [454, 112] width 17 height 13
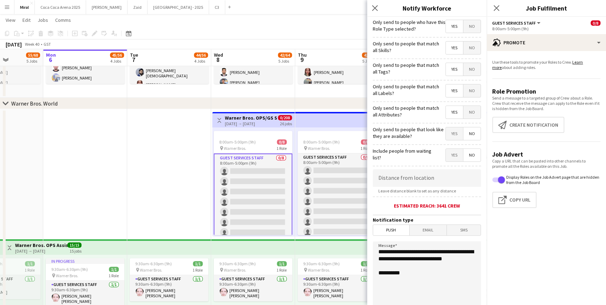
click at [450, 131] on span "Yes" at bounding box center [454, 133] width 17 height 13
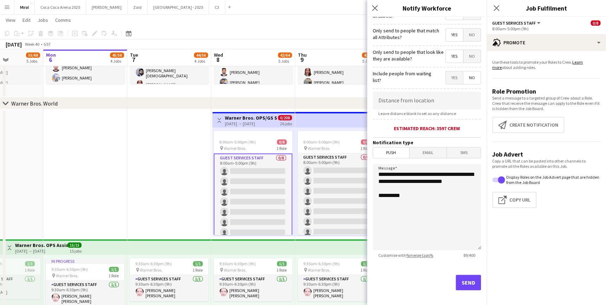
scroll to position [84, 0]
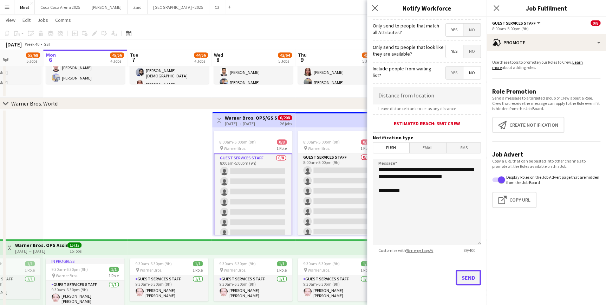
click at [464, 277] on button "Send" at bounding box center [468, 276] width 25 height 15
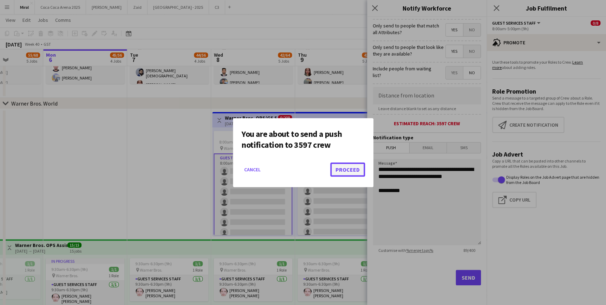
click at [341, 166] on button "Proceed" at bounding box center [347, 169] width 35 height 14
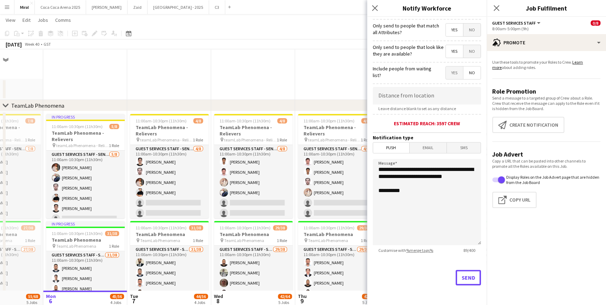
scroll to position [241, 0]
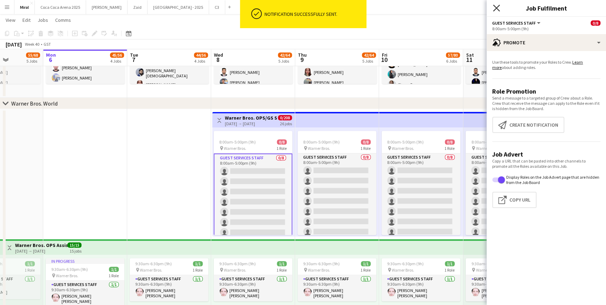
click at [496, 7] on icon "Close pop-in" at bounding box center [496, 8] width 7 height 7
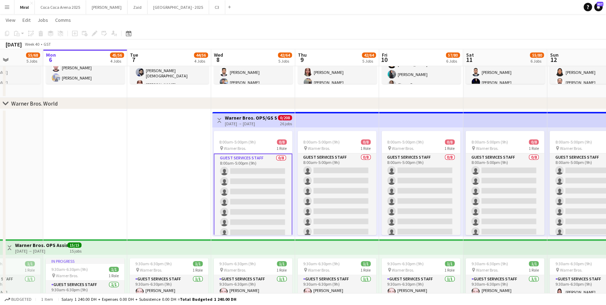
click at [569, 29] on app-toolbar "Copy Paste Paste Ctrl+V Paste with crew Ctrl+Shift+V Paste linked Job Delete Gr…" at bounding box center [303, 33] width 606 height 12
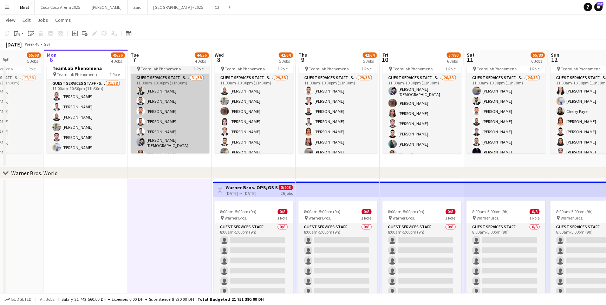
scroll to position [145, 0]
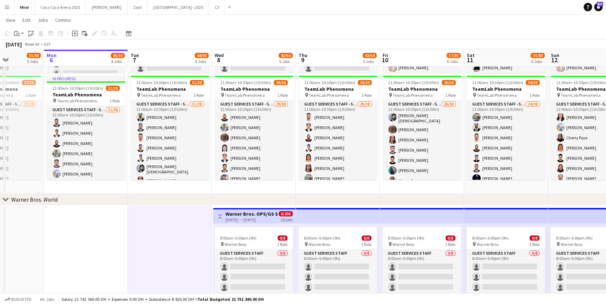
scroll to position [0, 208]
click at [144, 199] on div "chevron-right Warner Bros. World" at bounding box center [303, 199] width 606 height 11
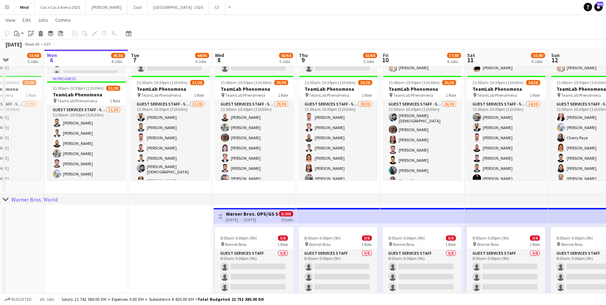
click at [194, 196] on div "chevron-right Warner Bros. World" at bounding box center [303, 199] width 606 height 11
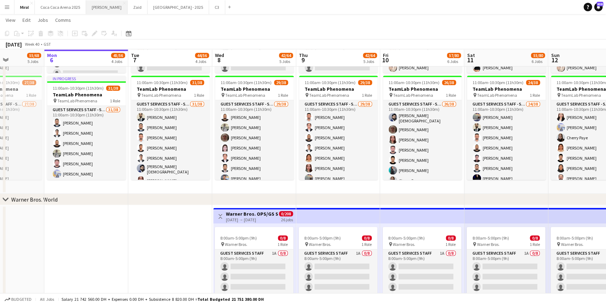
click at [99, 7] on button "Kate Close" at bounding box center [106, 7] width 41 height 14
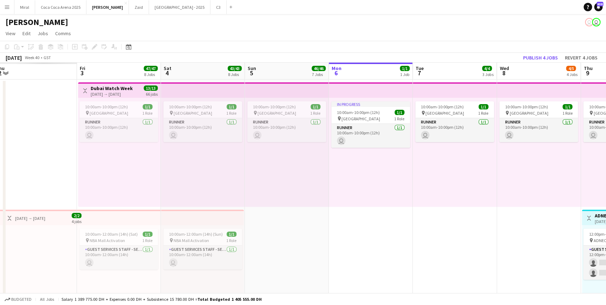
scroll to position [0, 158]
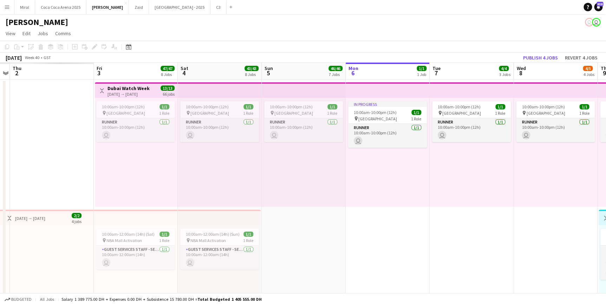
drag, startPoint x: 181, startPoint y: 211, endPoint x: 442, endPoint y: 221, distance: 261.5
drag, startPoint x: 312, startPoint y: 199, endPoint x: 476, endPoint y: 200, distance: 164.0
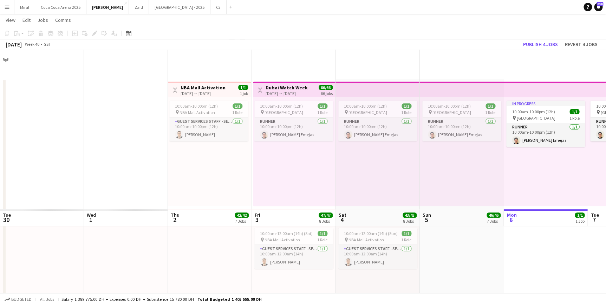
scroll to position [0, 185]
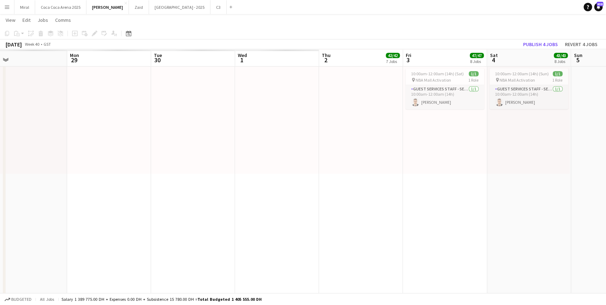
drag, startPoint x: 114, startPoint y: 162, endPoint x: 330, endPoint y: 153, distance: 215.8
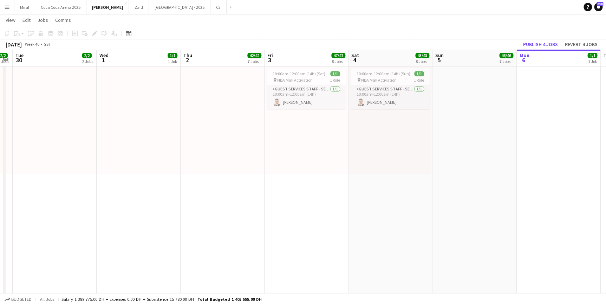
scroll to position [0, 153]
drag, startPoint x: 354, startPoint y: 158, endPoint x: 557, endPoint y: 169, distance: 203.3
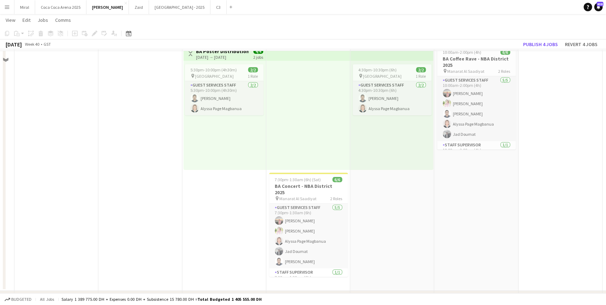
scroll to position [1117, 0]
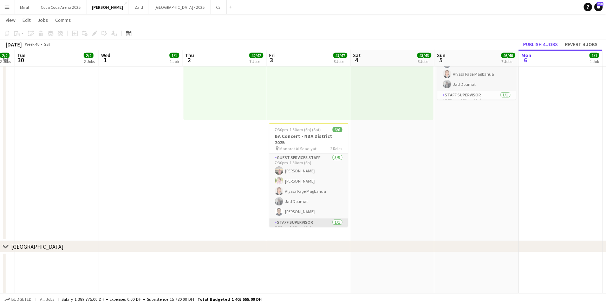
click at [314, 220] on app-card-role "Staff Supervisor 1/1 7:30pm-1:30am (6h) Abdulla Zaiton" at bounding box center [308, 230] width 79 height 24
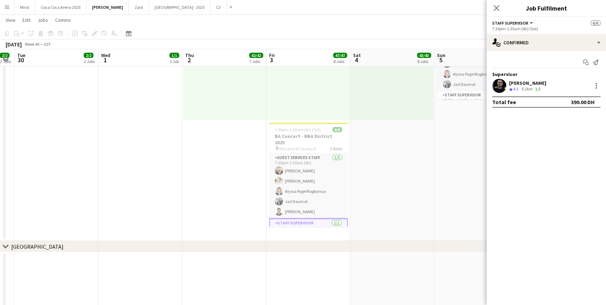
click at [533, 82] on div "Abdulla Zaiton" at bounding box center [527, 83] width 37 height 6
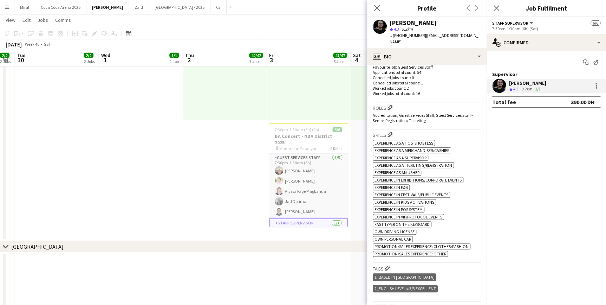
scroll to position [236, 0]
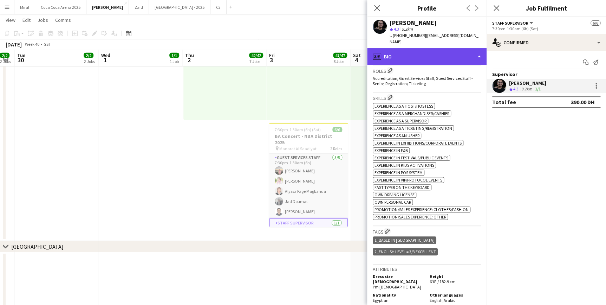
click at [451, 53] on div "profile Bio" at bounding box center [426, 56] width 119 height 17
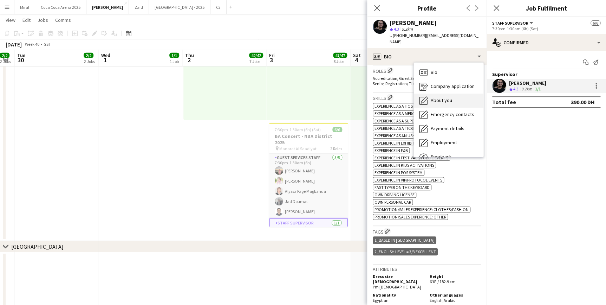
click at [447, 97] on span "About you" at bounding box center [441, 100] width 21 height 6
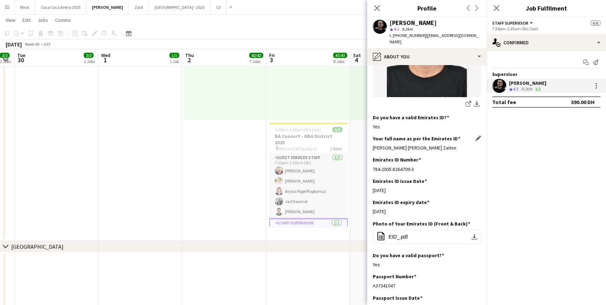
scroll to position [191, 0]
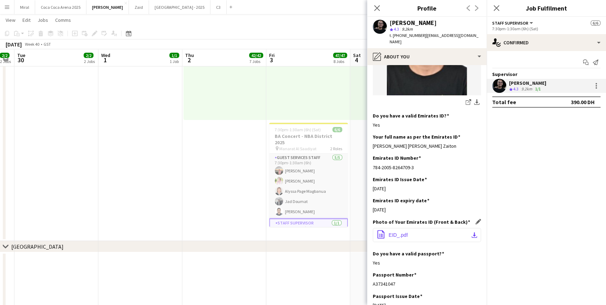
click at [471, 232] on app-icon "download-bottom" at bounding box center [474, 235] width 6 height 6
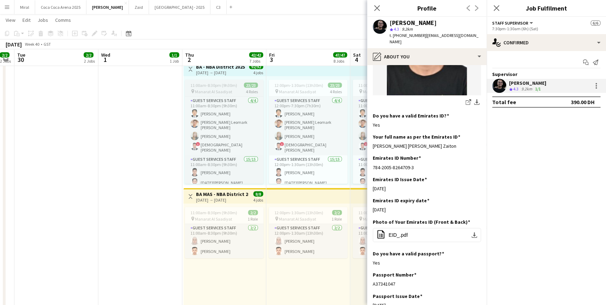
scroll to position [66, 0]
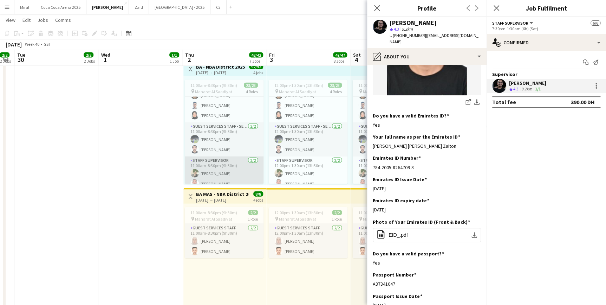
click at [225, 172] on app-card-role "Staff Supervisor 2/2 11:00am-8:30pm (9h30m) Randa Soufi Youssef Esmat" at bounding box center [224, 173] width 79 height 34
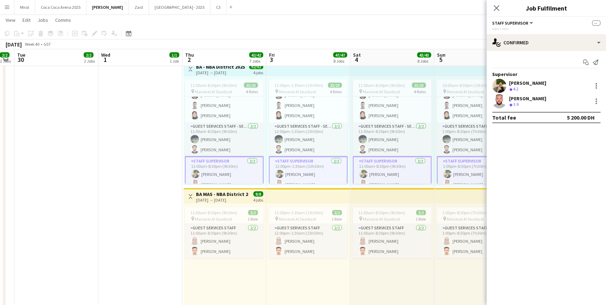
click at [522, 98] on div "Youssef Esmat" at bounding box center [527, 98] width 37 height 6
click at [530, 100] on div "Youssef Esmat" at bounding box center [527, 98] width 37 height 6
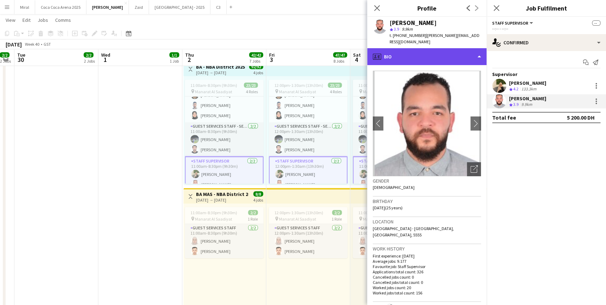
click at [471, 52] on div "profile Bio" at bounding box center [426, 56] width 119 height 17
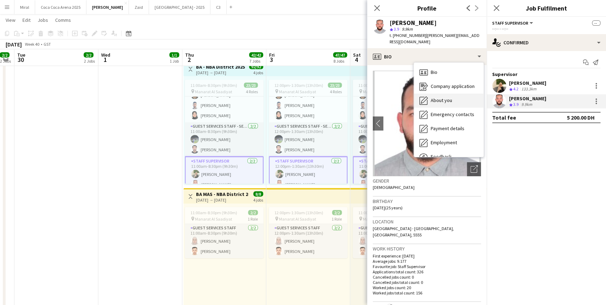
click at [452, 94] on div "About you About you" at bounding box center [449, 100] width 70 height 14
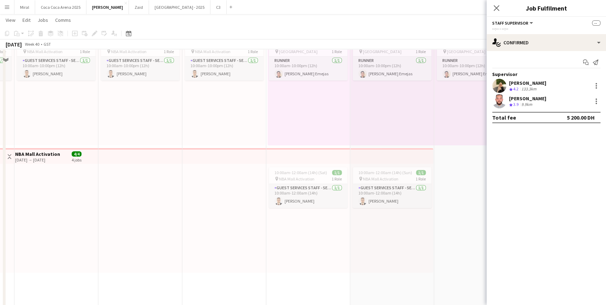
scroll to position [32, 0]
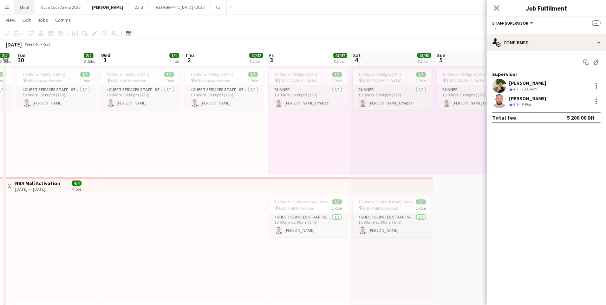
click at [20, 7] on button "Miral Close" at bounding box center [24, 7] width 21 height 14
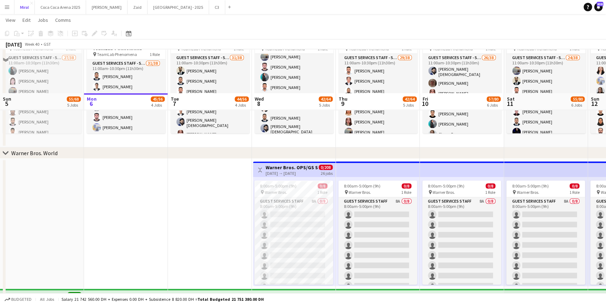
scroll to position [255, 0]
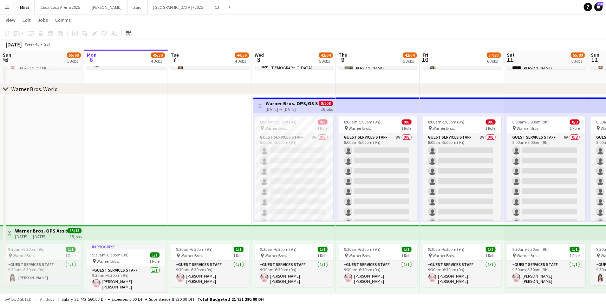
click at [305, 105] on h3 "Warner Bros. OPS/GS Staff" at bounding box center [292, 103] width 52 height 6
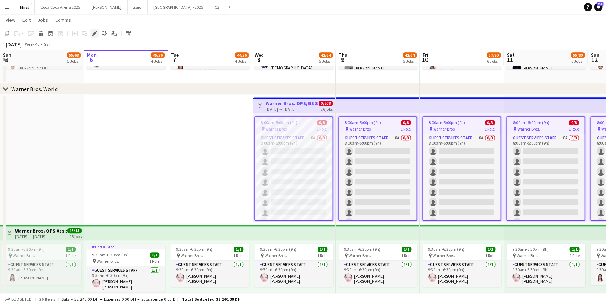
click at [93, 34] on icon at bounding box center [94, 34] width 4 height 4
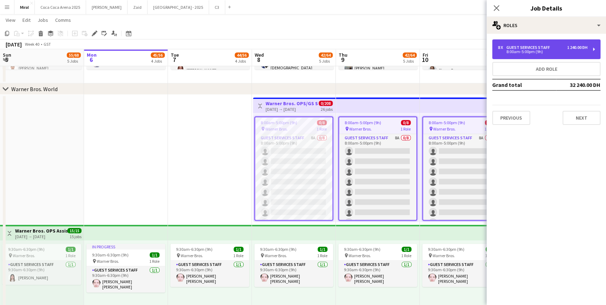
click at [556, 51] on div "8:00am-5:00pm (9h)" at bounding box center [543, 52] width 90 height 4
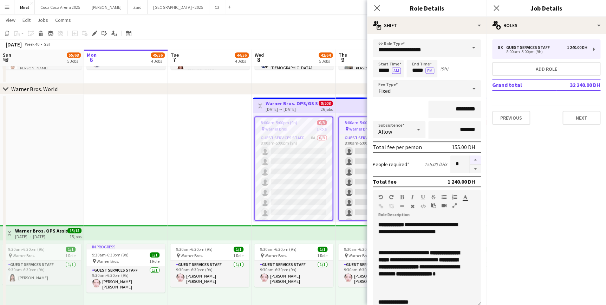
click at [470, 156] on button "button" at bounding box center [475, 159] width 11 height 9
click at [471, 158] on button "button" at bounding box center [475, 159] width 11 height 9
type input "**"
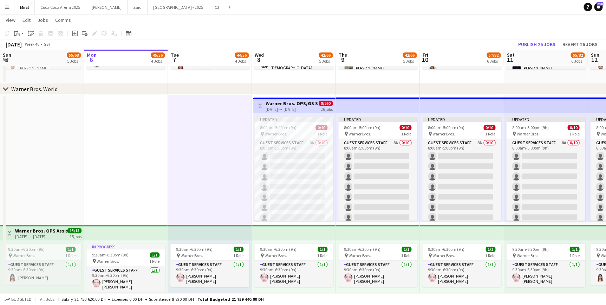
click at [374, 89] on div "chevron-right Warner Bros. World" at bounding box center [303, 88] width 606 height 11
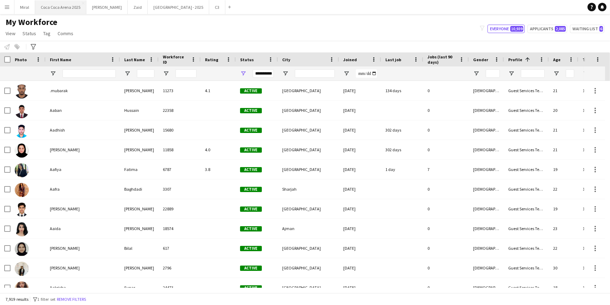
click at [54, 7] on button "Coca Coca Arena 2025 Close" at bounding box center [60, 7] width 51 height 14
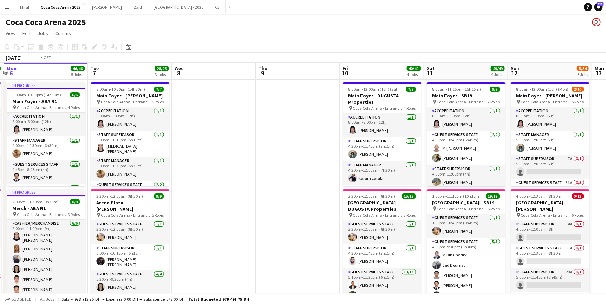
scroll to position [0, 344]
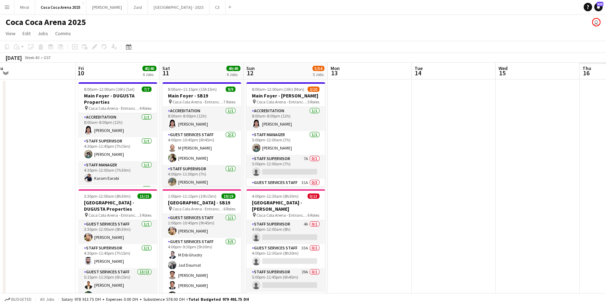
drag, startPoint x: 351, startPoint y: 175, endPoint x: -1, endPoint y: 157, distance: 352.8
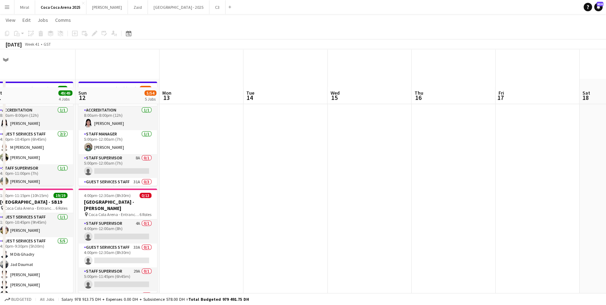
scroll to position [0, 0]
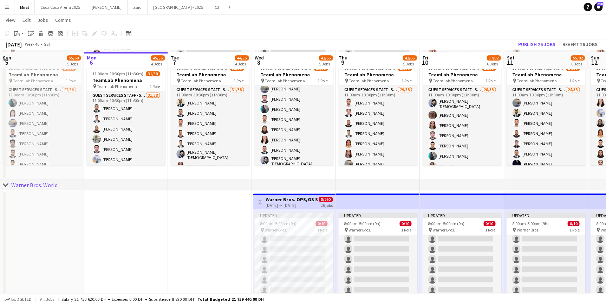
scroll to position [223, 0]
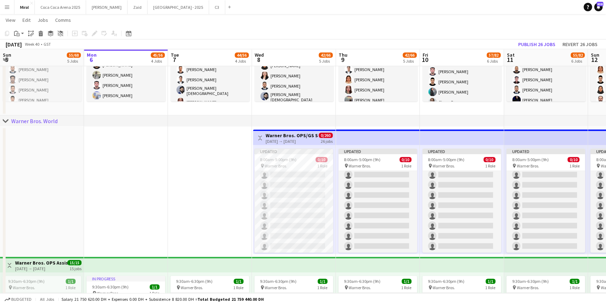
click at [278, 138] on div "[DATE] → [DATE]" at bounding box center [292, 140] width 52 height 5
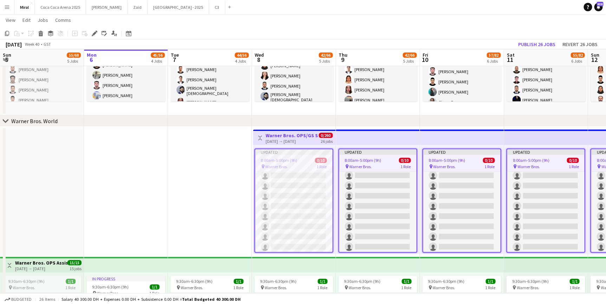
click at [281, 138] on div "[DATE] → [DATE]" at bounding box center [292, 140] width 52 height 5
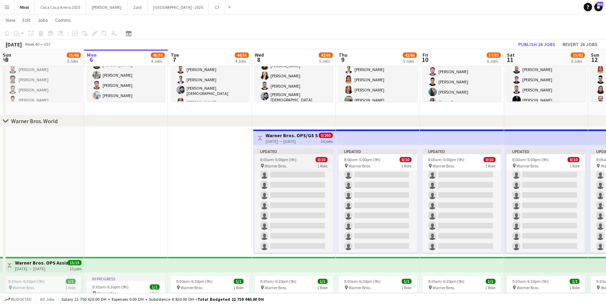
click at [293, 151] on div "Updated" at bounding box center [293, 151] width 79 height 6
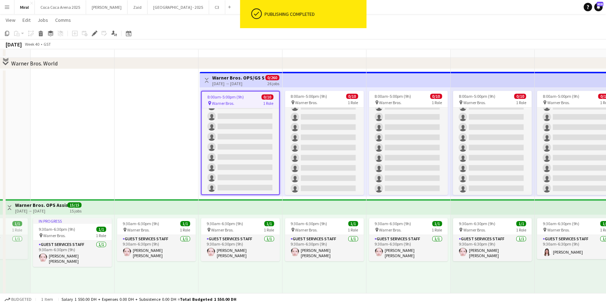
scroll to position [128, 0]
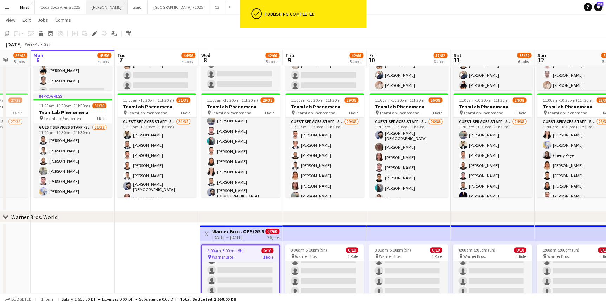
click at [96, 5] on button "Kate Close" at bounding box center [106, 7] width 41 height 14
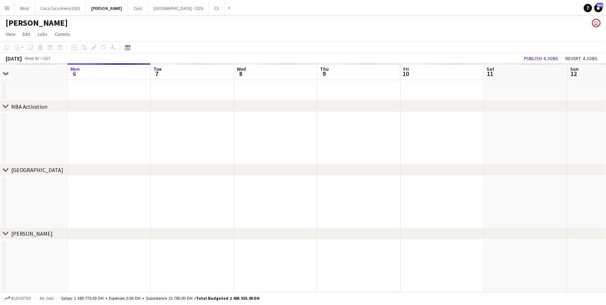
scroll to position [0, 223]
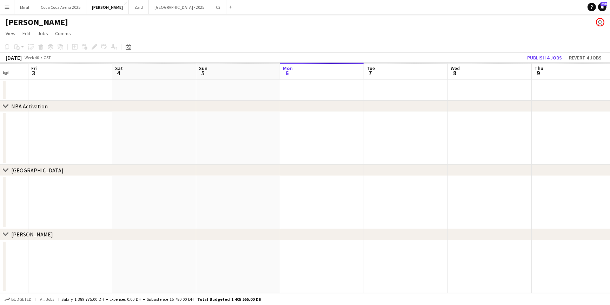
drag, startPoint x: 218, startPoint y: 205, endPoint x: 202, endPoint y: 187, distance: 24.4
click at [562, 234] on div "chevron-right NBA Activation chevron-right Yas School chevron-right Tamara Tue …" at bounding box center [305, 178] width 610 height 230
click at [520, 227] on app-calendar-viewport "Tue 30 Wed 1 Thu 2 Fri 3 Sat 4 Sun 5 Mon 6 Tue 7 Wed 8 Thu 9 Fri 10 Sat 11 Sun …" at bounding box center [305, 178] width 610 height 230
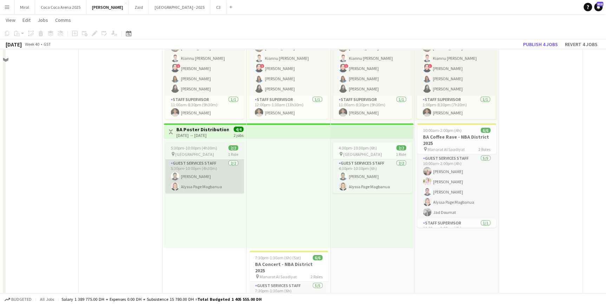
scroll to position [990, 0]
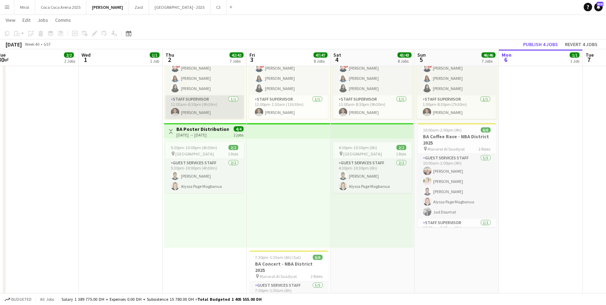
click at [217, 112] on app-card-role "Staff Supervisor 1/1 11:00am-8:30pm (9h30m) Mohamad Alirksusi" at bounding box center [204, 107] width 79 height 24
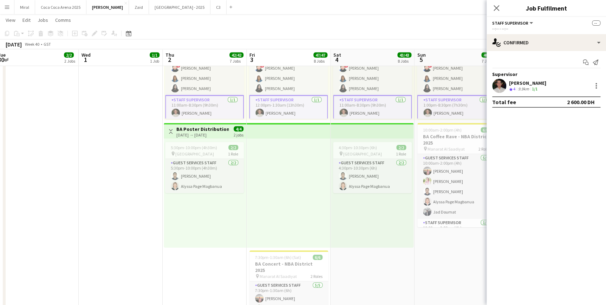
click at [520, 85] on div "Mohamad Alirksusi" at bounding box center [527, 83] width 37 height 6
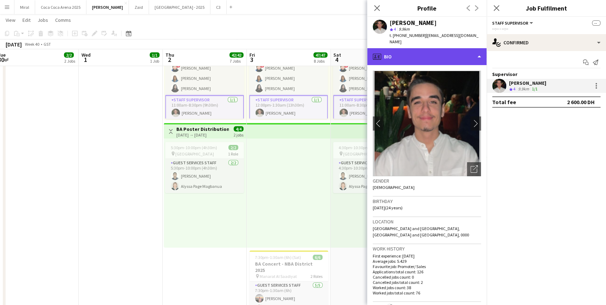
click at [460, 49] on div "profile Bio" at bounding box center [426, 56] width 119 height 17
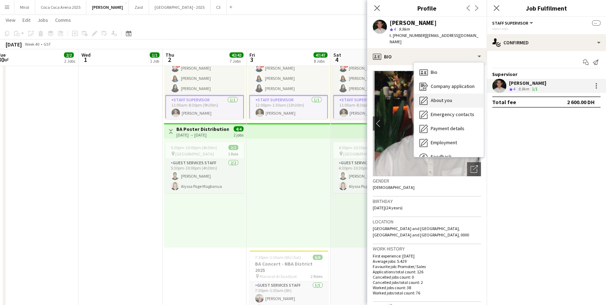
click at [450, 97] on span "About you" at bounding box center [441, 100] width 21 height 6
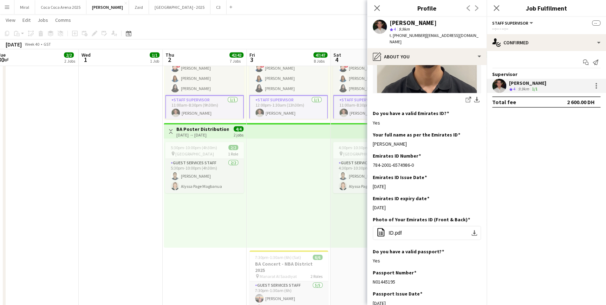
scroll to position [200, 0]
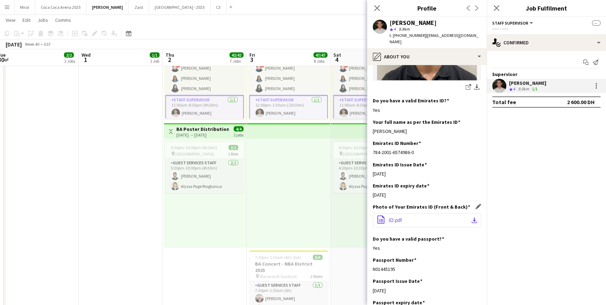
click at [471, 217] on app-icon "download-bottom" at bounding box center [474, 220] width 6 height 6
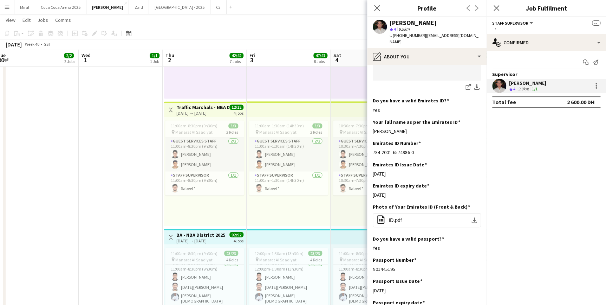
scroll to position [511, 0]
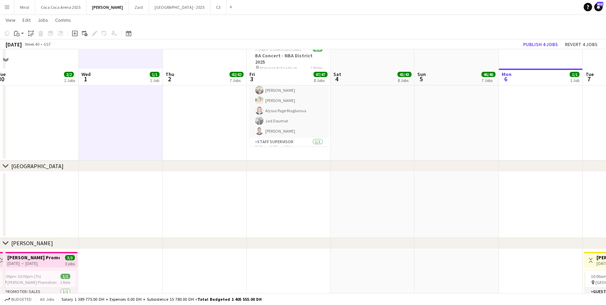
scroll to position [1181, 0]
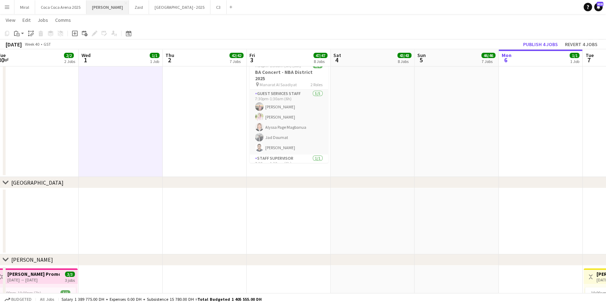
click at [94, 7] on button "Kate Close" at bounding box center [107, 7] width 43 height 14
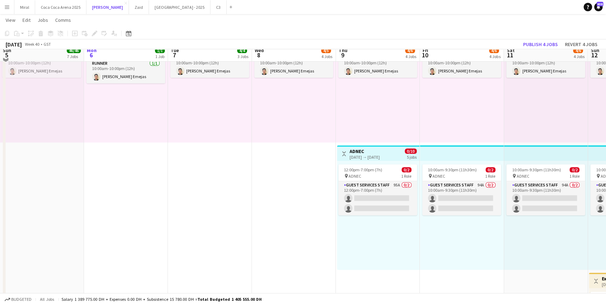
scroll to position [128, 0]
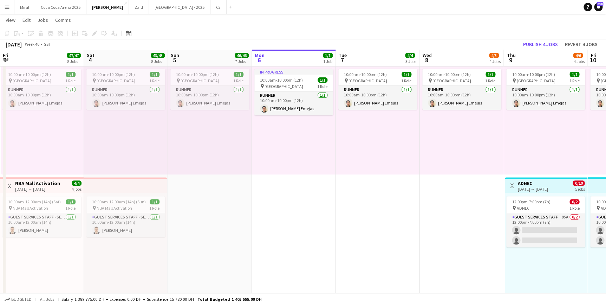
scroll to position [0, 168]
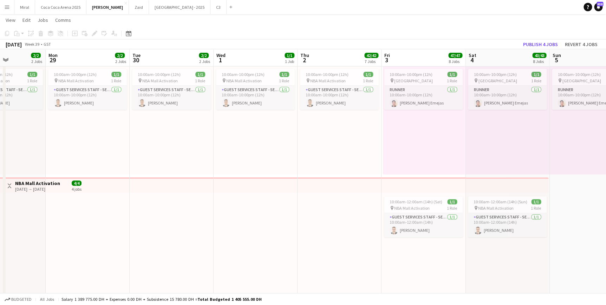
drag, startPoint x: 134, startPoint y: 157, endPoint x: 600, endPoint y: 182, distance: 466.8
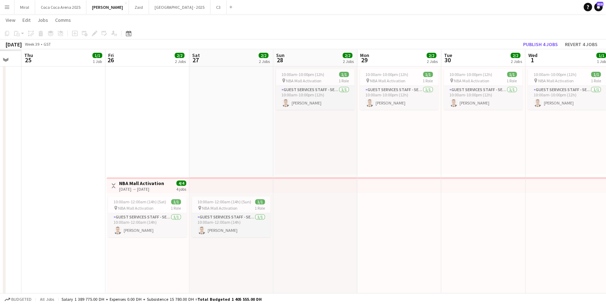
drag, startPoint x: 237, startPoint y: 174, endPoint x: 465, endPoint y: 175, distance: 228.0
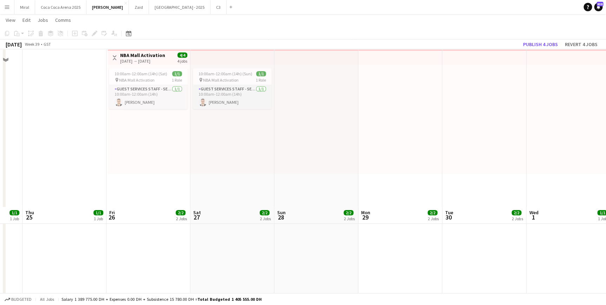
scroll to position [319, 0]
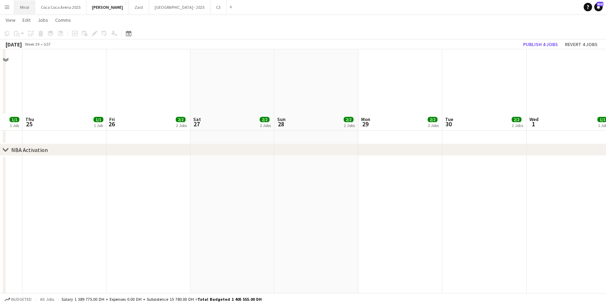
click at [18, 7] on button "Miral Close" at bounding box center [24, 7] width 21 height 14
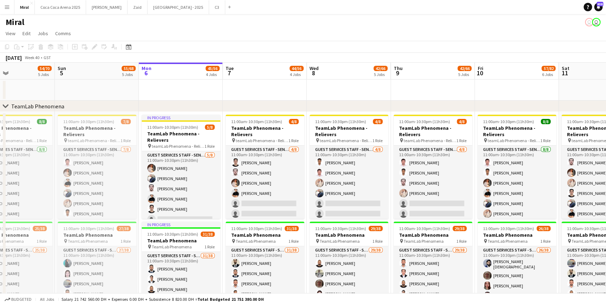
scroll to position [0, 281]
drag, startPoint x: 218, startPoint y: 187, endPoint x: 273, endPoint y: 198, distance: 55.5
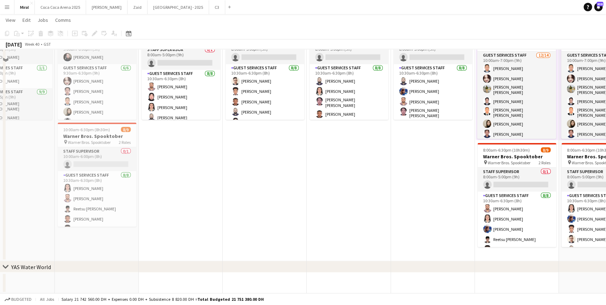
scroll to position [496, 0]
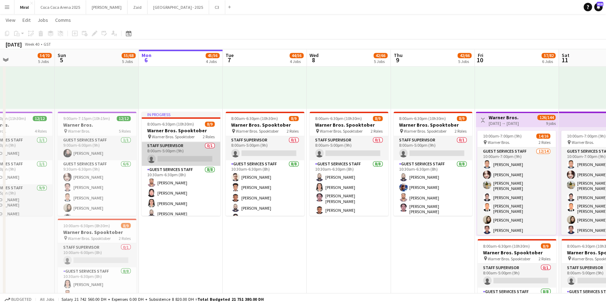
click at [183, 151] on app-card-role "Staff Supervisor 0/1 8:00am-5:00pm (9h) single-neutral-actions" at bounding box center [181, 154] width 79 height 24
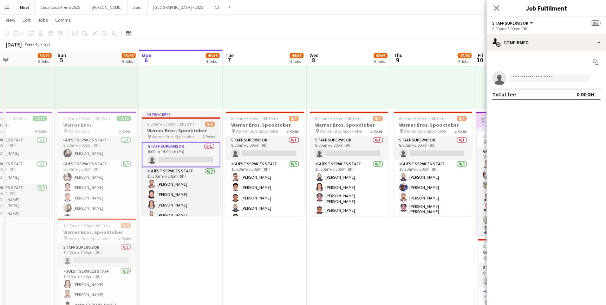
click at [178, 134] on span "Warner Bros. Spooktober" at bounding box center [173, 136] width 43 height 5
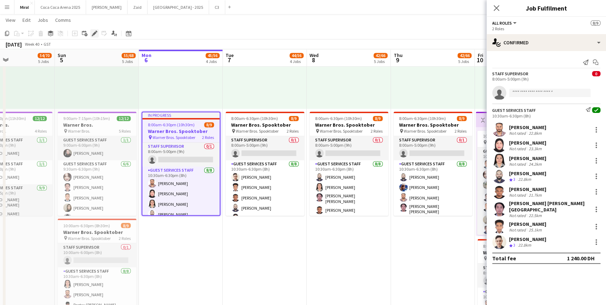
click at [93, 33] on icon at bounding box center [94, 34] width 4 height 4
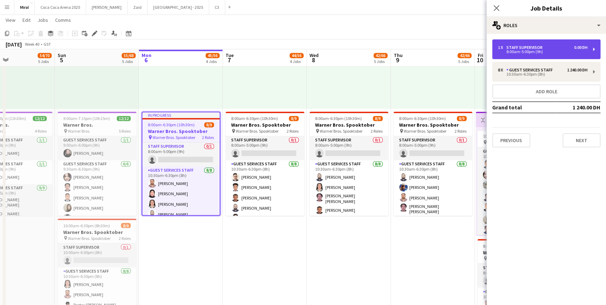
click at [548, 50] on div "8:00am-5:00pm (9h)" at bounding box center [543, 52] width 90 height 4
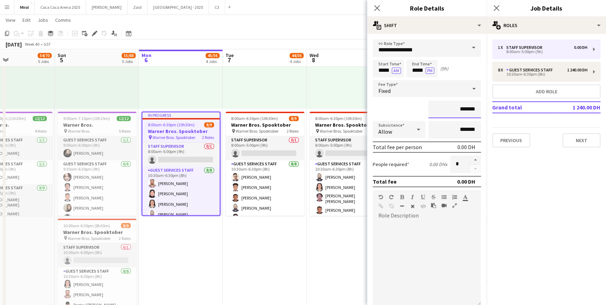
click at [447, 111] on input "*******" at bounding box center [454, 109] width 53 height 18
type input "*********"
drag, startPoint x: 383, startPoint y: 70, endPoint x: 378, endPoint y: 70, distance: 4.9
click at [378, 70] on input "*****" at bounding box center [388, 69] width 31 height 18
type input "*****"
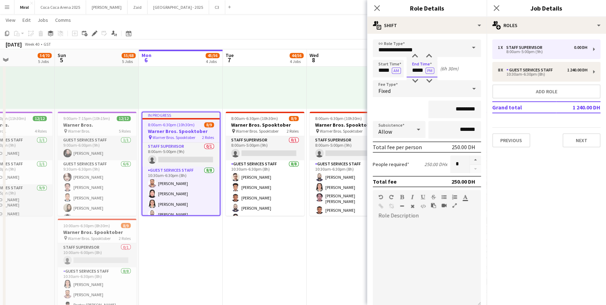
click at [415, 71] on input "*****" at bounding box center [421, 69] width 31 height 18
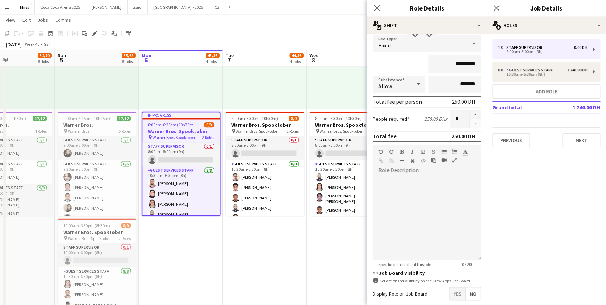
scroll to position [80, 0]
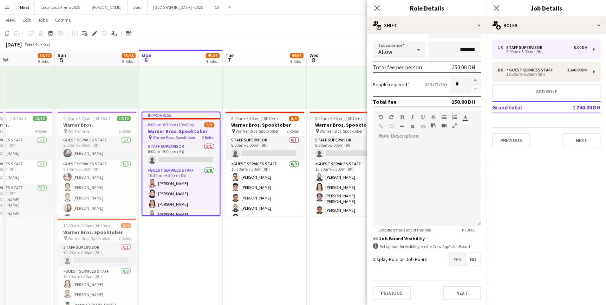
type input "*****"
click at [414, 151] on div at bounding box center [427, 183] width 108 height 84
drag, startPoint x: 376, startPoint y: 149, endPoint x: 397, endPoint y: 153, distance: 21.1
click at [397, 153] on div "**********" at bounding box center [424, 183] width 103 height 84
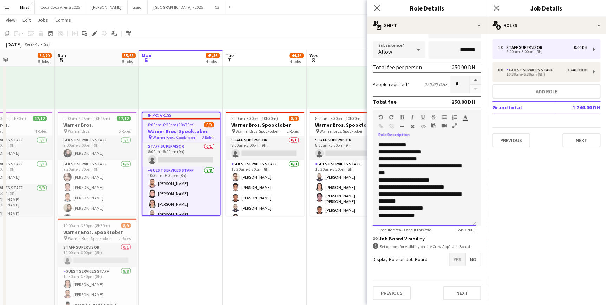
scroll to position [0, 0]
click at [376, 151] on div "**********" at bounding box center [424, 183] width 103 height 84
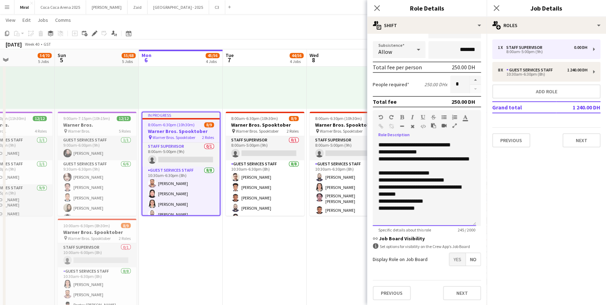
click at [421, 149] on div "**********" at bounding box center [424, 151] width 92 height 7
drag, startPoint x: 453, startPoint y: 150, endPoint x: 416, endPoint y: 150, distance: 37.6
click at [416, 150] on div "**********" at bounding box center [424, 151] width 92 height 7
copy div "**********"
click at [412, 164] on div "**********" at bounding box center [424, 162] width 92 height 14
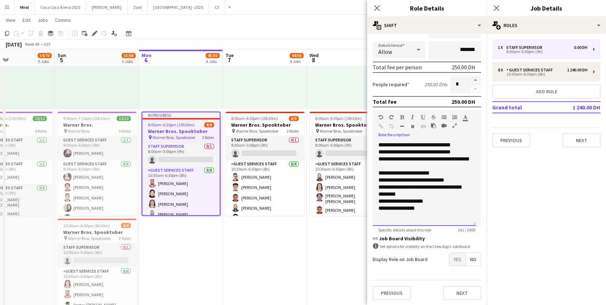
click at [437, 171] on div "**********" at bounding box center [424, 172] width 92 height 7
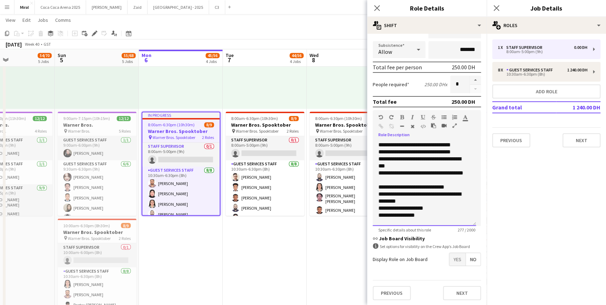
click at [450, 190] on div "**********" at bounding box center [421, 186] width 87 height 7
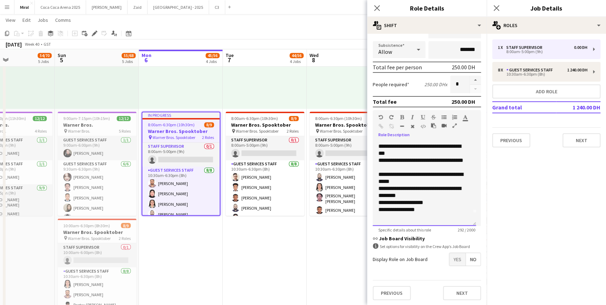
scroll to position [19, 0]
click at [430, 206] on div "**********" at bounding box center [421, 209] width 87 height 7
click at [430, 202] on div "**********" at bounding box center [421, 202] width 87 height 7
click at [430, 214] on div at bounding box center [424, 216] width 92 height 7
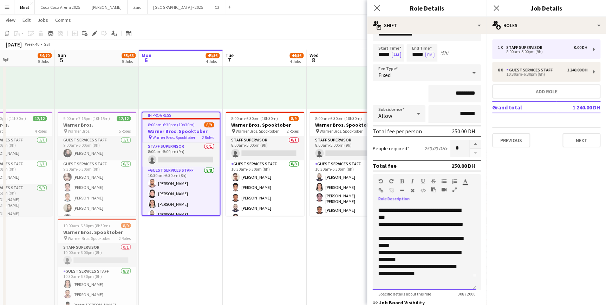
scroll to position [0, 0]
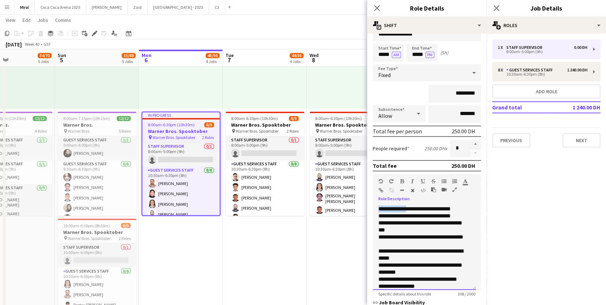
drag, startPoint x: 378, startPoint y: 209, endPoint x: 411, endPoint y: 188, distance: 39.8
click at [411, 188] on div "**********" at bounding box center [427, 232] width 108 height 116
click at [417, 217] on div "**********" at bounding box center [424, 247] width 103 height 84
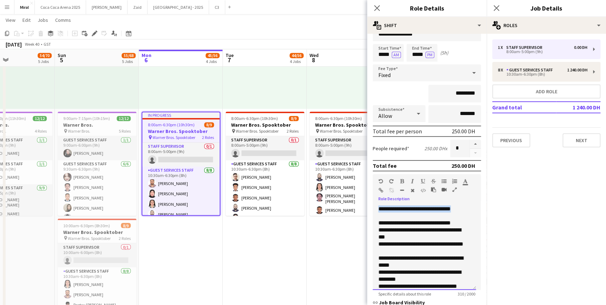
drag, startPoint x: 412, startPoint y: 214, endPoint x: 372, endPoint y: 207, distance: 40.0
click at [373, 207] on div "**********" at bounding box center [424, 247] width 103 height 84
click at [401, 180] on icon "button" at bounding box center [402, 180] width 4 height 5
click at [464, 226] on div "**********" at bounding box center [421, 222] width 87 height 7
drag, startPoint x: 415, startPoint y: 228, endPoint x: 451, endPoint y: 214, distance: 39.1
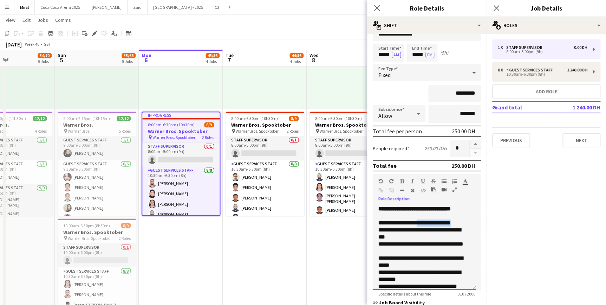
click at [461, 226] on div "**********" at bounding box center [421, 222] width 87 height 7
click at [400, 181] on icon "button" at bounding box center [402, 180] width 4 height 5
click at [460, 226] on div "**********" at bounding box center [421, 222] width 87 height 7
drag, startPoint x: 456, startPoint y: 228, endPoint x: 416, endPoint y: 232, distance: 39.9
click at [416, 226] on div "**********" at bounding box center [421, 222] width 87 height 7
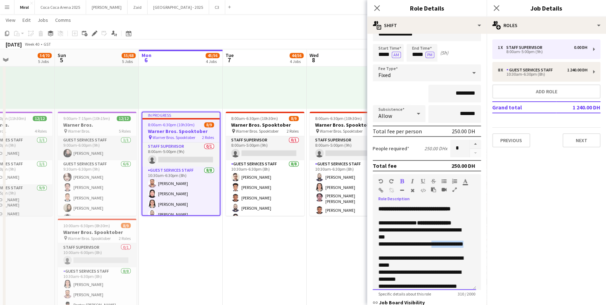
drag, startPoint x: 430, startPoint y: 251, endPoint x: 458, endPoint y: 256, distance: 28.9
click at [458, 254] on div "**********" at bounding box center [421, 247] width 87 height 14
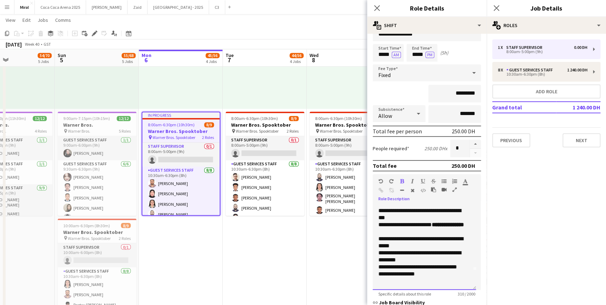
scroll to position [26, 0]
drag, startPoint x: 441, startPoint y: 239, endPoint x: 463, endPoint y: 245, distance: 22.6
click at [463, 245] on div "**********" at bounding box center [421, 242] width 87 height 14
drag, startPoint x: 424, startPoint y: 267, endPoint x: 465, endPoint y: 268, distance: 41.1
click at [465, 268] on div "**********" at bounding box center [421, 266] width 87 height 7
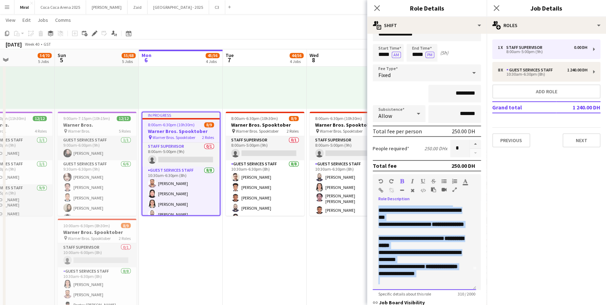
drag, startPoint x: 376, startPoint y: 208, endPoint x: 429, endPoint y: 277, distance: 87.3
click at [429, 277] on div "**********" at bounding box center [424, 247] width 103 height 84
copy div "**********"
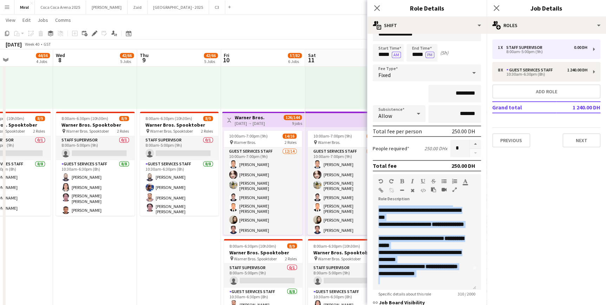
drag, startPoint x: 340, startPoint y: 253, endPoint x: 223, endPoint y: 245, distance: 117.2
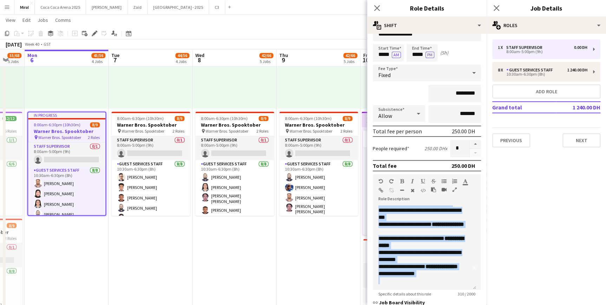
scroll to position [0, 225]
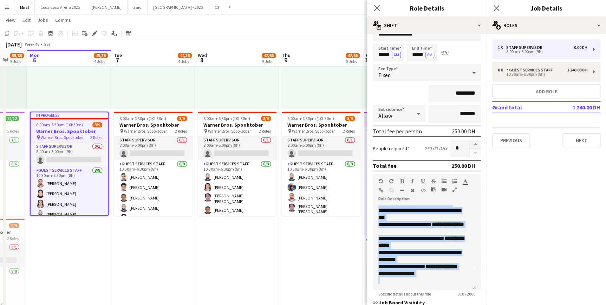
drag, startPoint x: 331, startPoint y: 246, endPoint x: 343, endPoint y: 247, distance: 12.3
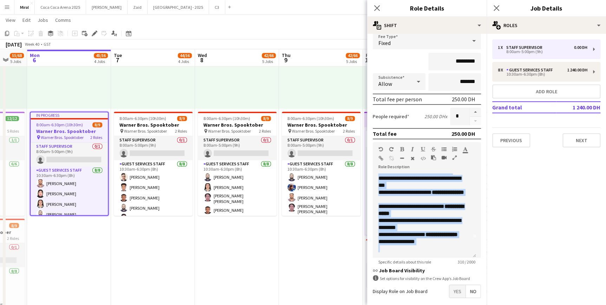
click at [468, 289] on span "No" at bounding box center [473, 291] width 15 height 13
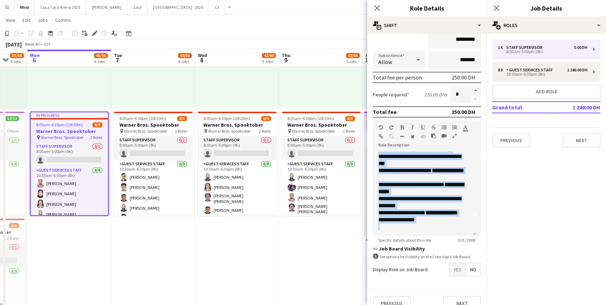
scroll to position [80, 0]
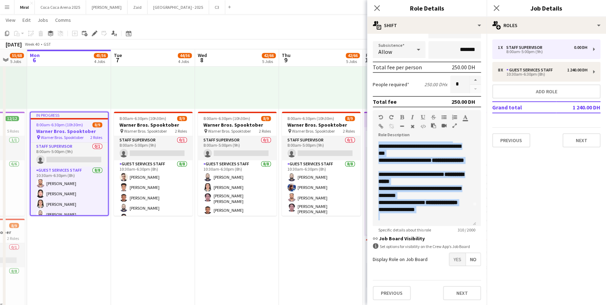
copy div "**********"
click at [243, 145] on app-card-role "Staff Supervisor 0/1 8:00am-5:00pm (9h) single-neutral-actions" at bounding box center [237, 148] width 79 height 24
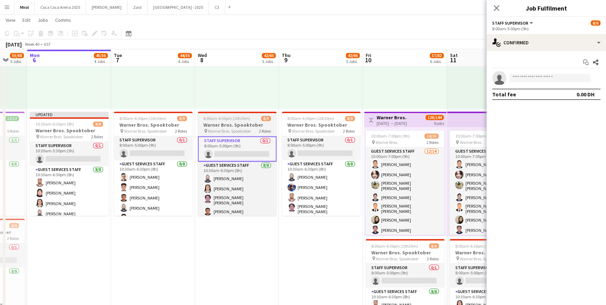
click at [232, 122] on h3 "Warner Bros. Spooktober" at bounding box center [237, 125] width 79 height 6
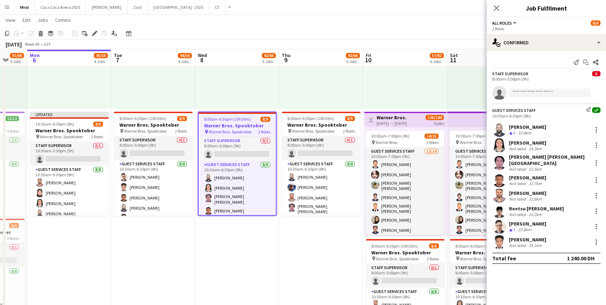
click at [93, 31] on icon "Edit" at bounding box center [95, 34] width 6 height 6
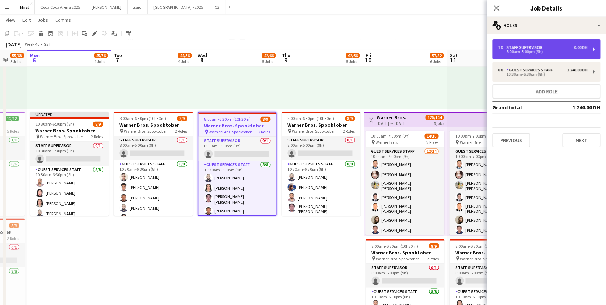
click at [536, 52] on div "8:00am-5:00pm (9h)" at bounding box center [543, 52] width 90 height 4
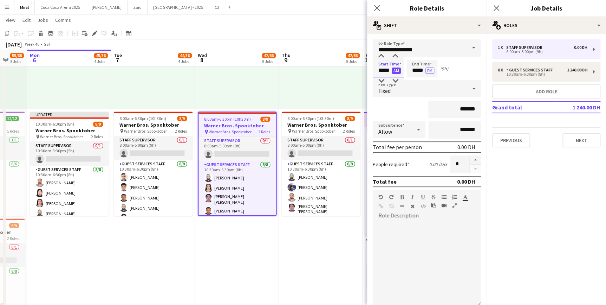
drag, startPoint x: 376, startPoint y: 70, endPoint x: 392, endPoint y: 70, distance: 15.8
click at [392, 70] on app-time-picker "***** AM" at bounding box center [388, 69] width 31 height 5
type input "*****"
click at [413, 71] on input "*****" at bounding box center [421, 69] width 31 height 18
click at [424, 70] on input "*****" at bounding box center [421, 69] width 31 height 18
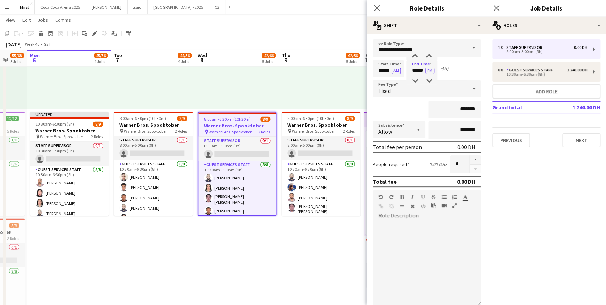
type input "*****"
click at [449, 109] on input "*******" at bounding box center [454, 109] width 53 height 18
type input "*********"
click at [398, 223] on div at bounding box center [427, 263] width 108 height 84
paste div
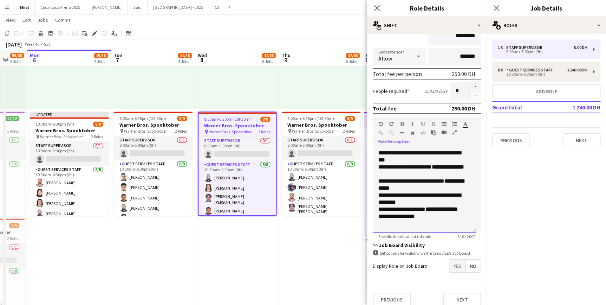
scroll to position [74, 0]
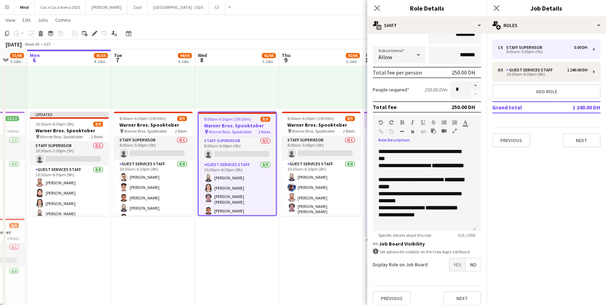
click at [455, 264] on span "Yes" at bounding box center [457, 264] width 16 height 13
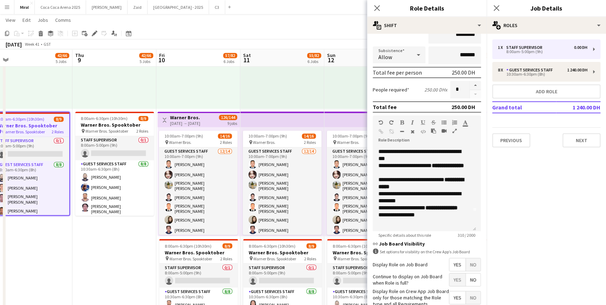
scroll to position [0, 264]
drag, startPoint x: 333, startPoint y: 201, endPoint x: 126, endPoint y: 184, distance: 207.9
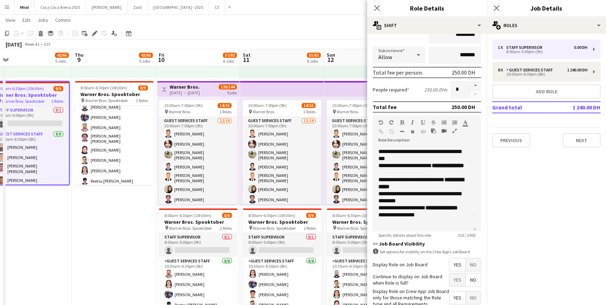
scroll to position [528, 0]
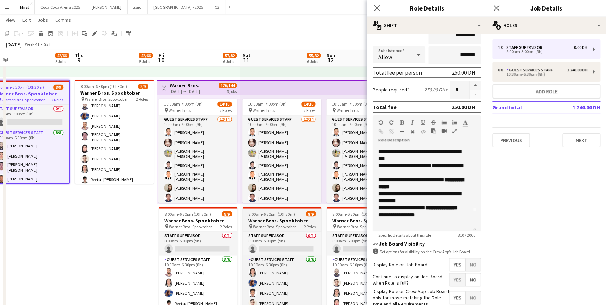
click at [281, 220] on h3 "Warner Bros. Spooktober" at bounding box center [282, 220] width 79 height 6
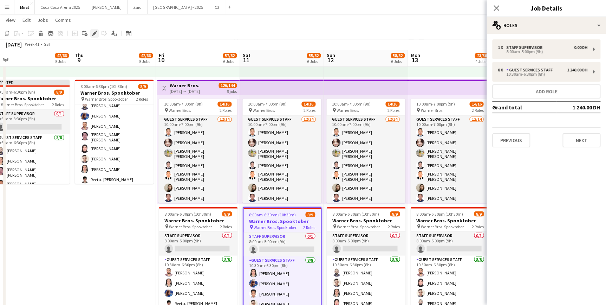
click at [93, 33] on icon "Edit" at bounding box center [95, 34] width 6 height 6
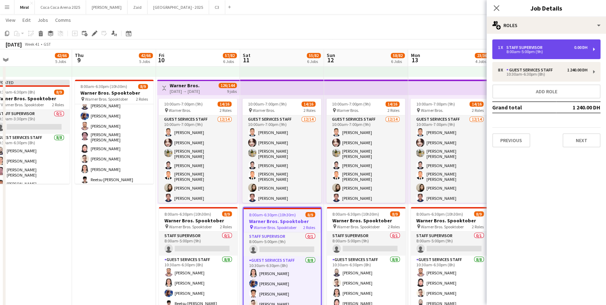
click at [528, 50] on div "8:00am-5:00pm (9h)" at bounding box center [543, 52] width 90 height 4
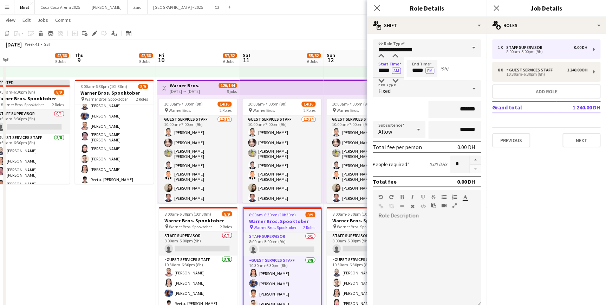
drag, startPoint x: 379, startPoint y: 70, endPoint x: 390, endPoint y: 70, distance: 10.5
click at [390, 70] on input "*****" at bounding box center [388, 69] width 31 height 18
type input "*****"
click at [413, 72] on input "*****" at bounding box center [421, 69] width 31 height 18
type input "*****"
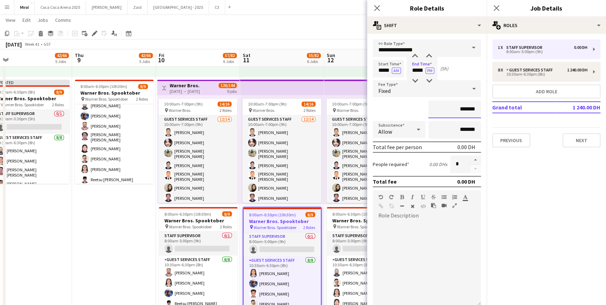
click at [446, 110] on input "*******" at bounding box center [454, 109] width 53 height 18
type input "*********"
click at [404, 236] on div at bounding box center [427, 263] width 108 height 84
paste div
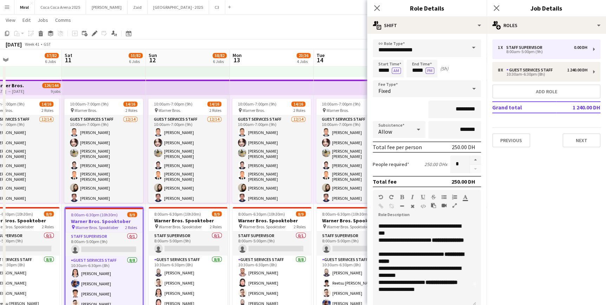
drag, startPoint x: 303, startPoint y: 91, endPoint x: 130, endPoint y: 77, distance: 174.1
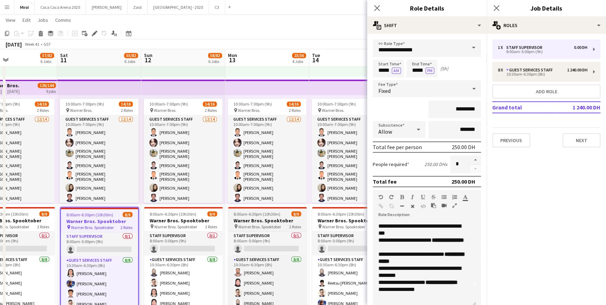
click at [256, 217] on h3 "Warner Bros. Spooktober" at bounding box center [267, 220] width 79 height 6
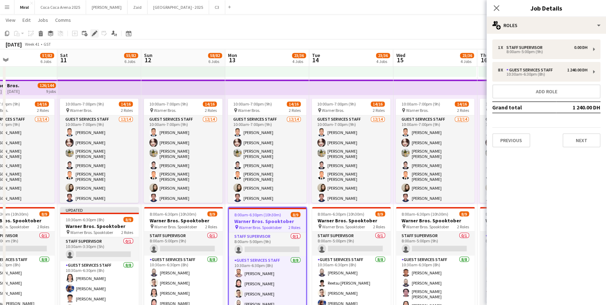
click at [93, 33] on icon "Edit" at bounding box center [95, 34] width 6 height 6
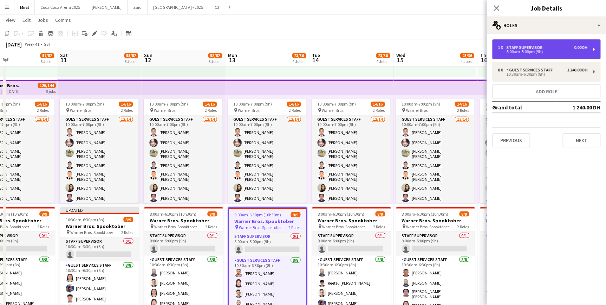
click at [521, 53] on div "8:00am-5:00pm (9h)" at bounding box center [543, 52] width 90 height 4
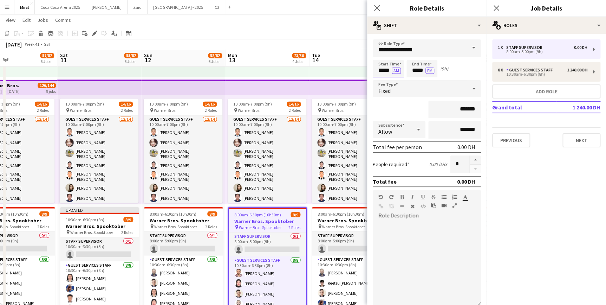
click at [376, 71] on input "*****" at bounding box center [388, 69] width 31 height 18
type input "*****"
click at [411, 71] on input "*****" at bounding box center [421, 69] width 31 height 18
click at [418, 69] on input "*****" at bounding box center [421, 69] width 31 height 18
type input "*****"
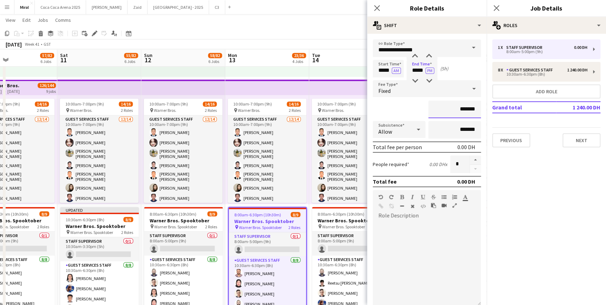
click at [446, 109] on input "*******" at bounding box center [454, 109] width 53 height 18
type input "*********"
click at [401, 228] on div at bounding box center [427, 263] width 108 height 84
paste div
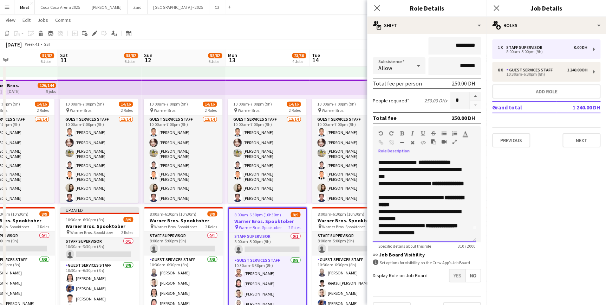
scroll to position [0, 0]
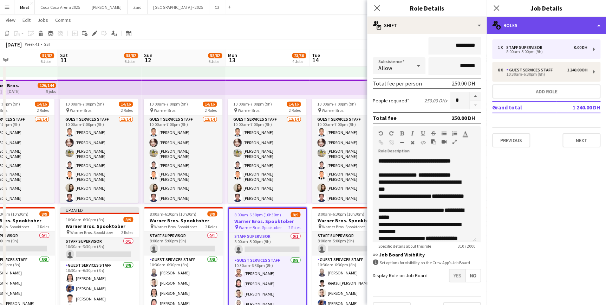
click at [564, 27] on div "multiple-users-add Roles" at bounding box center [545, 25] width 119 height 17
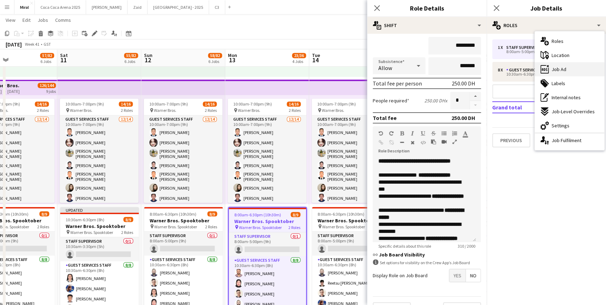
click at [566, 68] on div "ads-window Job Ad" at bounding box center [570, 69] width 70 height 14
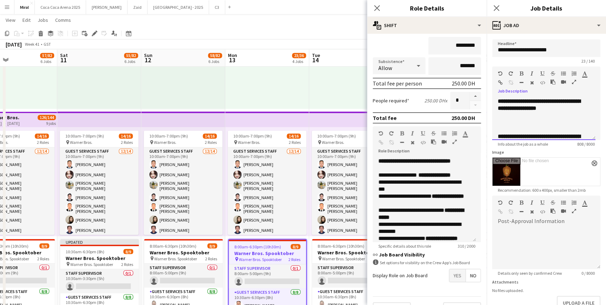
drag, startPoint x: 527, startPoint y: 133, endPoint x: 496, endPoint y: 133, distance: 30.6
click at [496, 133] on div "**********" at bounding box center [543, 119] width 103 height 42
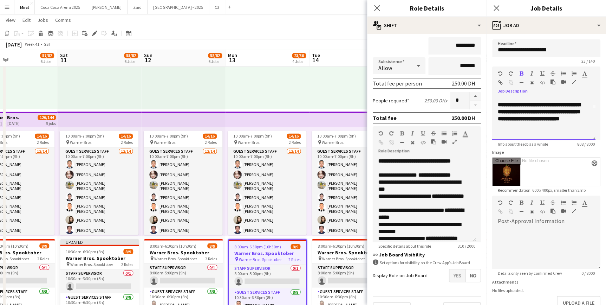
paste div
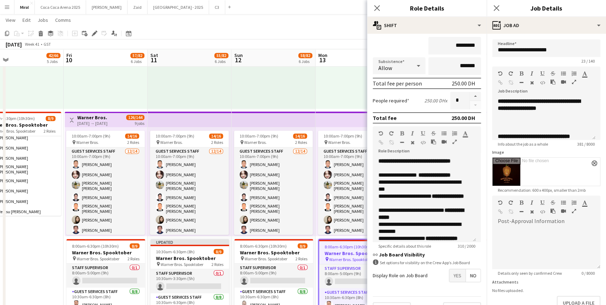
scroll to position [0, 176]
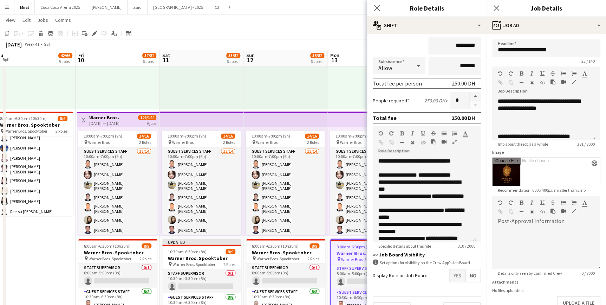
drag, startPoint x: 232, startPoint y: 90, endPoint x: 334, endPoint y: 94, distance: 102.3
click at [195, 253] on span "10:30am-6:30pm (8h)" at bounding box center [187, 250] width 39 height 5
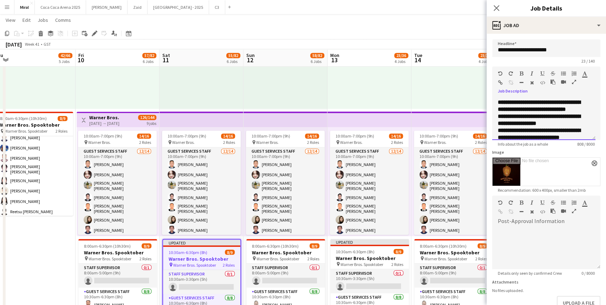
scroll to position [321, 0]
drag, startPoint x: 499, startPoint y: 116, endPoint x: 589, endPoint y: 169, distance: 104.2
click at [589, 168] on form "**********" at bounding box center [545, 191] width 119 height 304
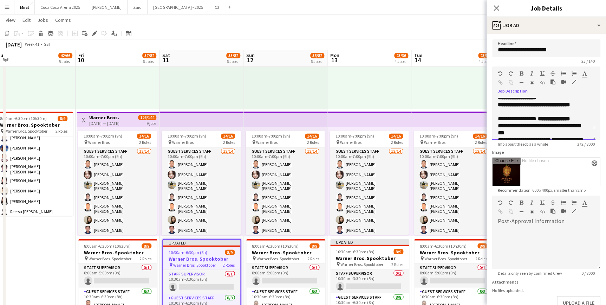
scroll to position [0, 0]
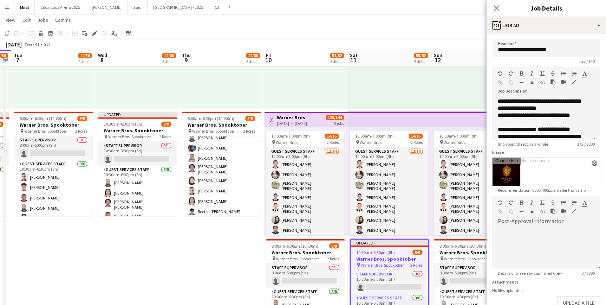
drag, startPoint x: 66, startPoint y: 240, endPoint x: 223, endPoint y: 254, distance: 157.7
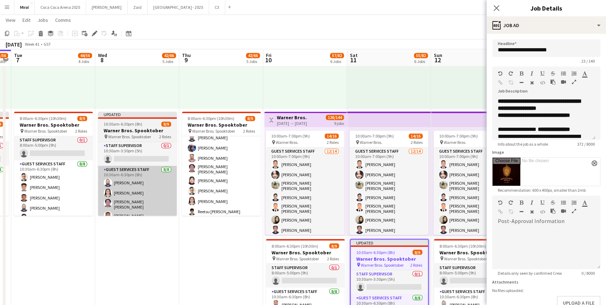
scroll to position [0, 156]
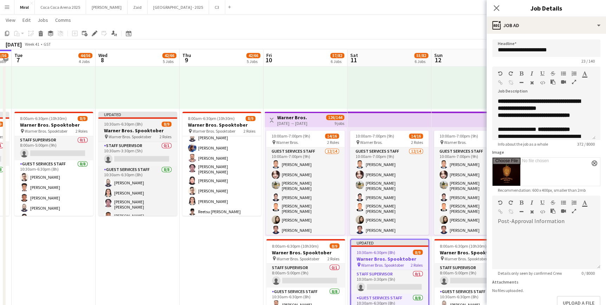
click at [133, 128] on h3 "Warner Bros. Spooktober" at bounding box center [137, 130] width 79 height 6
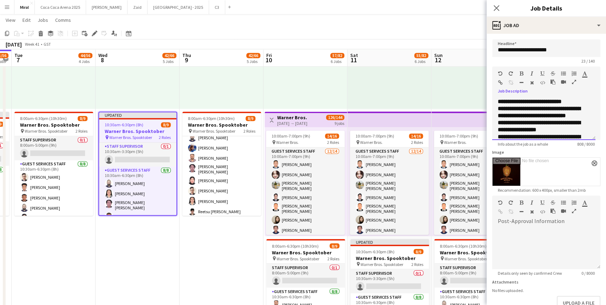
scroll to position [321, 0]
drag, startPoint x: 497, startPoint y: 101, endPoint x: 604, endPoint y: 176, distance: 130.3
click at [604, 176] on mat-expansion-panel "**********" at bounding box center [545, 169] width 119 height 271
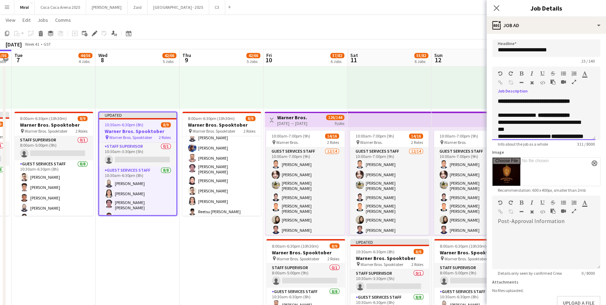
scroll to position [464, 0]
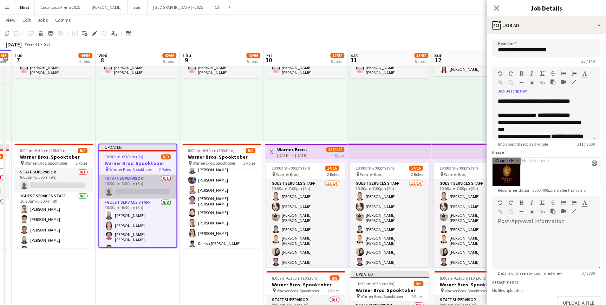
click at [144, 187] on app-card-role "Staff Supervisor 0/1 10:30am-3:30pm (5h) single-neutral-actions" at bounding box center [137, 186] width 77 height 24
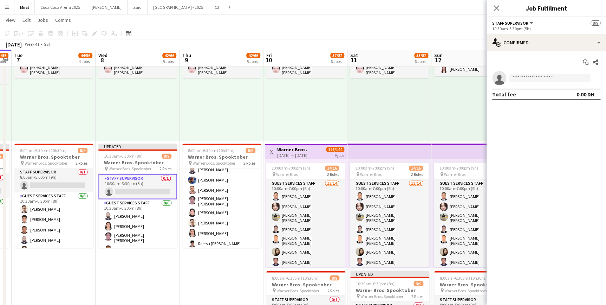
click at [451, 35] on app-toolbar "Copy Paste Paste Ctrl+V Paste with crew Ctrl+Shift+V Paste linked Job Delete Gr…" at bounding box center [303, 33] width 606 height 12
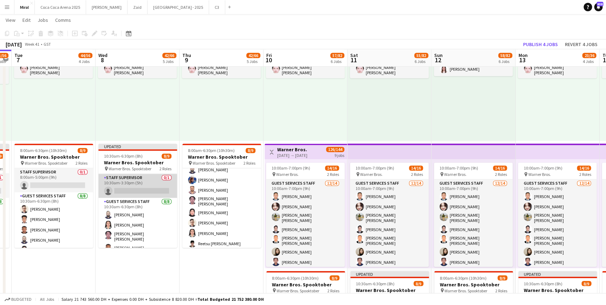
click at [133, 181] on app-card-role "Staff Supervisor 0/1 10:30am-3:30pm (5h) single-neutral-actions" at bounding box center [137, 186] width 79 height 24
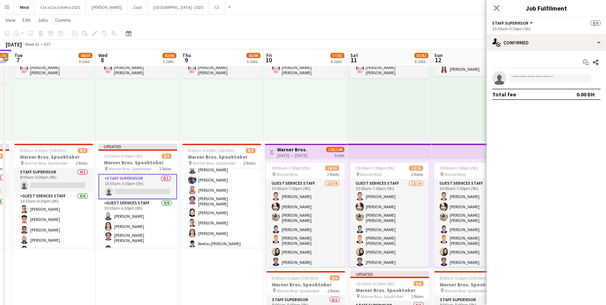
click at [133, 181] on app-card-role "Staff Supervisor 0/1 10:30am-3:30pm (5h) single-neutral-actions" at bounding box center [137, 186] width 79 height 25
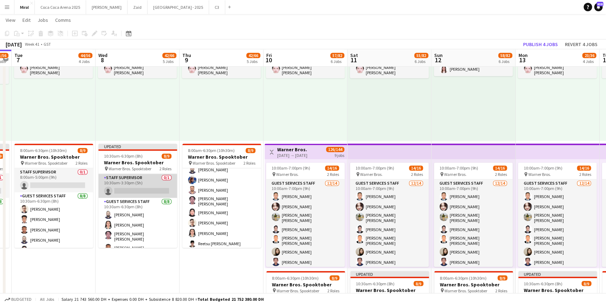
click at [148, 182] on app-card-role "Staff Supervisor 0/1 10:30am-3:30pm (5h) single-neutral-actions" at bounding box center [137, 186] width 79 height 24
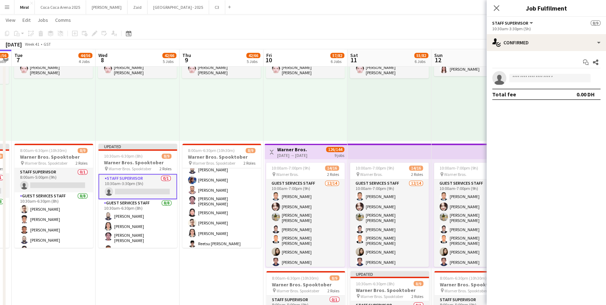
drag, startPoint x: 132, startPoint y: 184, endPoint x: 119, endPoint y: 180, distance: 14.0
click at [119, 179] on app-card-role "Staff Supervisor 0/1 10:30am-3:30pm (5h) single-neutral-actions" at bounding box center [137, 186] width 79 height 25
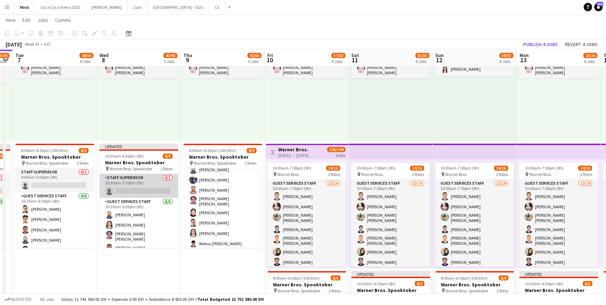
click at [120, 181] on app-card-role "Staff Supervisor 0/1 10:30am-3:30pm (5h) single-neutral-actions" at bounding box center [138, 186] width 79 height 24
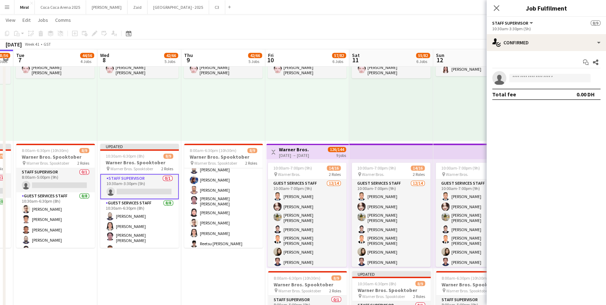
click at [459, 107] on div "9:30am-6:30pm (9h) 1/1 pin Warner Bros. 1 Role Guest Services Staff 1/1 9:30am-…" at bounding box center [475, 86] width 84 height 109
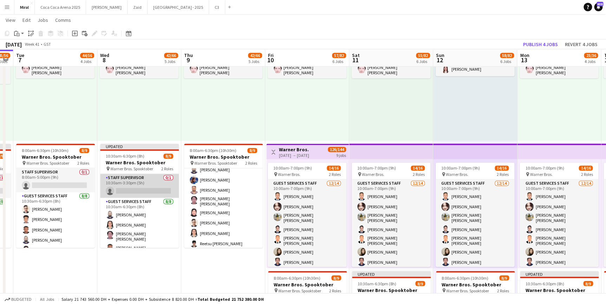
click at [152, 180] on app-card-role "Staff Supervisor 0/1 10:30am-3:30pm (5h) single-neutral-actions" at bounding box center [139, 186] width 79 height 24
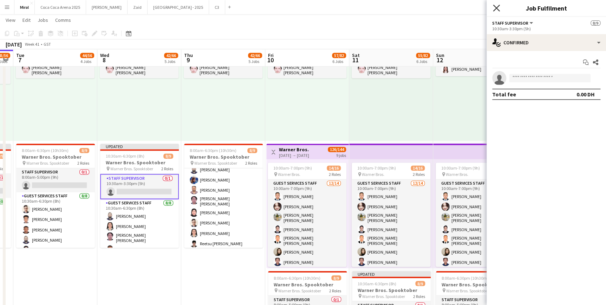
click at [496, 7] on icon "Close pop-in" at bounding box center [496, 8] width 7 height 7
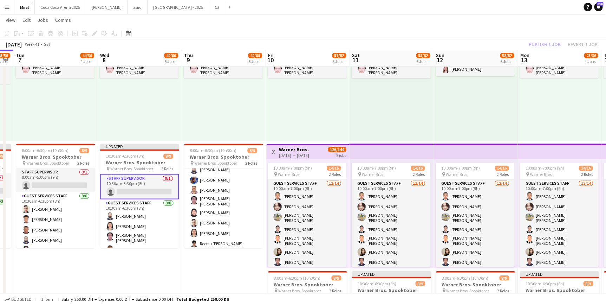
click at [153, 181] on app-card-role "Staff Supervisor 0/1 10:30am-3:30pm (5h) single-neutral-actions" at bounding box center [139, 186] width 79 height 25
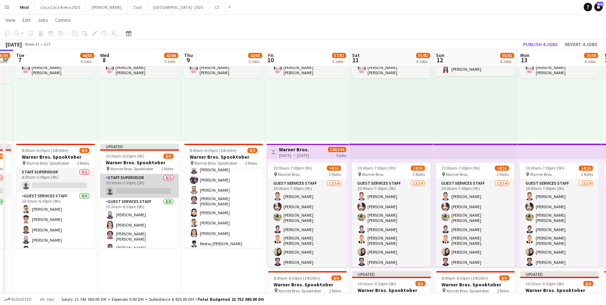
click at [152, 181] on app-card-role "Staff Supervisor 0/1 10:30am-3:30pm (5h) single-neutral-actions" at bounding box center [139, 186] width 79 height 24
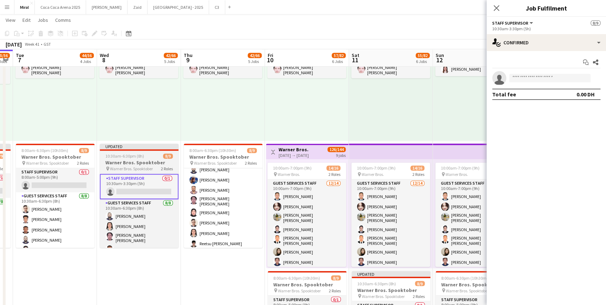
click at [149, 160] on h3 "Warner Bros. Spooktober" at bounding box center [139, 162] width 79 height 6
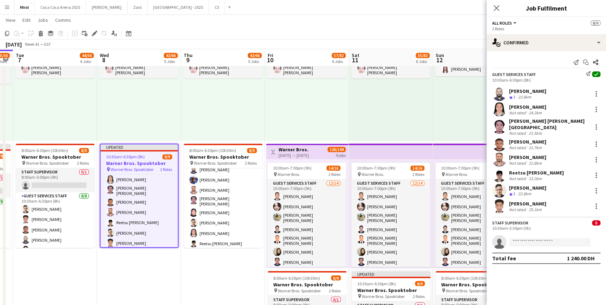
scroll to position [0, 0]
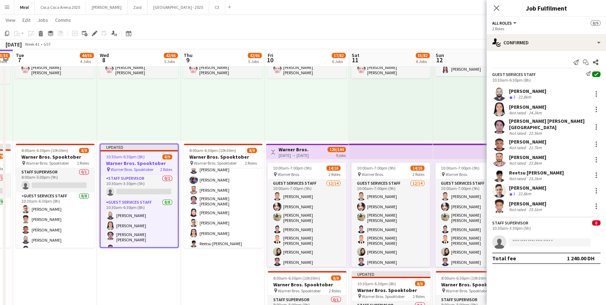
click at [148, 169] on span "Warner Bros. Spooktober" at bounding box center [132, 168] width 43 height 5
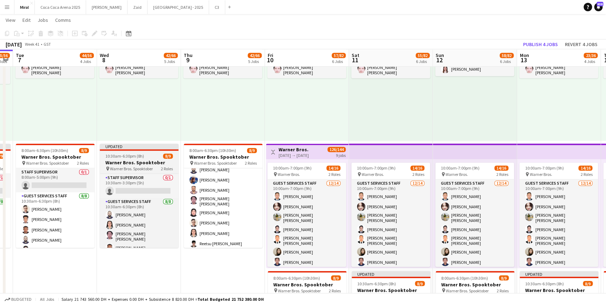
click at [148, 161] on h3 "Warner Bros. Spooktober" at bounding box center [139, 162] width 79 height 6
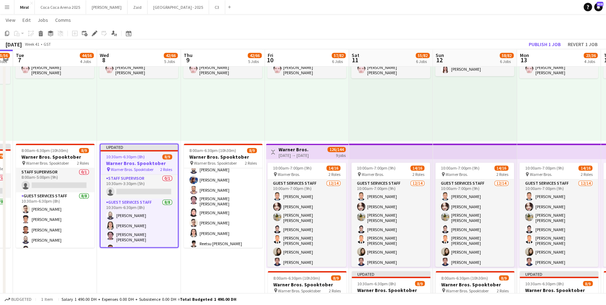
click at [137, 161] on h3 "Warner Bros. Spooktober" at bounding box center [138, 163] width 77 height 6
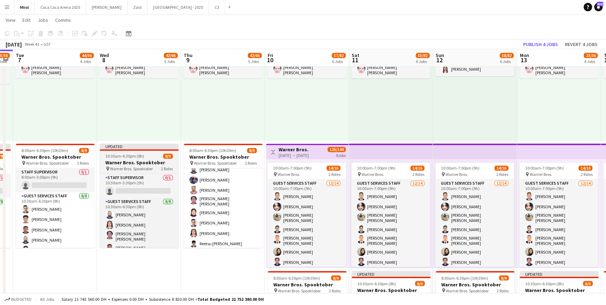
click at [137, 161] on h3 "Warner Bros. Spooktober" at bounding box center [139, 162] width 79 height 6
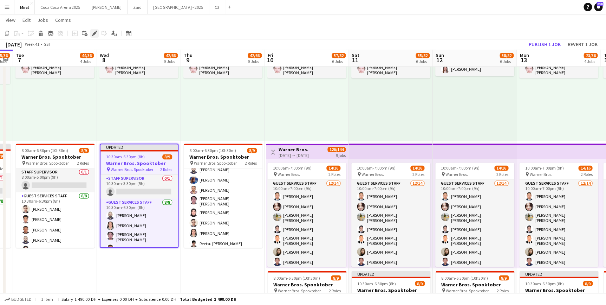
click at [91, 37] on div "Edit" at bounding box center [94, 33] width 8 height 8
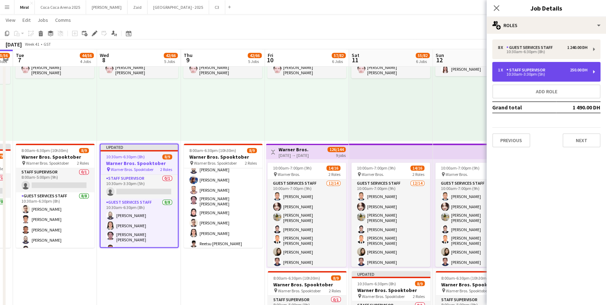
click at [556, 70] on div "1 x Staff Supervisor 250.00 DH" at bounding box center [543, 69] width 90 height 5
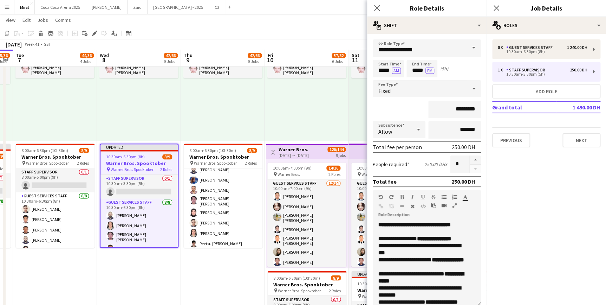
click at [216, 33] on app-toolbar "Copy Paste Paste Ctrl+V Paste with crew Ctrl+Shift+V Paste linked Job Delete Gr…" at bounding box center [303, 33] width 606 height 12
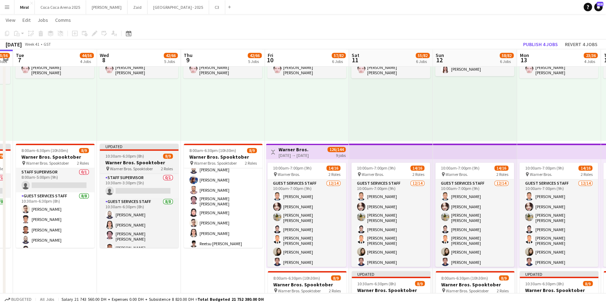
click at [148, 159] on h3 "Warner Bros. Spooktober" at bounding box center [139, 162] width 79 height 6
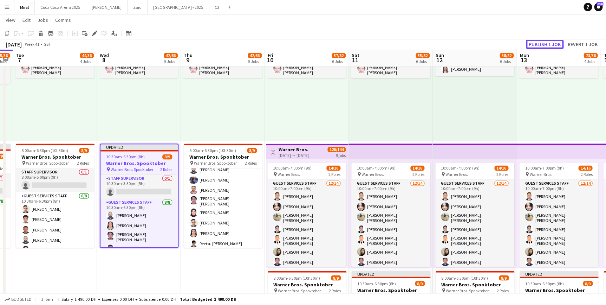
click at [548, 45] on button "Publish 1 job" at bounding box center [545, 44] width 38 height 9
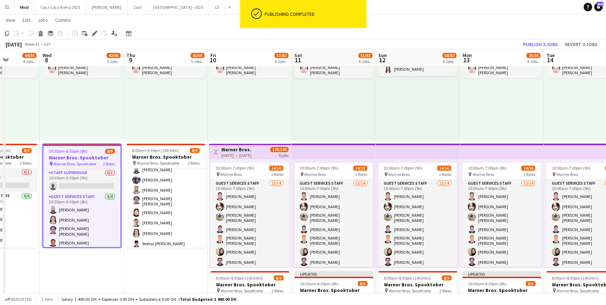
scroll to position [0, 217]
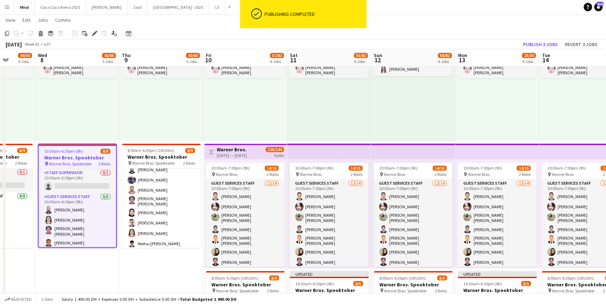
drag, startPoint x: 235, startPoint y: 266, endPoint x: 175, endPoint y: 252, distance: 61.7
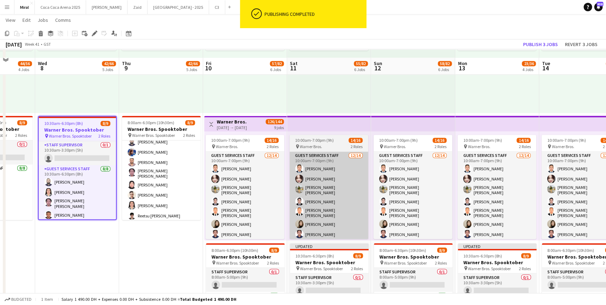
scroll to position [528, 0]
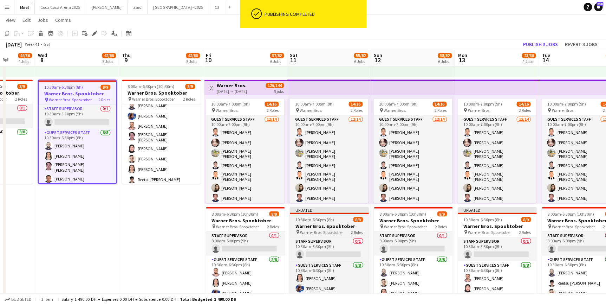
click at [333, 216] on div "10:30am-6:30pm (8h) 8/9" at bounding box center [329, 218] width 79 height 5
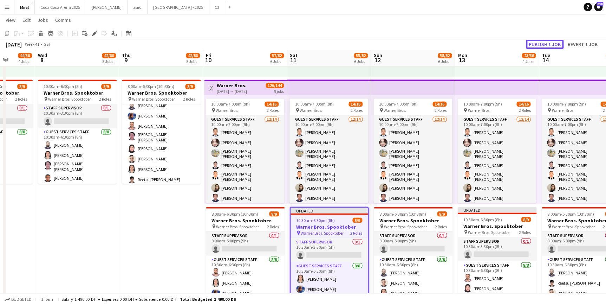
drag, startPoint x: 550, startPoint y: 41, endPoint x: 540, endPoint y: 42, distance: 10.6
click at [540, 42] on button "Publish 1 job" at bounding box center [545, 44] width 38 height 9
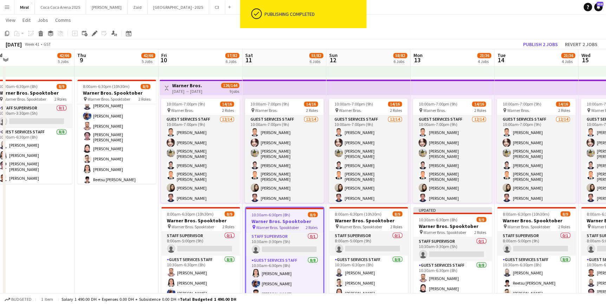
drag, startPoint x: 488, startPoint y: 225, endPoint x: 424, endPoint y: 221, distance: 63.7
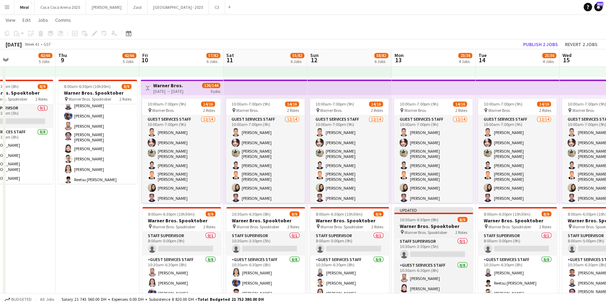
click at [437, 217] on app-job-card "Updated 10:30am-6:30pm (8h) 8/9 Warner Bros. Spooktober pin Warner Bros. Spookt…" at bounding box center [433, 259] width 79 height 104
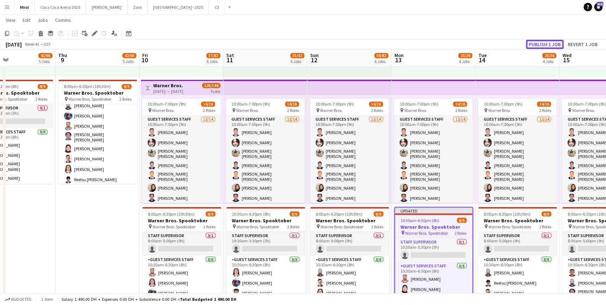
click at [549, 45] on button "Publish 1 job" at bounding box center [545, 44] width 38 height 9
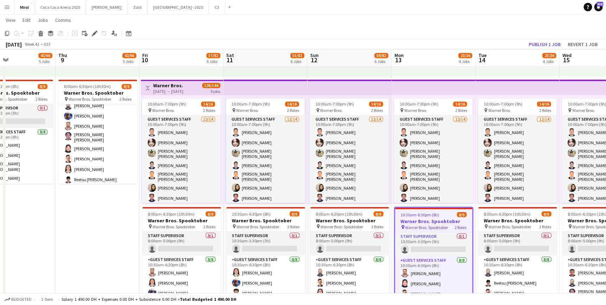
click at [422, 224] on div "pin Warner Bros. Spooktober 2 Roles" at bounding box center [433, 227] width 77 height 6
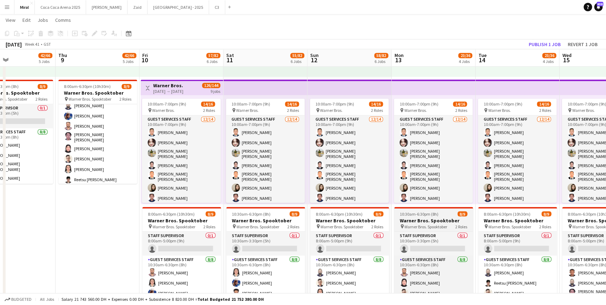
click at [422, 223] on span "Warner Bros. Spooktober" at bounding box center [425, 225] width 43 height 5
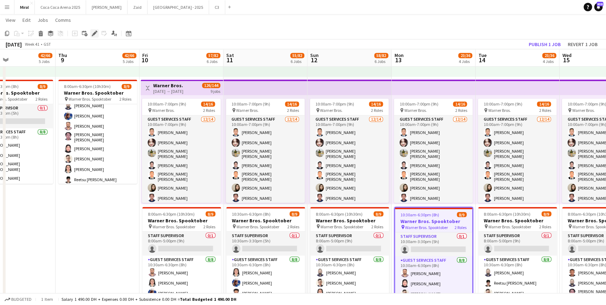
click at [92, 35] on icon "Edit" at bounding box center [95, 34] width 6 height 6
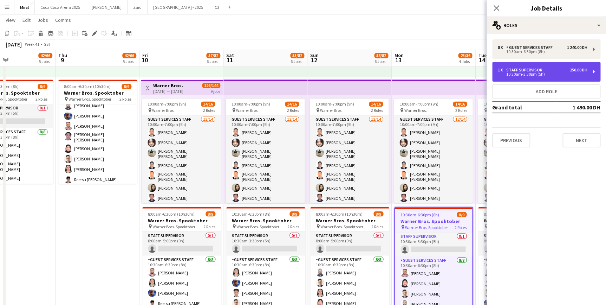
click at [522, 72] on div "10:30am-3:30pm (5h)" at bounding box center [543, 74] width 90 height 4
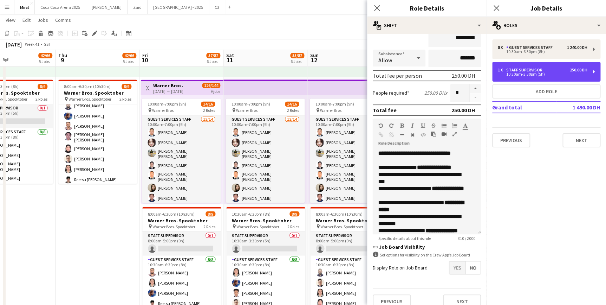
scroll to position [80, 0]
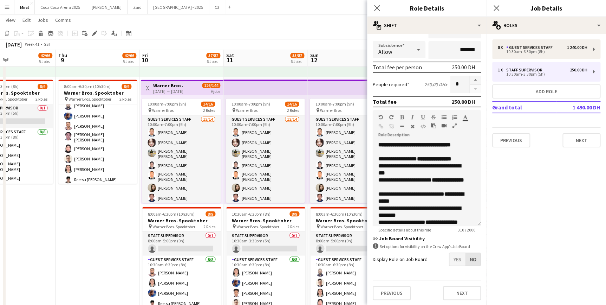
click at [468, 260] on span "No" at bounding box center [473, 259] width 15 height 13
click at [456, 259] on span "Yes" at bounding box center [457, 259] width 16 height 13
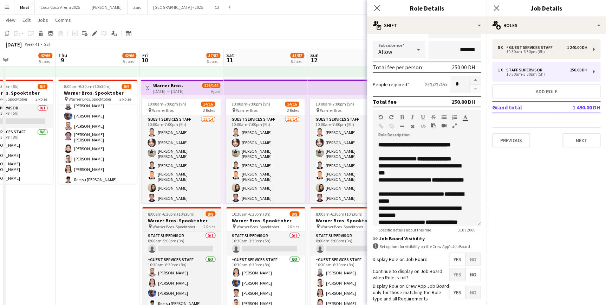
click at [184, 221] on h3 "Warner Bros. Spooktober" at bounding box center [181, 220] width 79 height 6
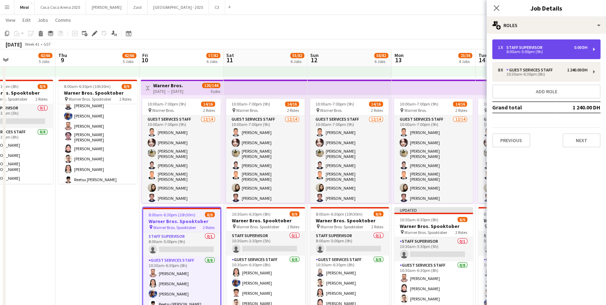
click at [533, 54] on div "1 x Staff Supervisor 0.00 DH 8:00am-5:00pm (9h)" at bounding box center [546, 49] width 108 height 20
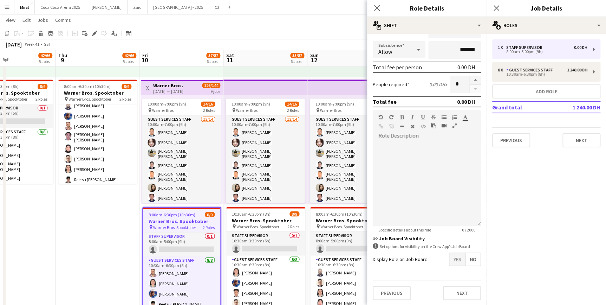
click at [450, 260] on span "Yes" at bounding box center [457, 259] width 16 height 13
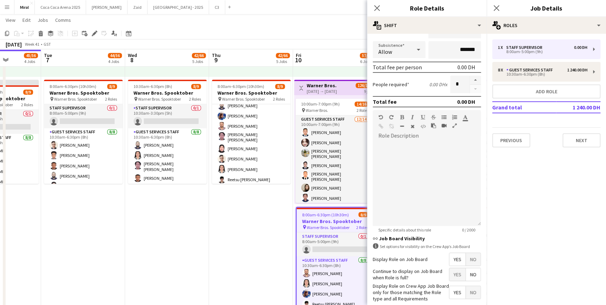
drag, startPoint x: 76, startPoint y: 211, endPoint x: 218, endPoint y: 209, distance: 142.6
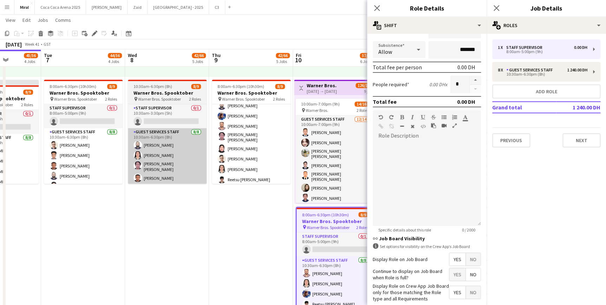
scroll to position [0, 211]
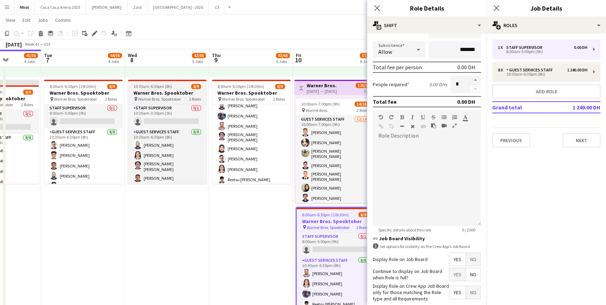
click at [173, 87] on div "10:30am-6:30pm (8h) 8/9" at bounding box center [167, 86] width 79 height 5
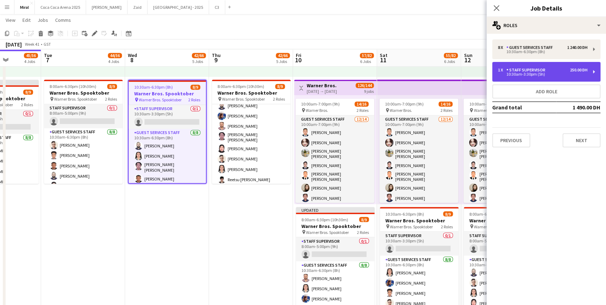
click at [534, 68] on div "Staff Supervisor" at bounding box center [527, 69] width 42 height 5
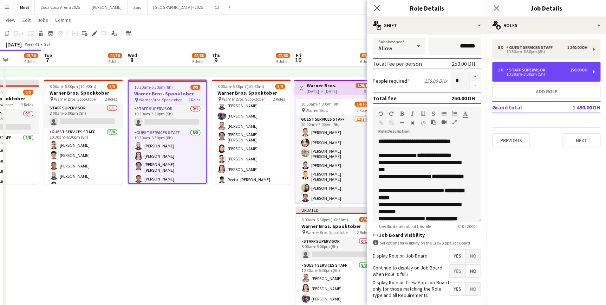
scroll to position [116, 0]
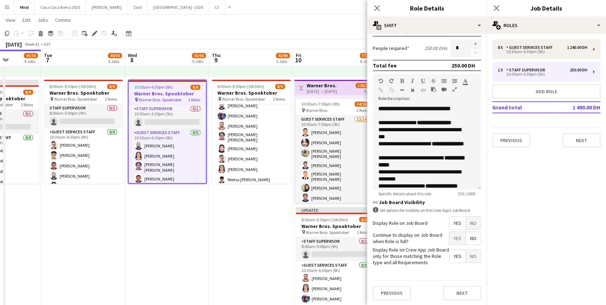
click at [243, 239] on app-date-cell "8:00am-5:00pm (9h) 0/10 pin Warner Bros. 1 Role Guest Services Staff 17A 0/10 8…" at bounding box center [251, 73] width 84 height 502
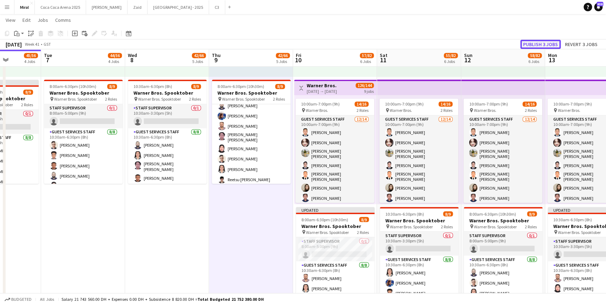
click at [549, 46] on button "Publish 3 jobs" at bounding box center [540, 44] width 40 height 9
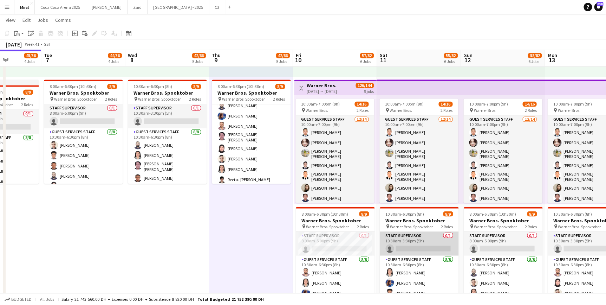
click at [418, 236] on app-card-role "Staff Supervisor 0/1 10:30am-3:30pm (5h) single-neutral-actions" at bounding box center [419, 243] width 79 height 24
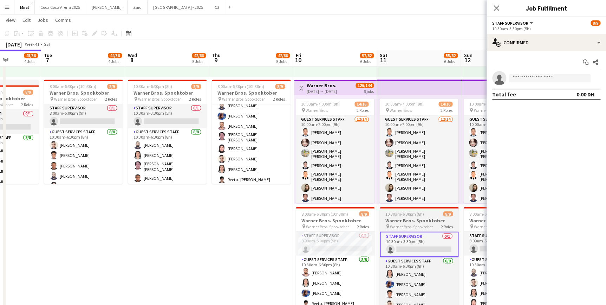
click at [416, 217] on h3 "Warner Bros. Spooktober" at bounding box center [419, 220] width 79 height 6
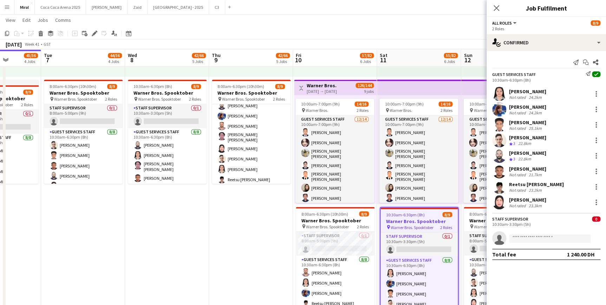
click at [422, 222] on h3 "Warner Bros. Spooktober" at bounding box center [418, 220] width 77 height 6
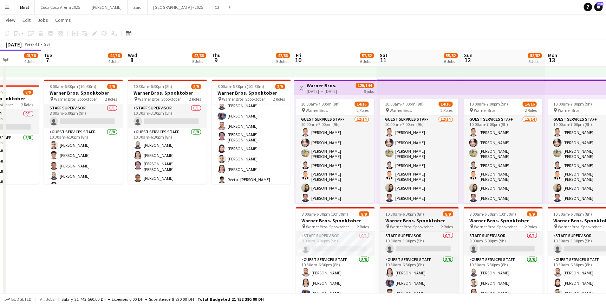
click at [422, 222] on h3 "Warner Bros. Spooktober" at bounding box center [419, 220] width 79 height 6
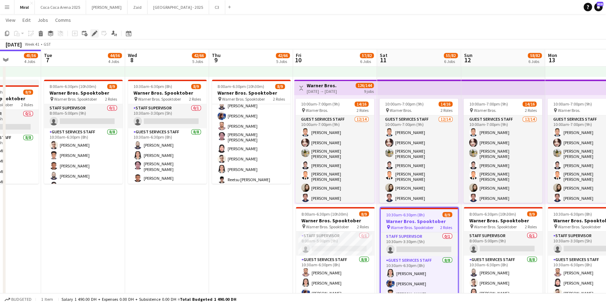
click at [93, 32] on icon "Edit" at bounding box center [95, 34] width 6 height 6
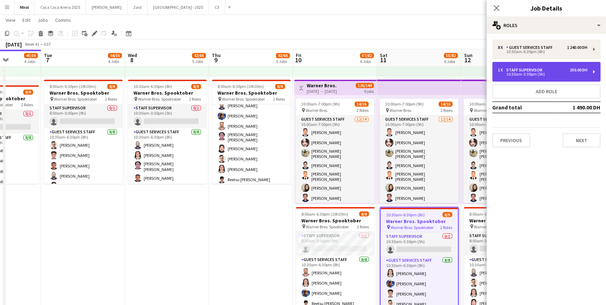
click at [547, 68] on div "1 x Staff Supervisor 250.00 DH" at bounding box center [543, 69] width 90 height 5
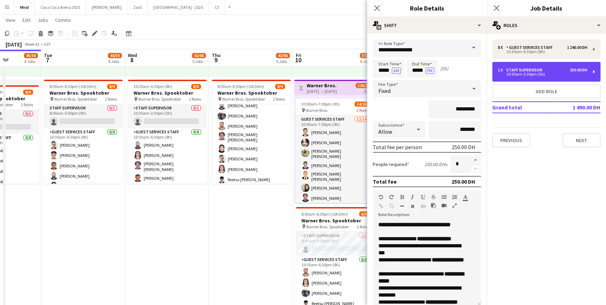
scroll to position [80, 0]
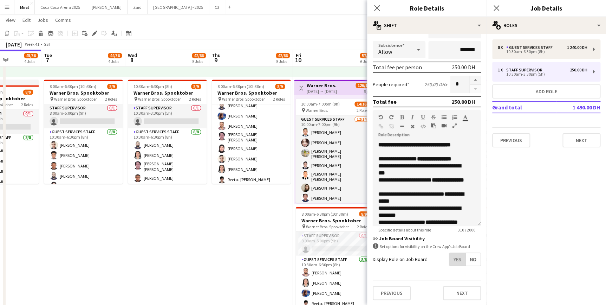
click at [455, 259] on span "Yes" at bounding box center [457, 259] width 16 height 13
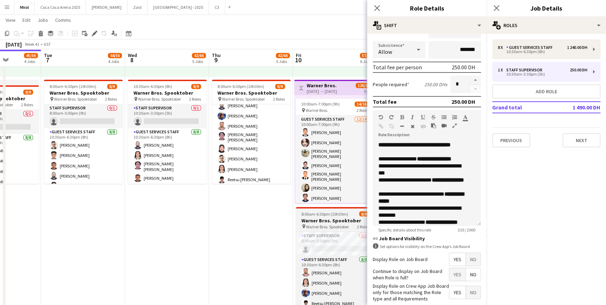
click at [338, 224] on span "Warner Bros. Spooktober" at bounding box center [327, 225] width 43 height 5
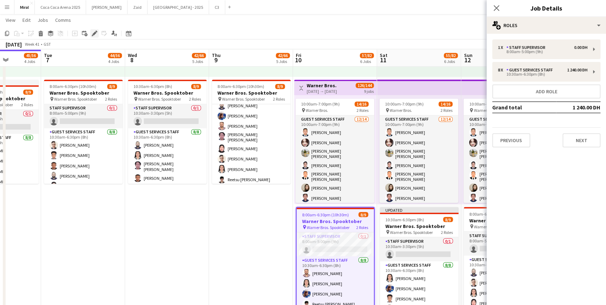
click at [94, 32] on icon at bounding box center [94, 34] width 4 height 4
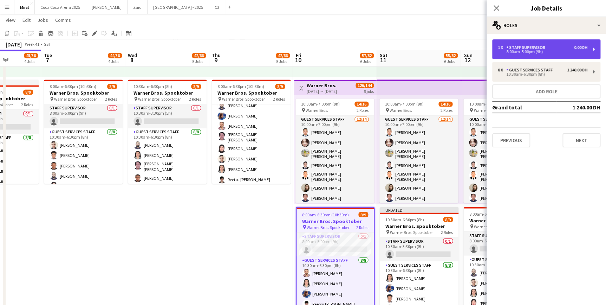
click at [560, 51] on div "8:00am-5:00pm (9h)" at bounding box center [543, 52] width 90 height 4
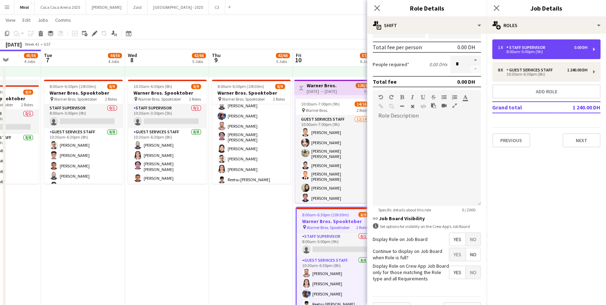
scroll to position [116, 0]
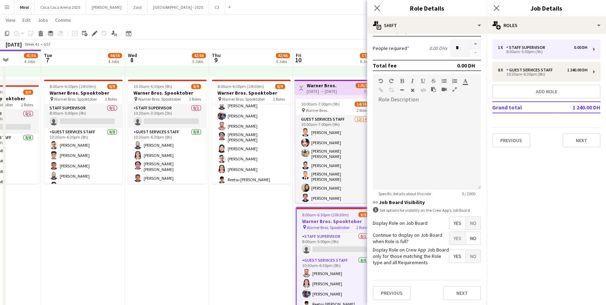
click at [453, 221] on span "Yes" at bounding box center [457, 222] width 16 height 13
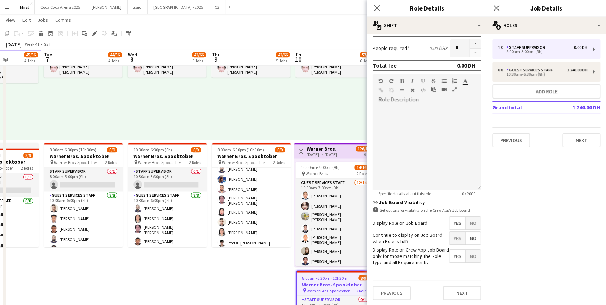
scroll to position [464, 0]
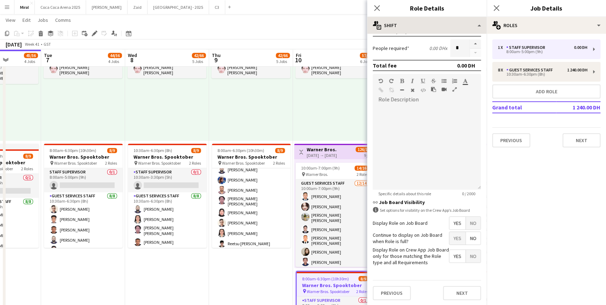
drag, startPoint x: 239, startPoint y: 28, endPoint x: 451, endPoint y: 27, distance: 212.5
click at [239, 28] on app-toolbar "Copy Paste Paste Ctrl+V Paste with crew Ctrl+Shift+V Paste linked Job Delete Gr…" at bounding box center [303, 33] width 606 height 12
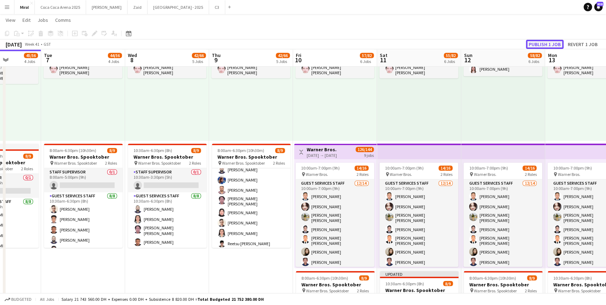
click at [551, 43] on button "Publish 1 job" at bounding box center [545, 44] width 38 height 9
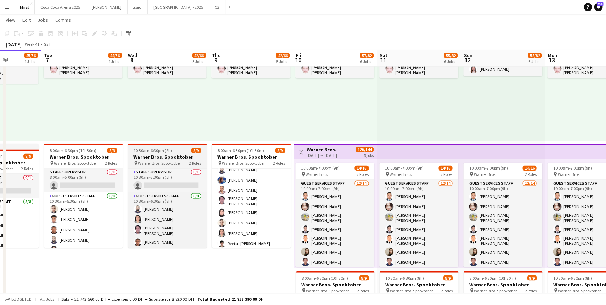
click at [161, 153] on h3 "Warner Bros. Spooktober" at bounding box center [167, 156] width 79 height 6
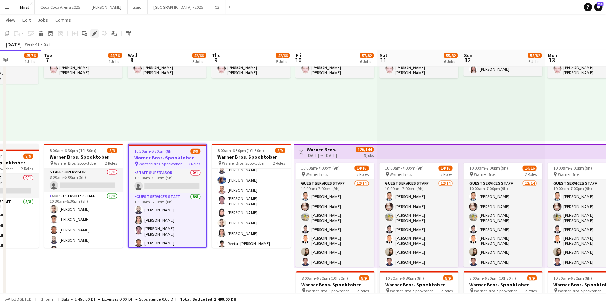
click at [97, 35] on icon "Edit" at bounding box center [95, 34] width 6 height 6
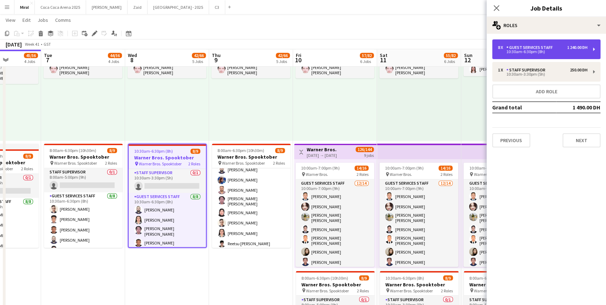
click at [532, 52] on div "10:30am-6:30pm (8h)" at bounding box center [543, 52] width 90 height 4
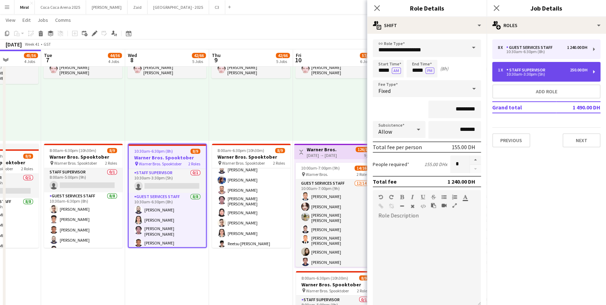
click at [534, 64] on div "1 x Staff Supervisor 250.00 DH 10:30am-3:30pm (5h)" at bounding box center [546, 72] width 108 height 20
type input "**********"
type input "*****"
type input "*********"
type input "*"
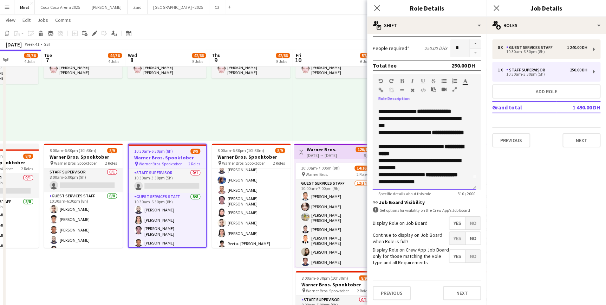
scroll to position [0, 0]
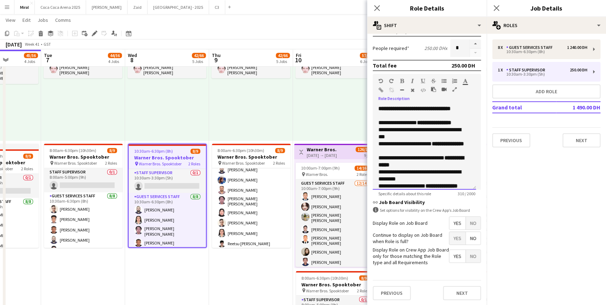
drag, startPoint x: 407, startPoint y: 175, endPoint x: 374, endPoint y: 83, distance: 97.9
click at [374, 83] on div "**********" at bounding box center [427, 132] width 108 height 116
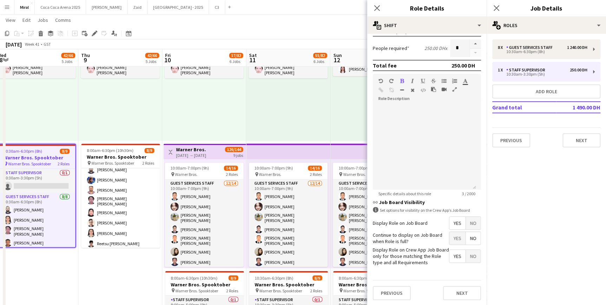
drag, startPoint x: 283, startPoint y: 277, endPoint x: 152, endPoint y: 264, distance: 131.6
click at [271, 284] on h3 "Warner Bros. Spooktober" at bounding box center [288, 284] width 79 height 6
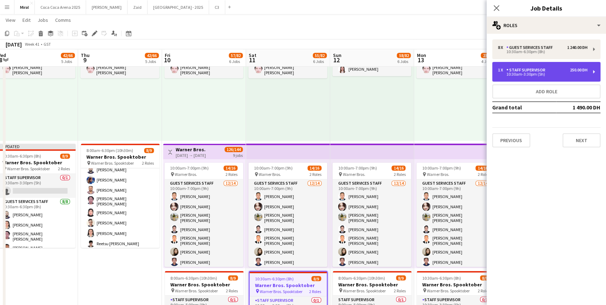
click at [533, 72] on div "10:30am-3:30pm (5h)" at bounding box center [543, 74] width 90 height 4
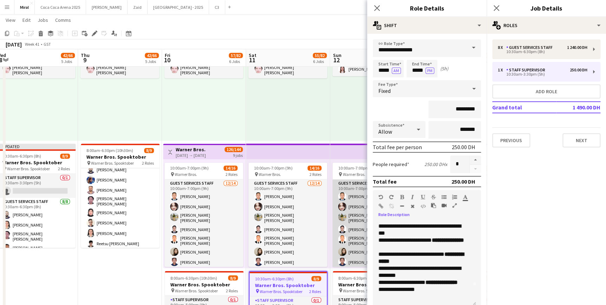
scroll to position [0, 0]
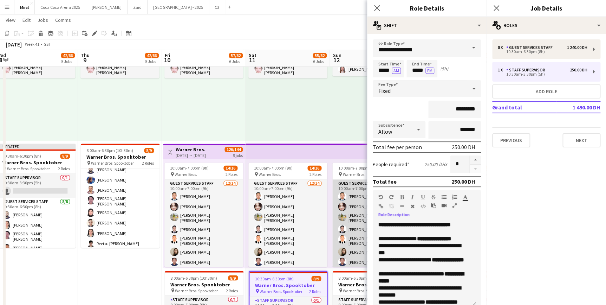
drag, startPoint x: 403, startPoint y: 291, endPoint x: 362, endPoint y: 200, distance: 100.3
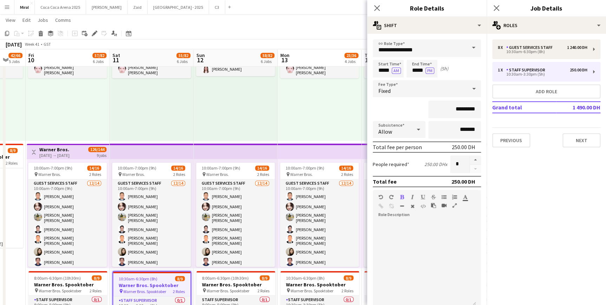
drag, startPoint x: 295, startPoint y: 112, endPoint x: 255, endPoint y: 141, distance: 48.8
click at [308, 287] on span "Warner Bros. Spooktober" at bounding box center [311, 289] width 43 height 5
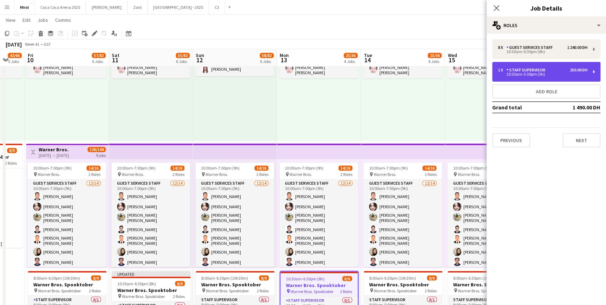
click at [530, 69] on div "Staff Supervisor" at bounding box center [527, 69] width 42 height 5
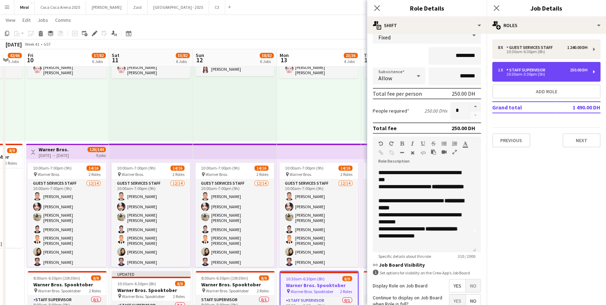
scroll to position [64, 0]
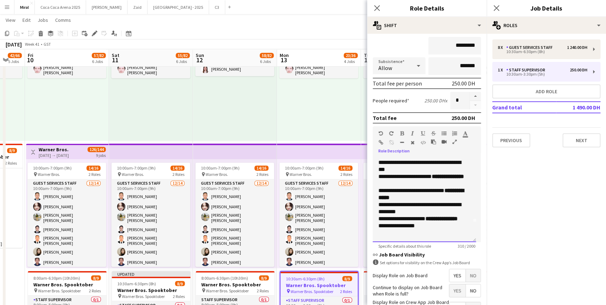
drag, startPoint x: 410, startPoint y: 236, endPoint x: 380, endPoint y: 131, distance: 109.1
click at [380, 131] on div "**********" at bounding box center [427, 184] width 108 height 116
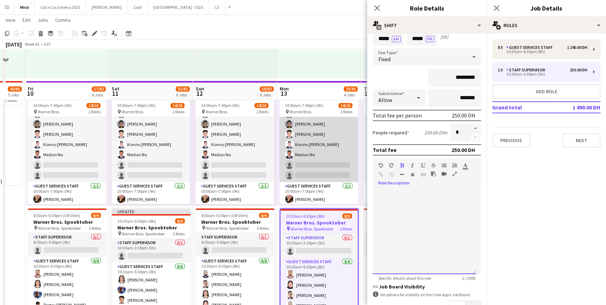
scroll to position [560, 0]
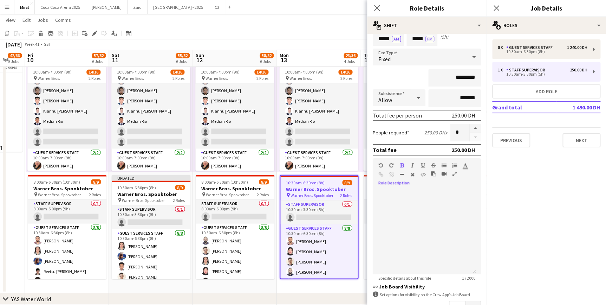
click at [332, 17] on app-page-menu "View Day view expanded Day view collapsed Month view Date picker Jump to today …" at bounding box center [303, 20] width 606 height 13
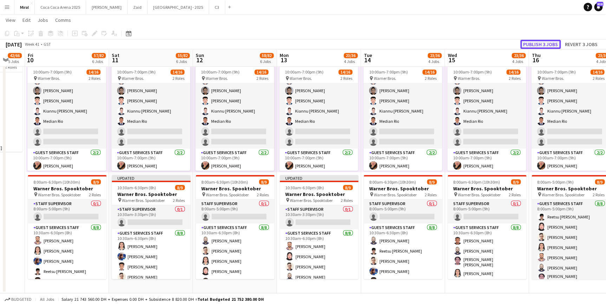
click at [539, 43] on button "Publish 3 jobs" at bounding box center [540, 44] width 40 height 9
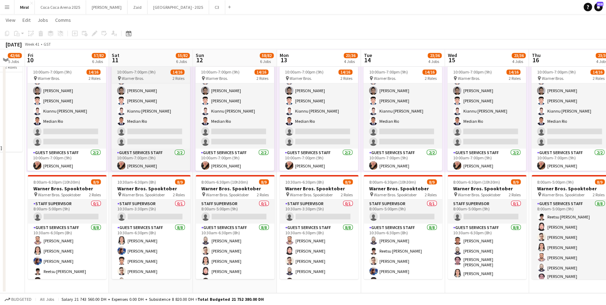
scroll to position [39, 0]
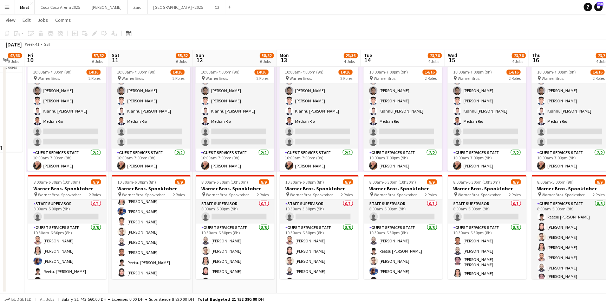
click at [7, 8] on app-icon "Menu" at bounding box center [7, 7] width 6 height 6
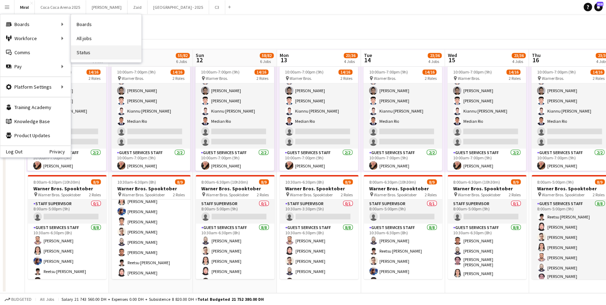
click at [89, 51] on link "Status" at bounding box center [106, 52] width 70 height 14
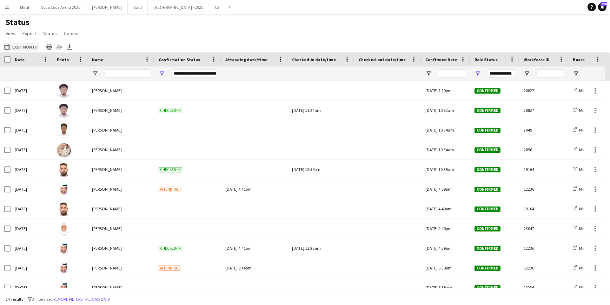
click at [19, 44] on button "Last Month Last Month" at bounding box center [21, 47] width 36 height 8
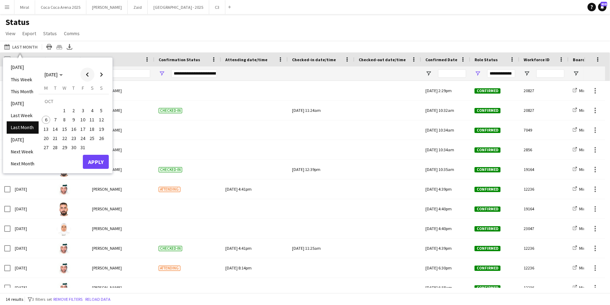
click at [88, 74] on span "Previous month" at bounding box center [87, 74] width 14 height 14
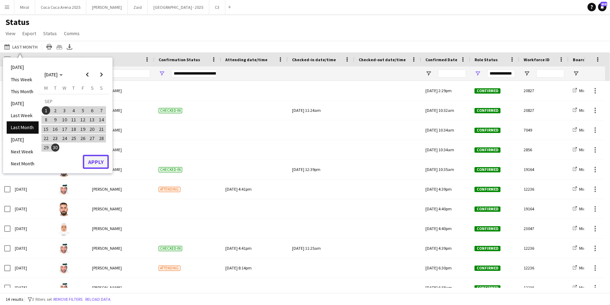
click at [93, 161] on button "Apply" at bounding box center [96, 162] width 26 height 14
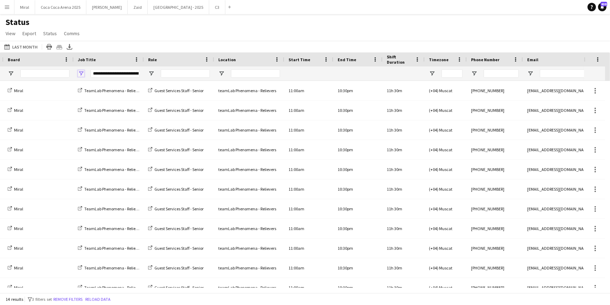
click at [81, 72] on span "Open Filter Menu" at bounding box center [81, 73] width 6 height 6
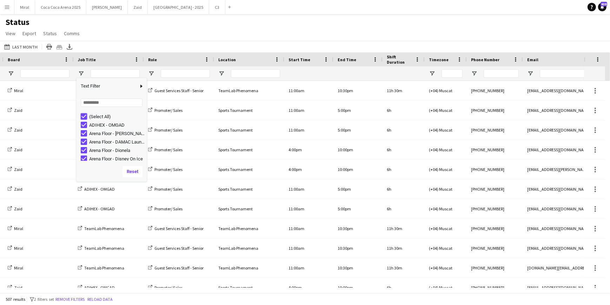
type input "***"
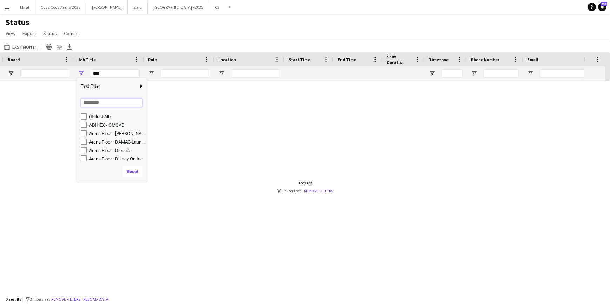
click at [93, 103] on input "Search filter values" at bounding box center [112, 102] width 62 height 8
type input "****"
click at [80, 121] on div "Ferrari World GS" at bounding box center [112, 124] width 70 height 8
type input "**********"
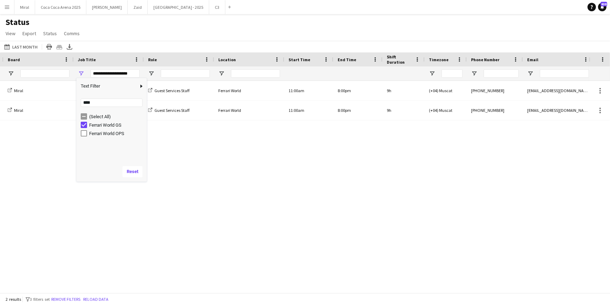
type input "**********"
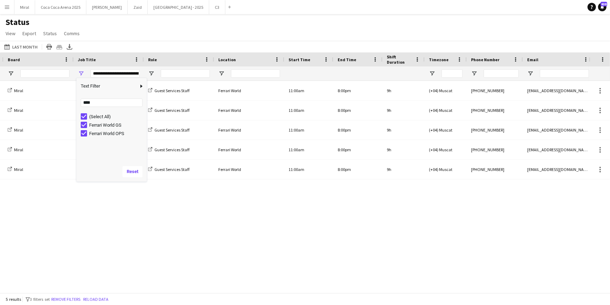
click at [169, 229] on div "Confirmed 14933 Miral Ferrari World GS Guest Services Staff Ferrari World 11:00…" at bounding box center [294, 184] width 589 height 207
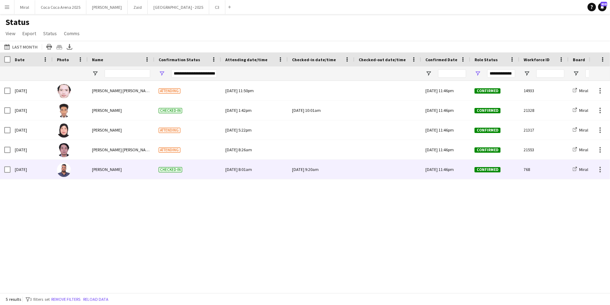
click at [375, 171] on div at bounding box center [388, 168] width 58 height 19
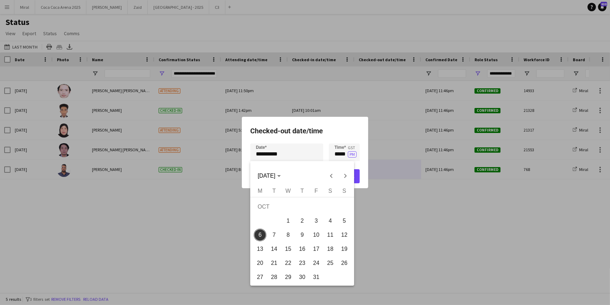
click at [299, 151] on div "**********" at bounding box center [305, 152] width 610 height 305
click at [332, 175] on span "Previous month" at bounding box center [332, 176] width 14 height 14
click at [273, 277] on span "30" at bounding box center [274, 276] width 13 height 13
type input "**********"
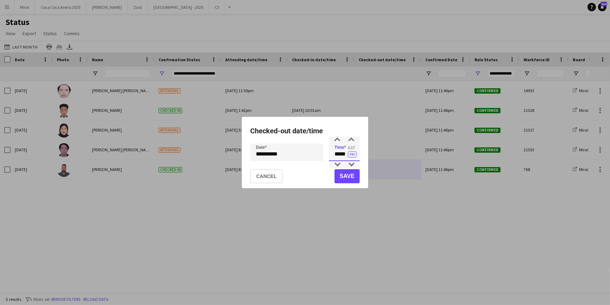
drag, startPoint x: 334, startPoint y: 155, endPoint x: 346, endPoint y: 154, distance: 11.6
click at [346, 154] on input "*****" at bounding box center [344, 152] width 31 height 18
drag, startPoint x: 346, startPoint y: 154, endPoint x: 331, endPoint y: 155, distance: 15.5
click at [331, 155] on input "*****" at bounding box center [344, 152] width 31 height 18
type input "****"
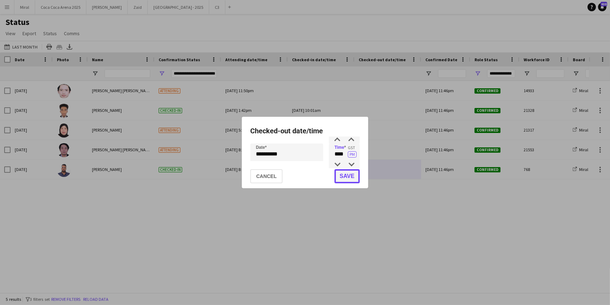
click at [346, 180] on button "Save" at bounding box center [347, 176] width 25 height 14
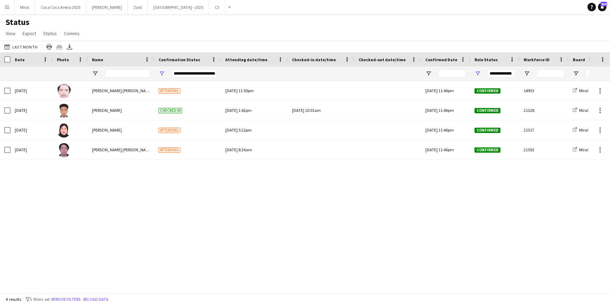
click at [9, 7] on app-icon "Menu" at bounding box center [7, 7] width 6 height 6
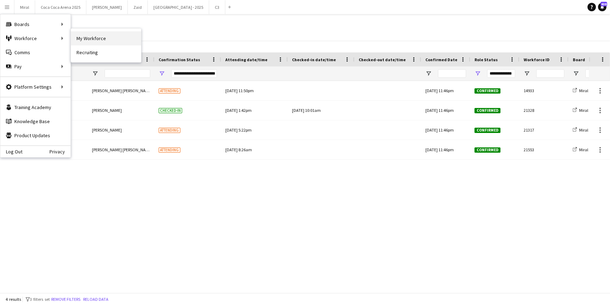
click at [91, 37] on link "My Workforce" at bounding box center [106, 38] width 70 height 14
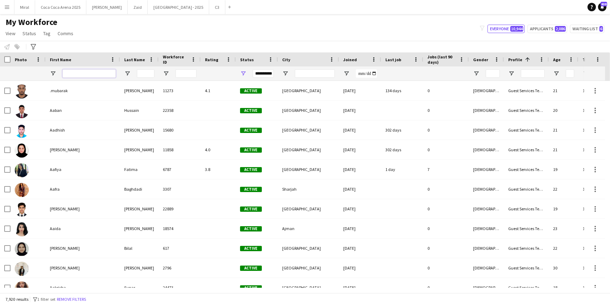
click at [80, 72] on input "First Name Filter Input" at bounding box center [89, 73] width 53 height 8
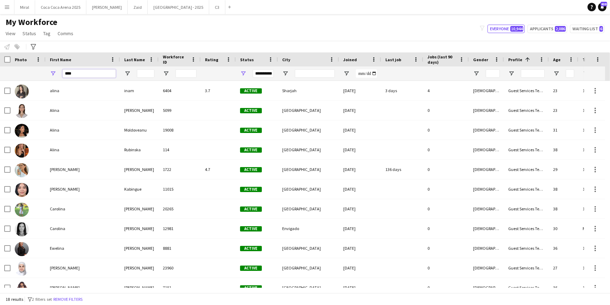
type input "****"
drag, startPoint x: 79, startPoint y: 71, endPoint x: 214, endPoint y: 100, distance: 137.8
click at [216, 102] on div at bounding box center [218, 109] width 35 height 19
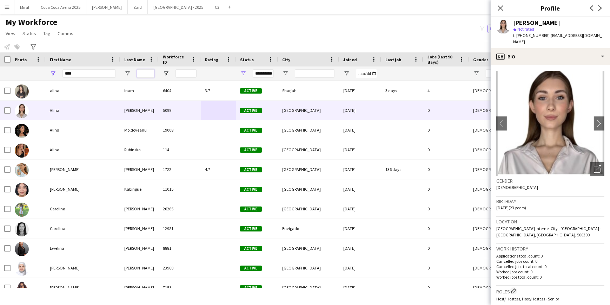
click at [149, 74] on input "Last Name Filter Input" at bounding box center [146, 73] width 18 height 8
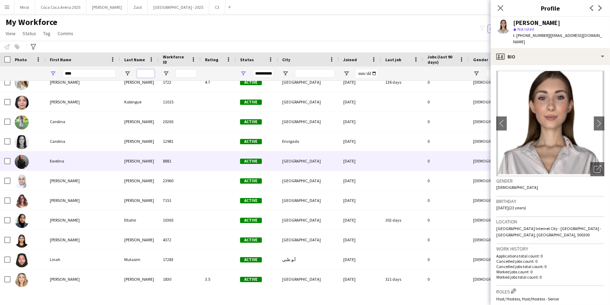
scroll to position [96, 0]
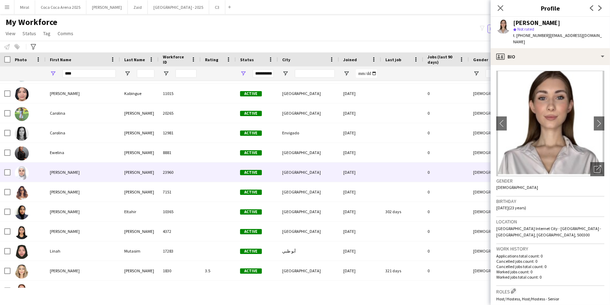
click at [98, 172] on div "Lina" at bounding box center [83, 171] width 74 height 19
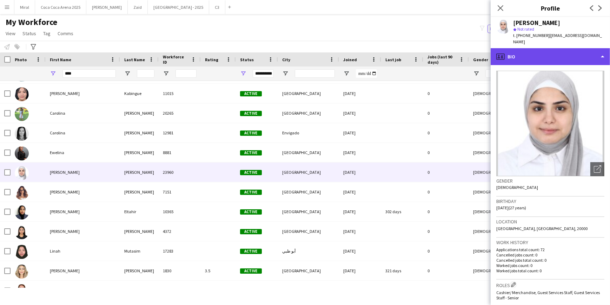
click at [554, 48] on div "profile Bio" at bounding box center [550, 56] width 119 height 17
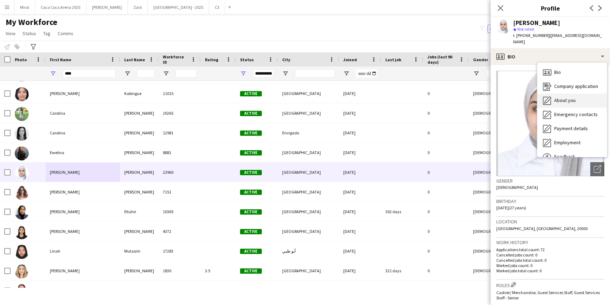
click at [572, 97] on span "About you" at bounding box center [565, 100] width 21 height 6
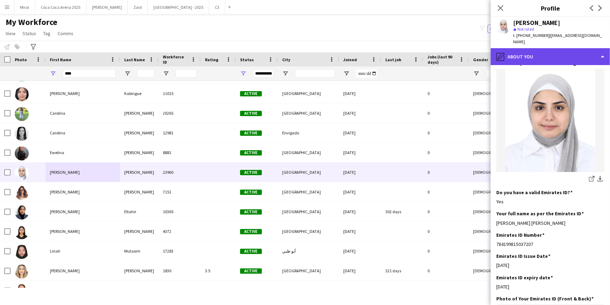
click at [581, 48] on div "pencil4 About you" at bounding box center [550, 56] width 119 height 17
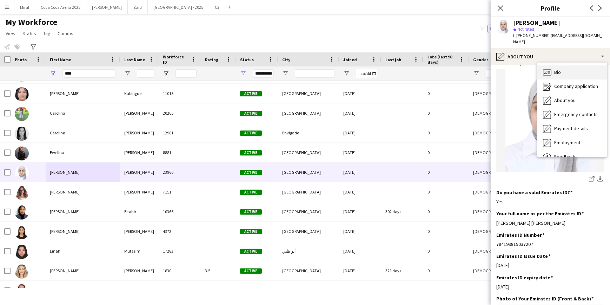
click at [566, 66] on div "Bio Bio" at bounding box center [573, 72] width 70 height 14
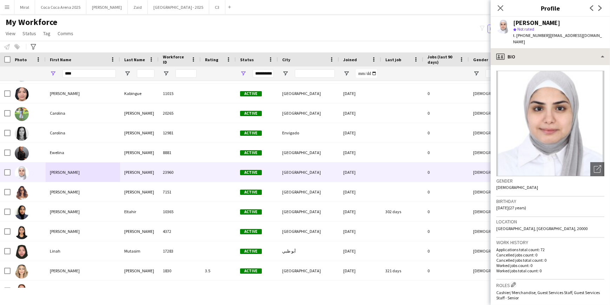
scroll to position [0, 0]
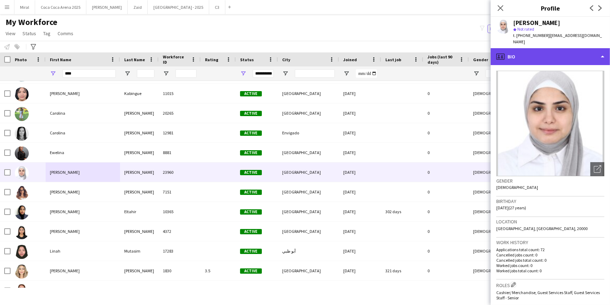
click at [510, 51] on div "profile Bio" at bounding box center [550, 56] width 119 height 17
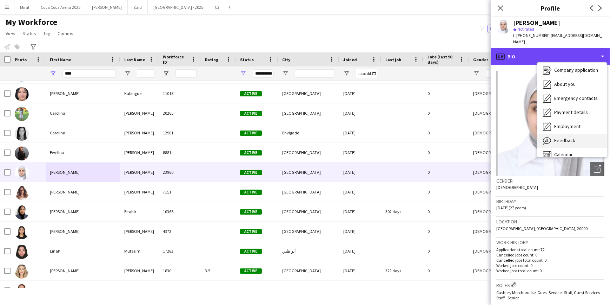
scroll to position [24, 0]
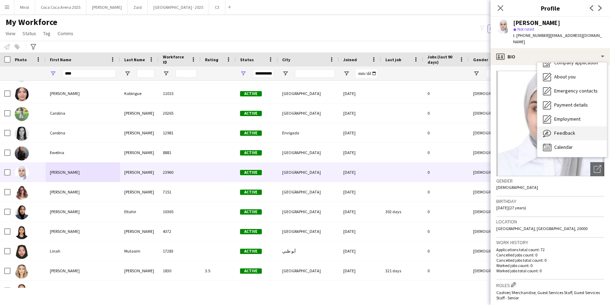
click at [570, 130] on span "Feedback" at bounding box center [565, 133] width 21 height 6
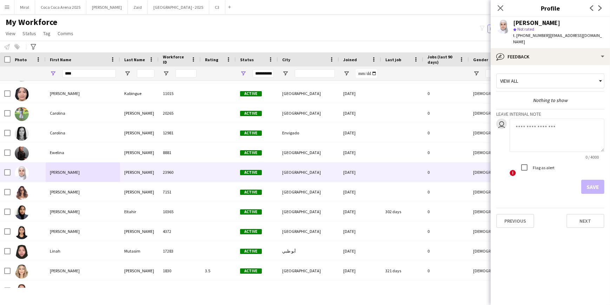
click at [543, 126] on textarea at bounding box center [557, 134] width 95 height 33
drag, startPoint x: 580, startPoint y: 121, endPoint x: 514, endPoint y: 123, distance: 65.7
click at [514, 123] on textarea "**********" at bounding box center [557, 134] width 95 height 33
click at [545, 122] on textarea "**********" at bounding box center [557, 134] width 95 height 33
type textarea "**********"
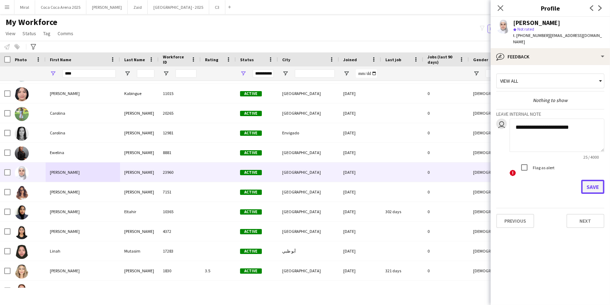
click at [595, 180] on button "Save" at bounding box center [593, 186] width 23 height 14
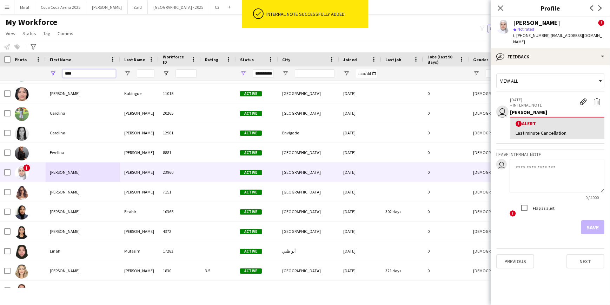
drag, startPoint x: 79, startPoint y: 70, endPoint x: 76, endPoint y: 73, distance: 5.0
click at [76, 73] on input "****" at bounding box center [89, 73] width 53 height 8
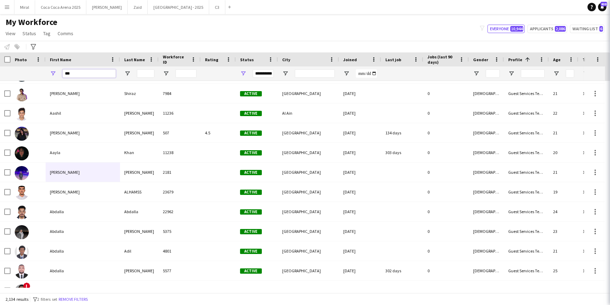
type input "****"
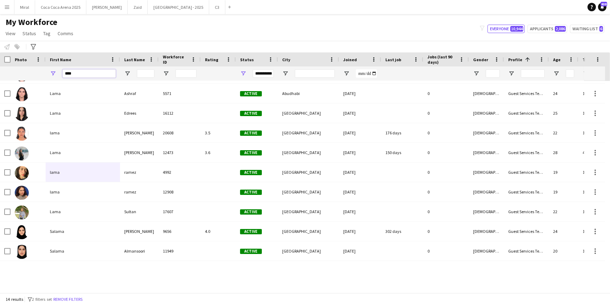
scroll to position [68, 0]
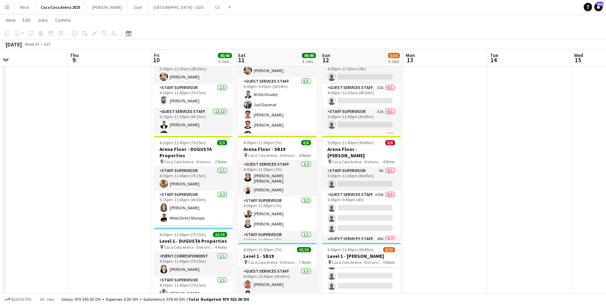
scroll to position [0, 172]
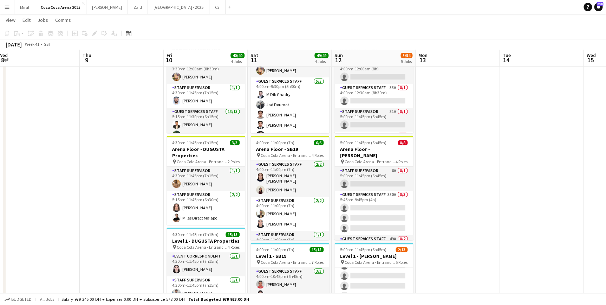
drag, startPoint x: 179, startPoint y: 183, endPoint x: 435, endPoint y: 231, distance: 260.9
click at [435, 231] on app-calendar-viewport "Mon 6 46/46 5 Jobs Tue 7 27/27 3 Jobs Wed 8 Thu 9 Fri 10 40/40 4 Jobs Sat 11 49…" at bounding box center [303, 306] width 606 height 877
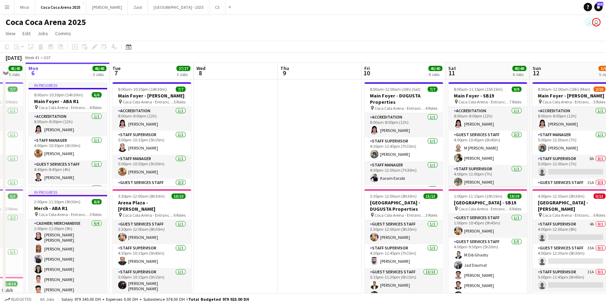
scroll to position [0, 203]
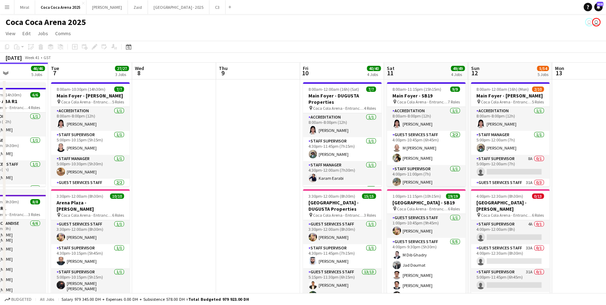
drag, startPoint x: 444, startPoint y: 186, endPoint x: 580, endPoint y: 186, distance: 136.6
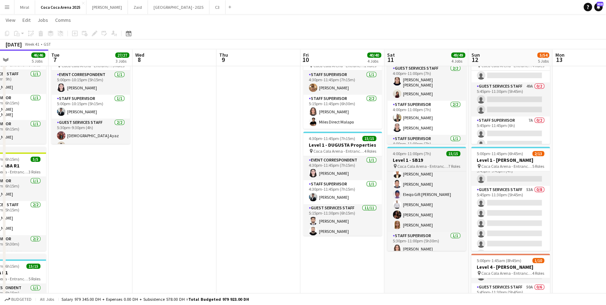
scroll to position [0, 0]
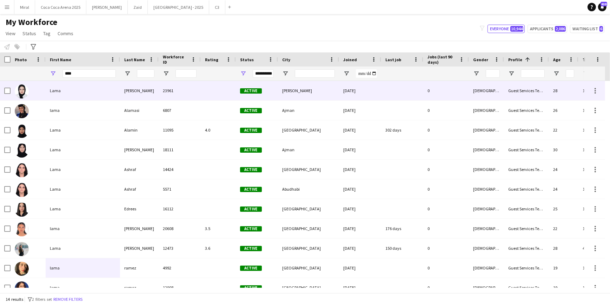
type input "****"
click at [105, 90] on div "Lama" at bounding box center [83, 90] width 74 height 19
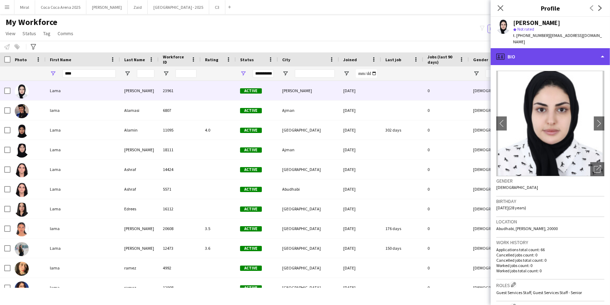
click at [578, 52] on div "profile Bio" at bounding box center [550, 56] width 119 height 17
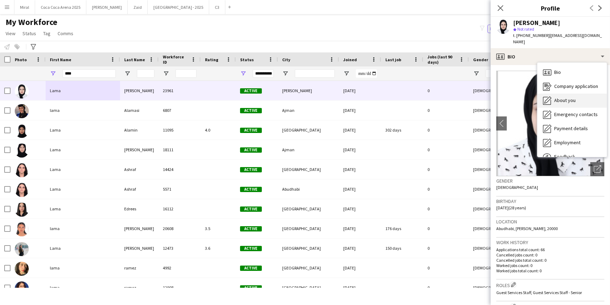
click at [580, 95] on div "About you About you" at bounding box center [573, 100] width 70 height 14
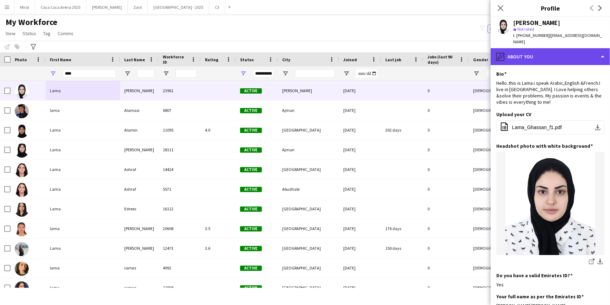
click at [576, 49] on div "pencil4 About you" at bounding box center [550, 56] width 119 height 17
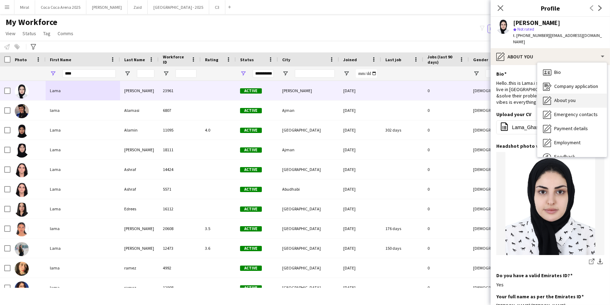
click at [577, 95] on div "About you About you" at bounding box center [573, 100] width 70 height 14
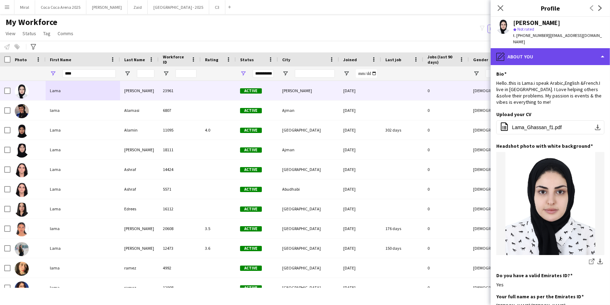
click at [576, 50] on div "pencil4 About you" at bounding box center [550, 56] width 119 height 17
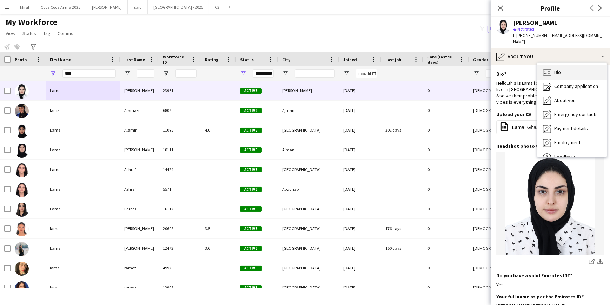
click at [561, 65] on div "Bio Bio" at bounding box center [573, 72] width 70 height 14
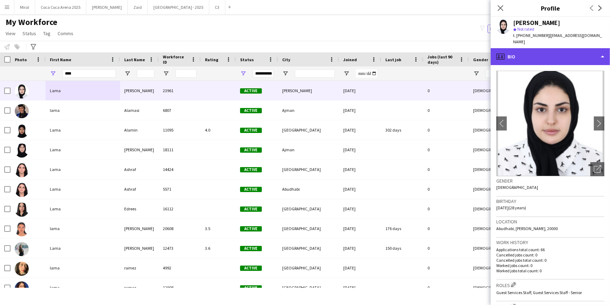
drag, startPoint x: 554, startPoint y: 54, endPoint x: 559, endPoint y: 54, distance: 4.6
click at [555, 54] on div "profile Bio" at bounding box center [550, 56] width 119 height 17
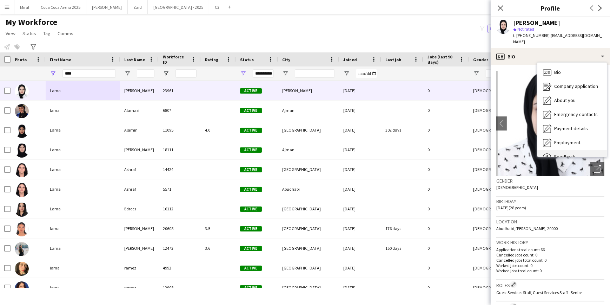
click at [569, 150] on div "Feedback Feedback" at bounding box center [573, 157] width 70 height 14
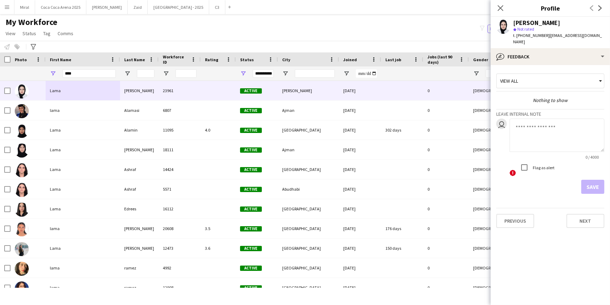
click at [539, 124] on textarea at bounding box center [557, 134] width 95 height 33
paste textarea "**********"
click at [548, 121] on textarea "**********" at bounding box center [557, 134] width 95 height 33
type textarea "**********"
click at [597, 180] on button "Save" at bounding box center [593, 186] width 23 height 14
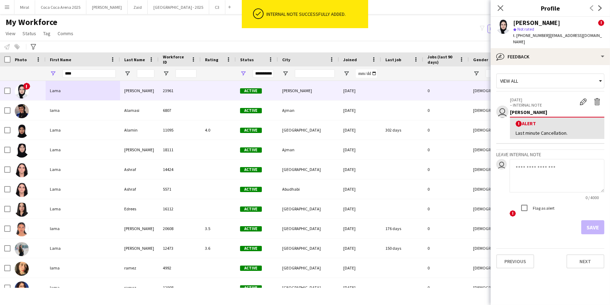
click at [4, 6] on button "Menu" at bounding box center [7, 7] width 14 height 14
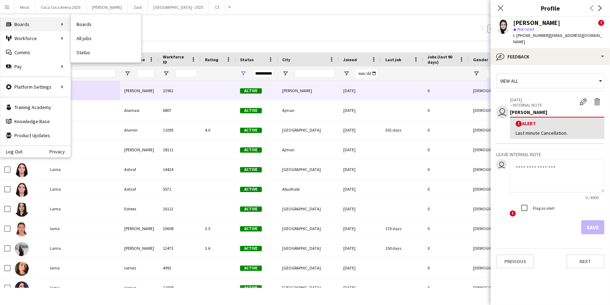
click at [14, 26] on div "Boards Boards" at bounding box center [35, 24] width 70 height 14
click at [42, 24] on div "Boards Boards" at bounding box center [35, 24] width 70 height 14
click at [89, 26] on link "Boards" at bounding box center [106, 24] width 70 height 14
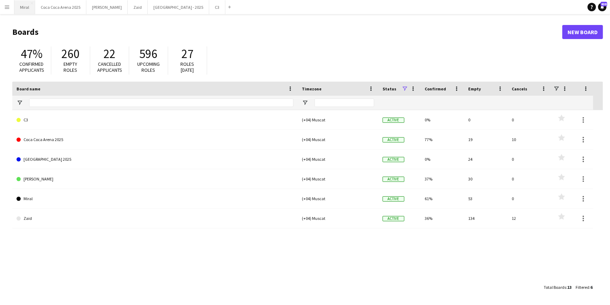
click at [26, 8] on button "Miral Close" at bounding box center [24, 7] width 21 height 14
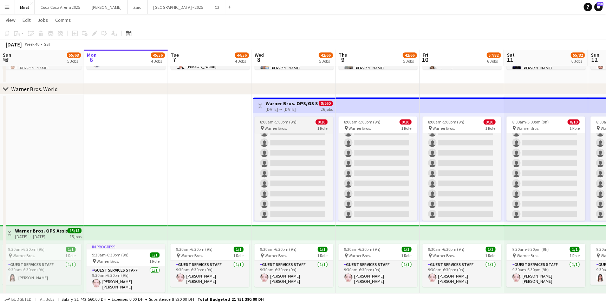
scroll to position [4, 0]
